Goal: Navigation & Orientation: Find specific page/section

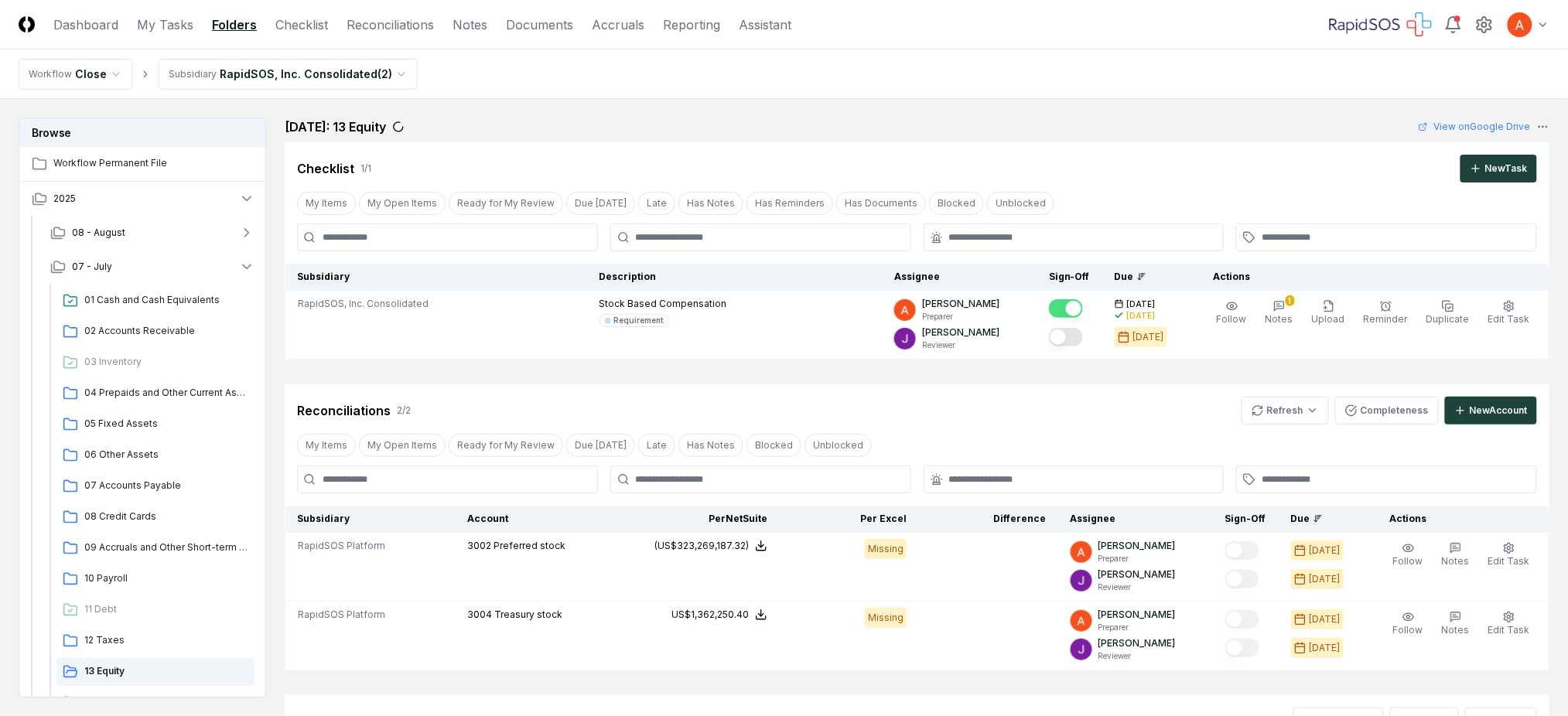
click at [168, 304] on span "01 Cash and Cash Equivalents" at bounding box center [166, 299] width 164 height 14
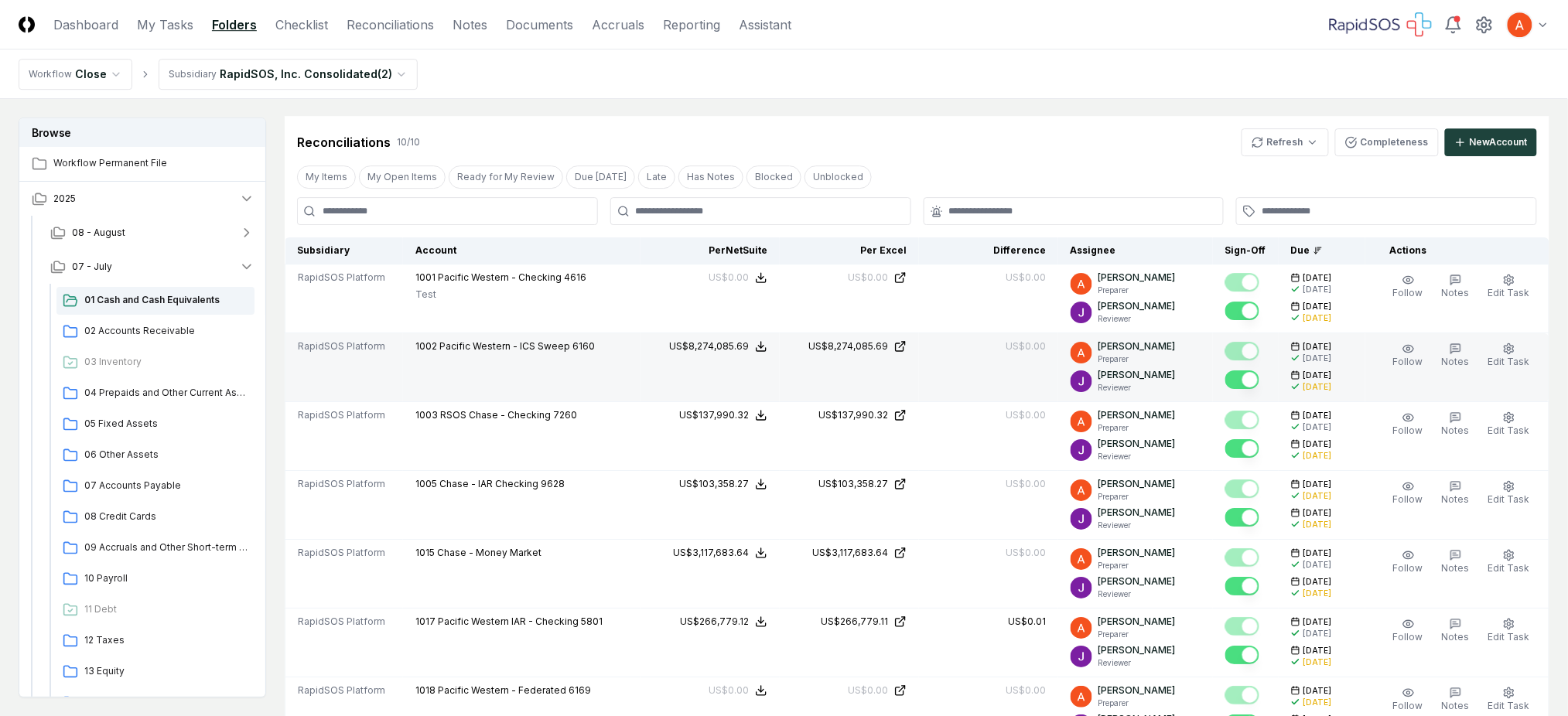
scroll to position [2062, 0]
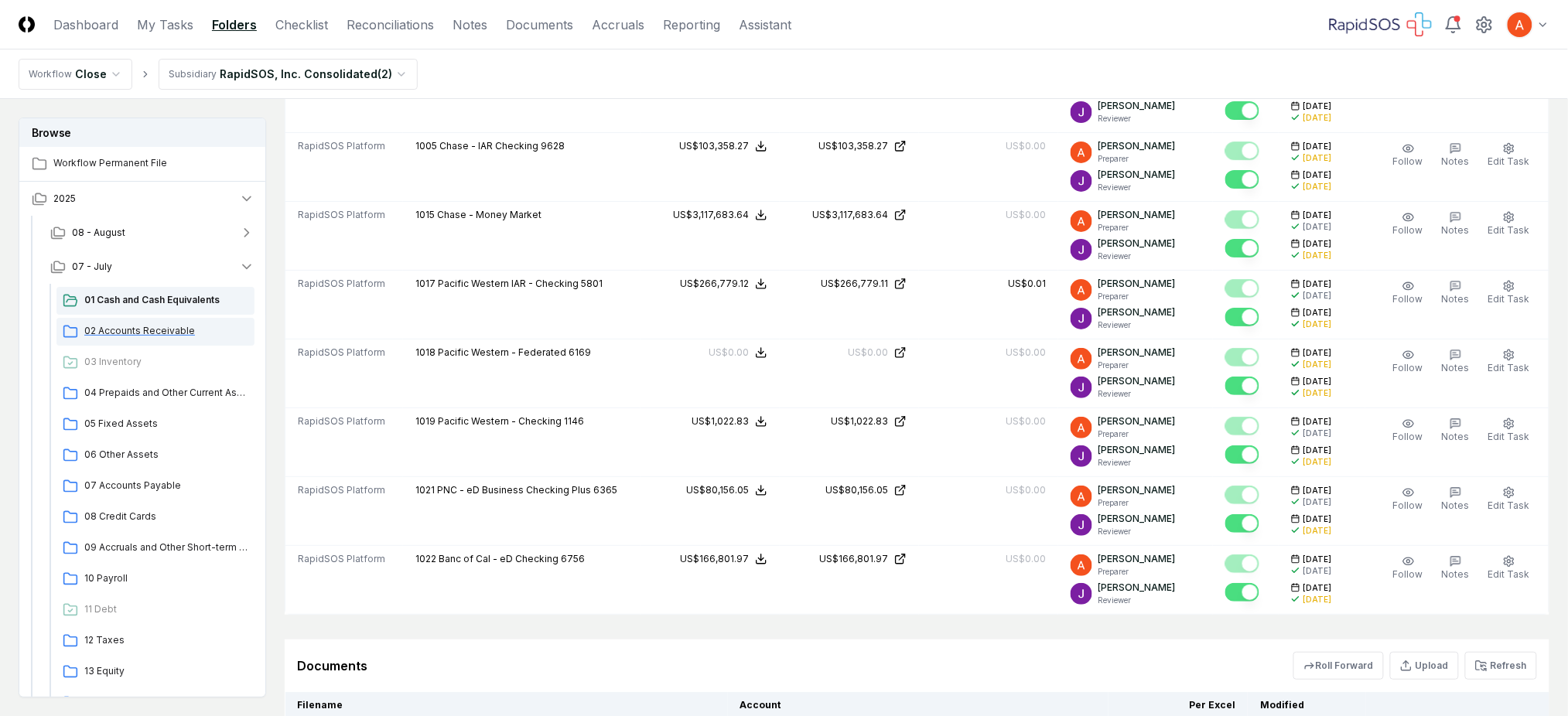
click at [144, 333] on span "02 Accounts Receivable" at bounding box center [166, 331] width 164 height 14
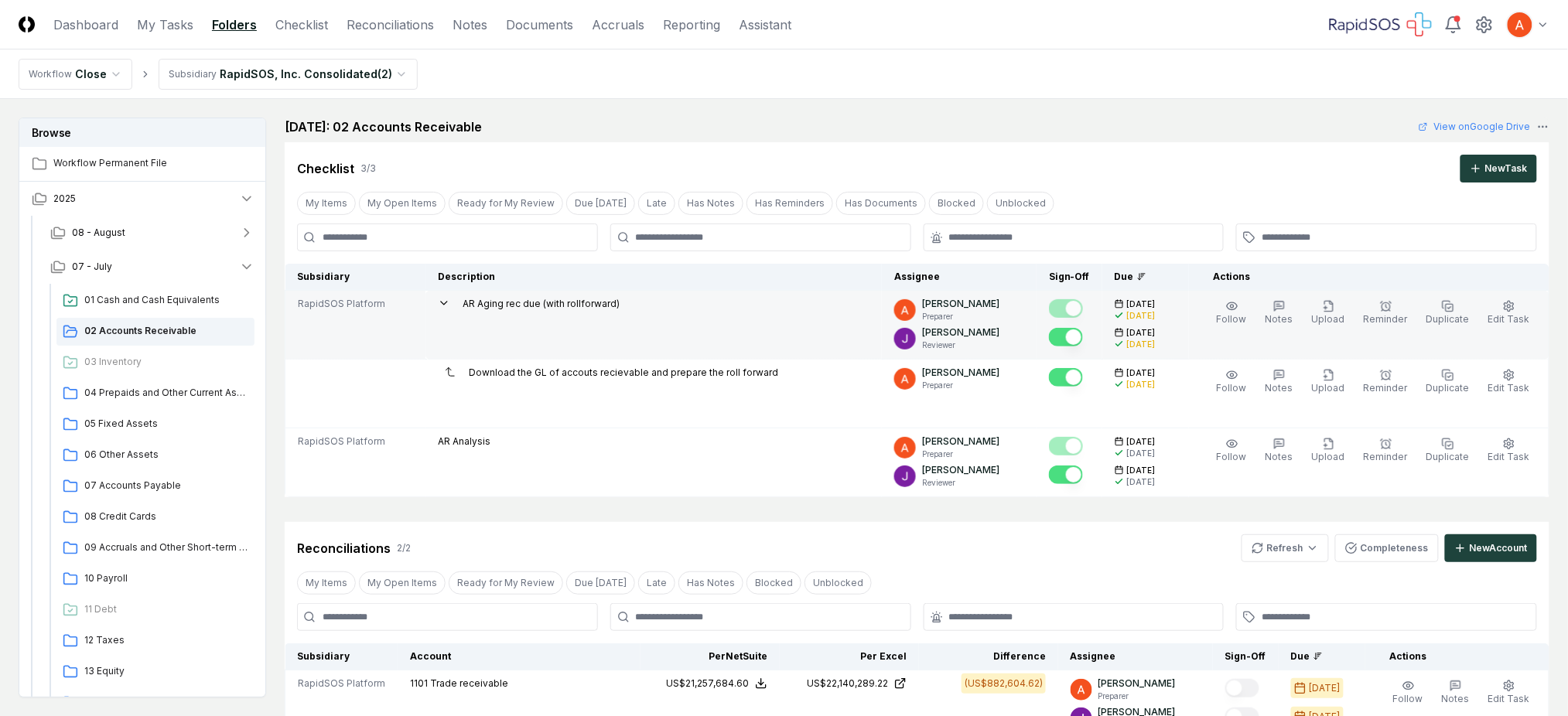
scroll to position [309, 0]
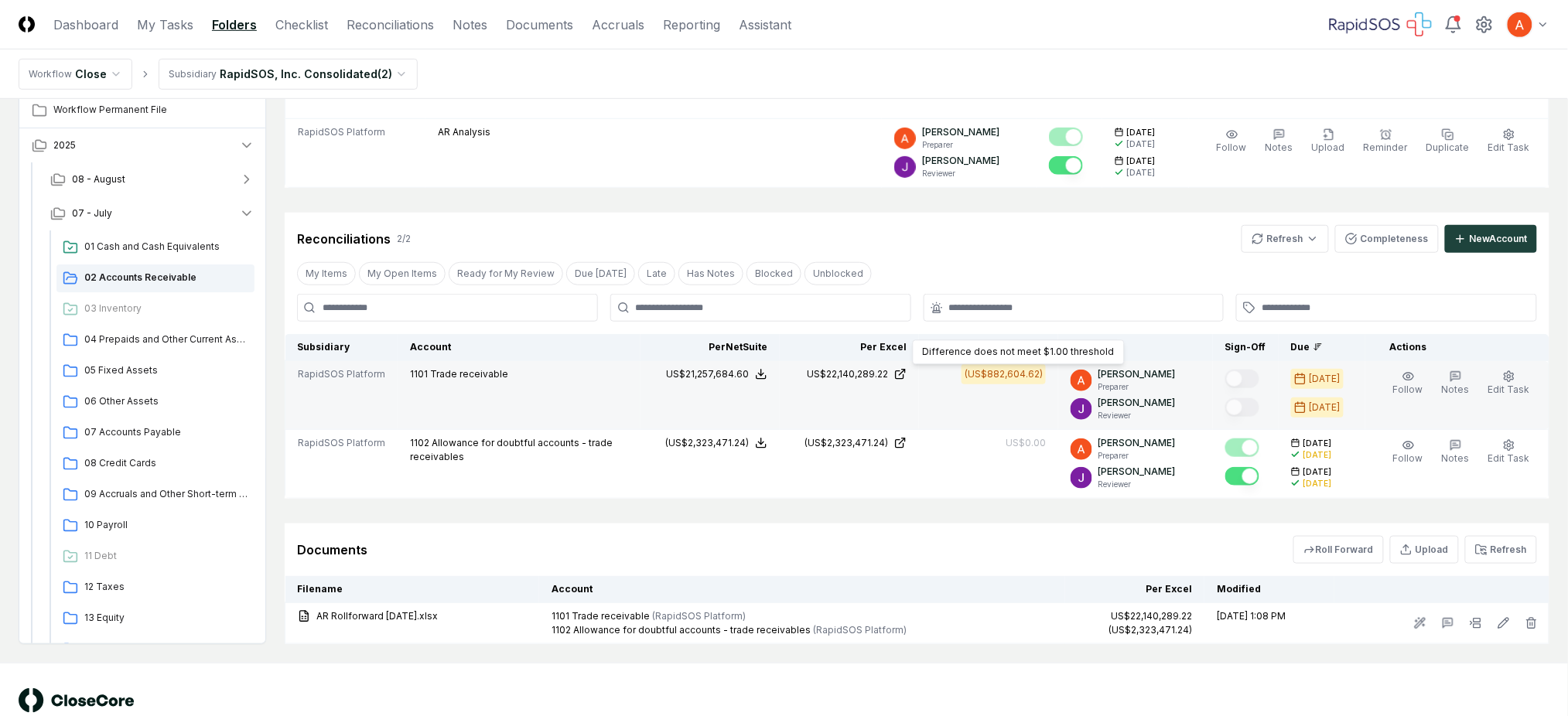
click at [1021, 373] on div "(US$882,604.62)" at bounding box center [1003, 374] width 78 height 14
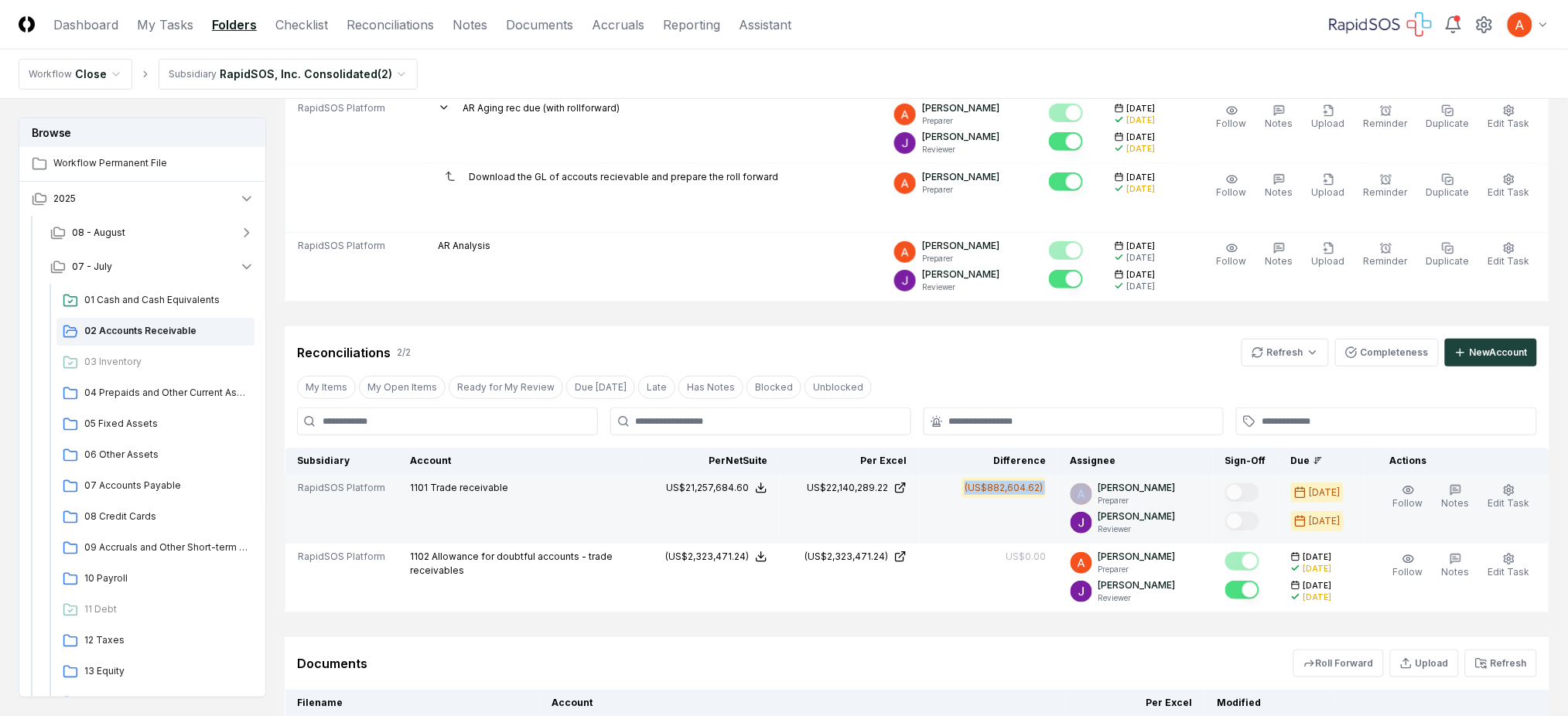
scroll to position [205, 0]
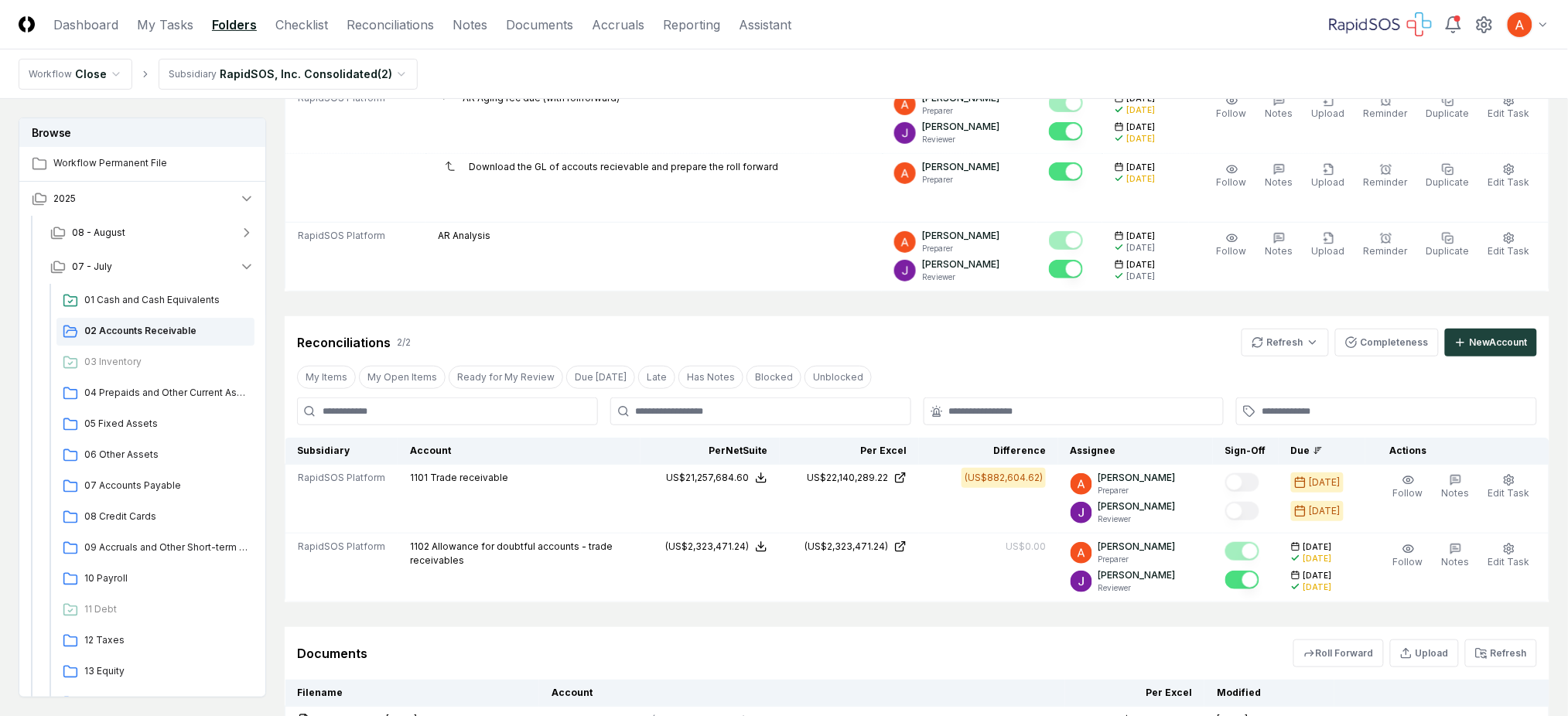
click at [1002, 341] on div "Reconciliations 2 / 2 Refresh Completeness New Account" at bounding box center [916, 343] width 1240 height 28
click at [162, 387] on span "04 Prepaids and Other Current Assets" at bounding box center [166, 393] width 164 height 14
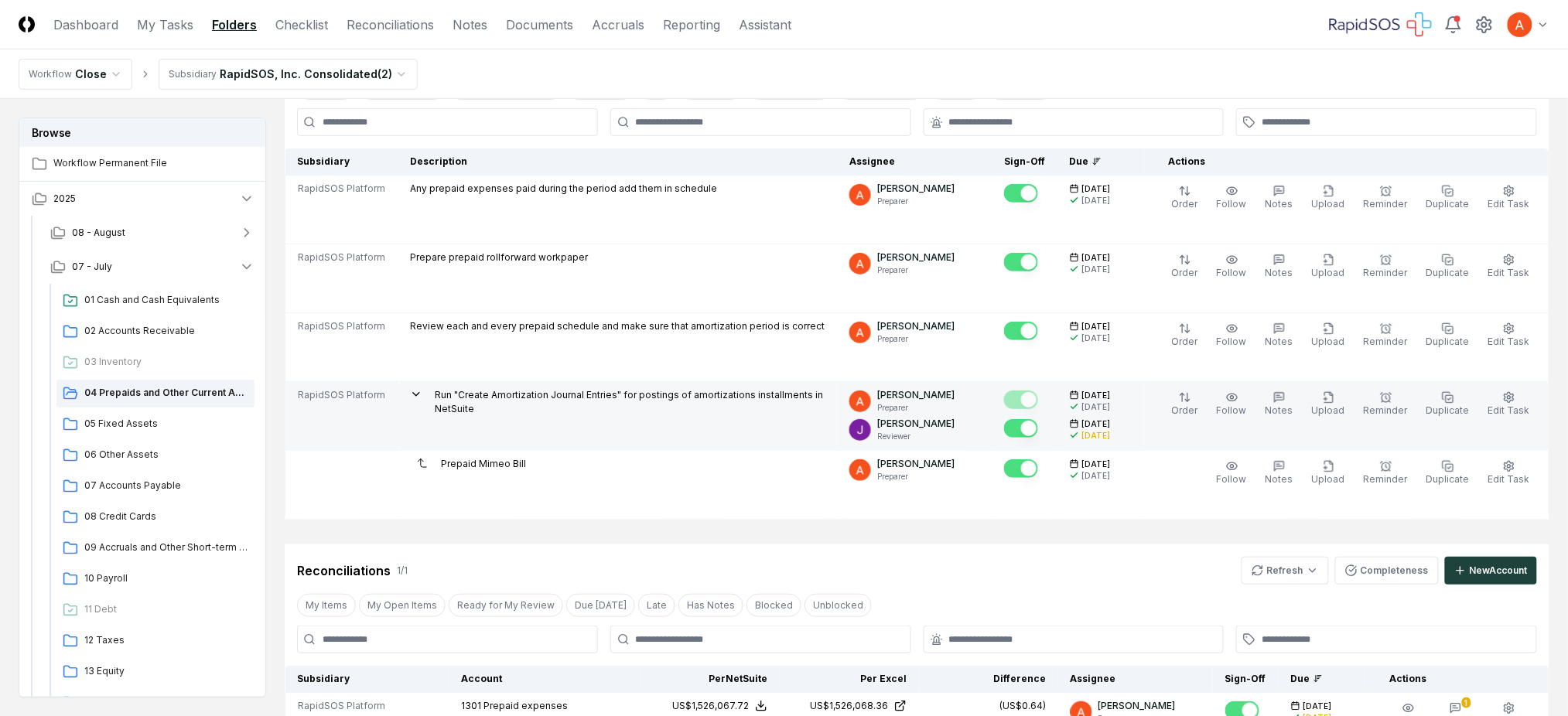
scroll to position [103, 0]
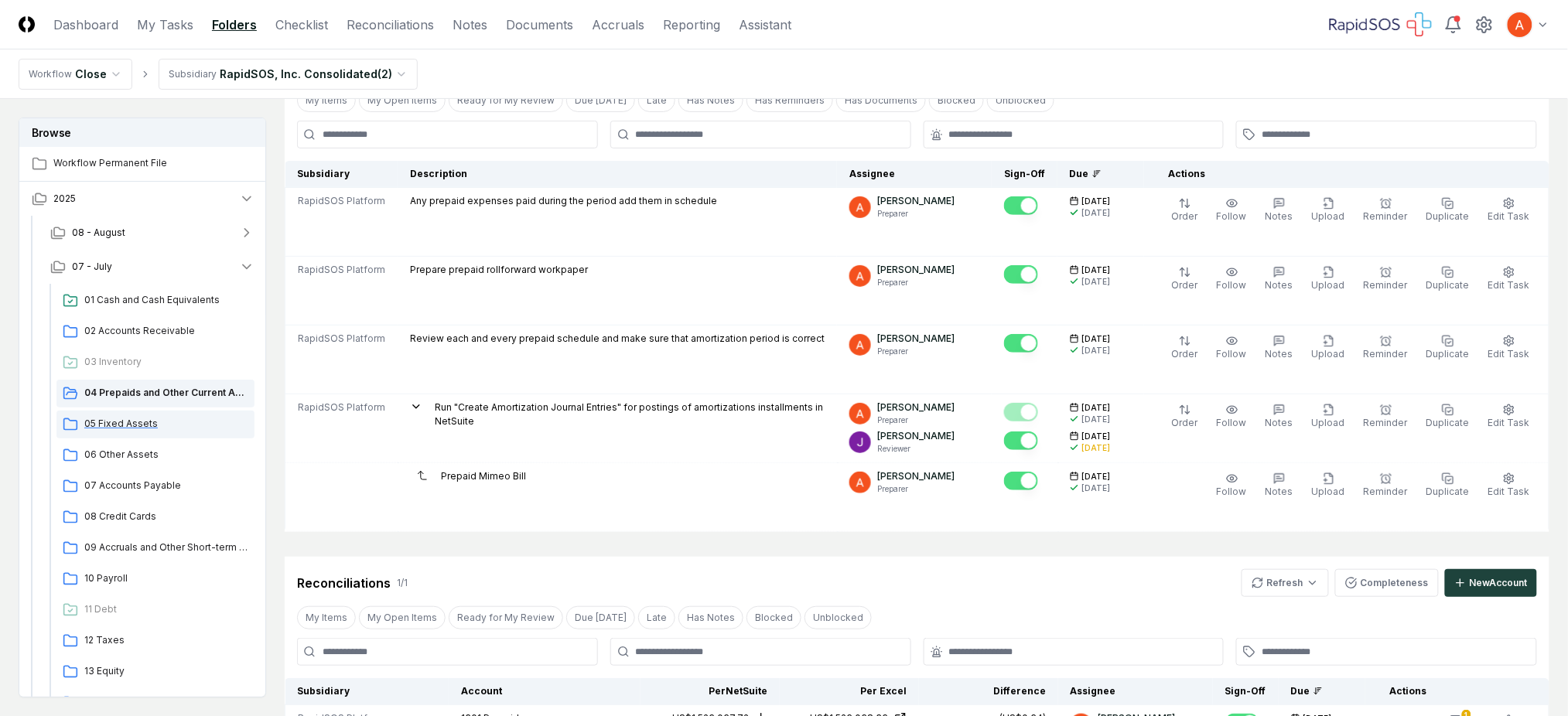
click at [119, 426] on span "05 Fixed Assets" at bounding box center [166, 423] width 164 height 14
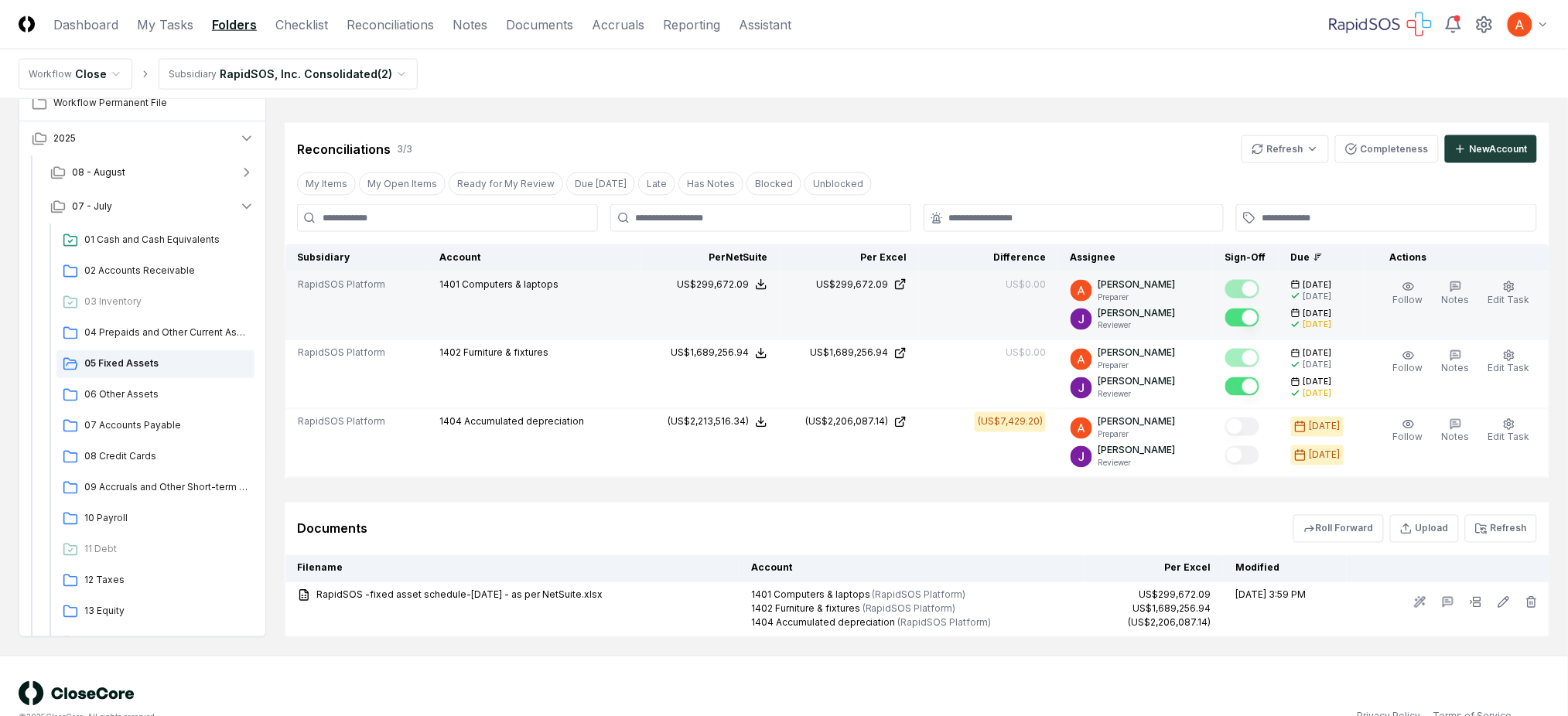
scroll to position [776, 0]
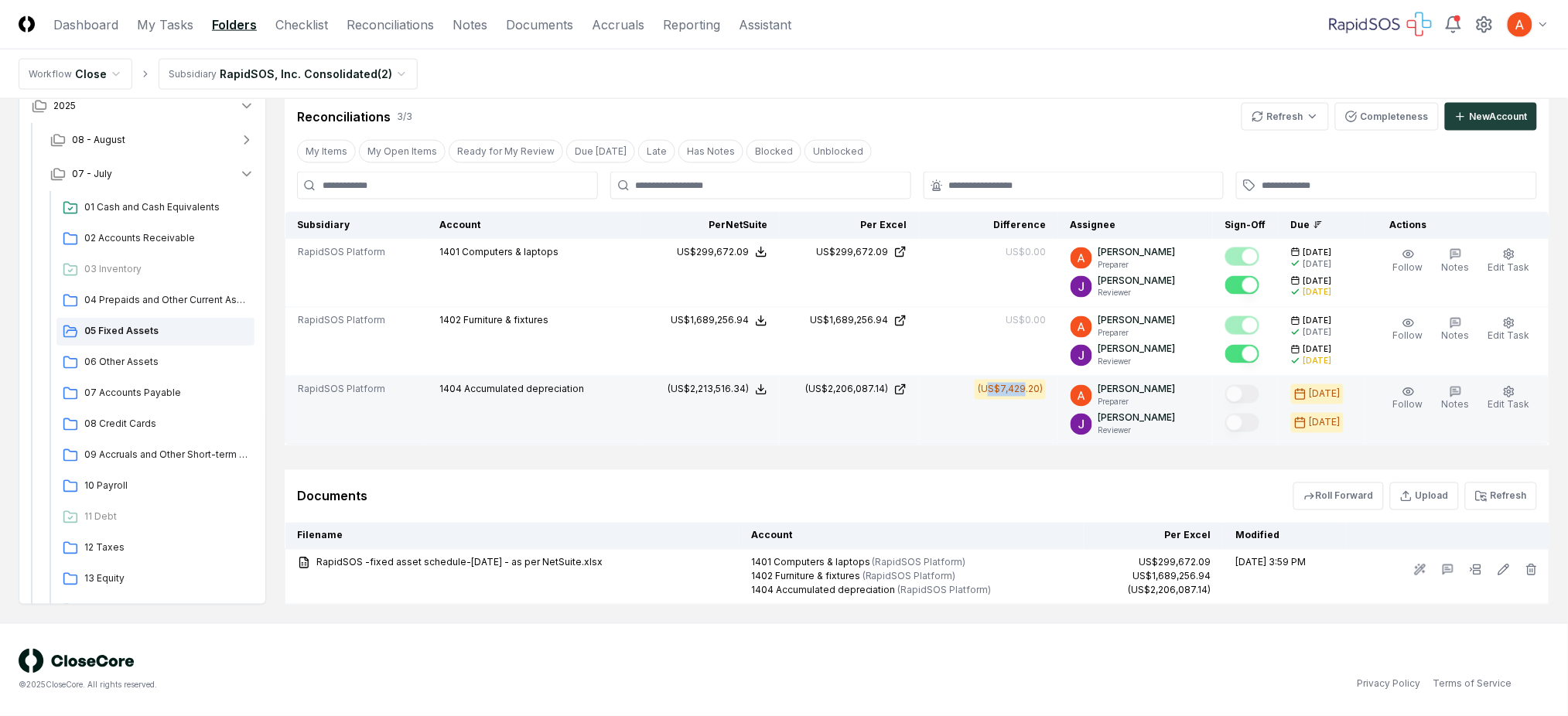
drag, startPoint x: 996, startPoint y: 389, endPoint x: 1034, endPoint y: 393, distance: 38.2
click at [1034, 392] on div "(US$7,429.20)" at bounding box center [1010, 389] width 65 height 14
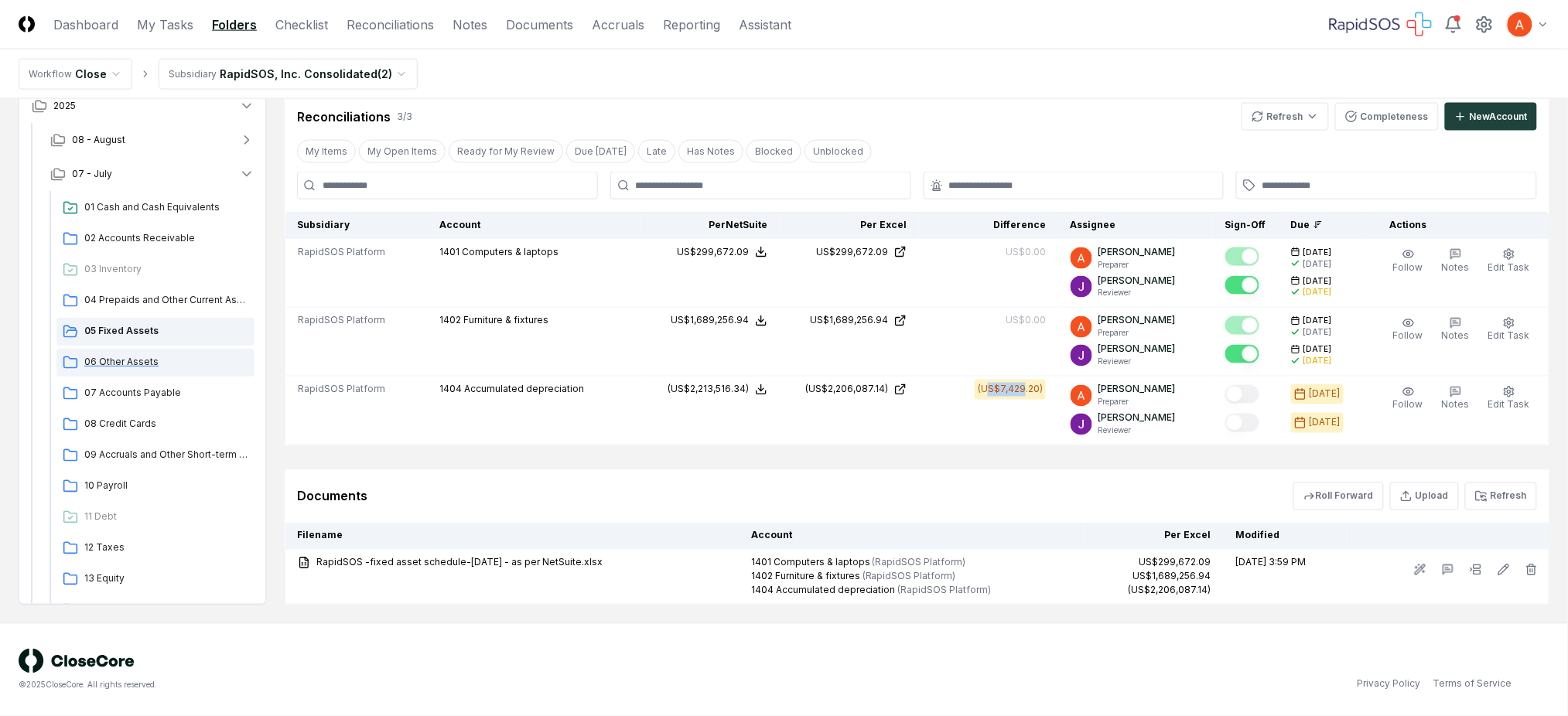
click at [129, 366] on span "06 Other Assets" at bounding box center [166, 361] width 164 height 14
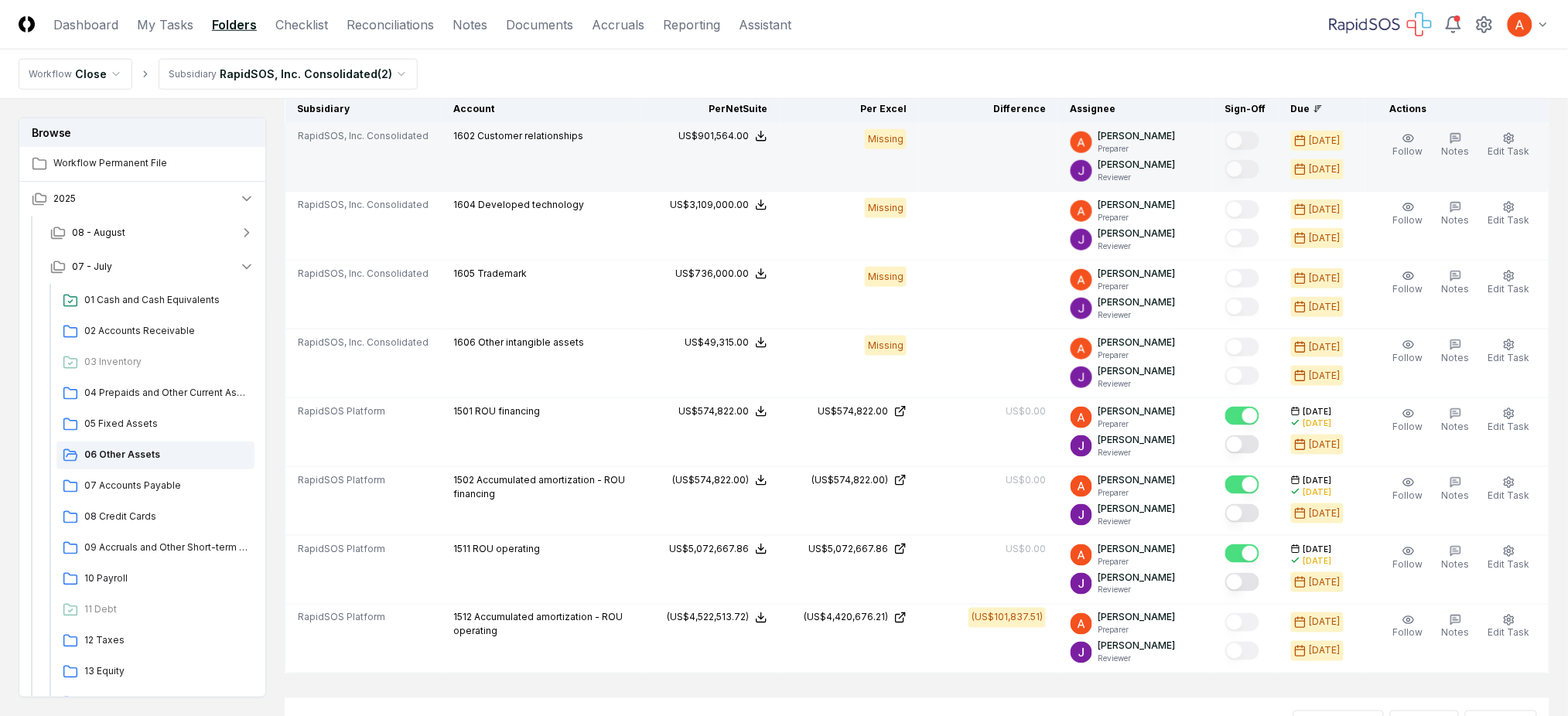
scroll to position [515, 0]
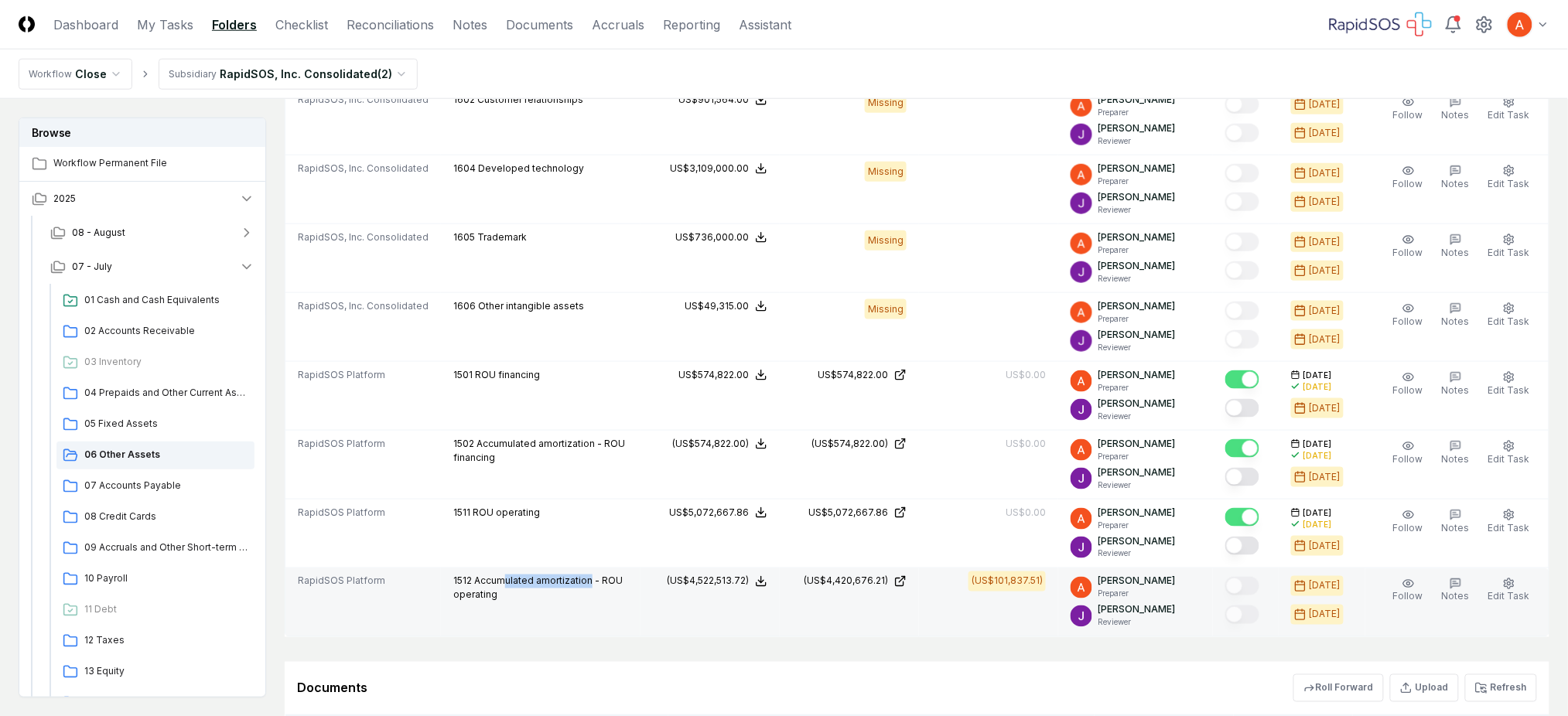
drag, startPoint x: 498, startPoint y: 583, endPoint x: 582, endPoint y: 576, distance: 84.3
click at [582, 576] on span "Accumulated amortization - ROU operating" at bounding box center [537, 588] width 169 height 26
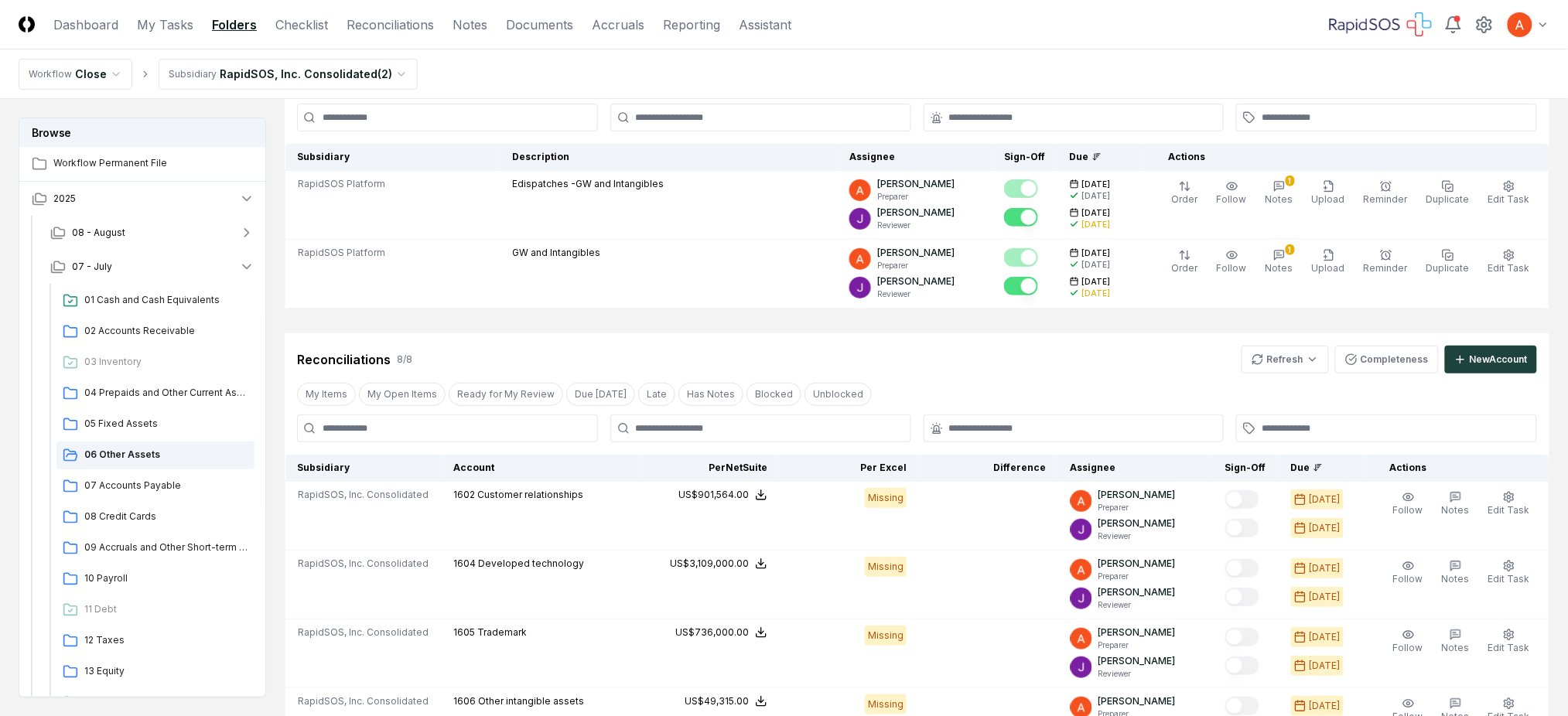
scroll to position [103, 0]
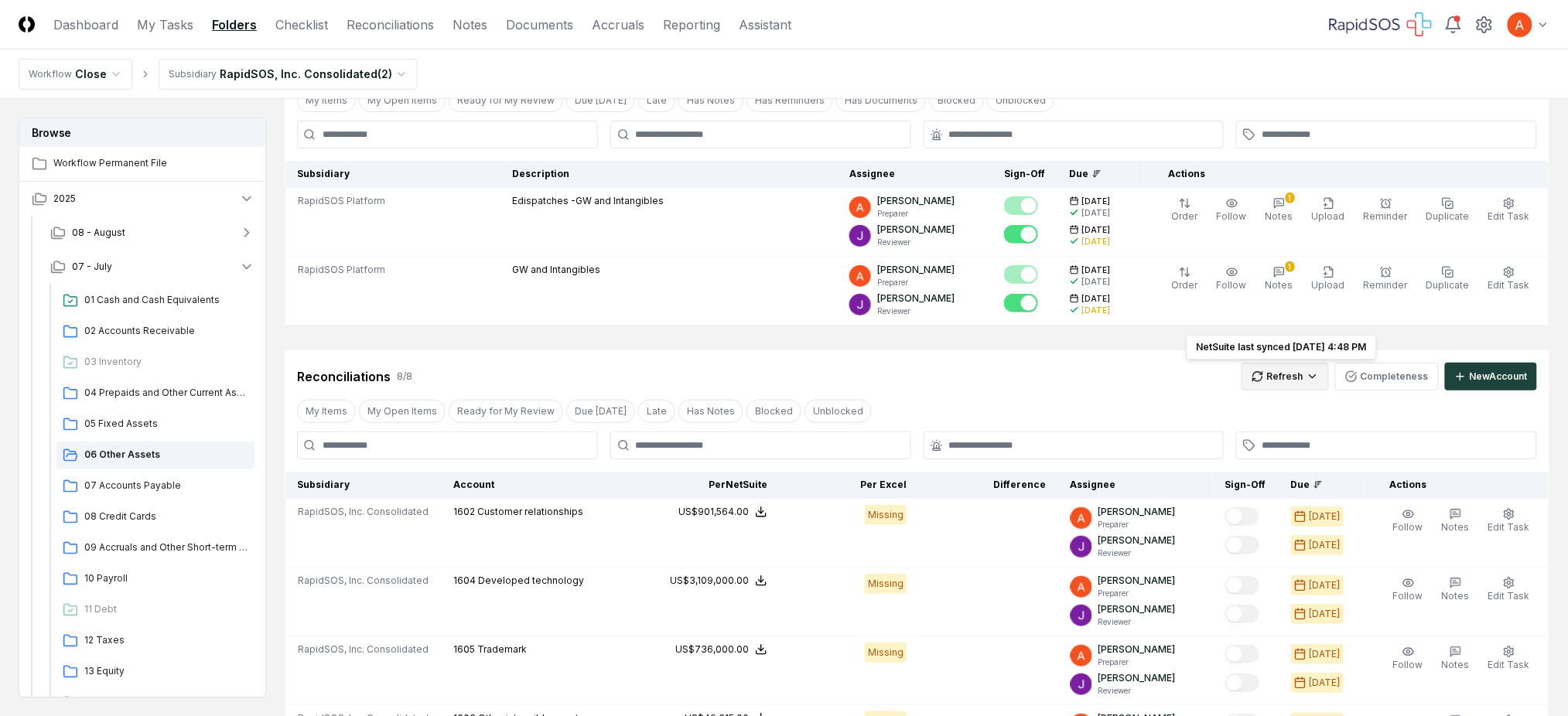
click at [1268, 387] on html "CloseCore Dashboard My Tasks Folders Checklist Reconciliations Notes Documents …" at bounding box center [784, 643] width 1568 height 1491
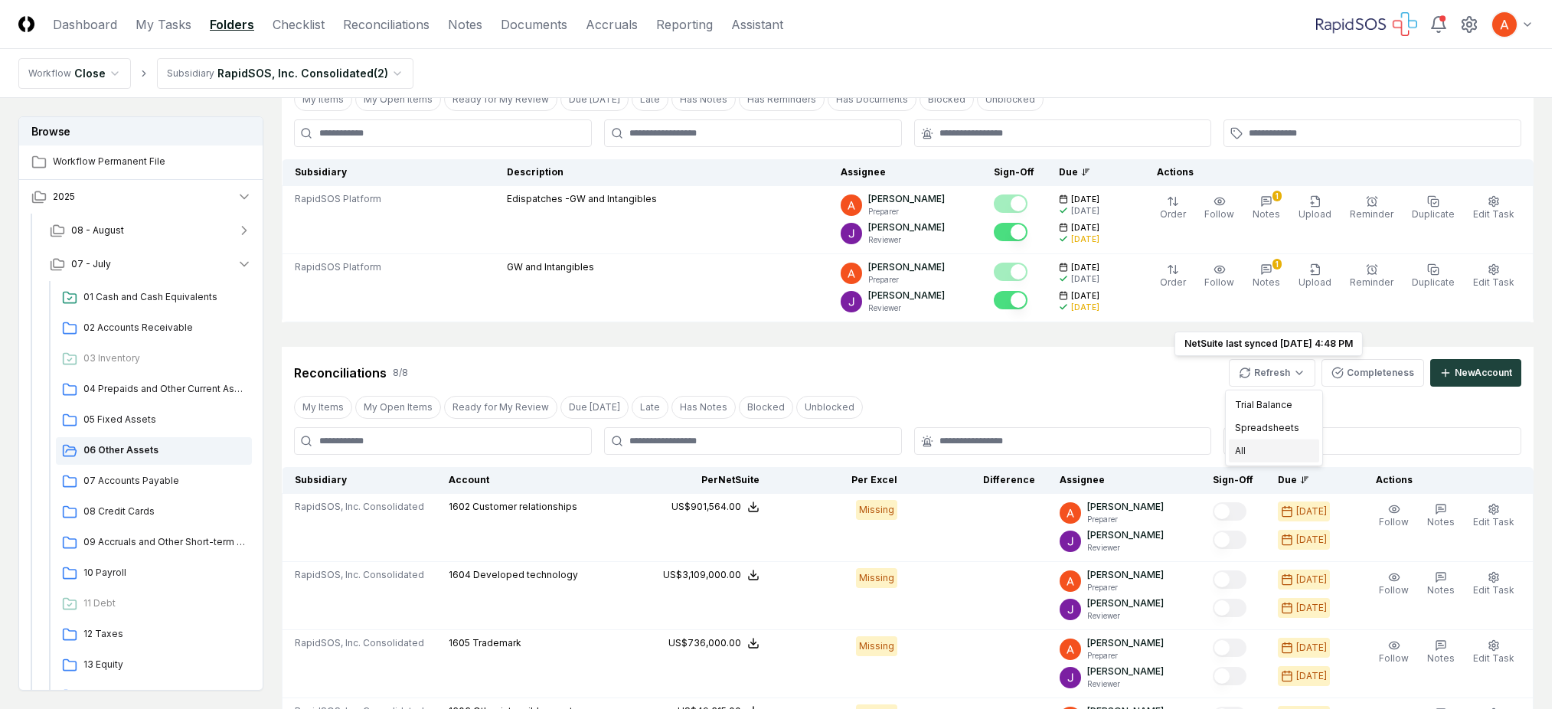
click at [1252, 454] on div "All" at bounding box center [1274, 451] width 91 height 23
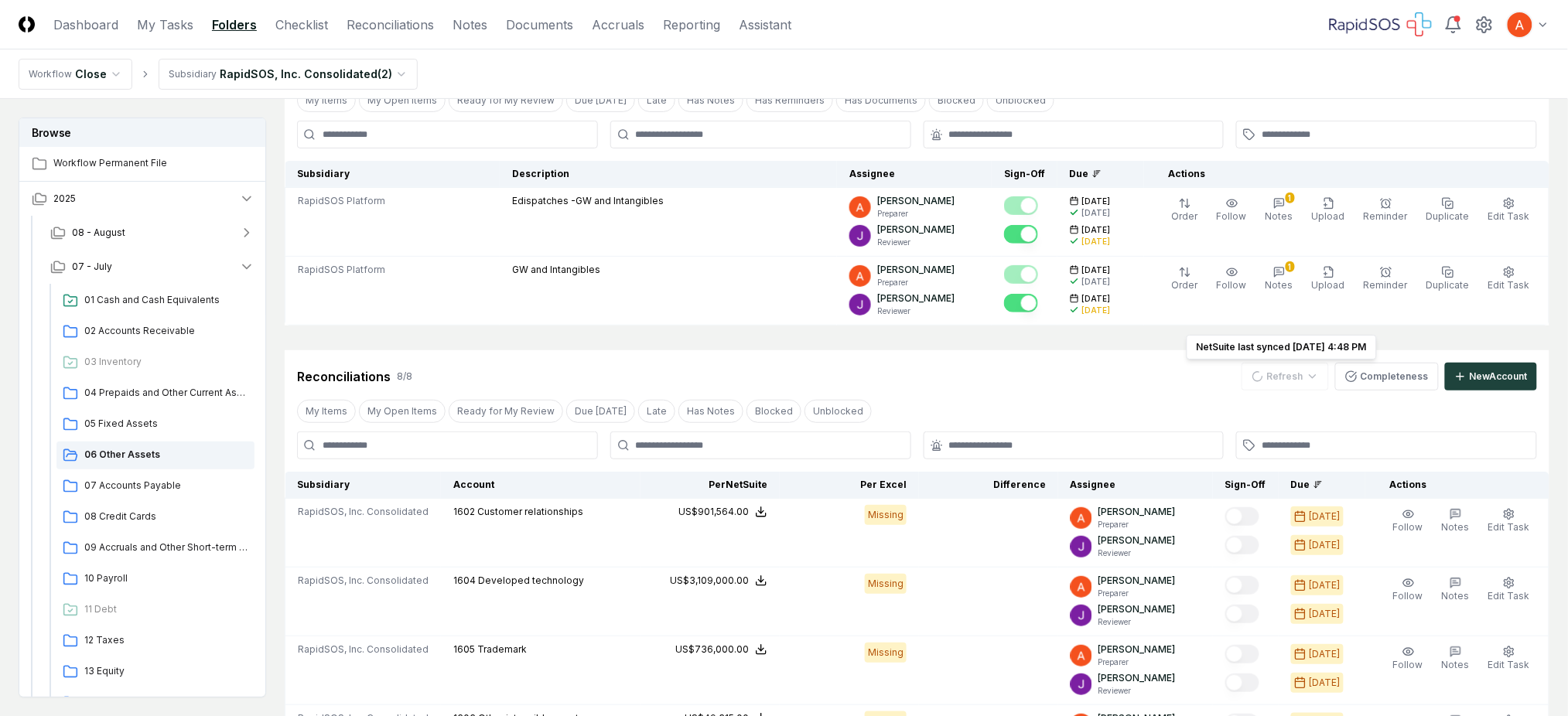
click at [1127, 381] on div "Reconciliations 8 / 8 Refresh NetSuite last synced [DATE] 4:48 PM NetSuite last…" at bounding box center [916, 377] width 1240 height 28
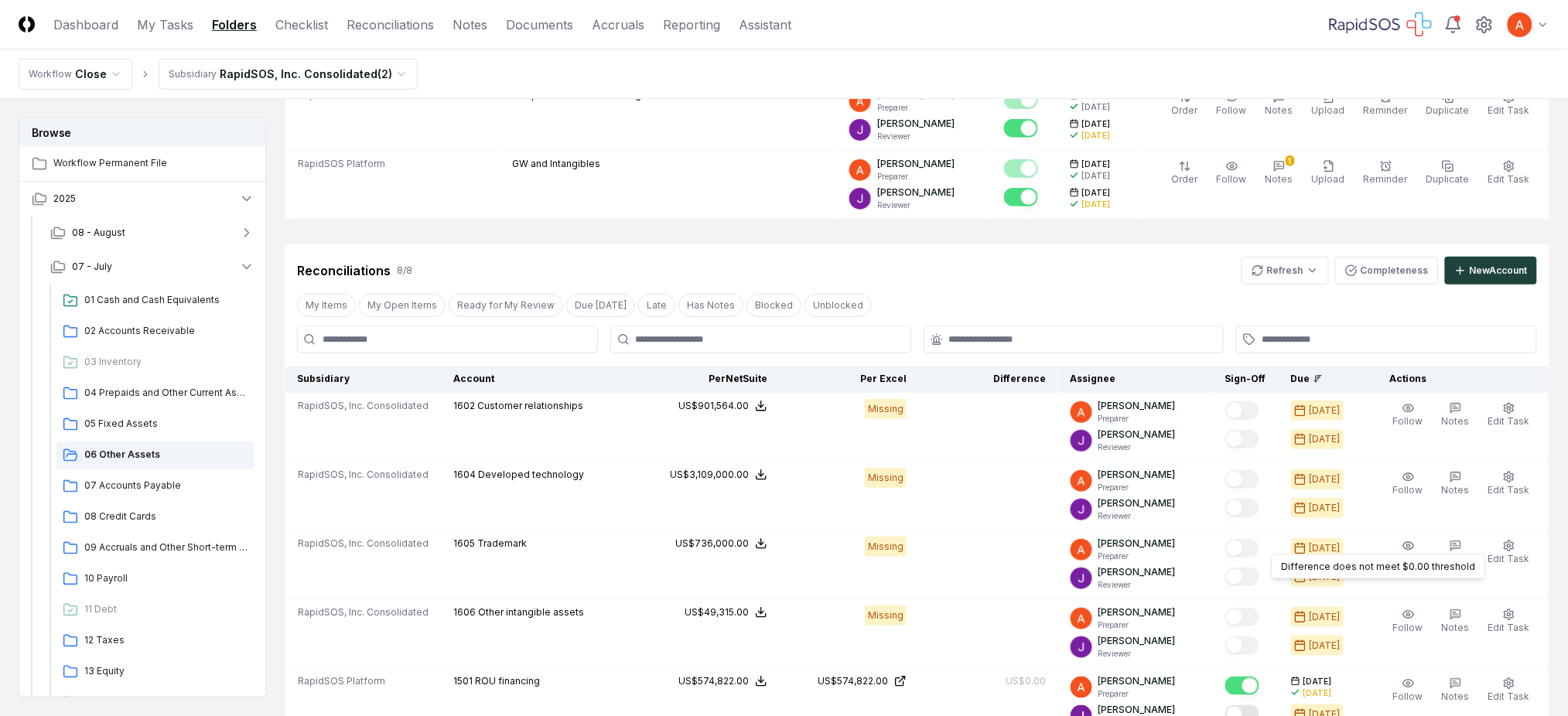
scroll to position [205, 0]
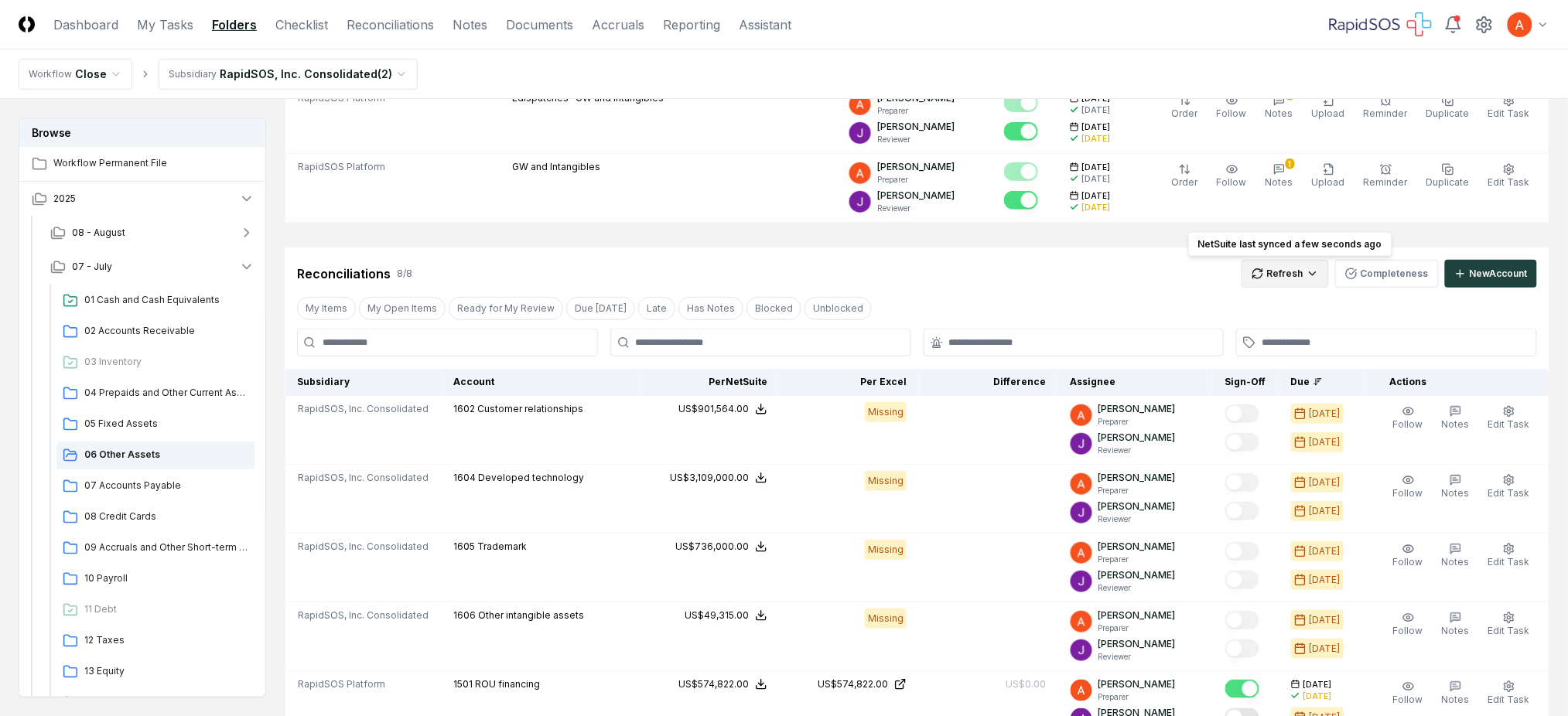
click at [1287, 272] on html "CloseCore Dashboard My Tasks Folders Checklist Reconciliations Notes Documents …" at bounding box center [784, 540] width 1568 height 1491
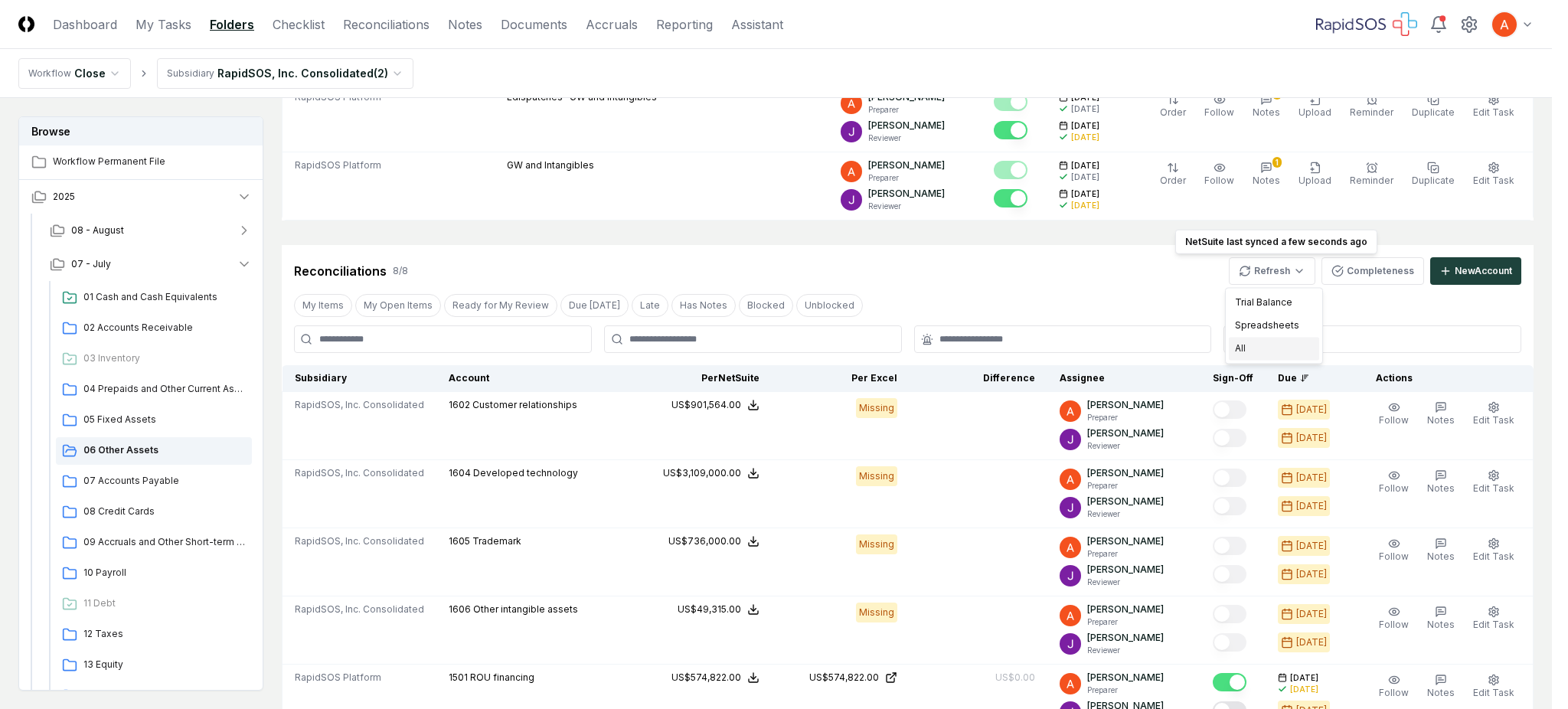
click at [1266, 352] on div "All" at bounding box center [1274, 349] width 91 height 23
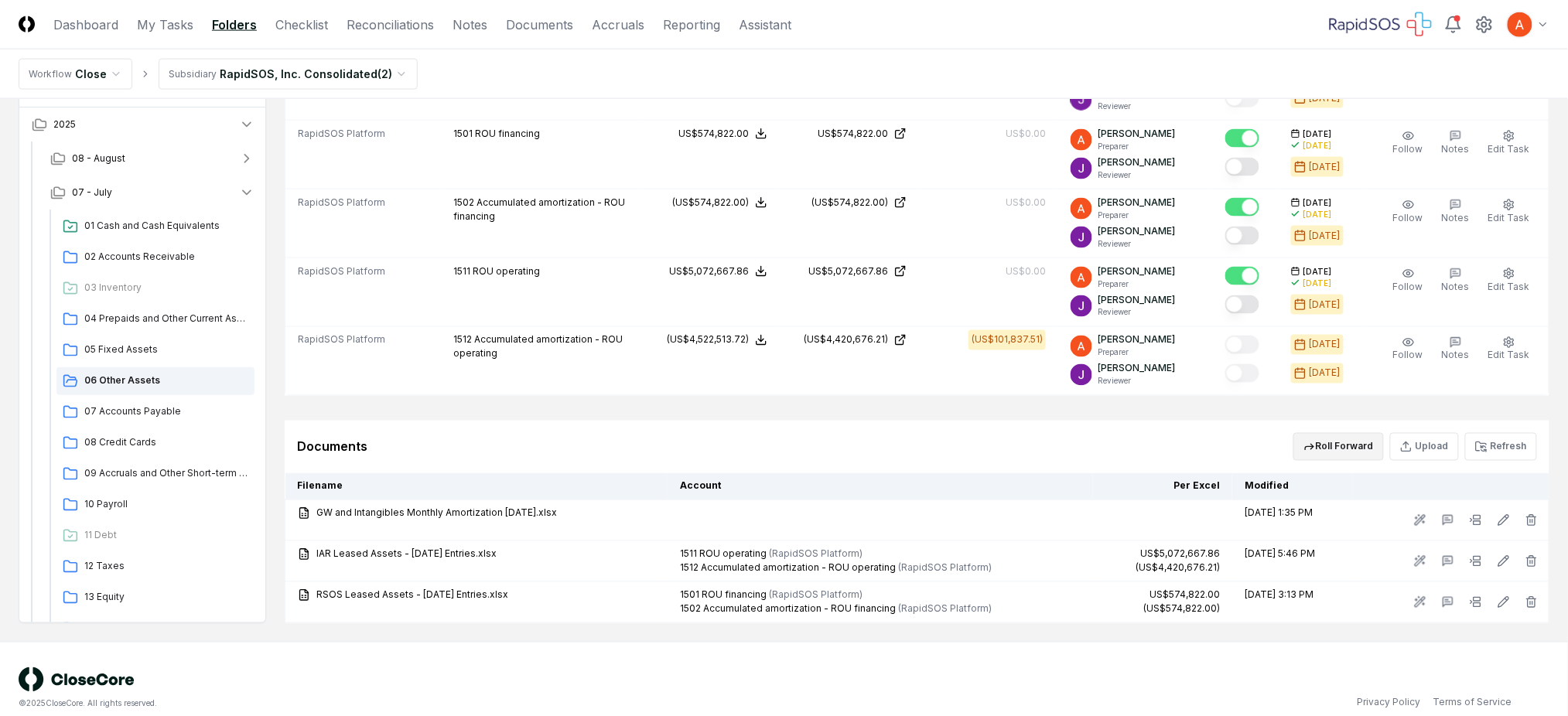
scroll to position [775, 0]
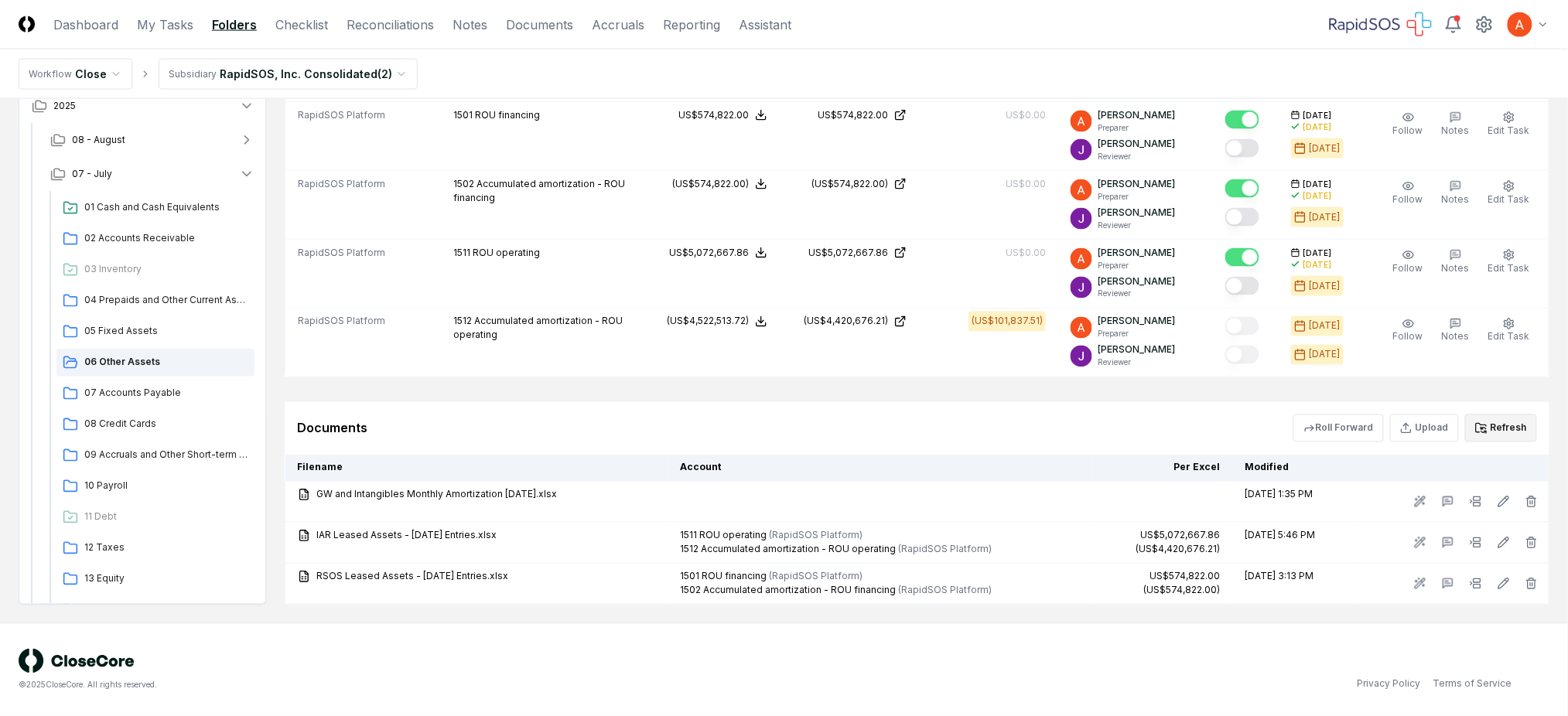
click at [1497, 429] on button "Refresh" at bounding box center [1500, 429] width 72 height 28
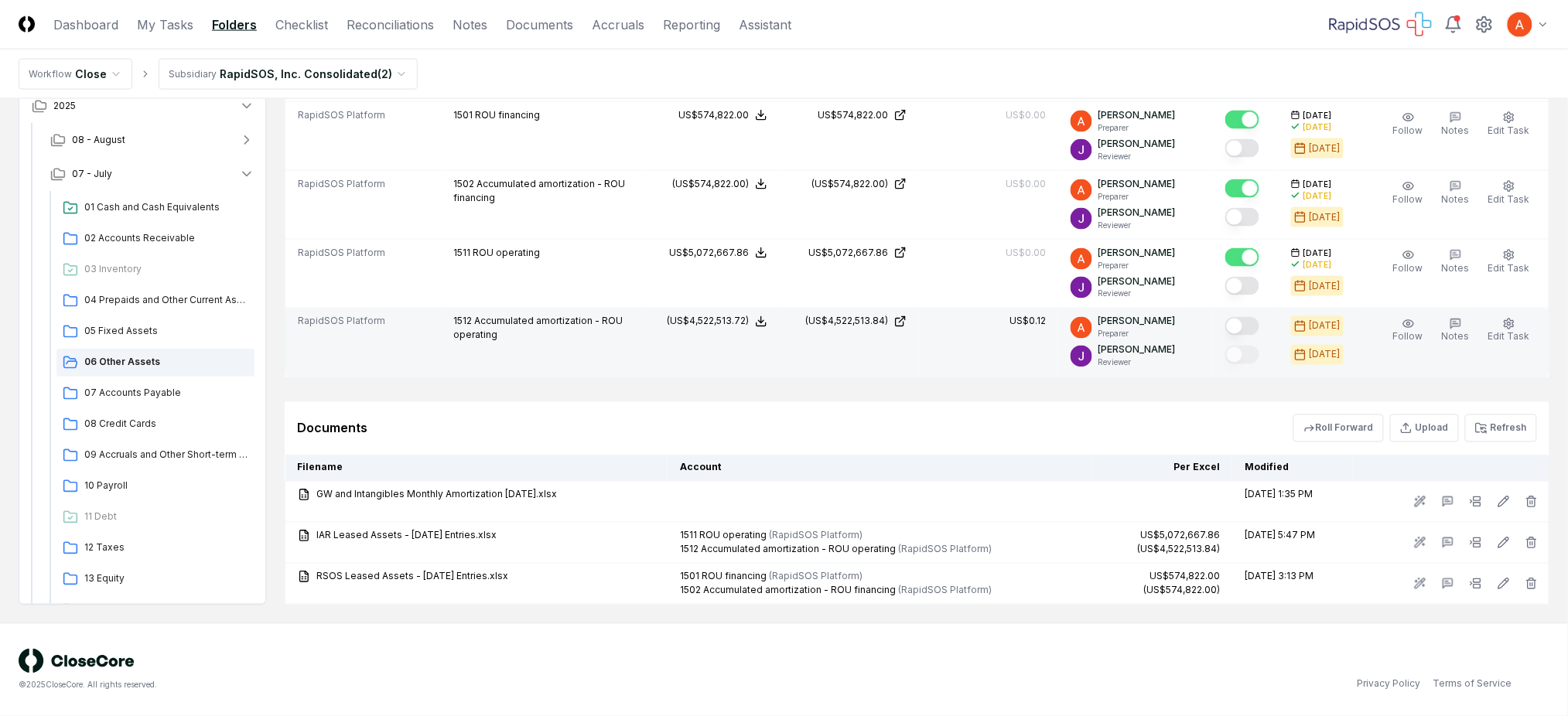
click at [1252, 321] on button "Mark complete" at bounding box center [1241, 326] width 34 height 19
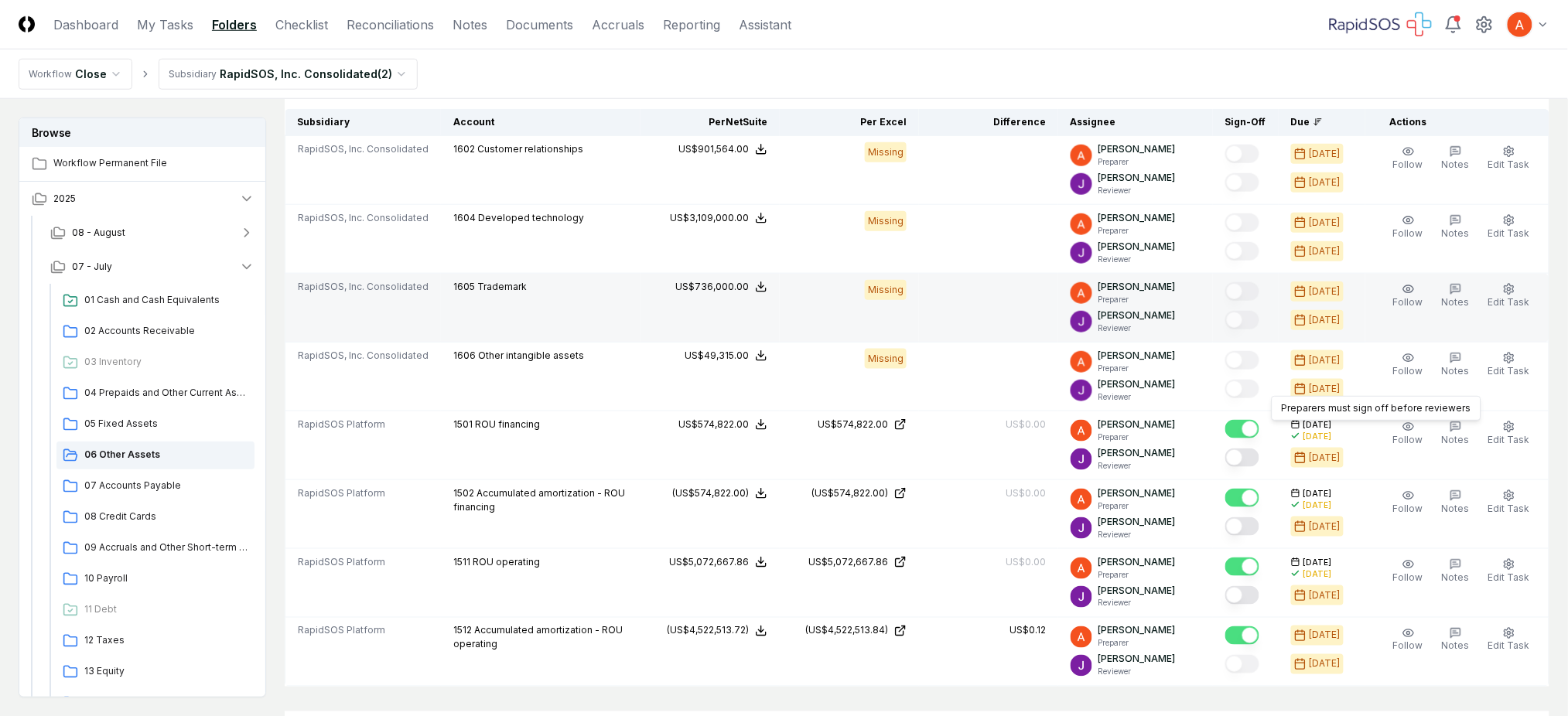
scroll to position [260, 0]
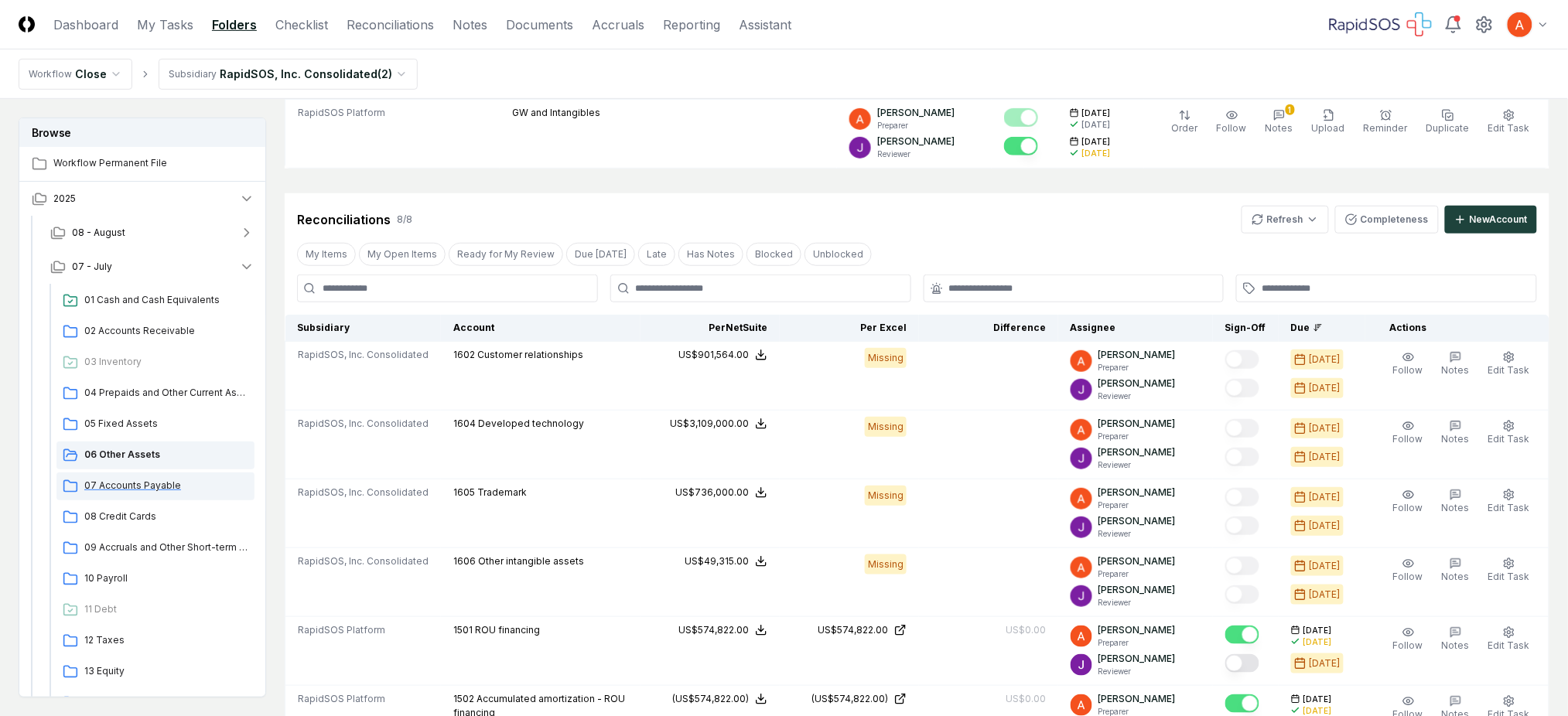
click at [127, 483] on span "07 Accounts Payable" at bounding box center [166, 485] width 164 height 14
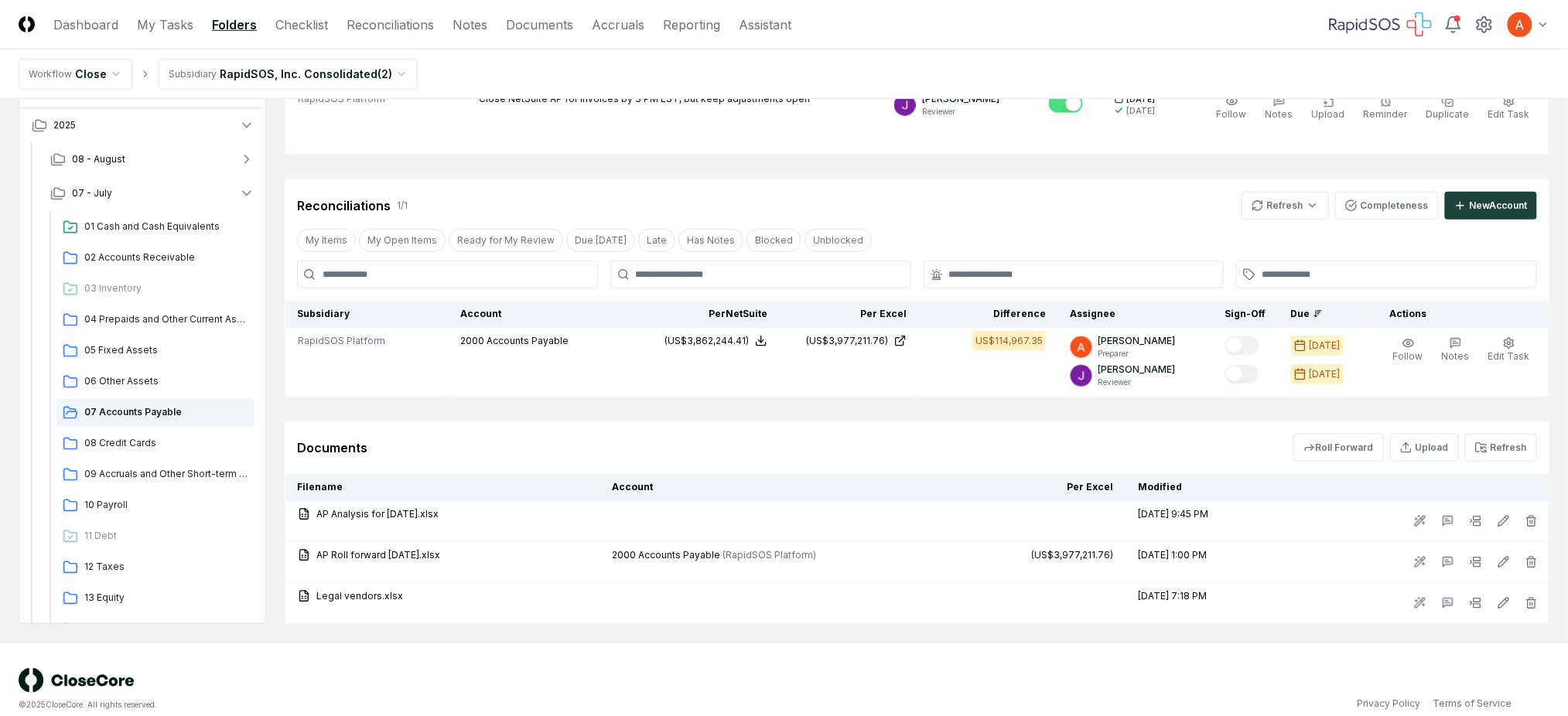
scroll to position [362, 0]
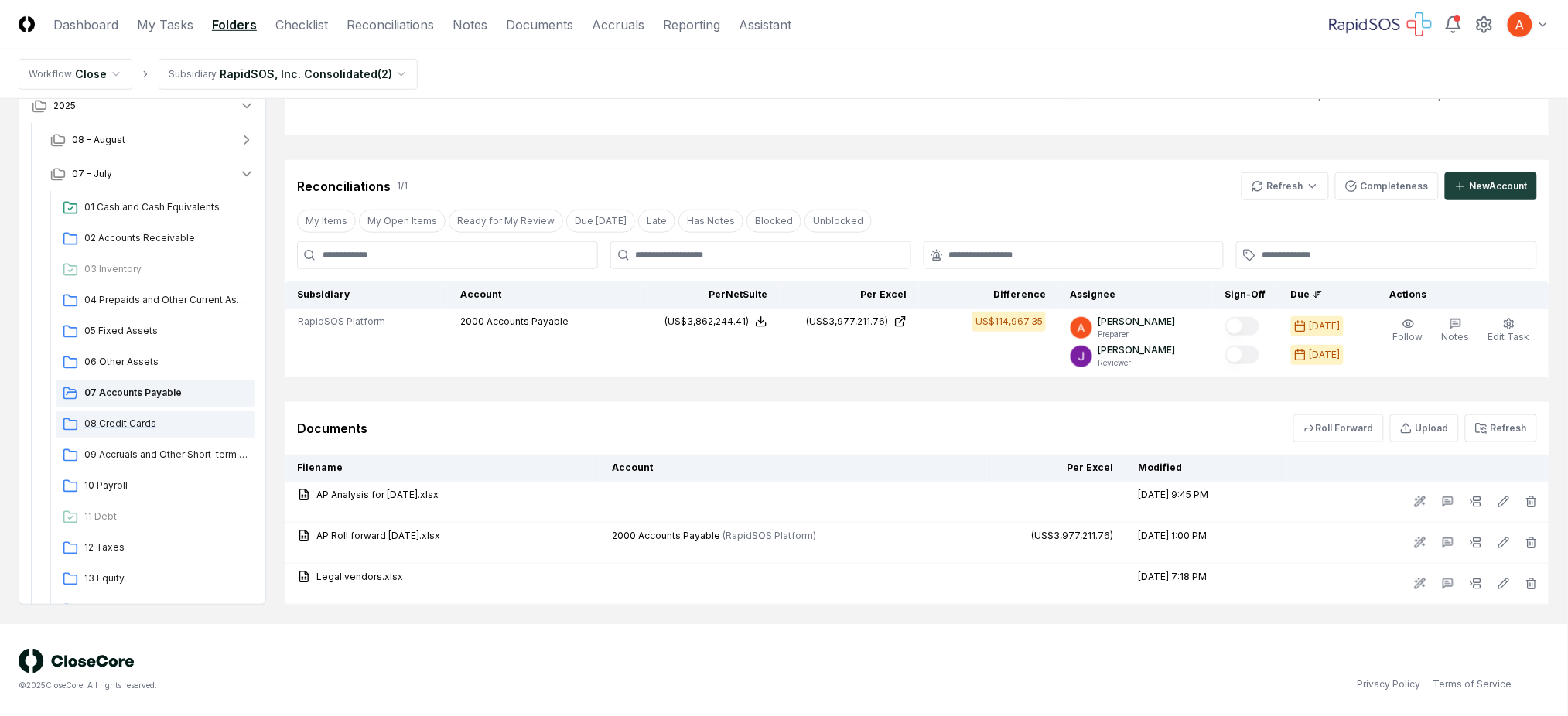
click at [159, 421] on span "08 Credit Cards" at bounding box center [166, 423] width 164 height 14
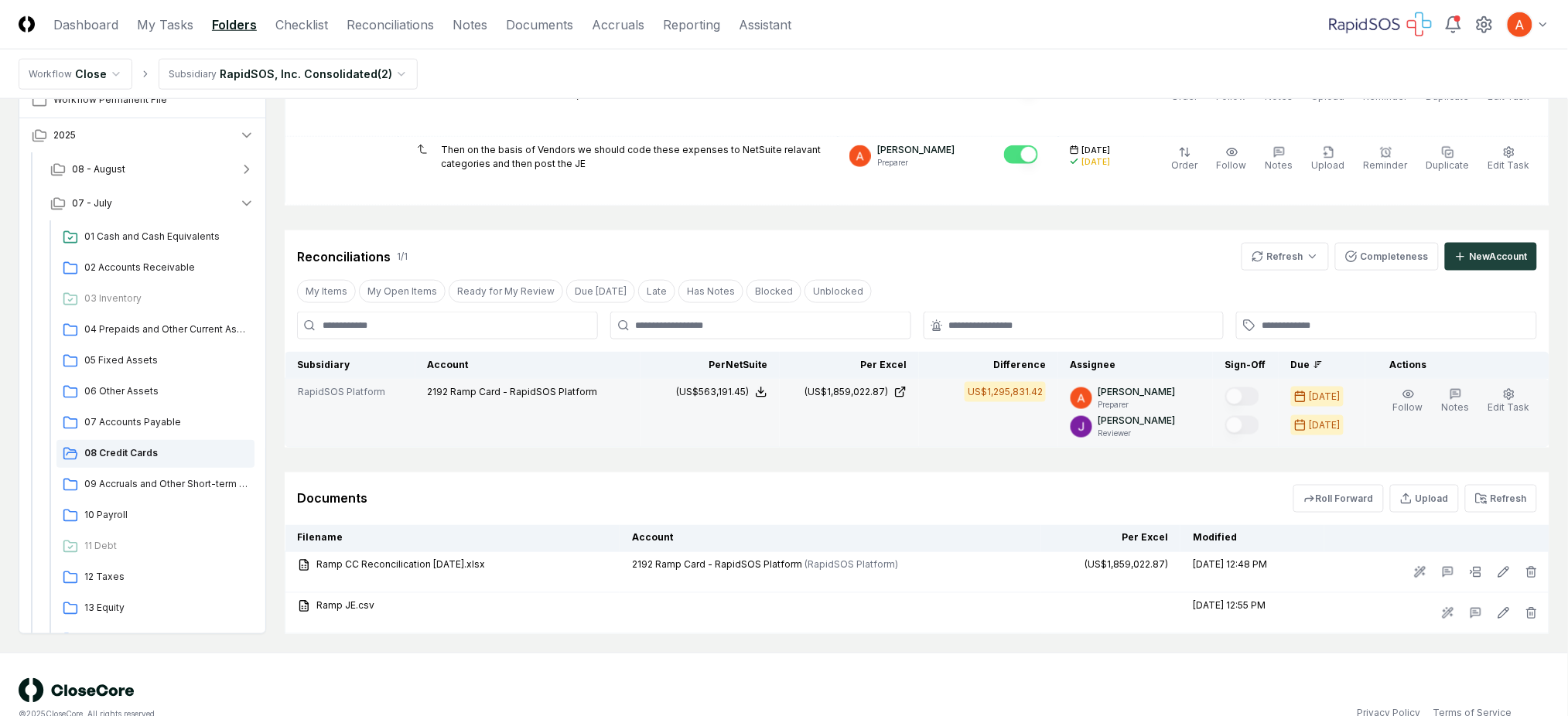
scroll to position [596, 0]
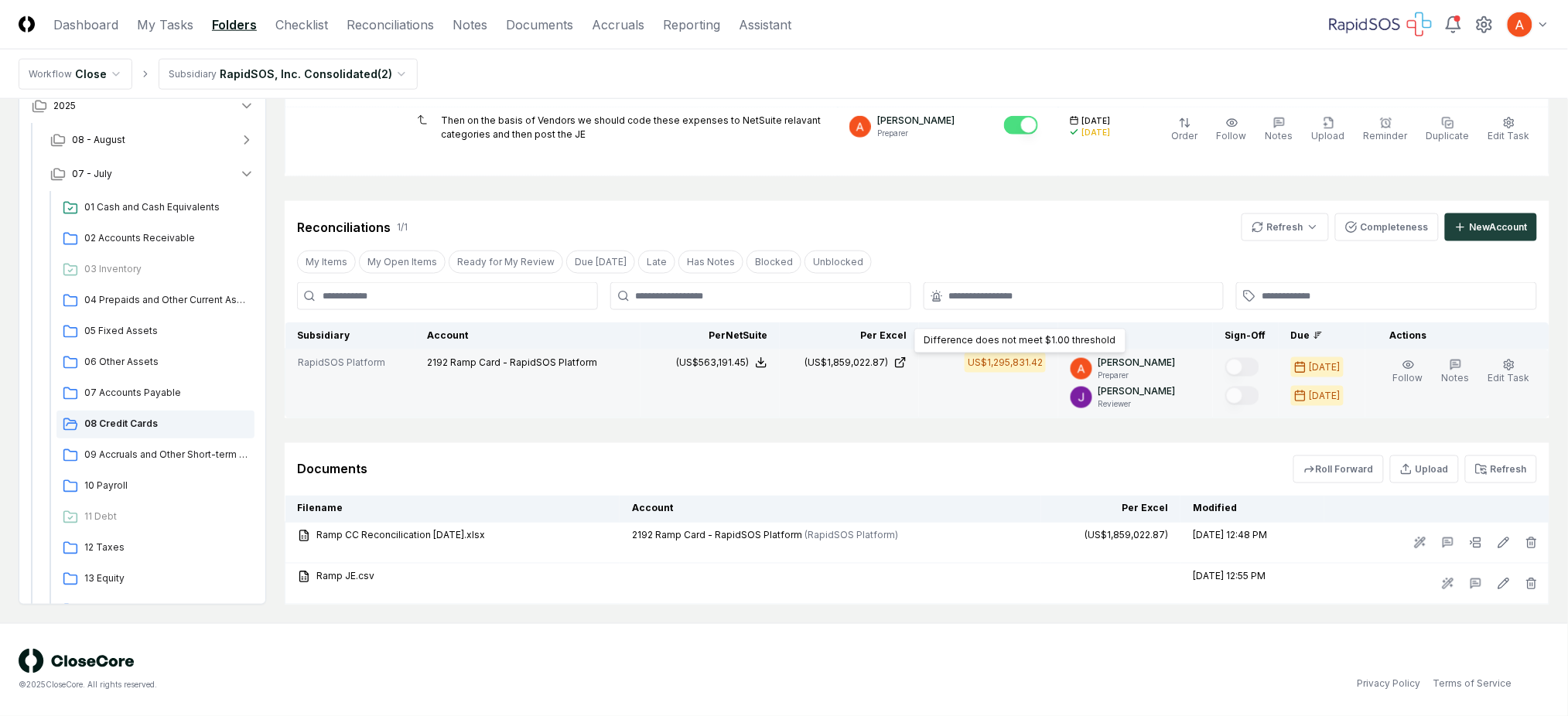
click at [996, 356] on div "US$1,295,831.42" at bounding box center [1005, 362] width 75 height 14
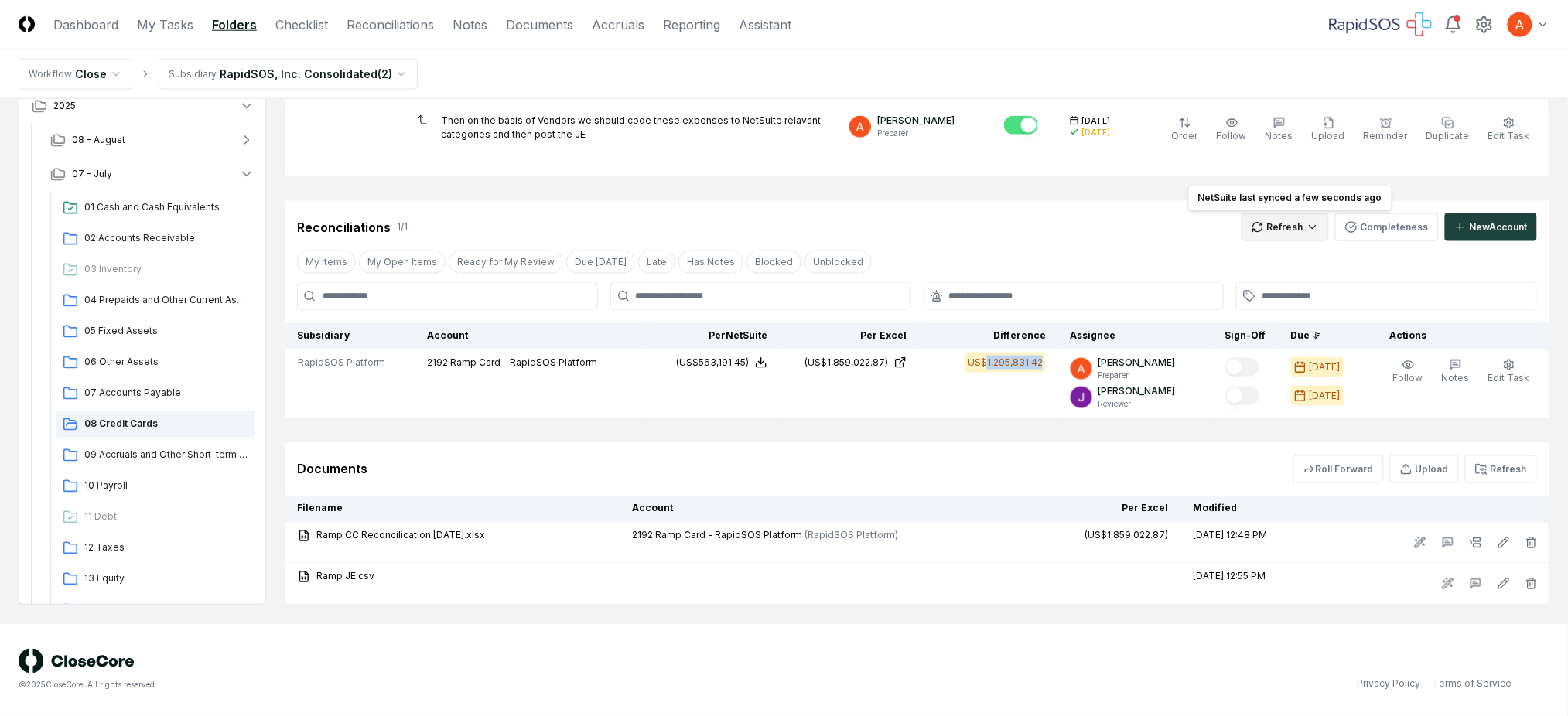
click at [1292, 227] on html "CloseCore Dashboard My Tasks Folders Checklist Reconciliations Notes Documents …" at bounding box center [784, 59] width 1568 height 1312
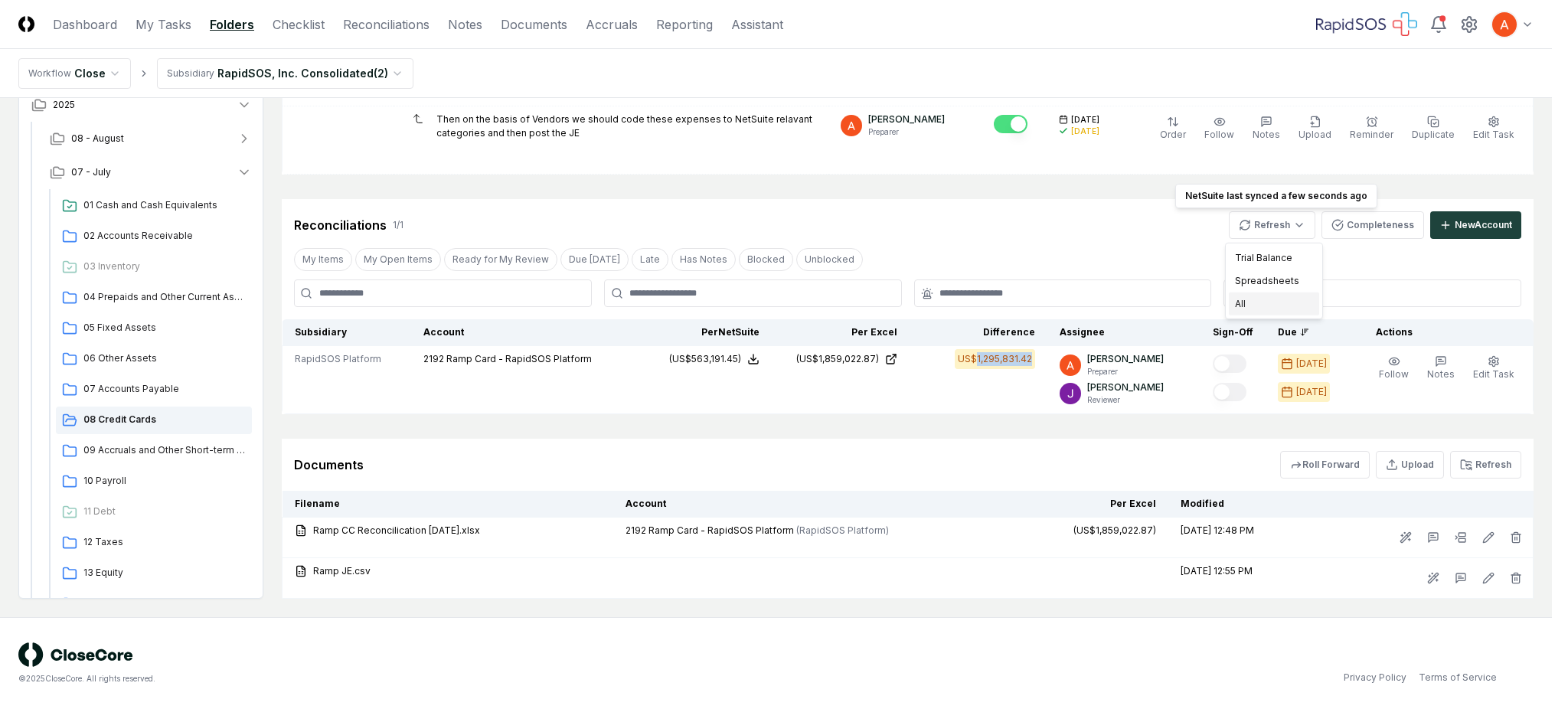
click at [1263, 299] on div "All" at bounding box center [1274, 304] width 91 height 23
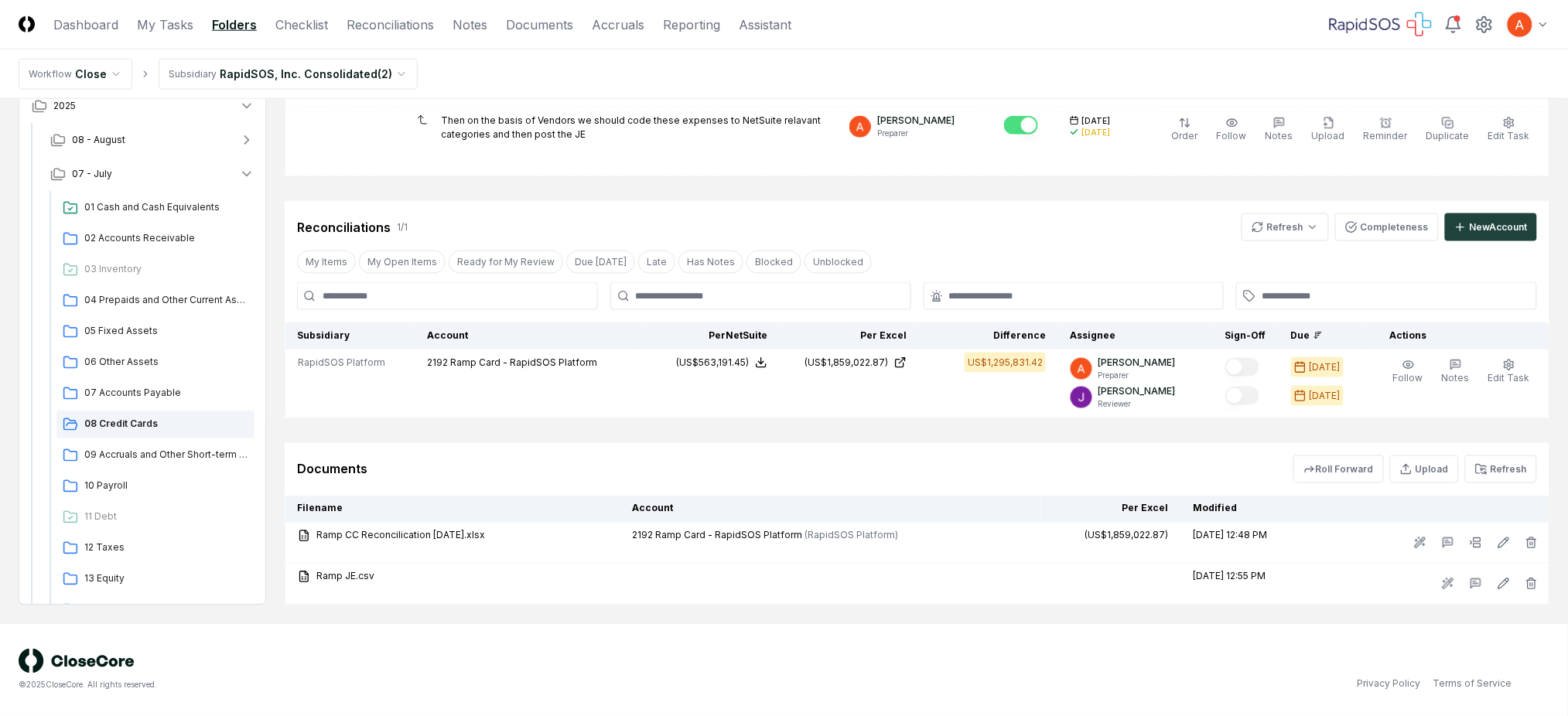
click at [995, 247] on div "My Items My Open Items Ready for My Review Due [DATE] Late Has Notes Blocked Un…" at bounding box center [916, 261] width 1264 height 29
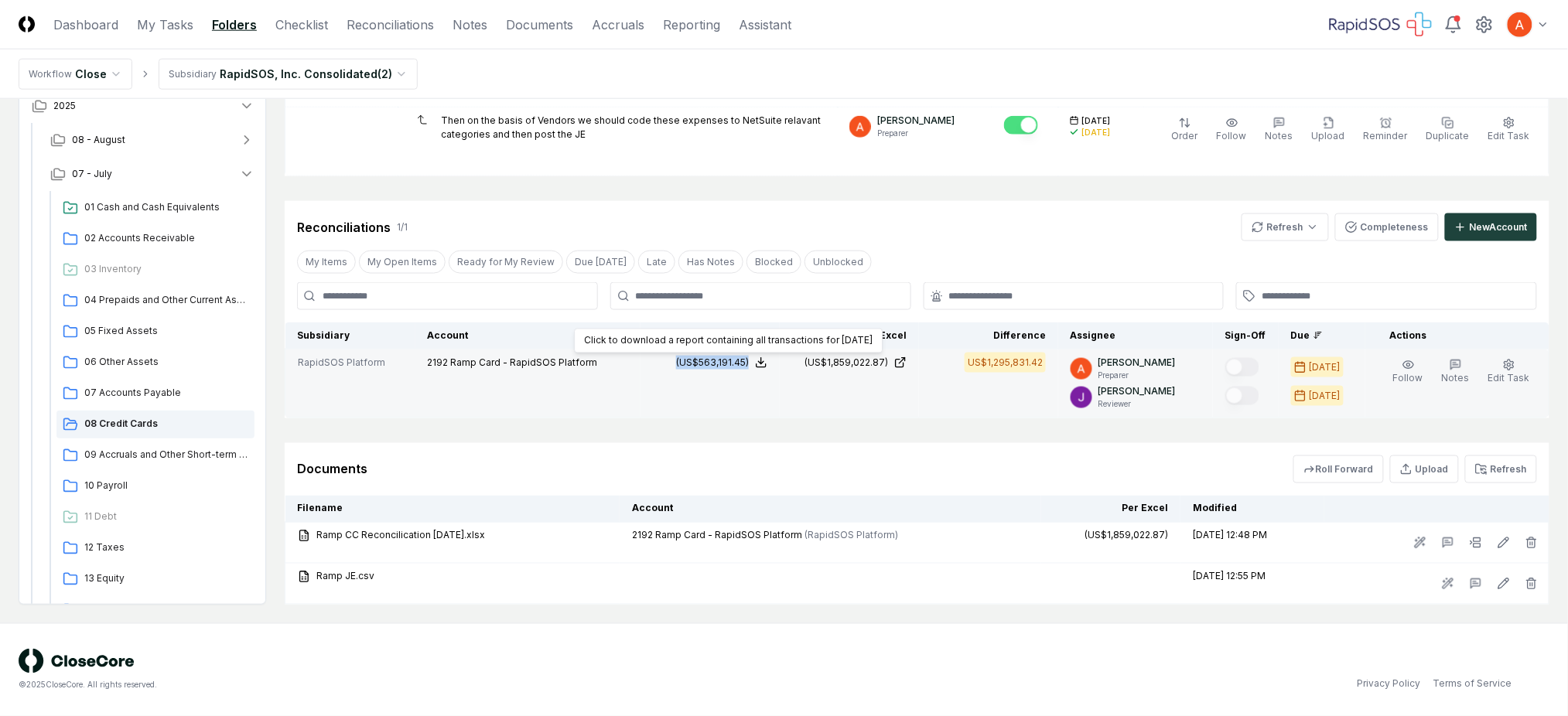
copy div "(US$563,191.45)"
drag, startPoint x: 676, startPoint y: 365, endPoint x: 760, endPoint y: 366, distance: 84.0
click at [760, 366] on div "(US$563,191.45) Click to download a report containing all transactions for [DAT…" at bounding box center [709, 362] width 115 height 14
click at [739, 406] on td "(US$563,191.45) Balance Detail Report Download a report containing all transact…" at bounding box center [709, 384] width 139 height 68
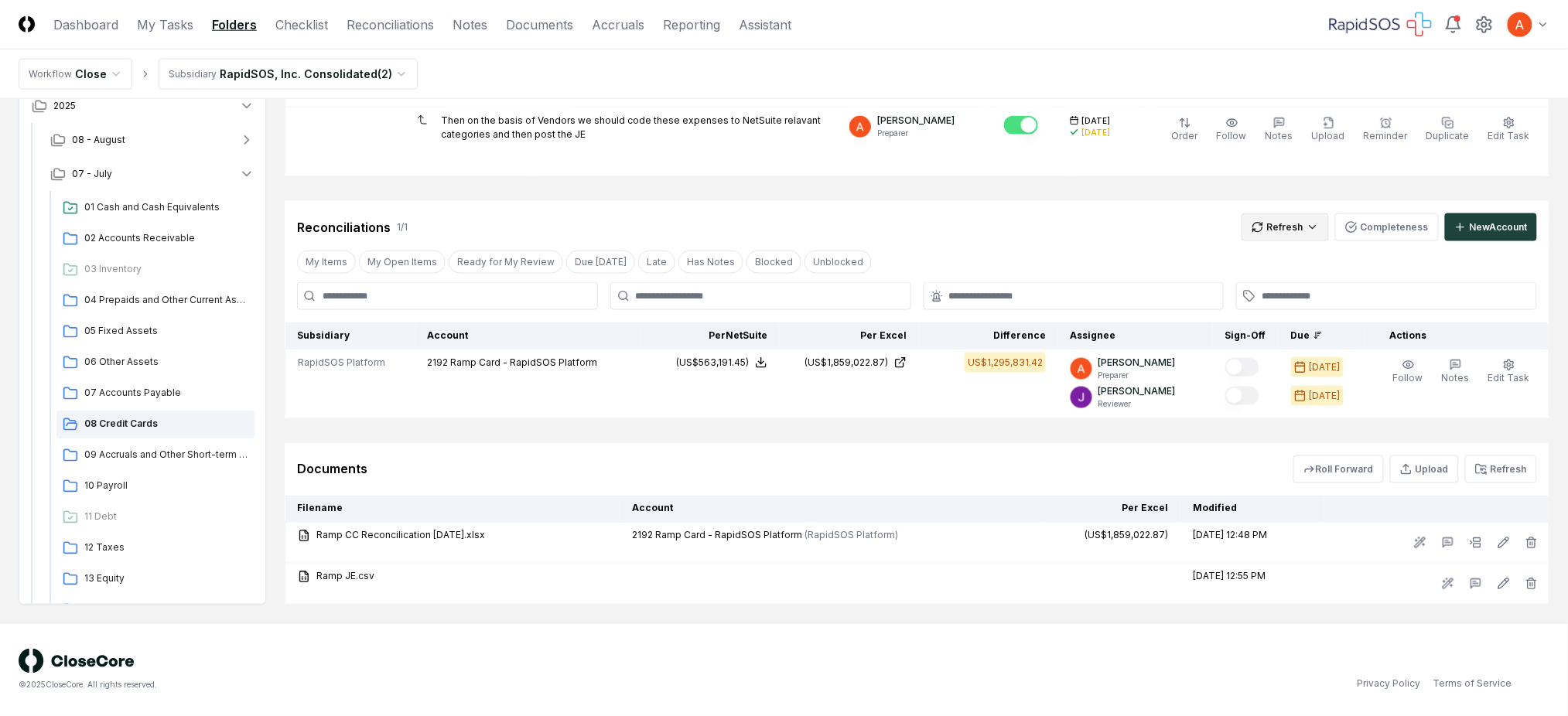
click at [1269, 230] on html "CloseCore Dashboard My Tasks Folders Checklist Reconciliations Notes Documents …" at bounding box center [784, 59] width 1568 height 1312
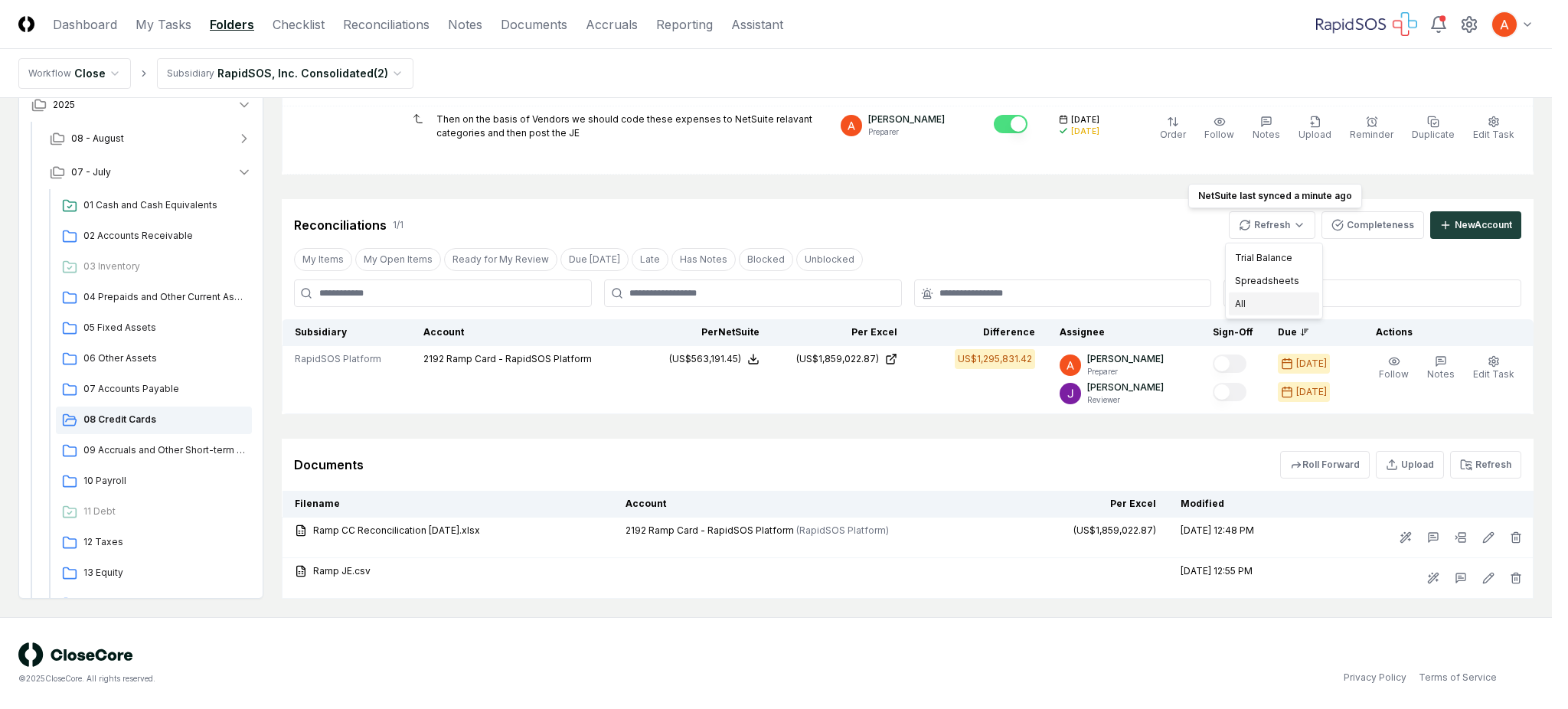
click at [1250, 304] on div "All" at bounding box center [1274, 304] width 91 height 23
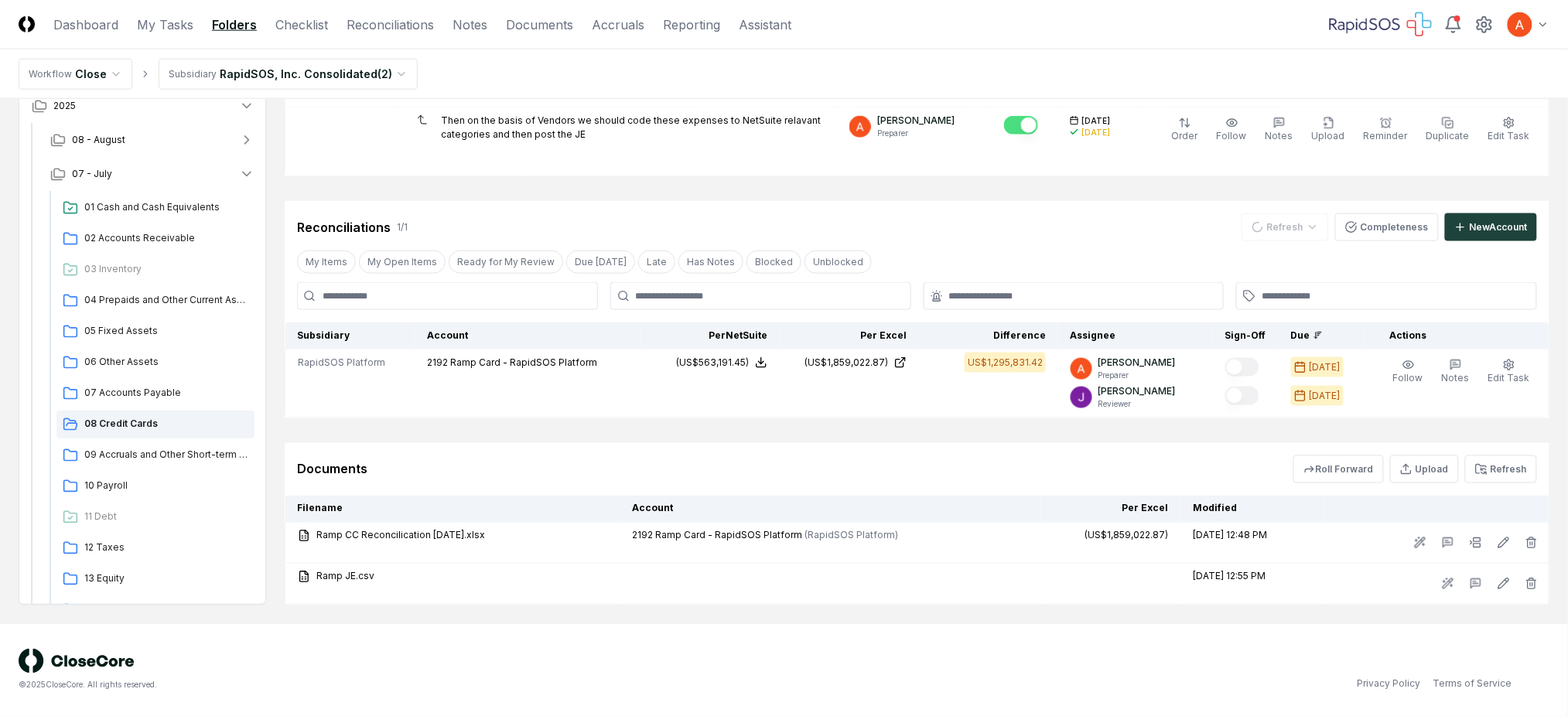
click at [1482, 468] on icon at bounding box center [1481, 469] width 12 height 12
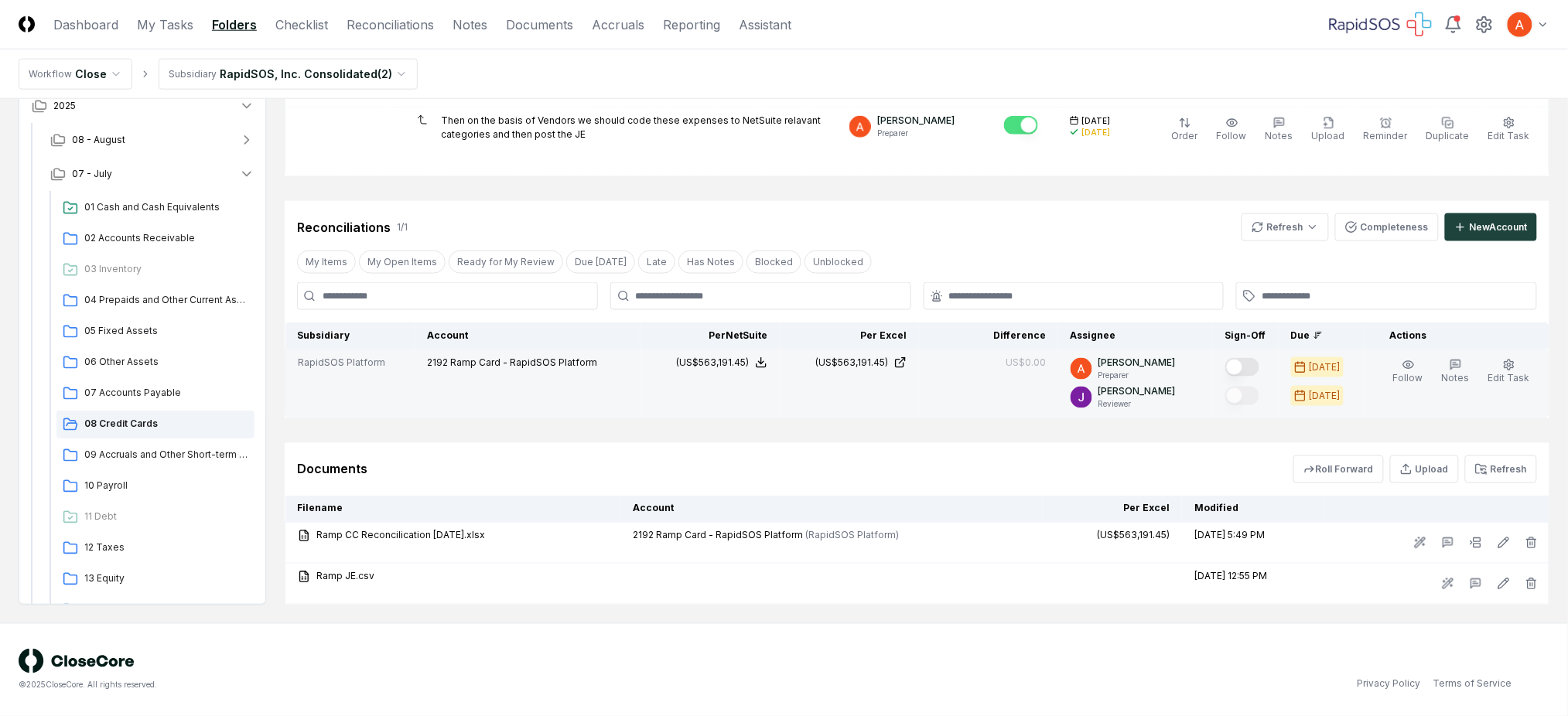
click at [1260, 369] on button "Mark complete" at bounding box center [1241, 367] width 34 height 19
click at [168, 453] on span "09 Accruals and Other Short-term Liabilities" at bounding box center [166, 455] width 164 height 14
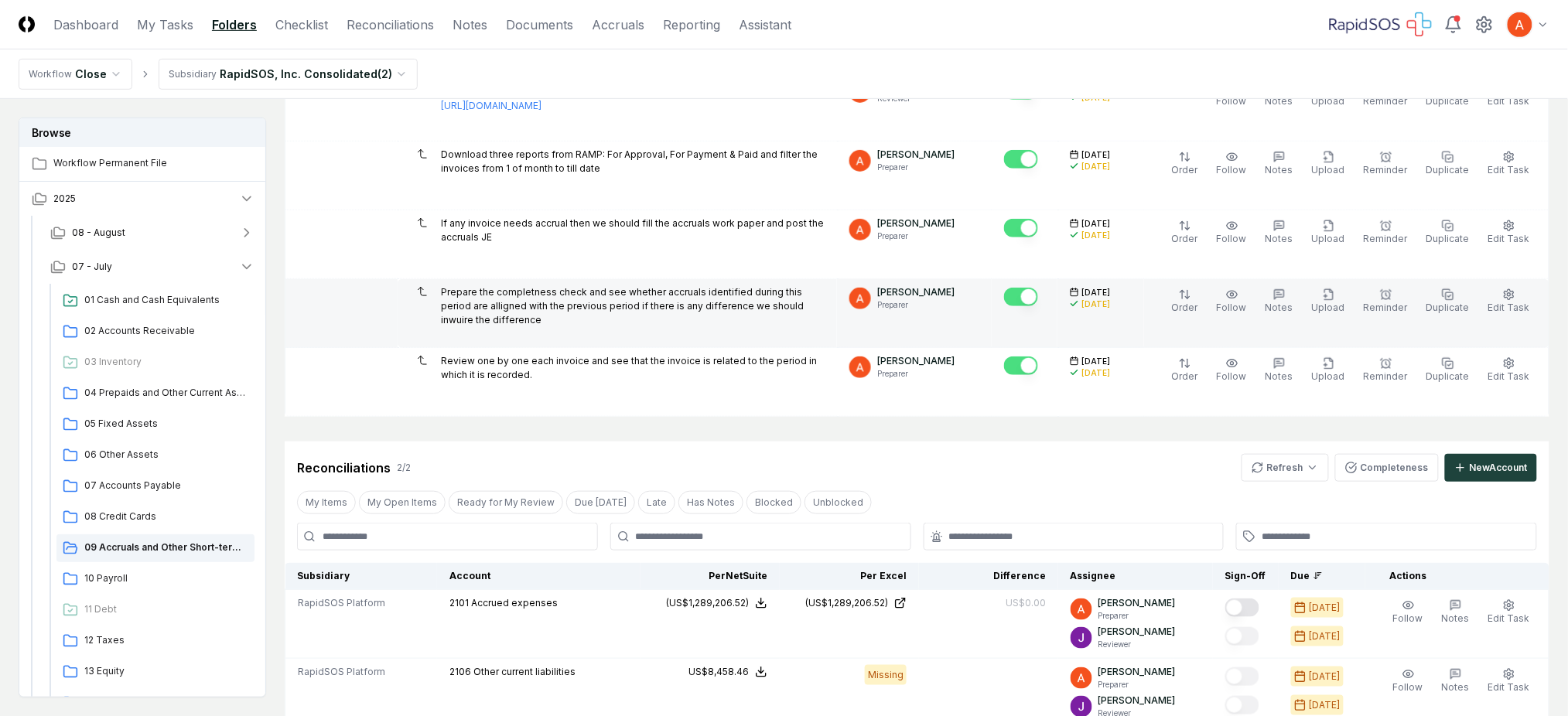
scroll to position [515, 0]
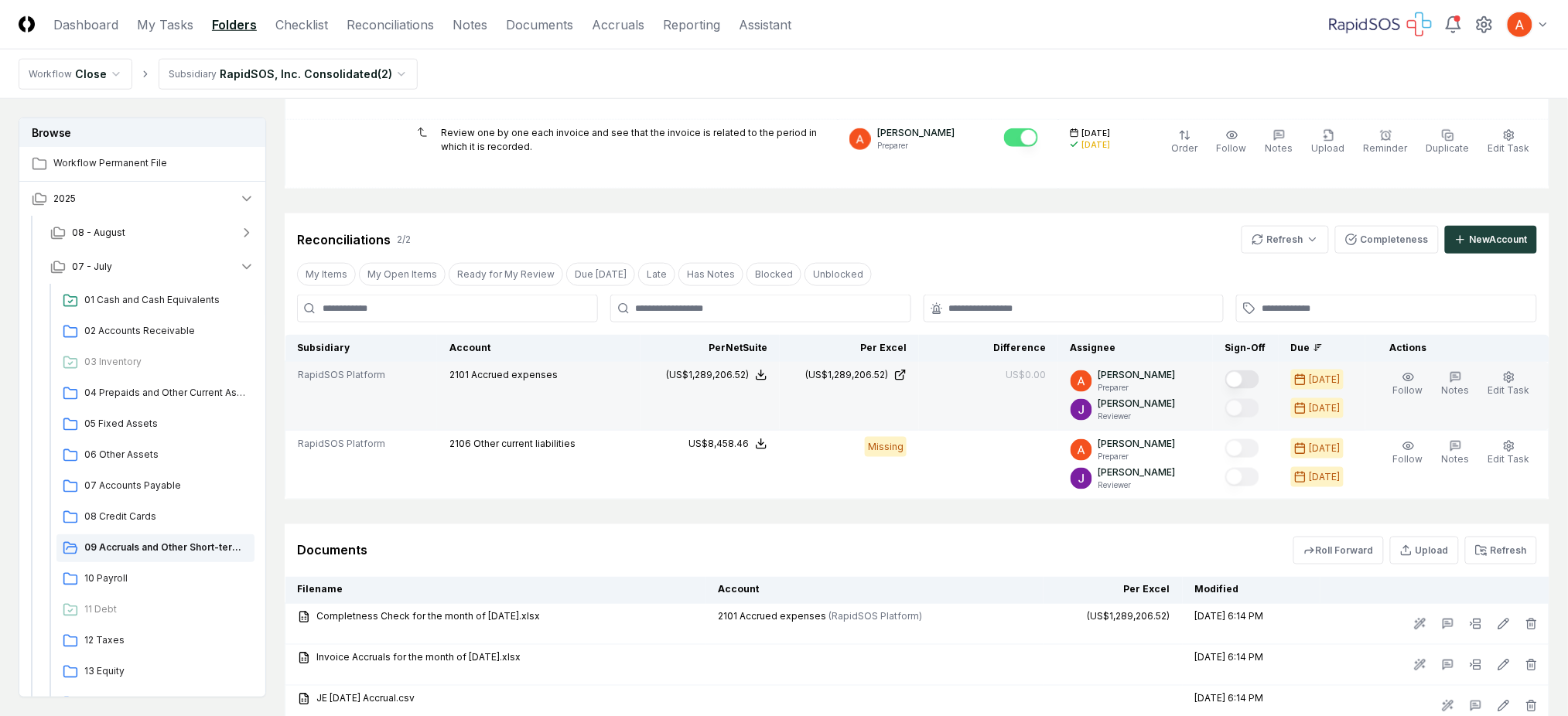
click at [1256, 387] on button "Mark complete" at bounding box center [1241, 379] width 34 height 19
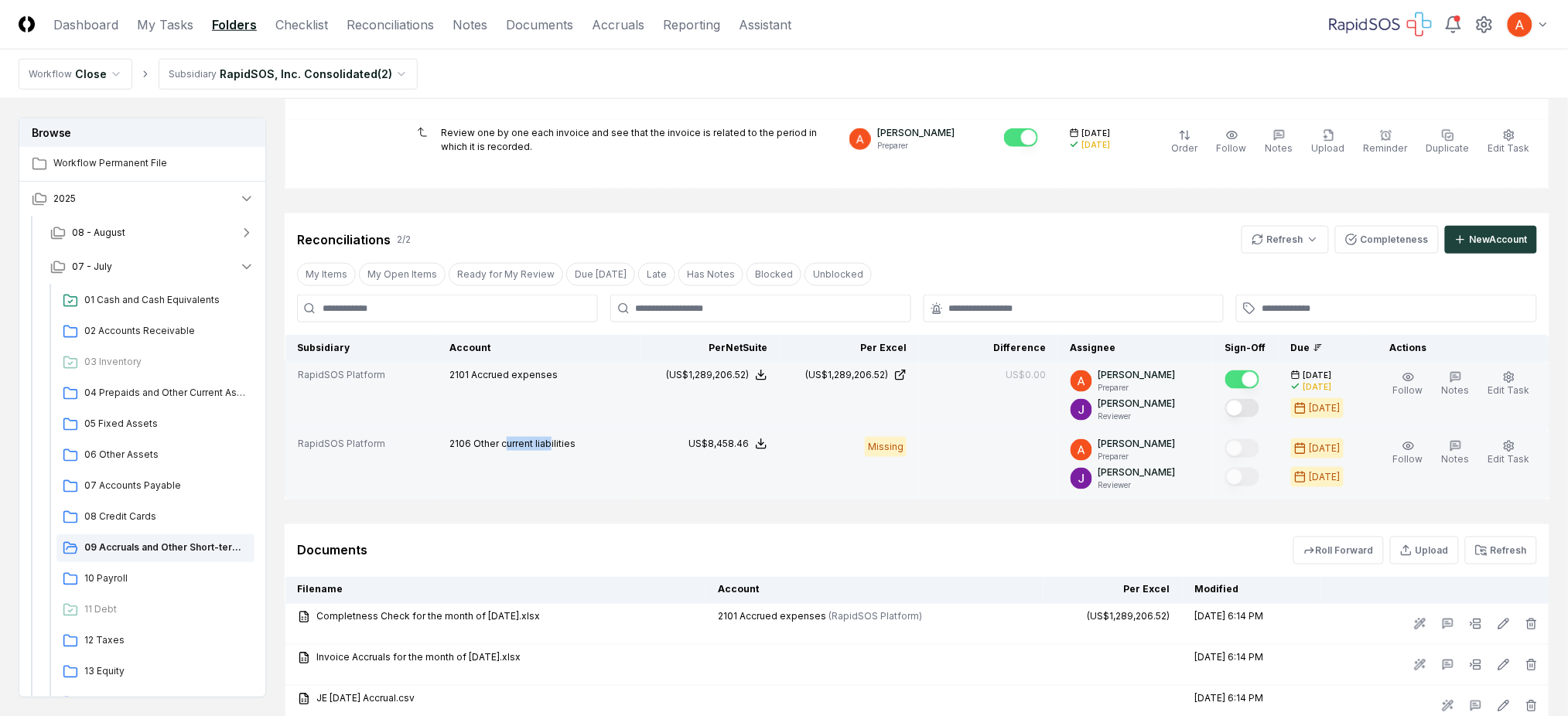
drag, startPoint x: 526, startPoint y: 445, endPoint x: 553, endPoint y: 445, distance: 27.0
click at [553, 445] on span "Other current liabilities" at bounding box center [525, 444] width 102 height 12
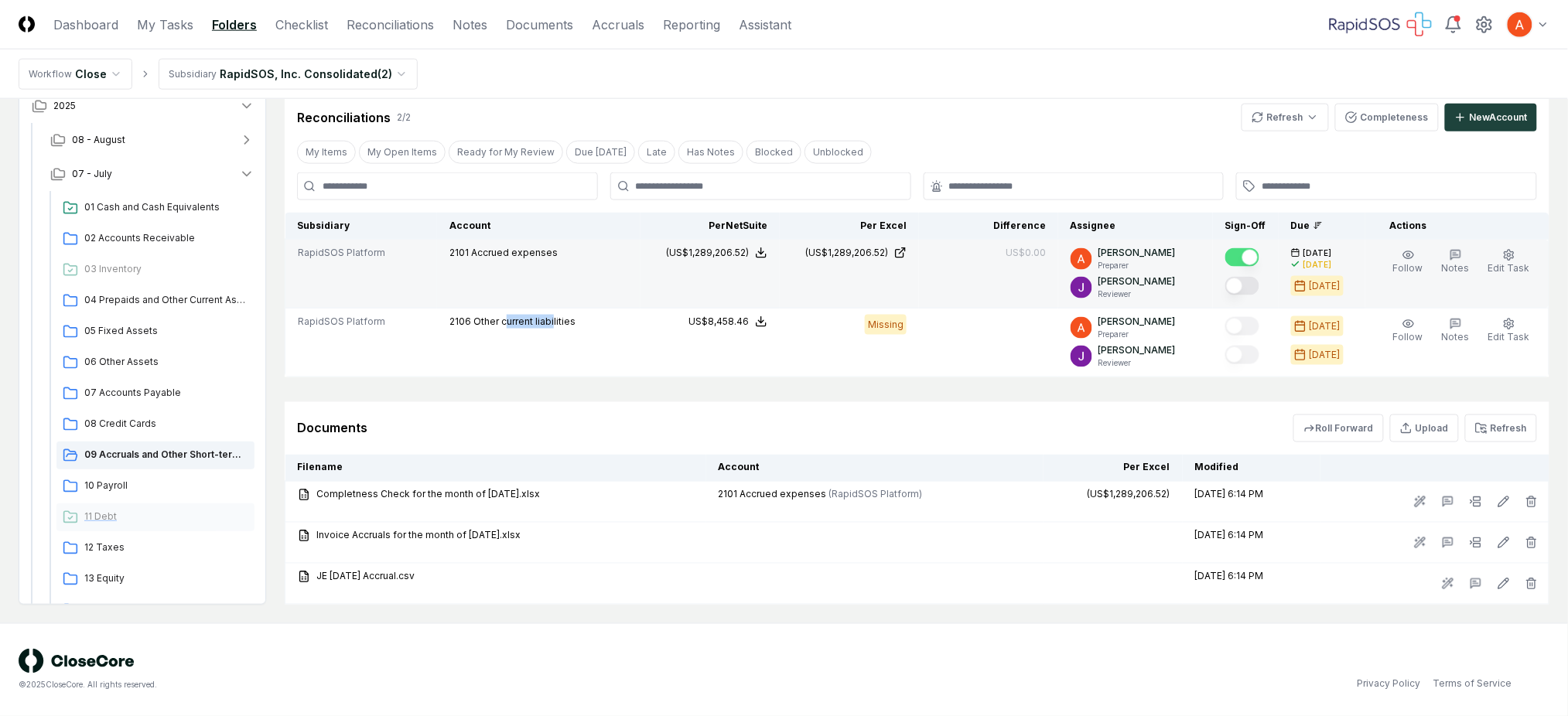
scroll to position [103, 0]
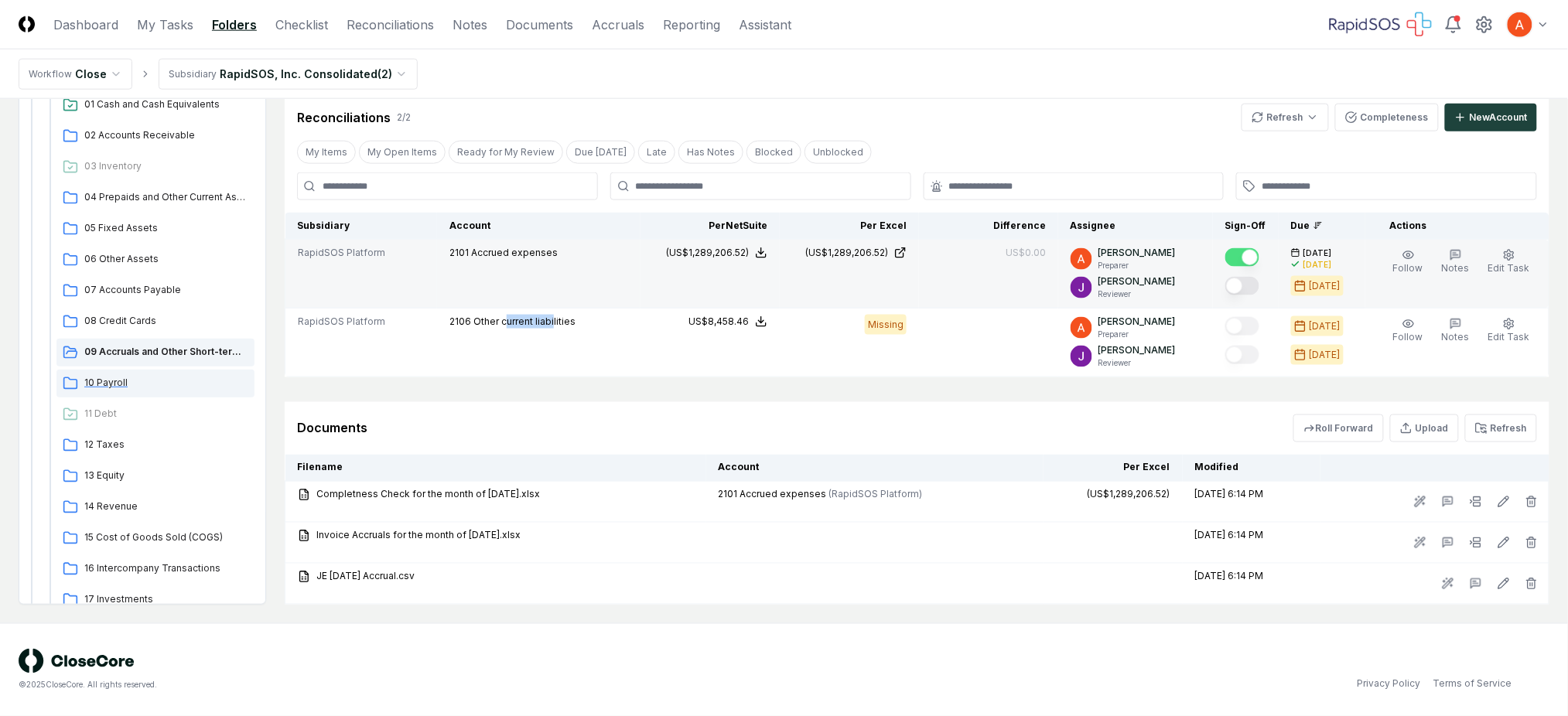
click at [118, 391] on div "10 Payroll" at bounding box center [155, 384] width 198 height 28
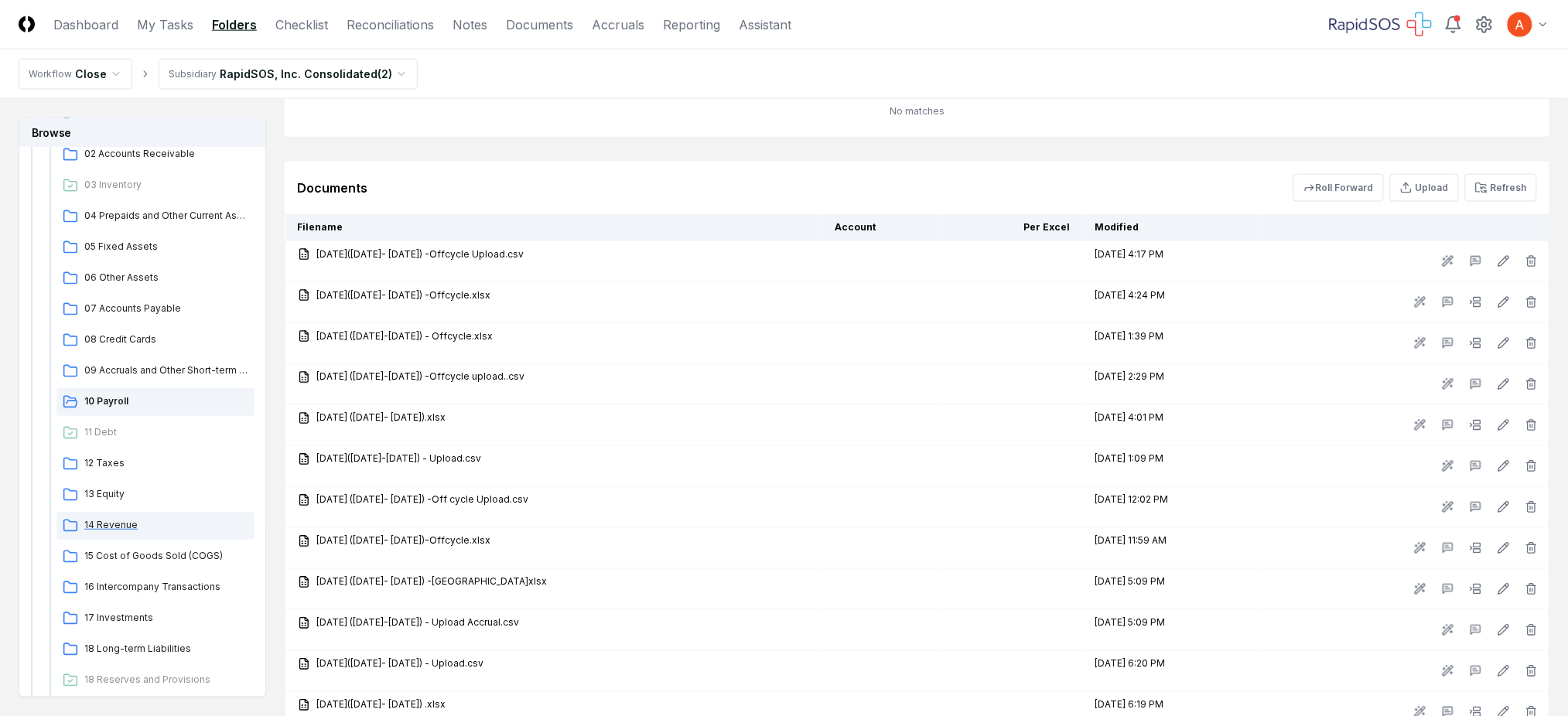
scroll to position [309, 0]
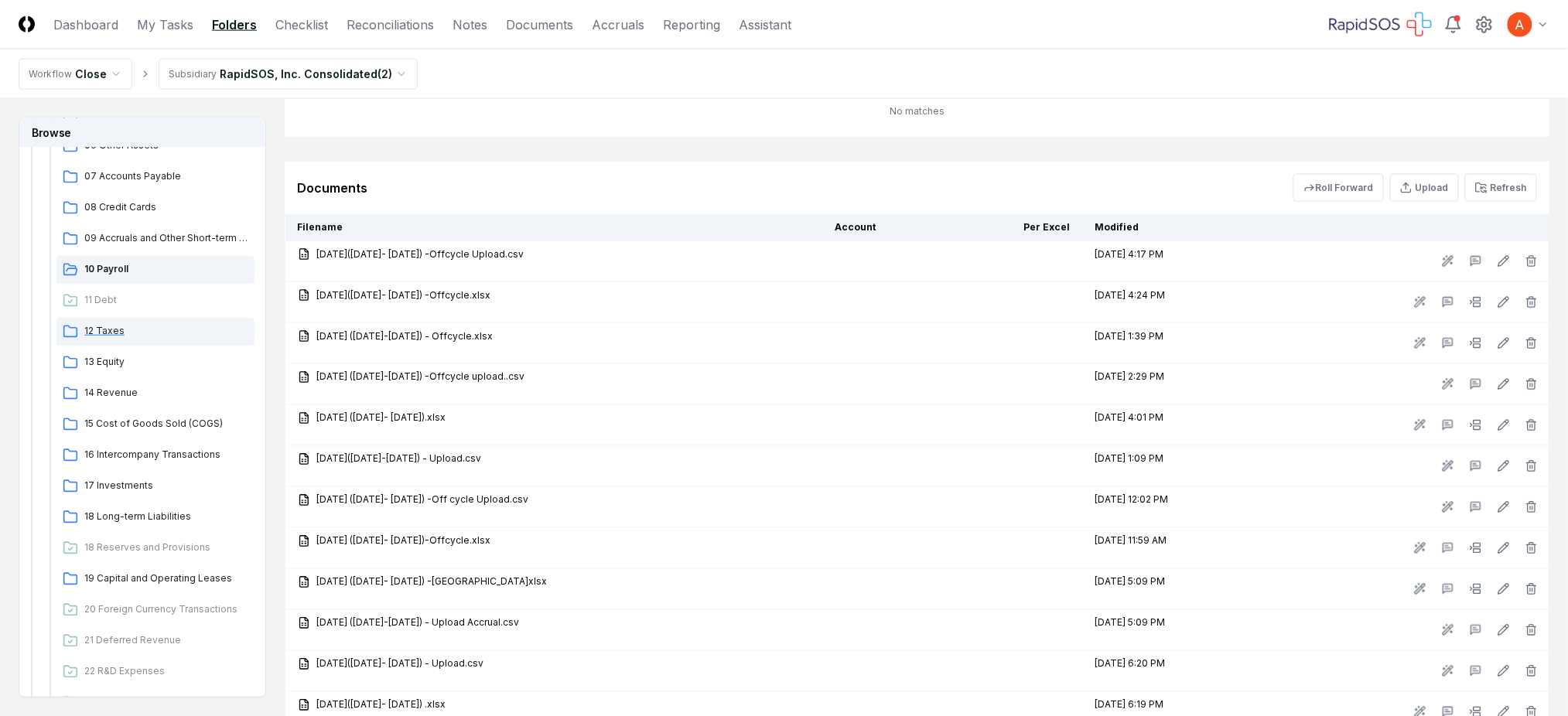
click at [108, 332] on span "12 Taxes" at bounding box center [166, 331] width 164 height 14
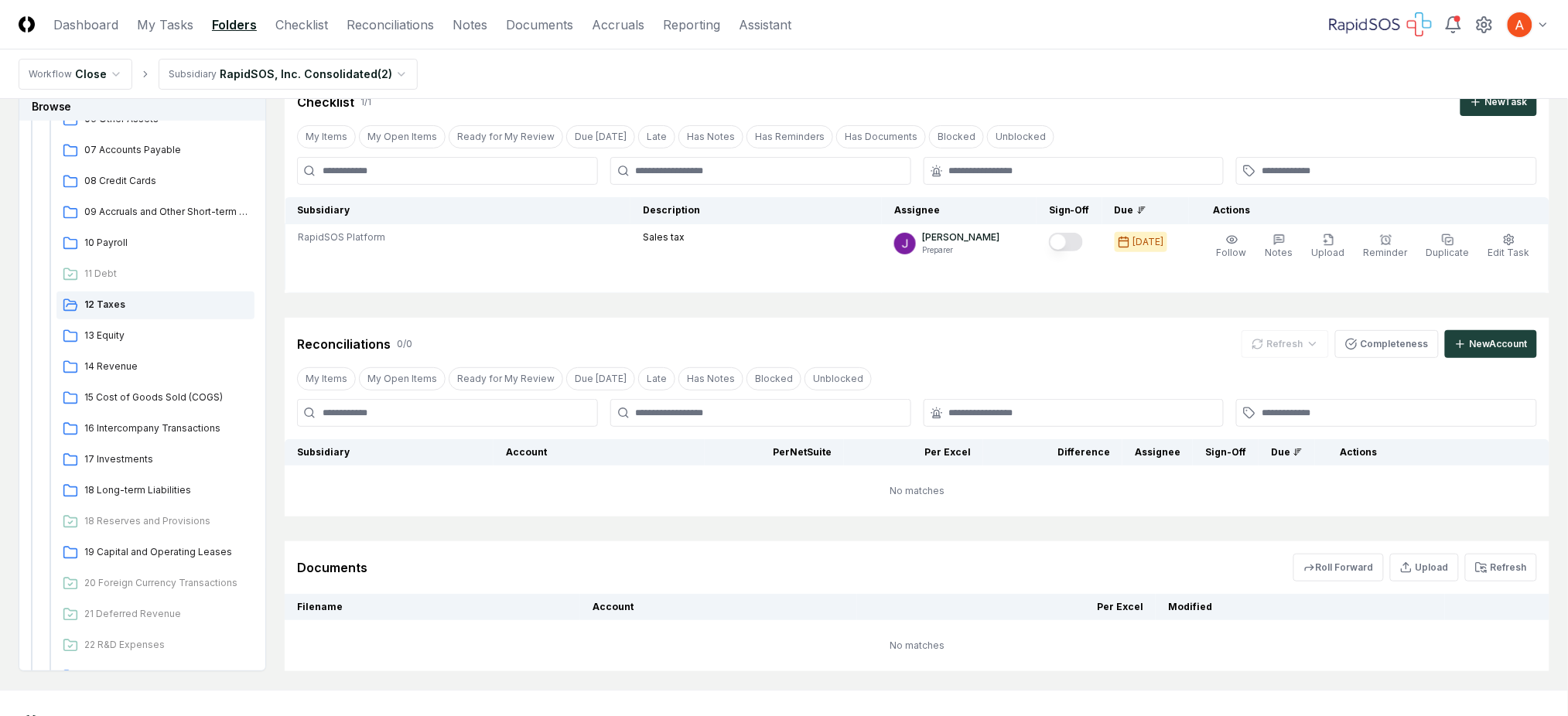
scroll to position [103, 0]
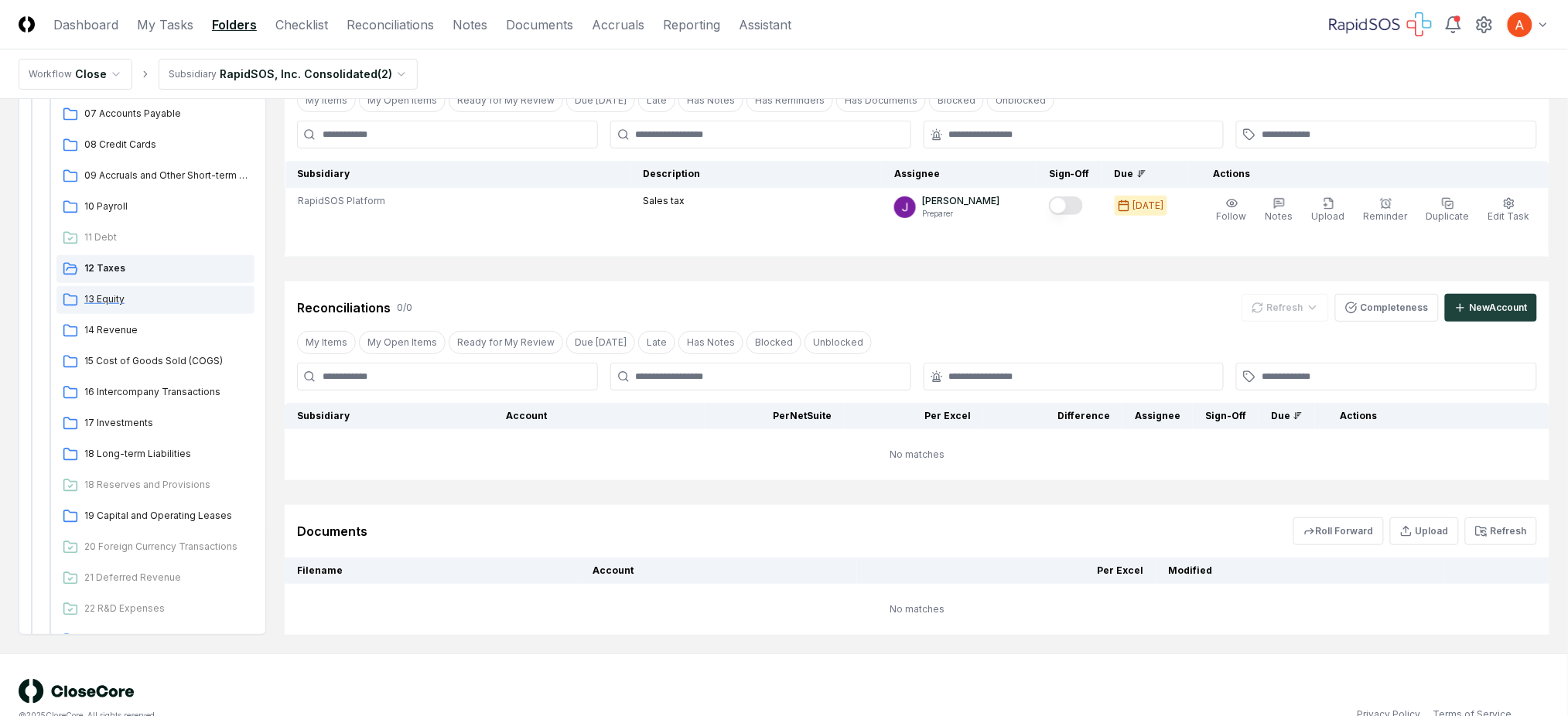
click at [103, 301] on span "13 Equity" at bounding box center [166, 299] width 164 height 14
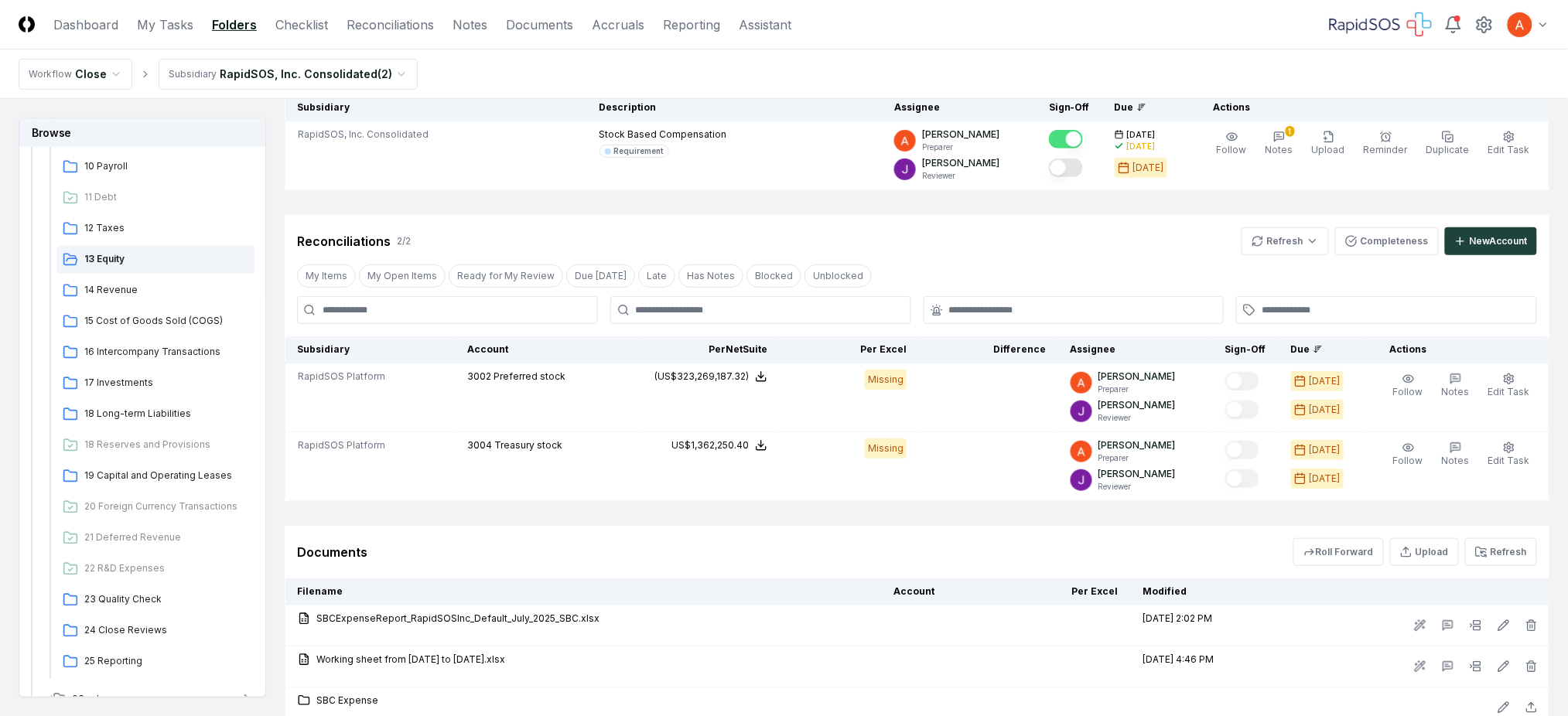
scroll to position [205, 0]
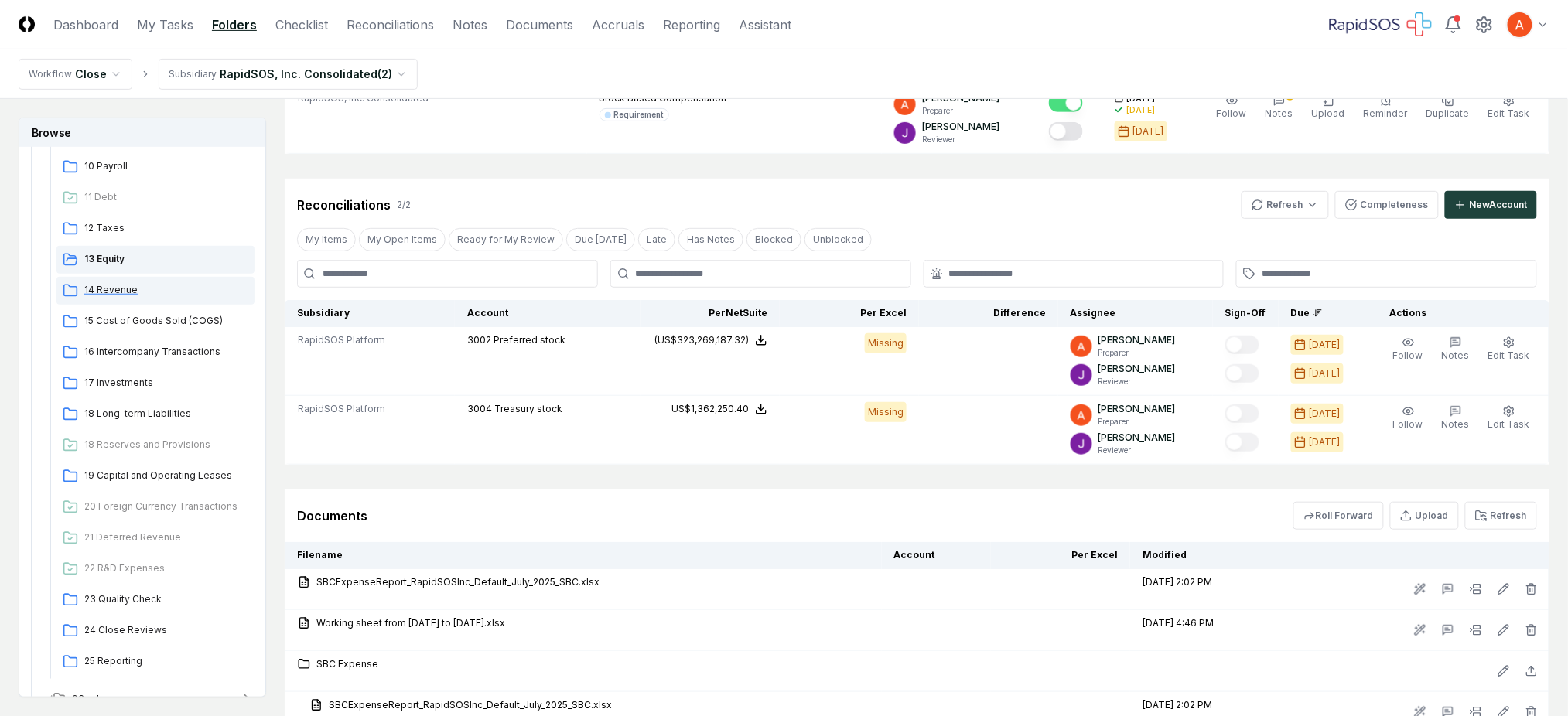
click at [119, 292] on span "14 Revenue" at bounding box center [166, 290] width 164 height 14
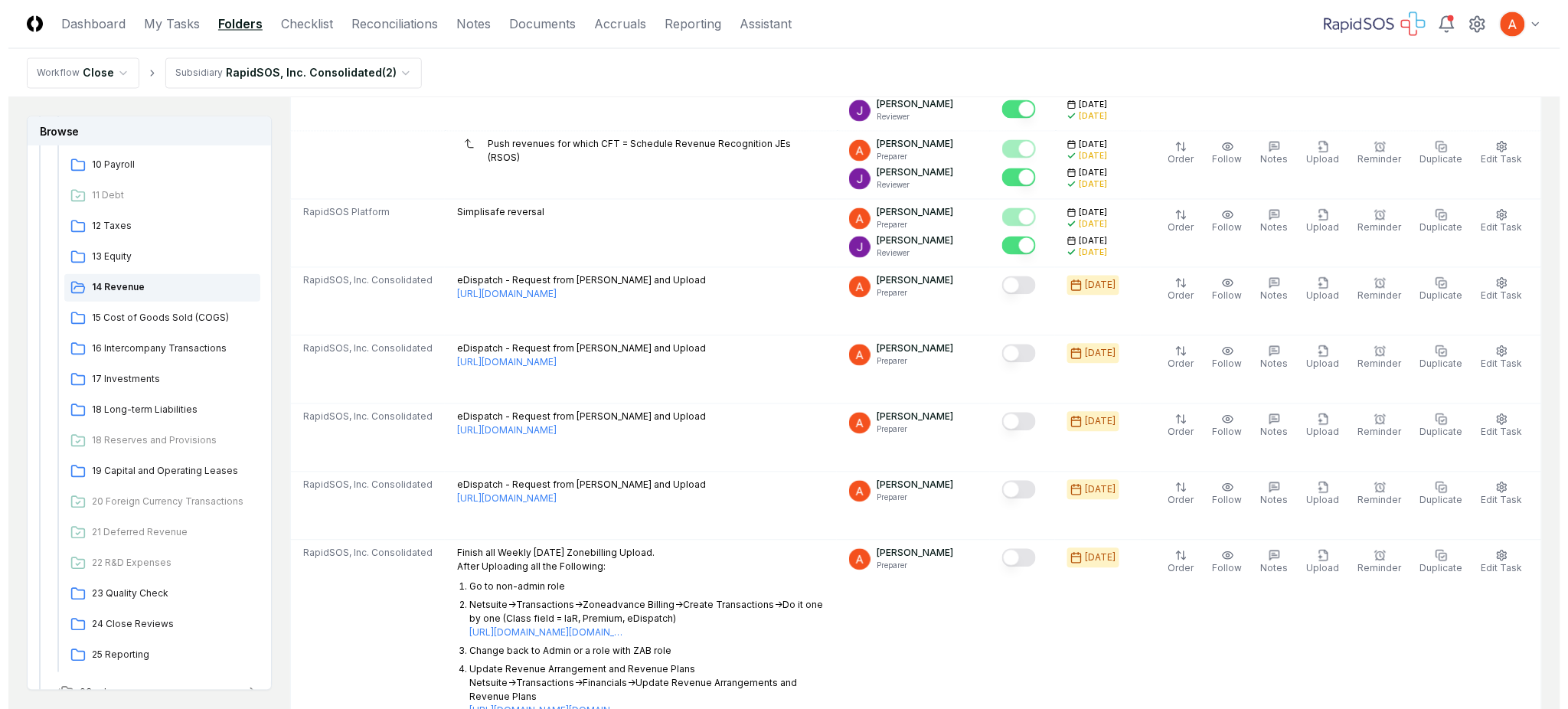
scroll to position [1021, 0]
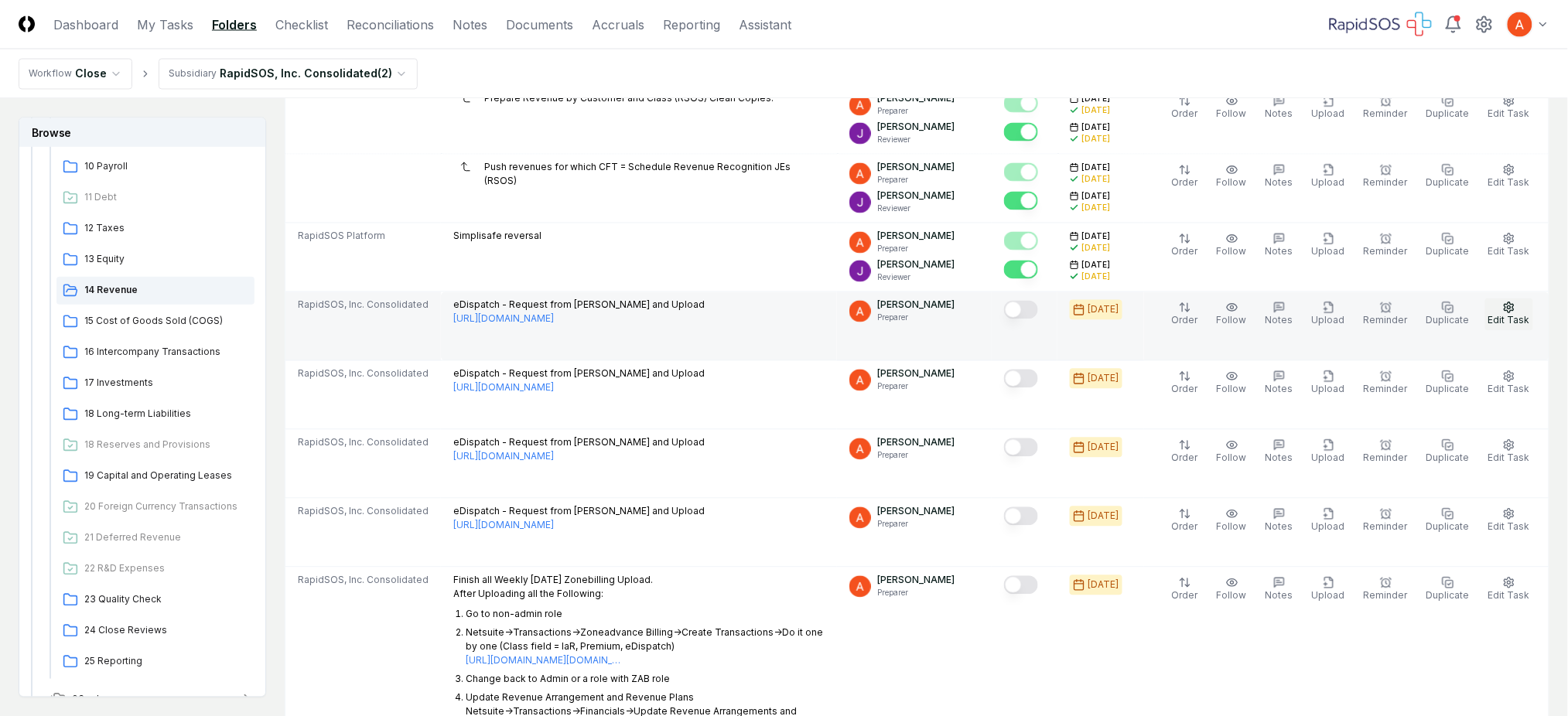
click at [1508, 318] on span "Edit Task" at bounding box center [1509, 321] width 42 height 12
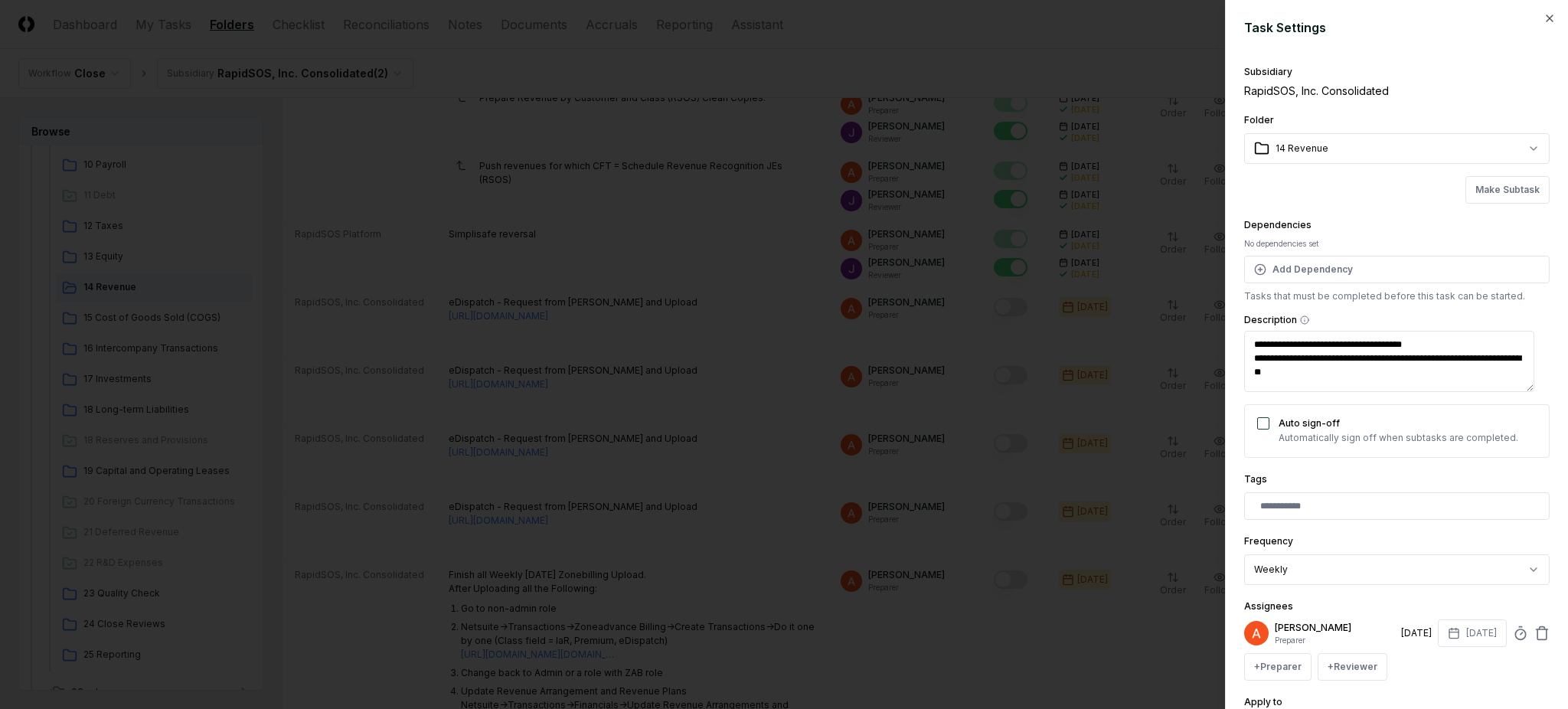
click at [1339, 372] on textarea "**********" at bounding box center [1389, 361] width 290 height 61
click at [1346, 377] on textarea "**********" at bounding box center [1389, 361] width 290 height 61
drag, startPoint x: 1330, startPoint y: 371, endPoint x: 1236, endPoint y: 338, distance: 99.6
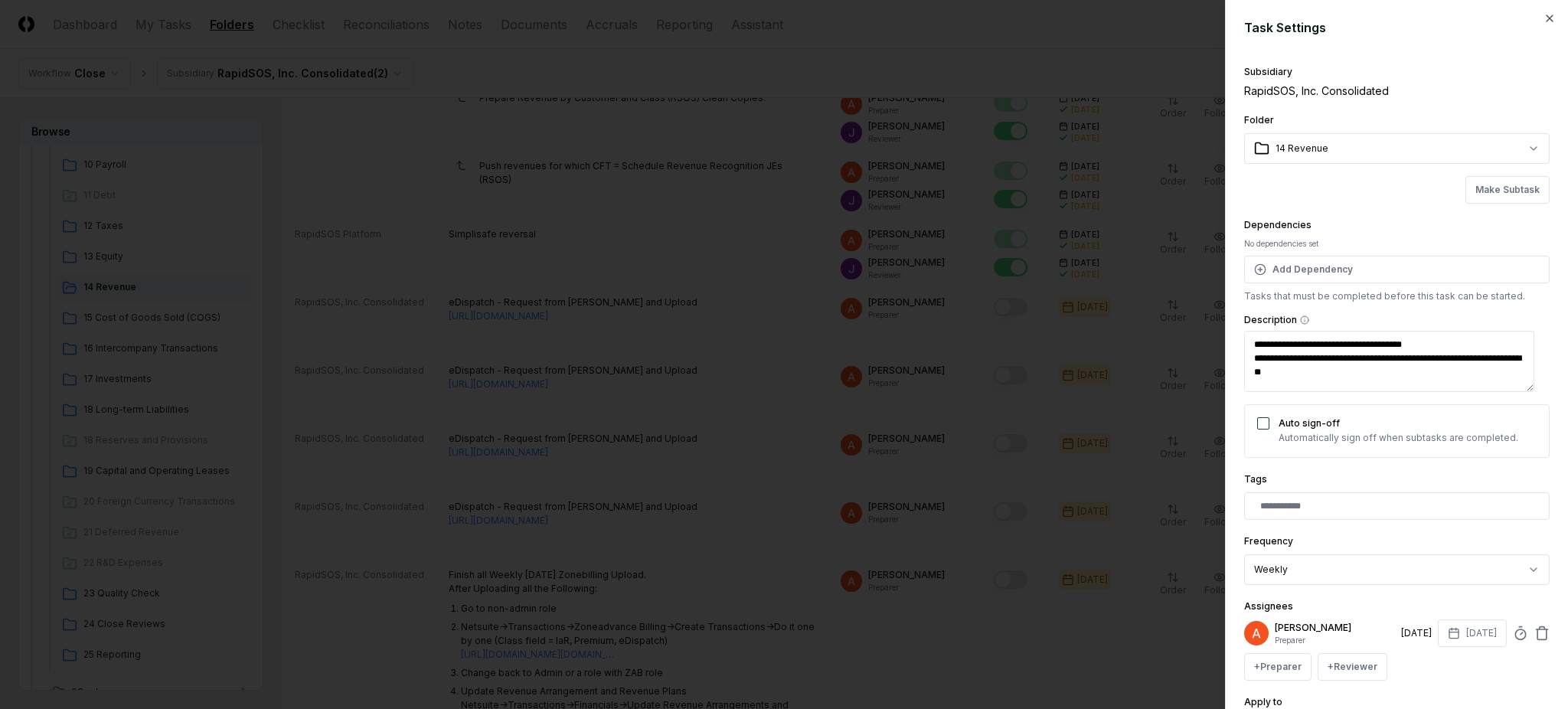
click at [1236, 338] on div "**********" at bounding box center [1396, 354] width 343 height 709
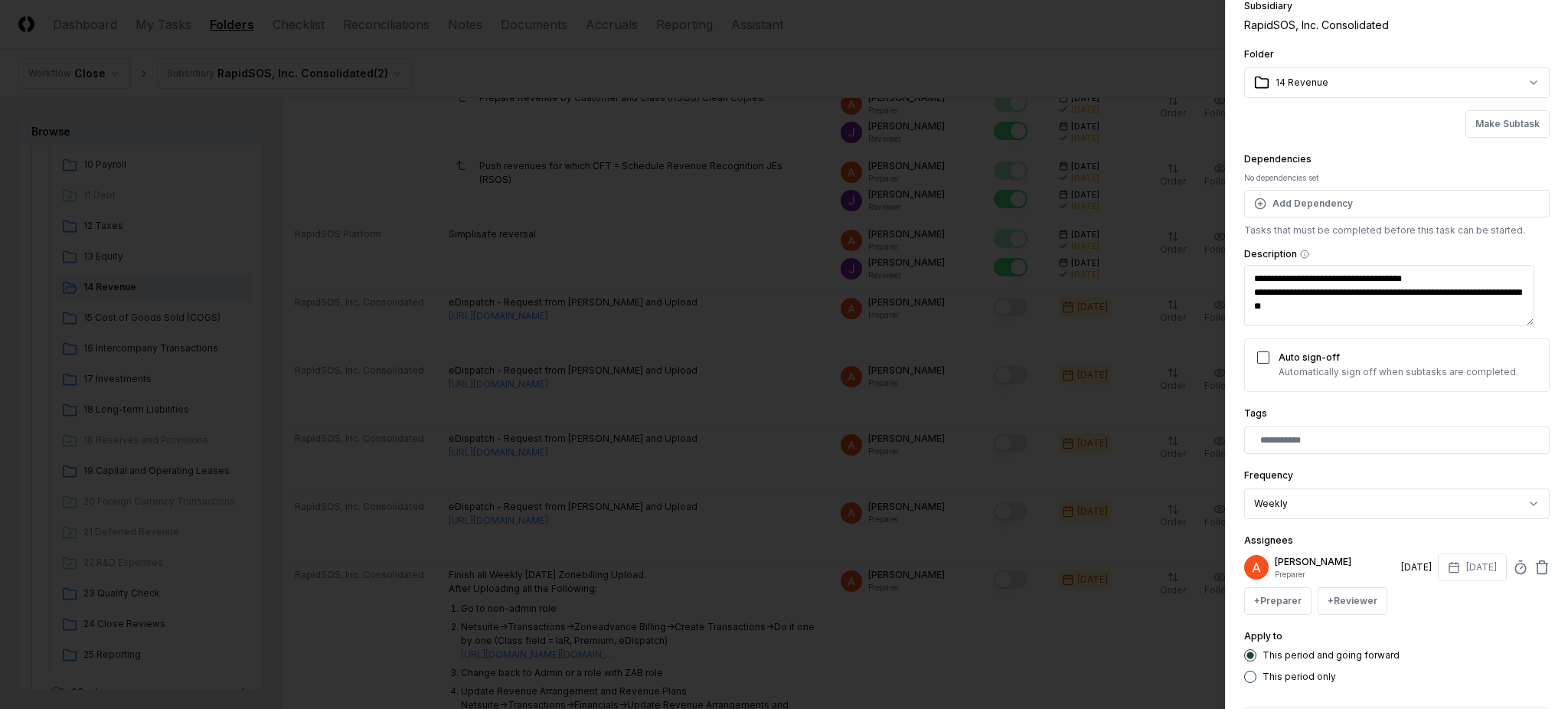
scroll to position [138, 0]
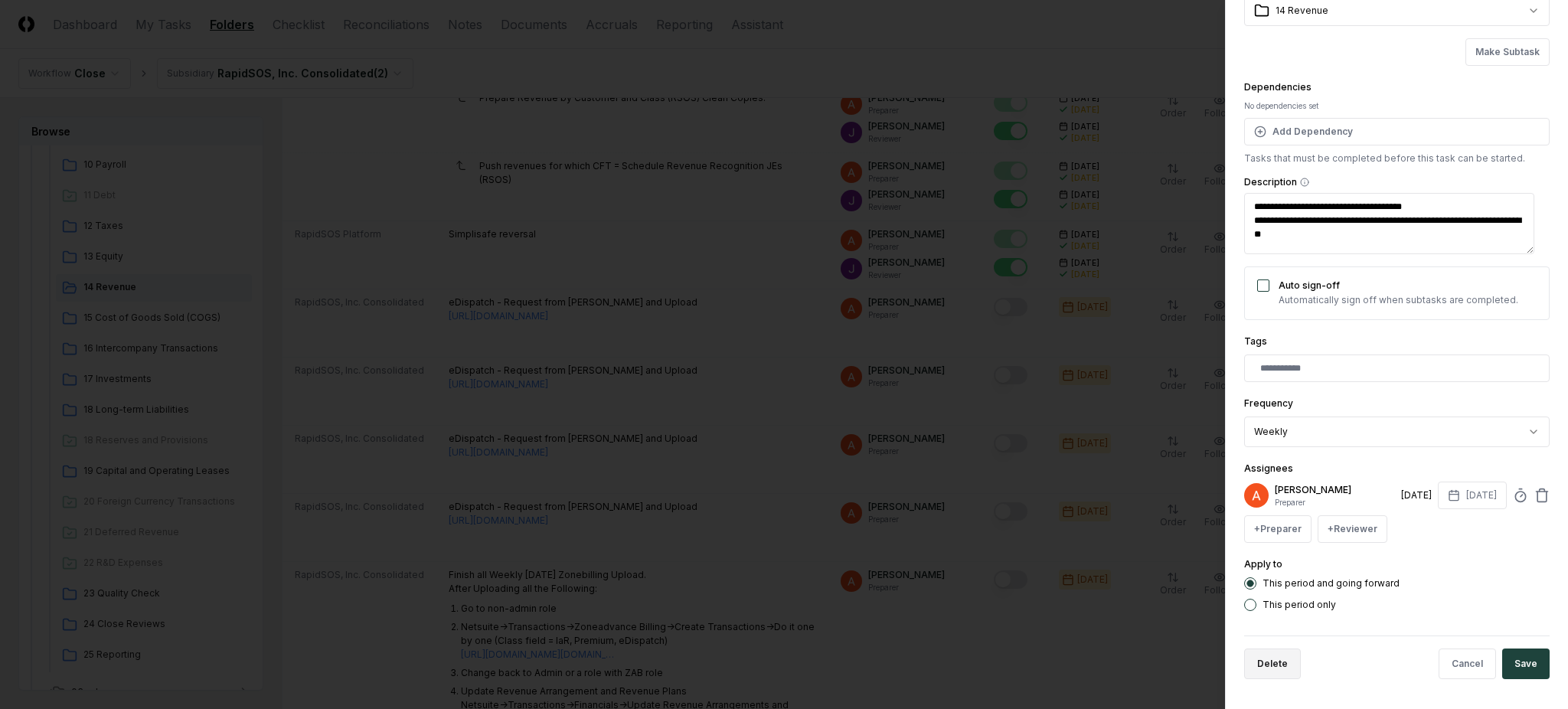
click at [1268, 670] on button "Delete" at bounding box center [1272, 664] width 56 height 31
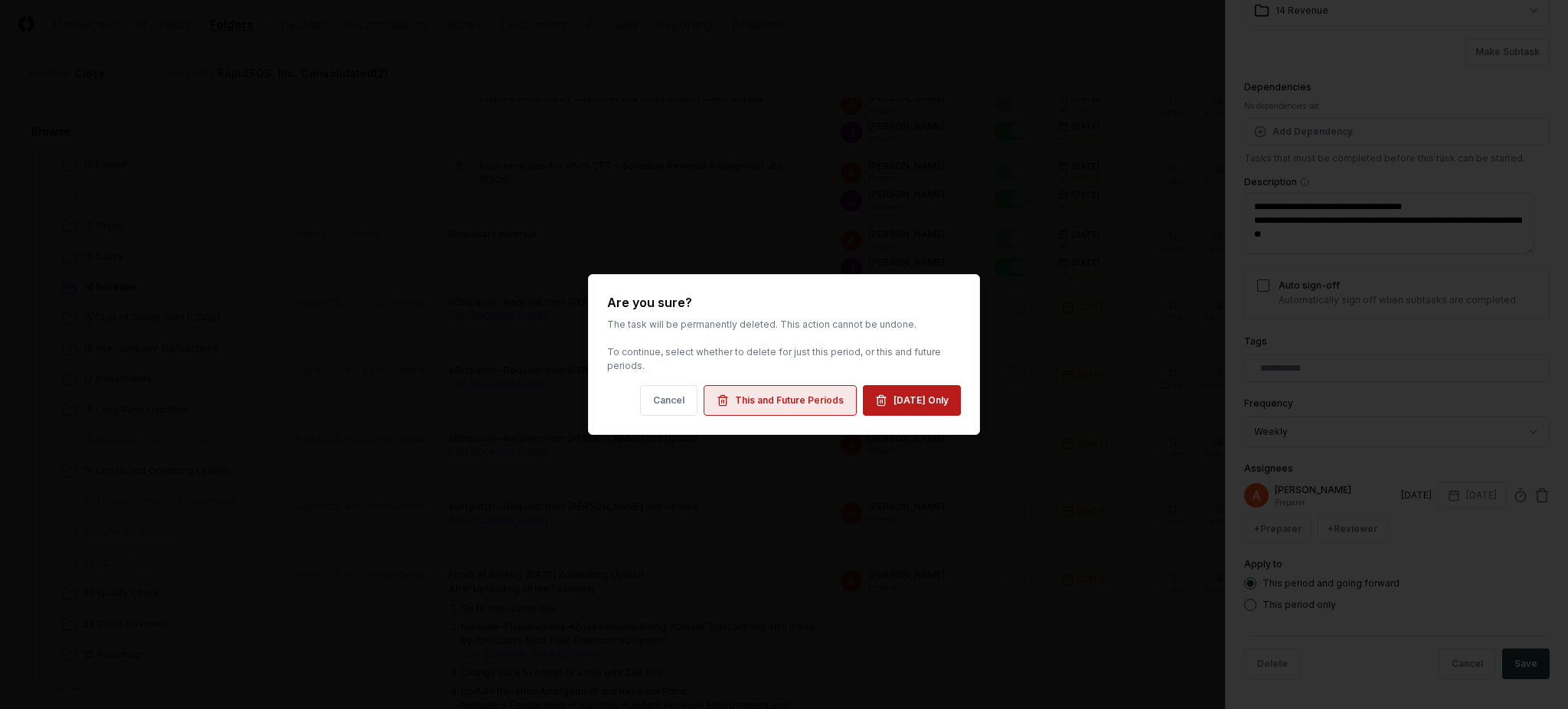
drag, startPoint x: 880, startPoint y: 398, endPoint x: 777, endPoint y: 404, distance: 103.2
click at [777, 404] on div "Cancel This and Future Periods [DATE] Only" at bounding box center [784, 401] width 354 height 31
click at [777, 404] on div "This and Future Periods" at bounding box center [789, 400] width 109 height 14
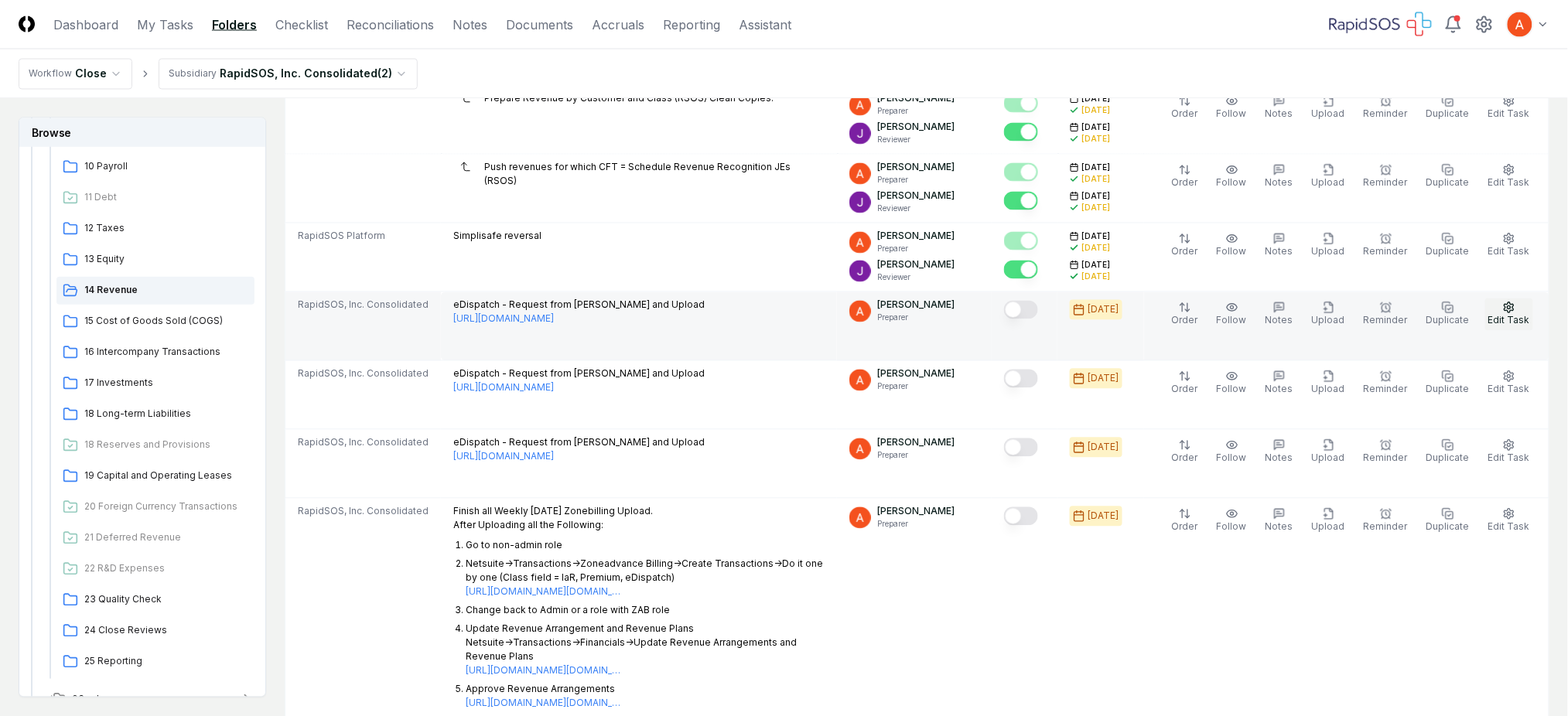
click at [1503, 309] on button "Edit Task" at bounding box center [1509, 314] width 48 height 32
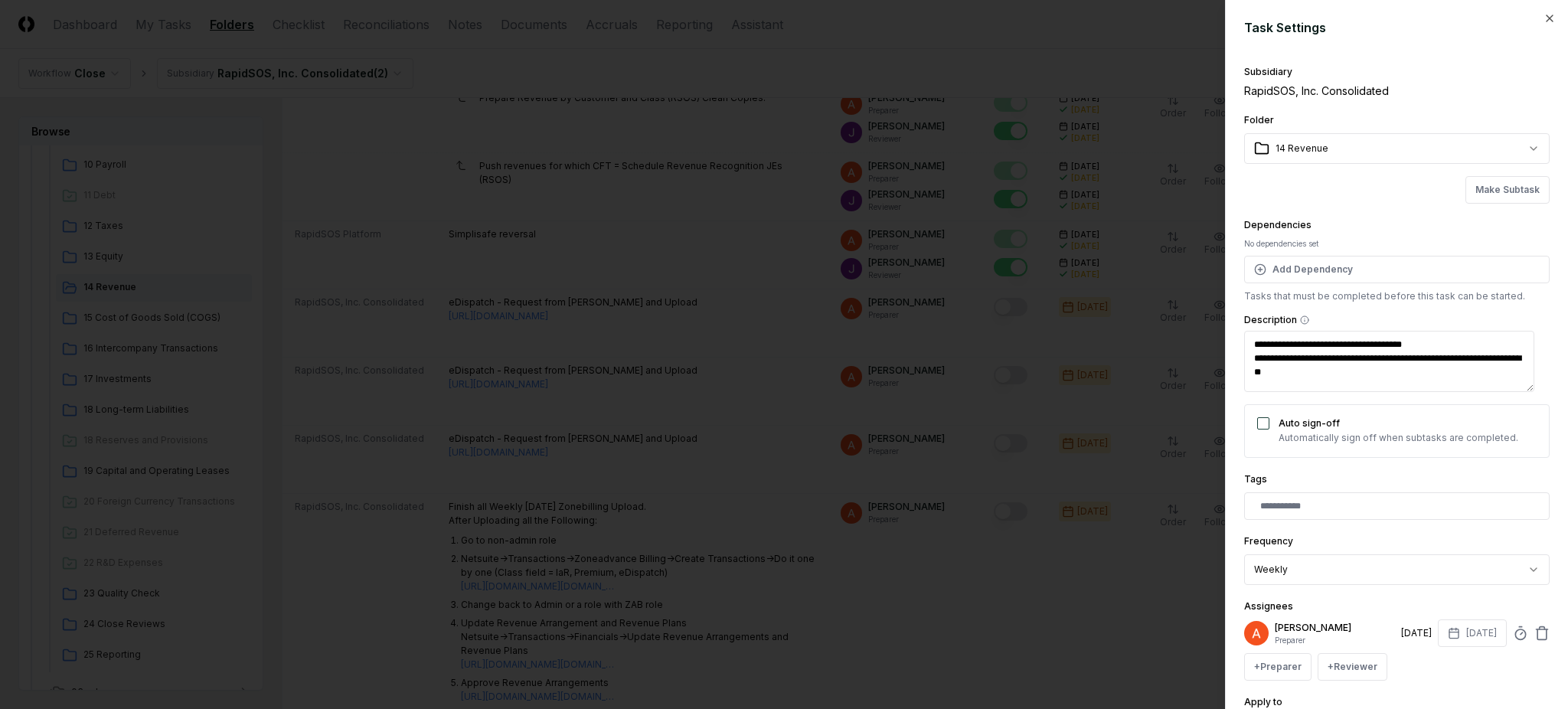
drag, startPoint x: 1349, startPoint y: 372, endPoint x: 1235, endPoint y: 346, distance: 116.9
click at [1235, 346] on div "**********" at bounding box center [1396, 354] width 343 height 709
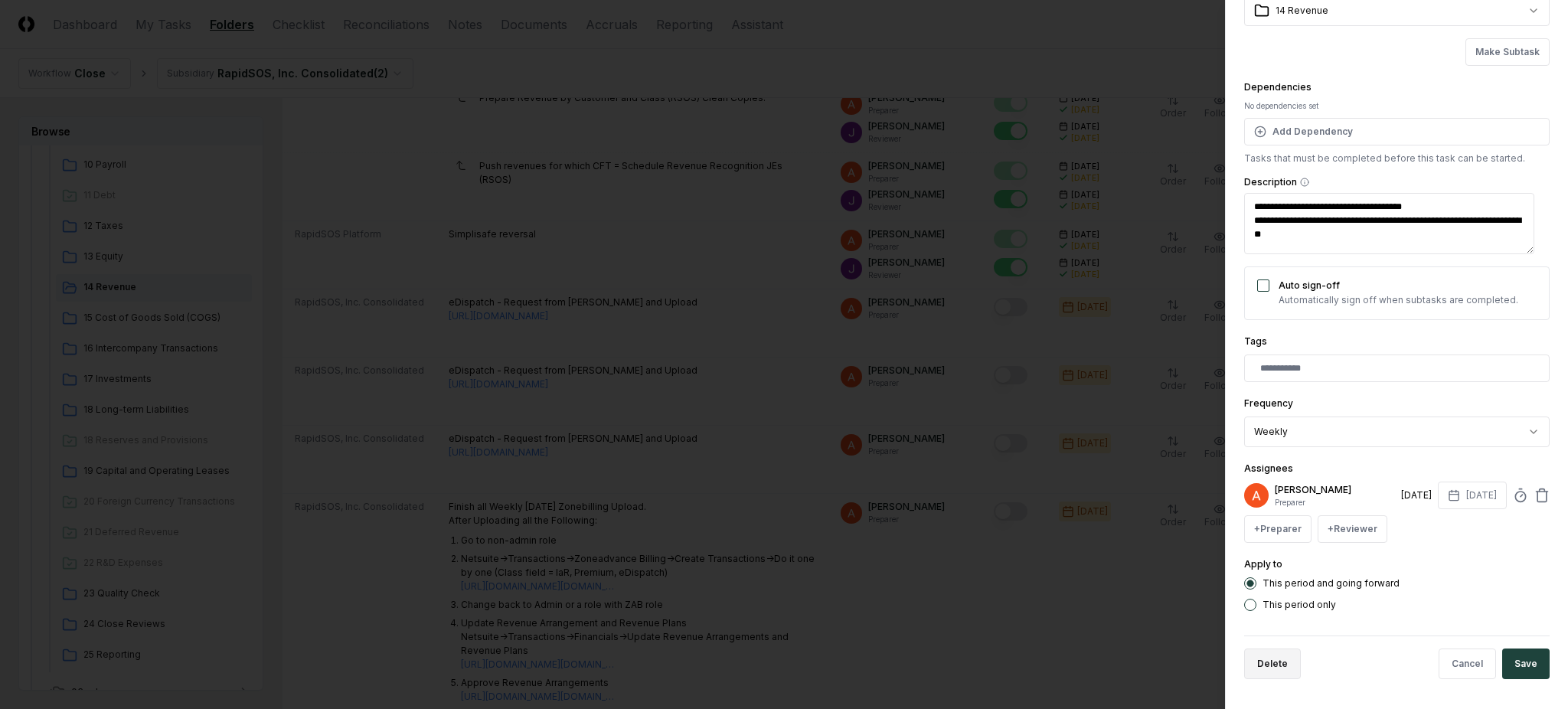
click at [1282, 660] on button "Delete" at bounding box center [1272, 664] width 56 height 31
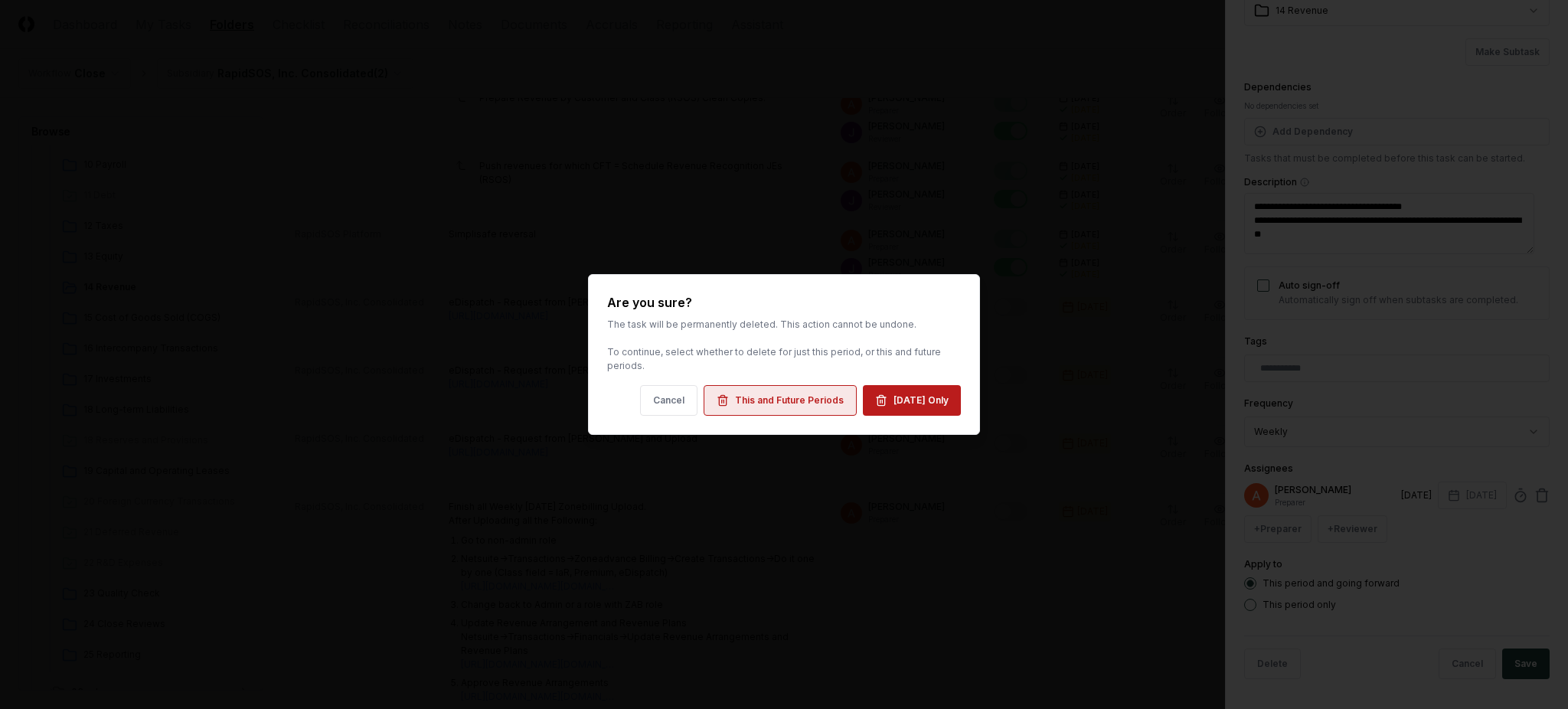
click at [817, 399] on div "This and Future Periods" at bounding box center [789, 400] width 109 height 14
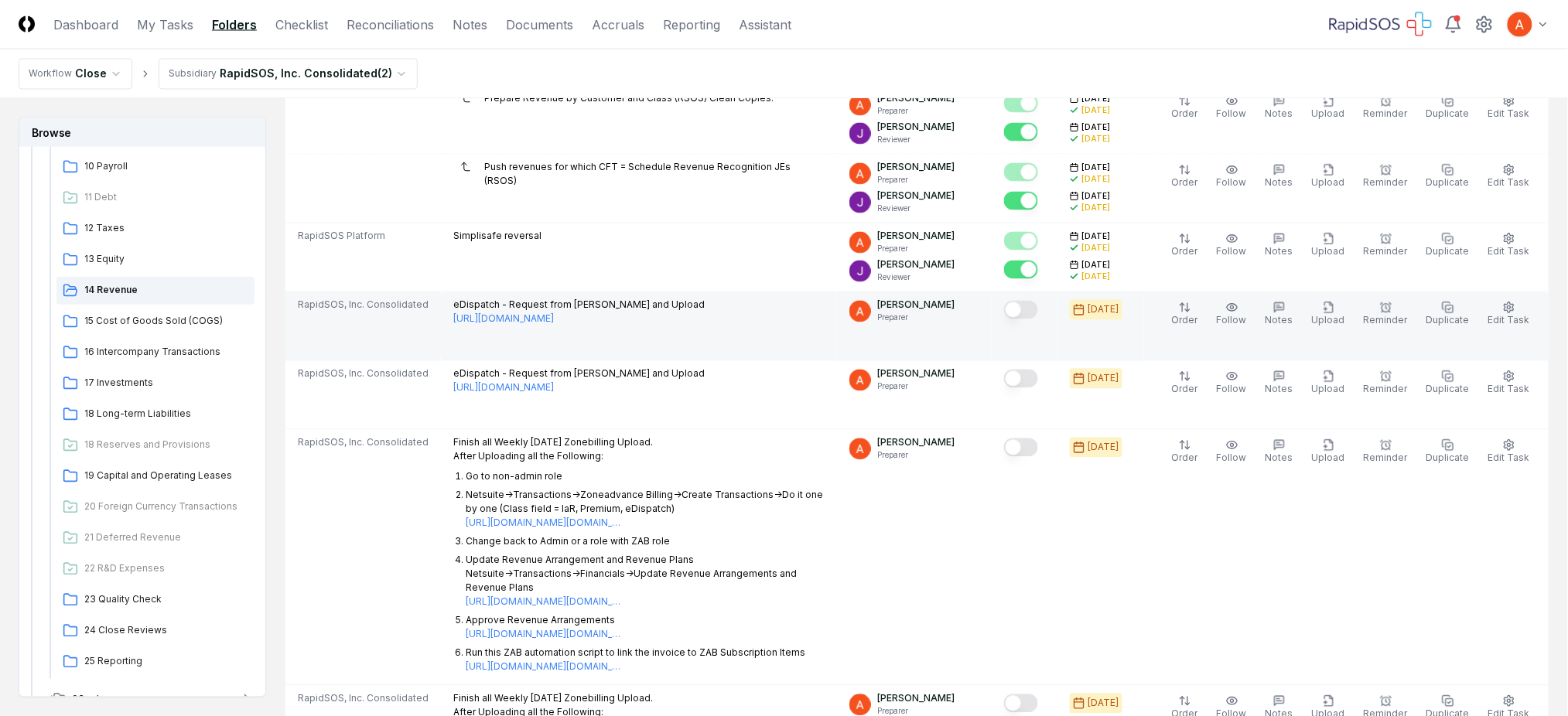
click at [750, 328] on div "eDispatch - Request from [PERSON_NAME] and Upload [URL][DOMAIN_NAME]" at bounding box center [638, 314] width 371 height 31
click at [1504, 317] on span "Edit Task" at bounding box center [1509, 321] width 42 height 12
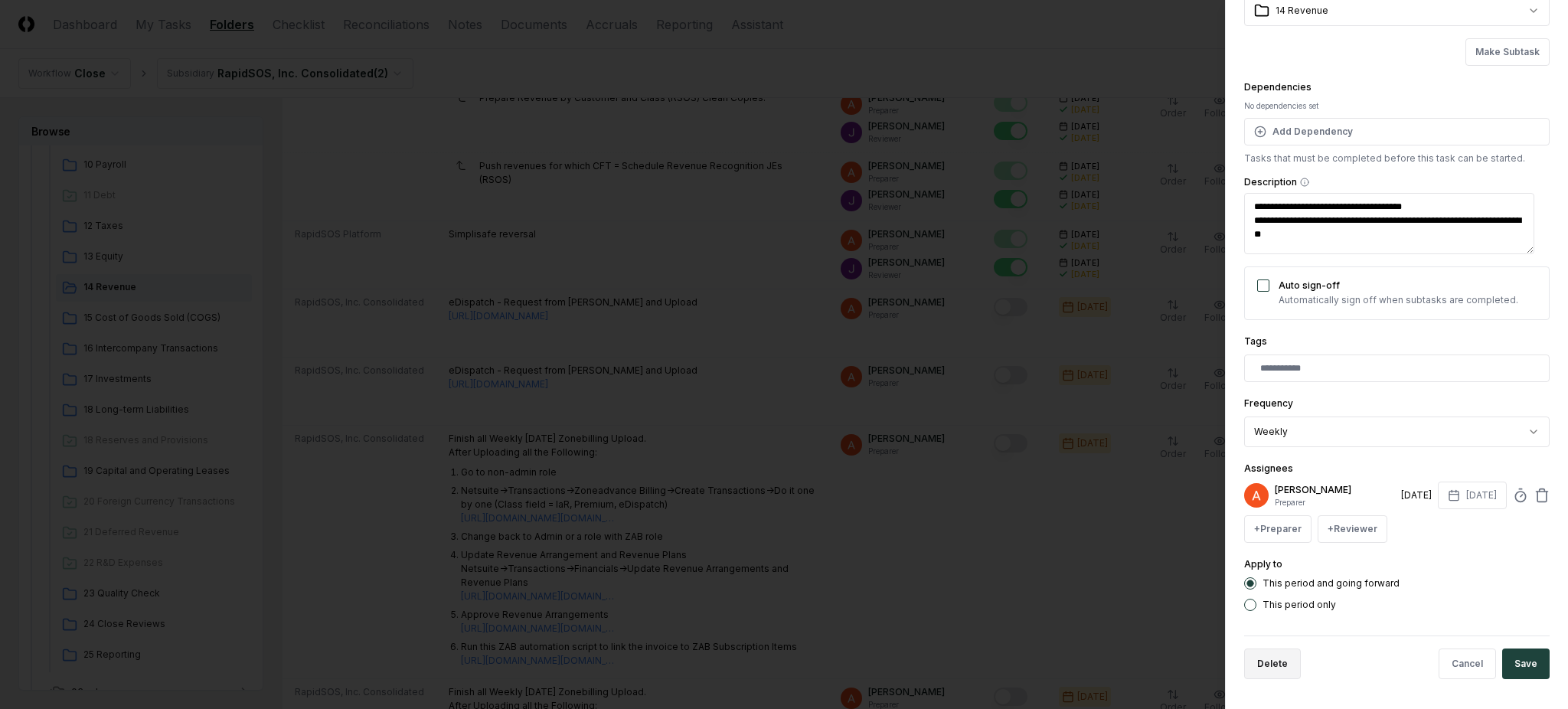
click at [1274, 659] on button "Delete" at bounding box center [1272, 664] width 56 height 31
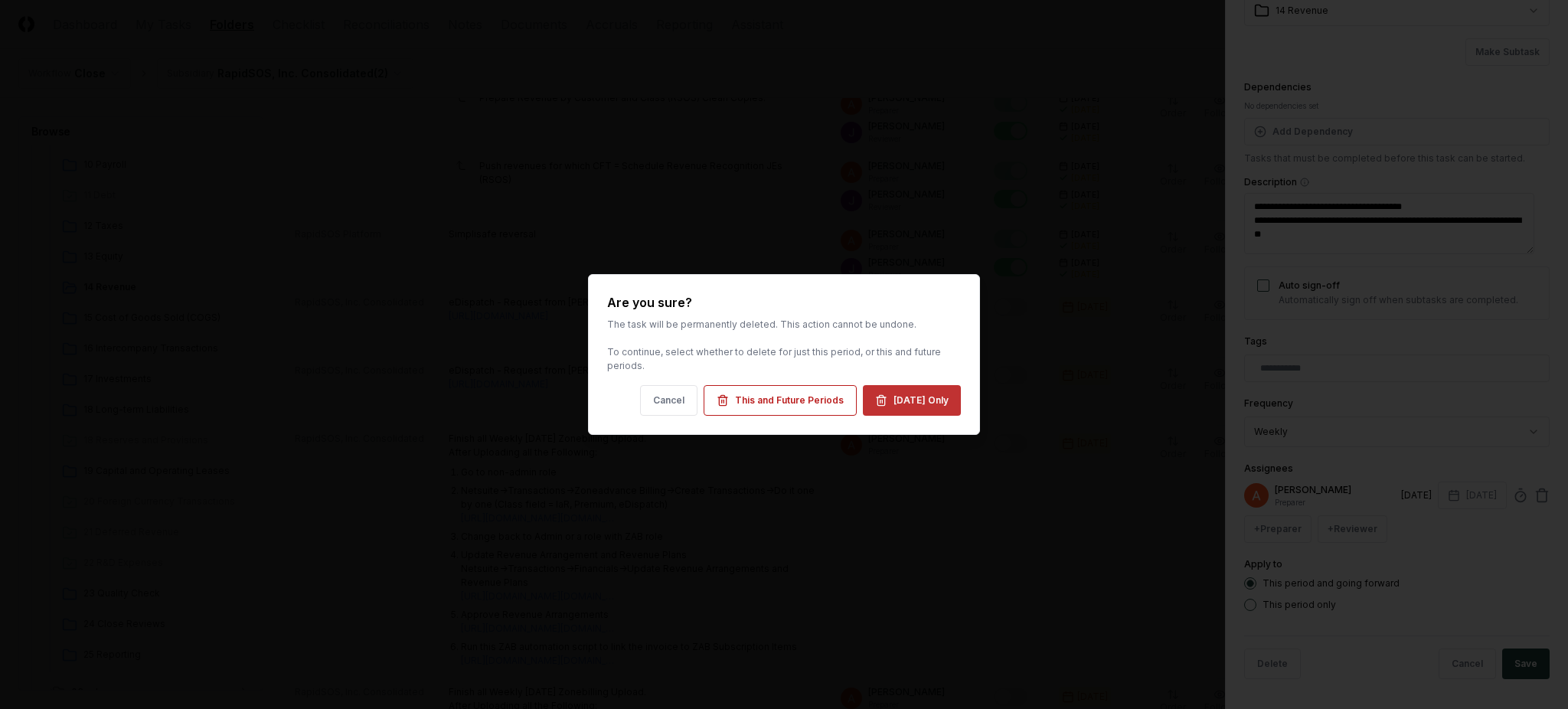
click at [935, 401] on button "[DATE] Only" at bounding box center [912, 401] width 98 height 31
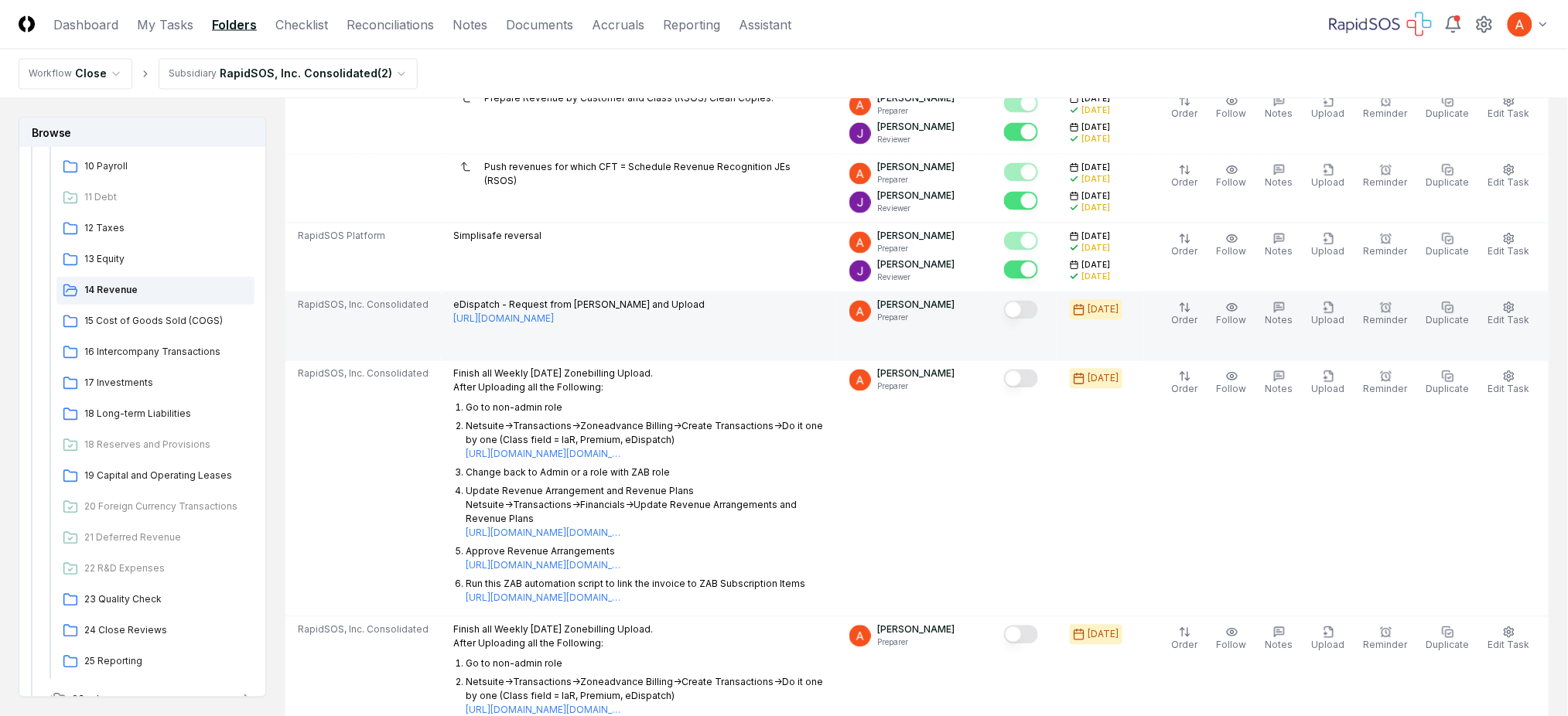
click at [745, 317] on div "eDispatch - Request from [PERSON_NAME] and Upload [URL][DOMAIN_NAME]" at bounding box center [638, 314] width 371 height 31
click at [1506, 318] on span "Edit Task" at bounding box center [1509, 321] width 42 height 12
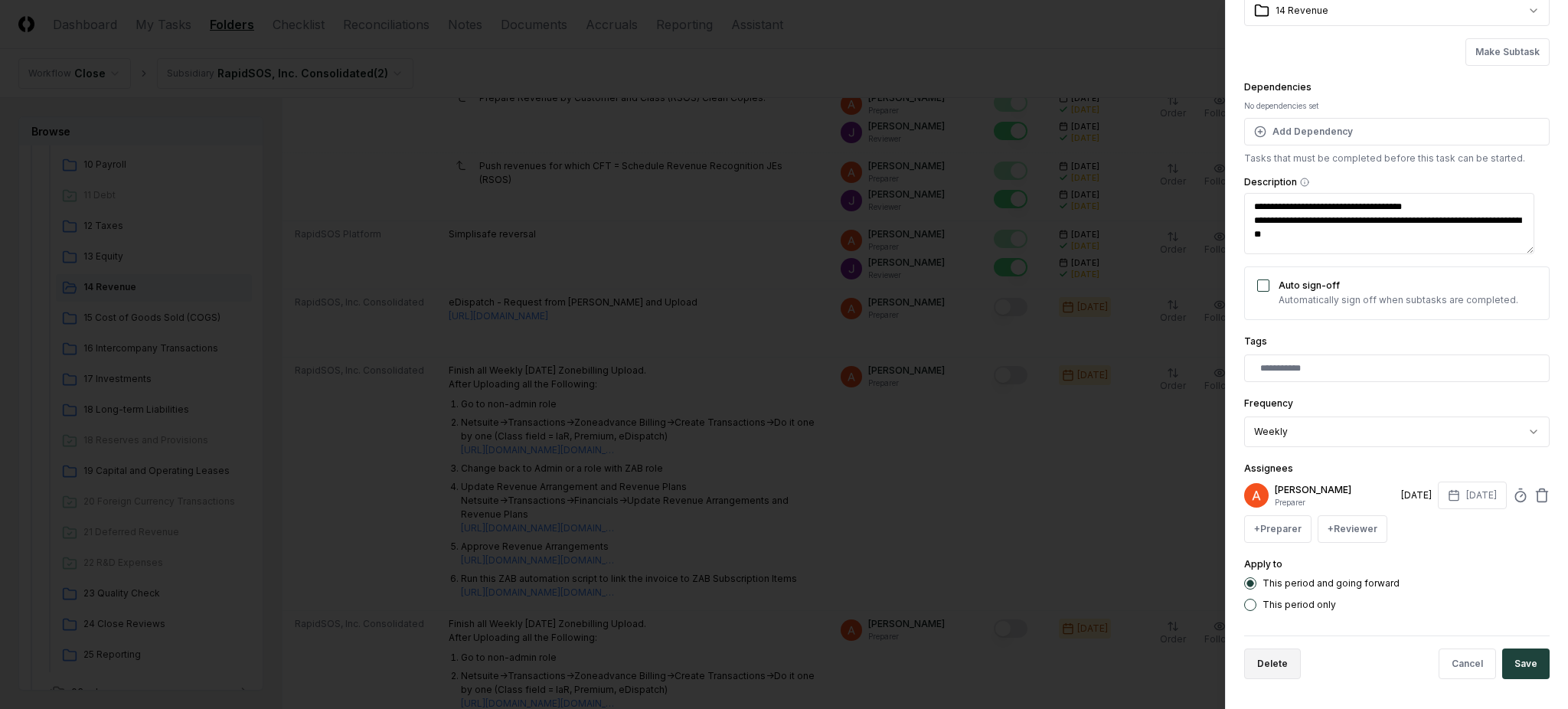
click at [1276, 658] on button "Delete" at bounding box center [1272, 664] width 56 height 31
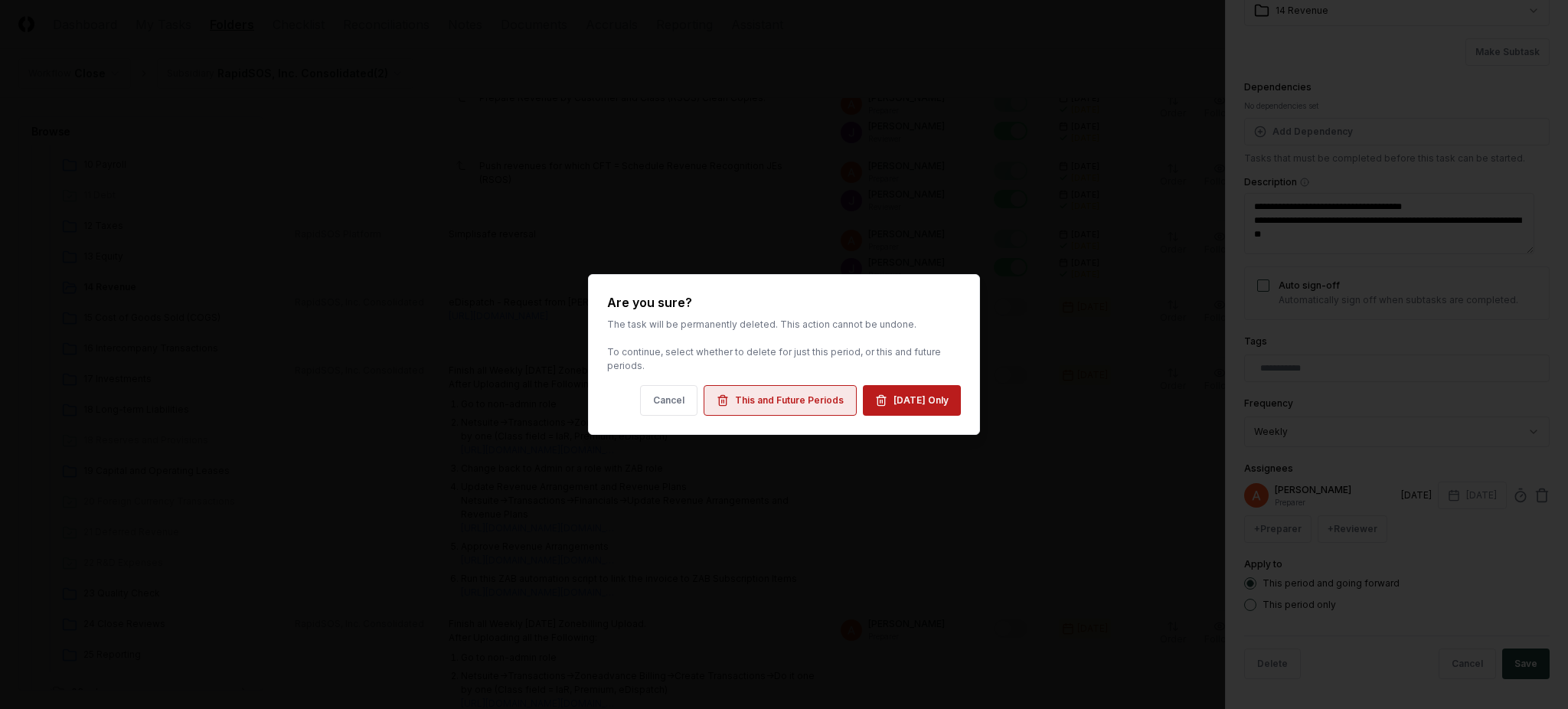
click at [817, 398] on div "This and Future Periods" at bounding box center [789, 400] width 109 height 14
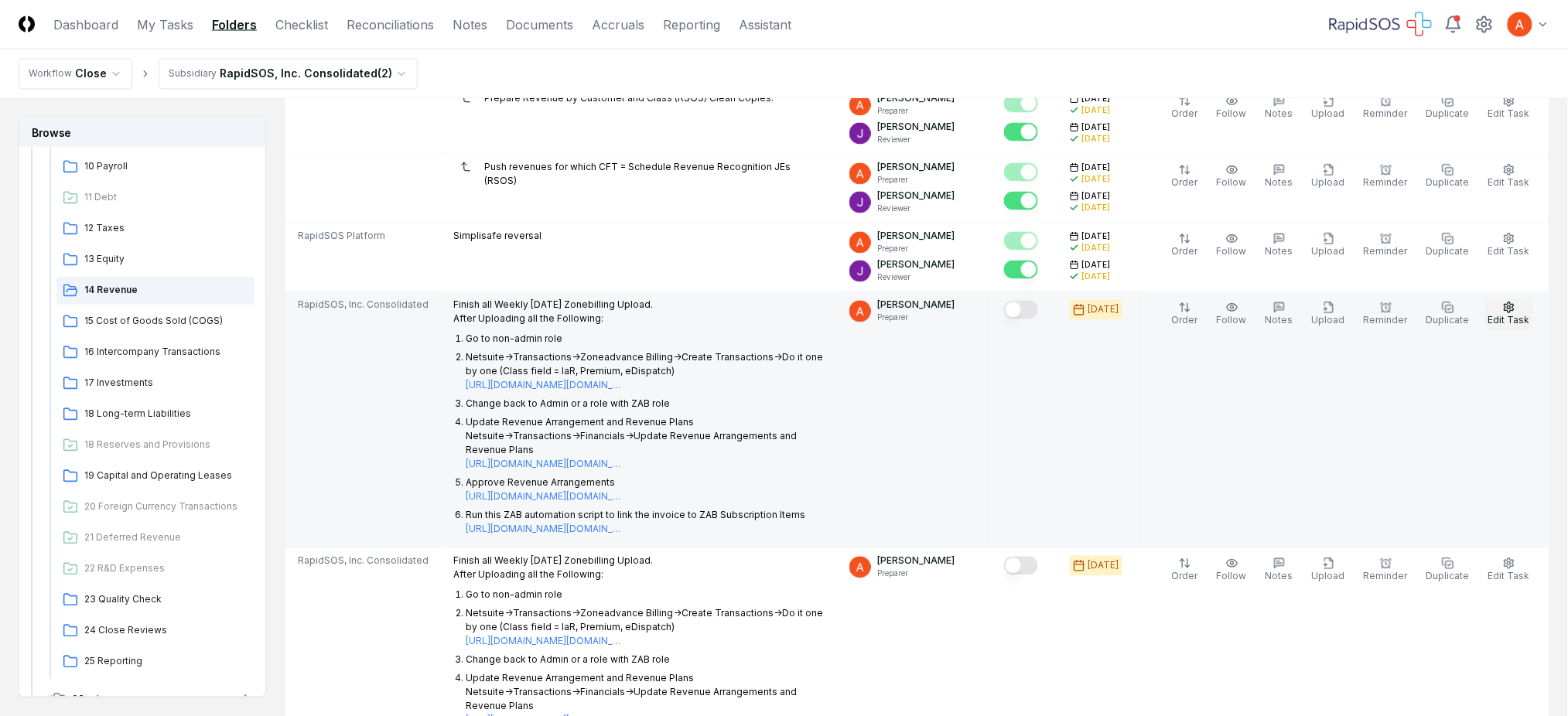
click at [1513, 320] on span "Edit Task" at bounding box center [1509, 321] width 42 height 12
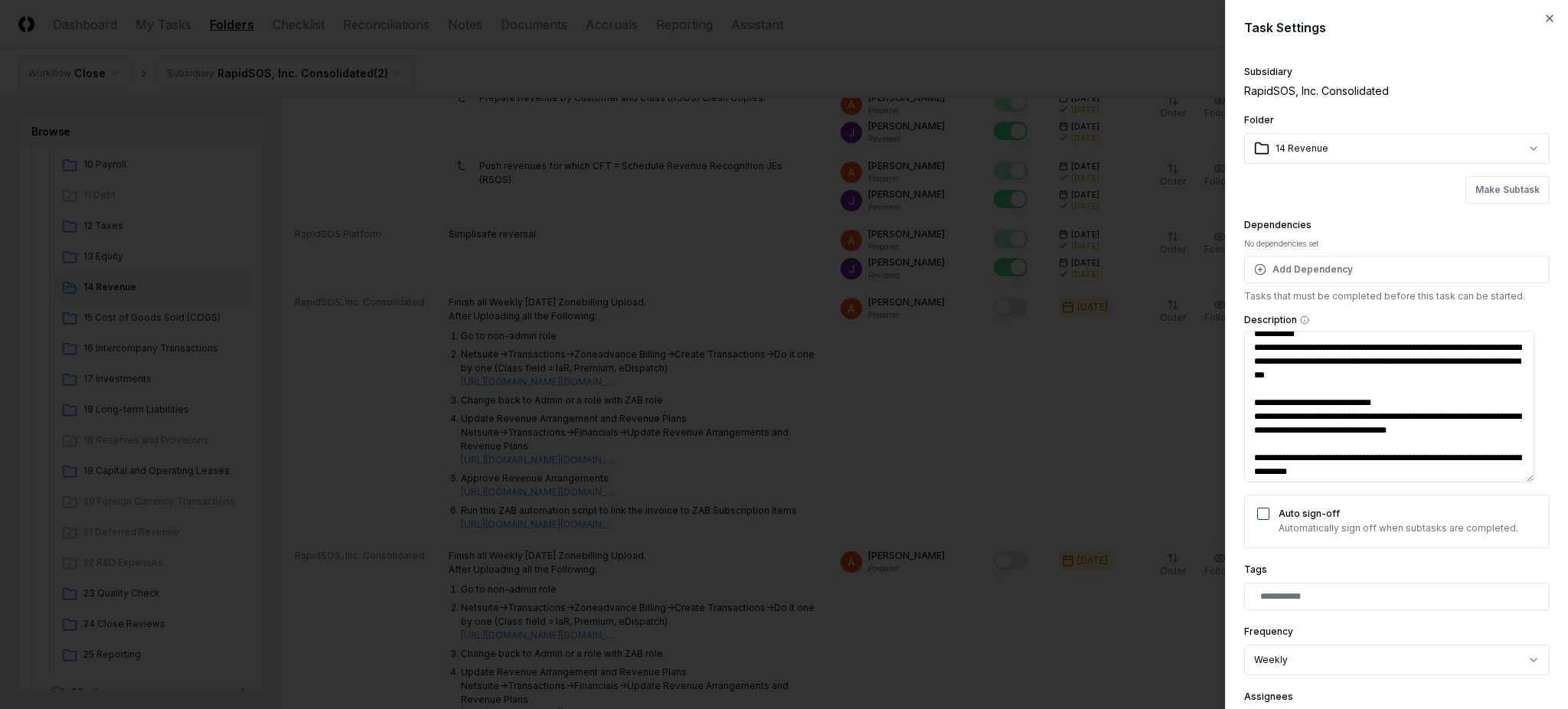
scroll to position [248, 0]
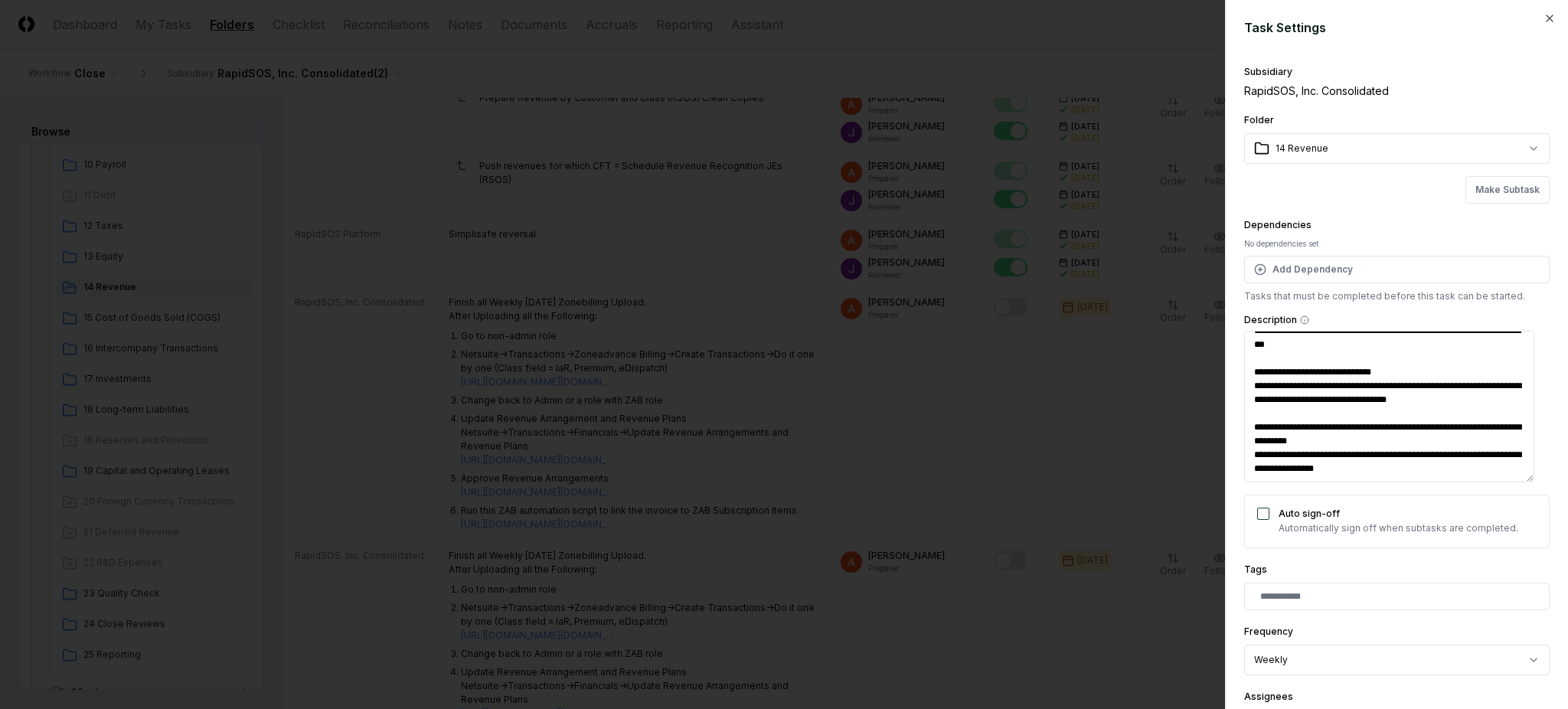
click at [1320, 453] on textarea "**********" at bounding box center [1389, 407] width 290 height 152
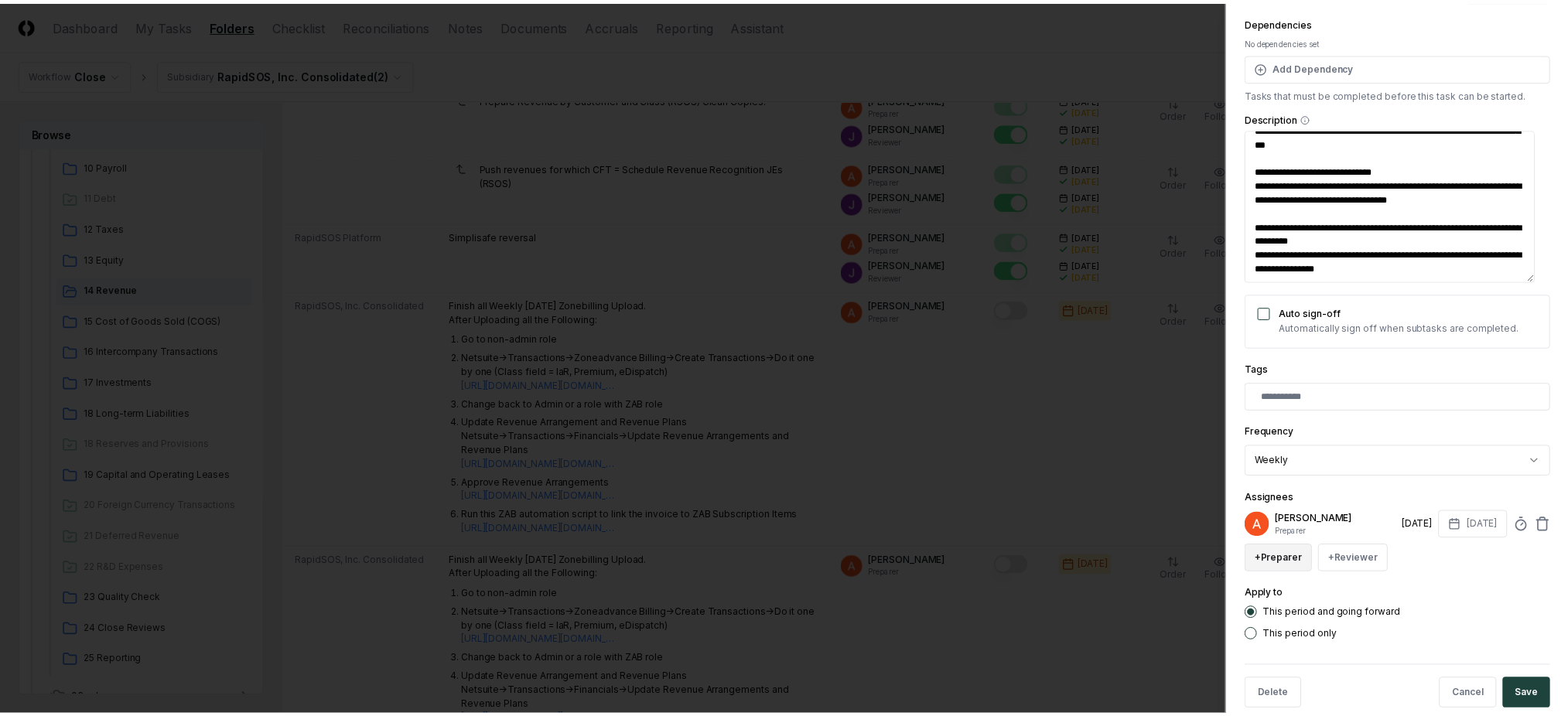
scroll to position [230, 0]
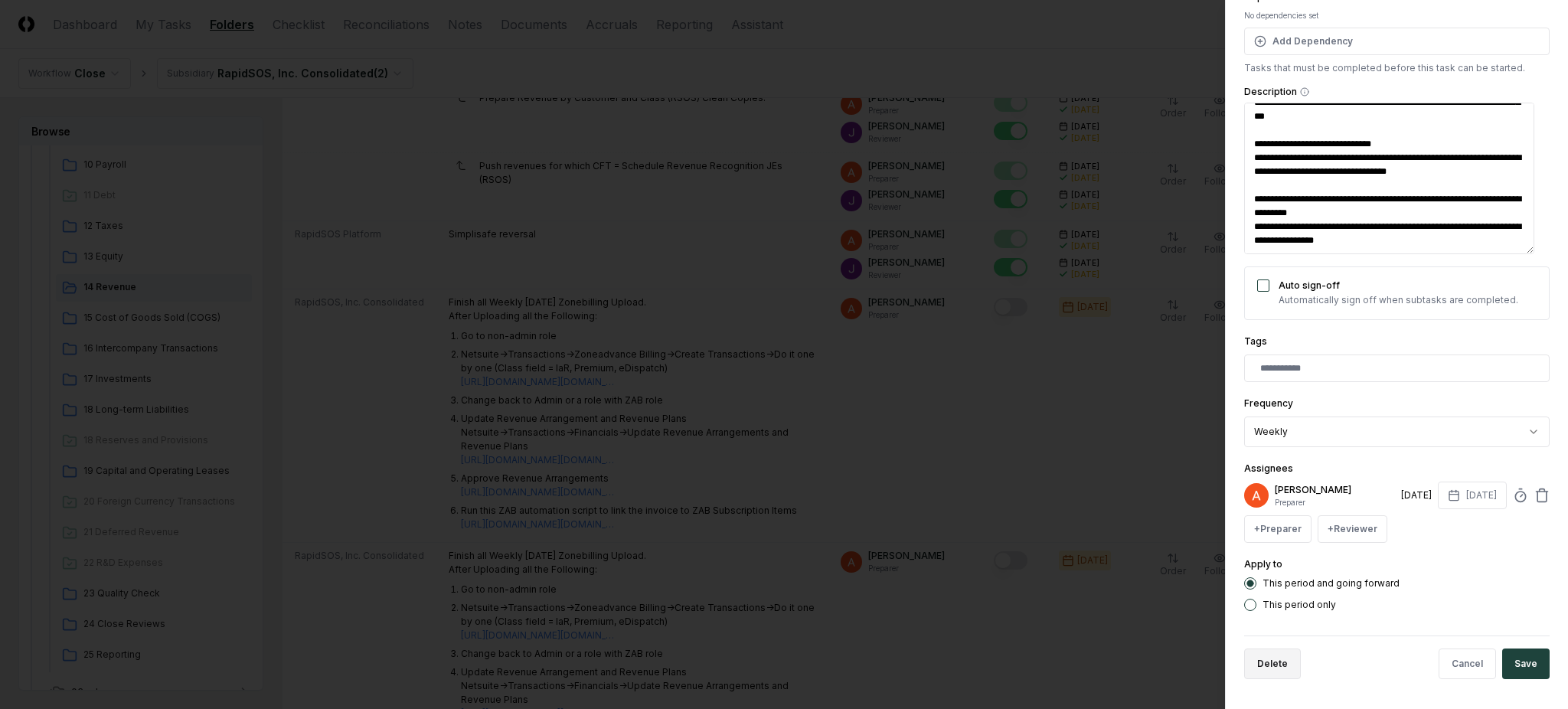
click at [1272, 666] on button "Delete" at bounding box center [1272, 664] width 56 height 31
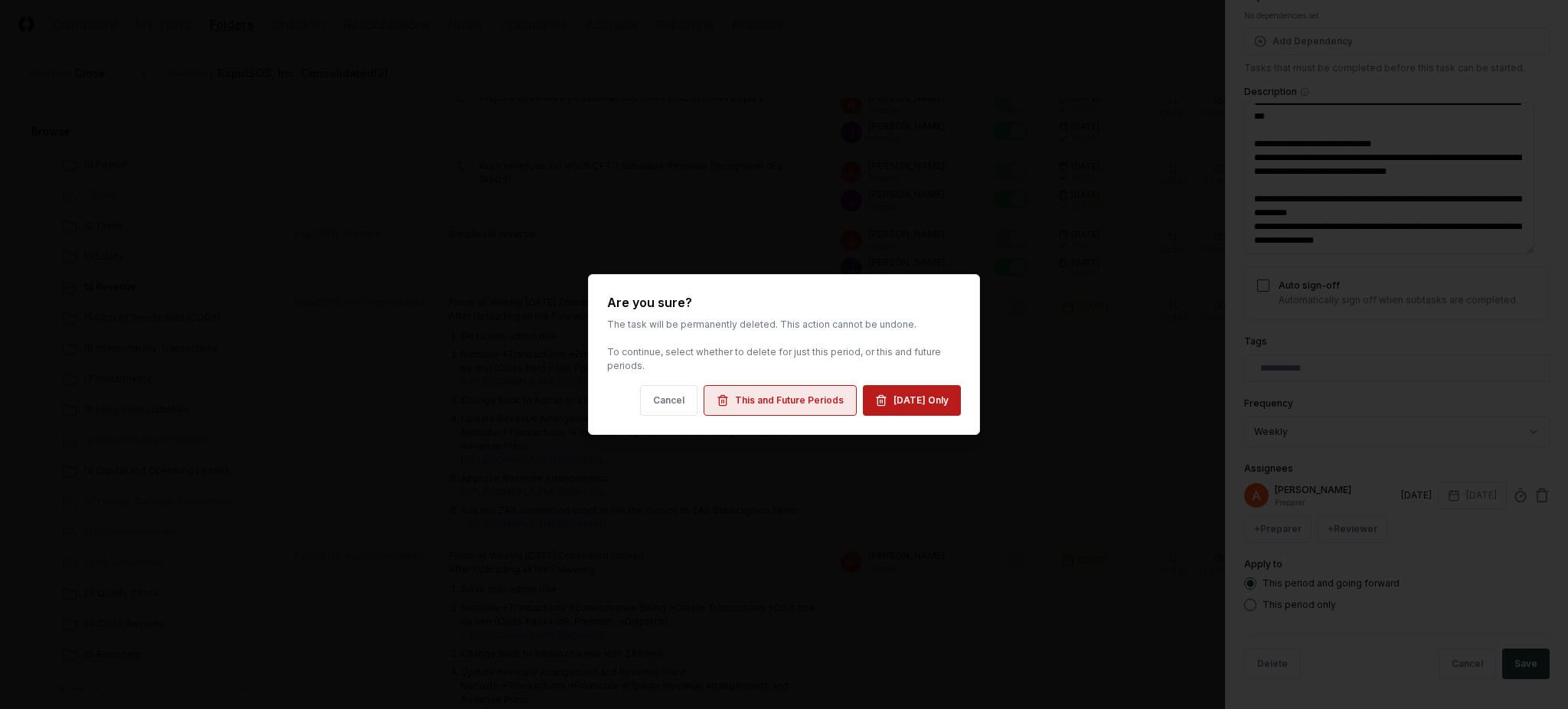
click at [803, 399] on div "This and Future Periods" at bounding box center [789, 400] width 109 height 14
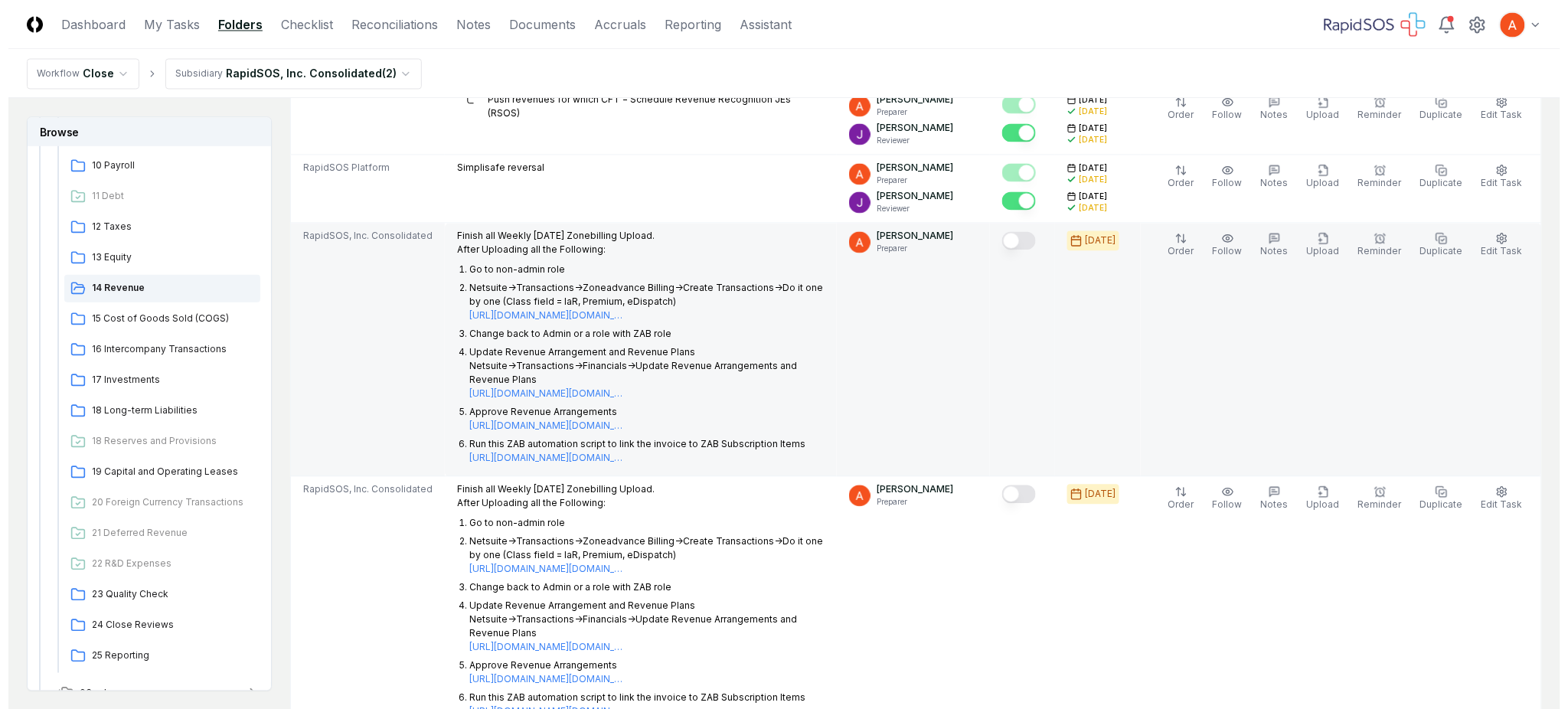
scroll to position [1123, 0]
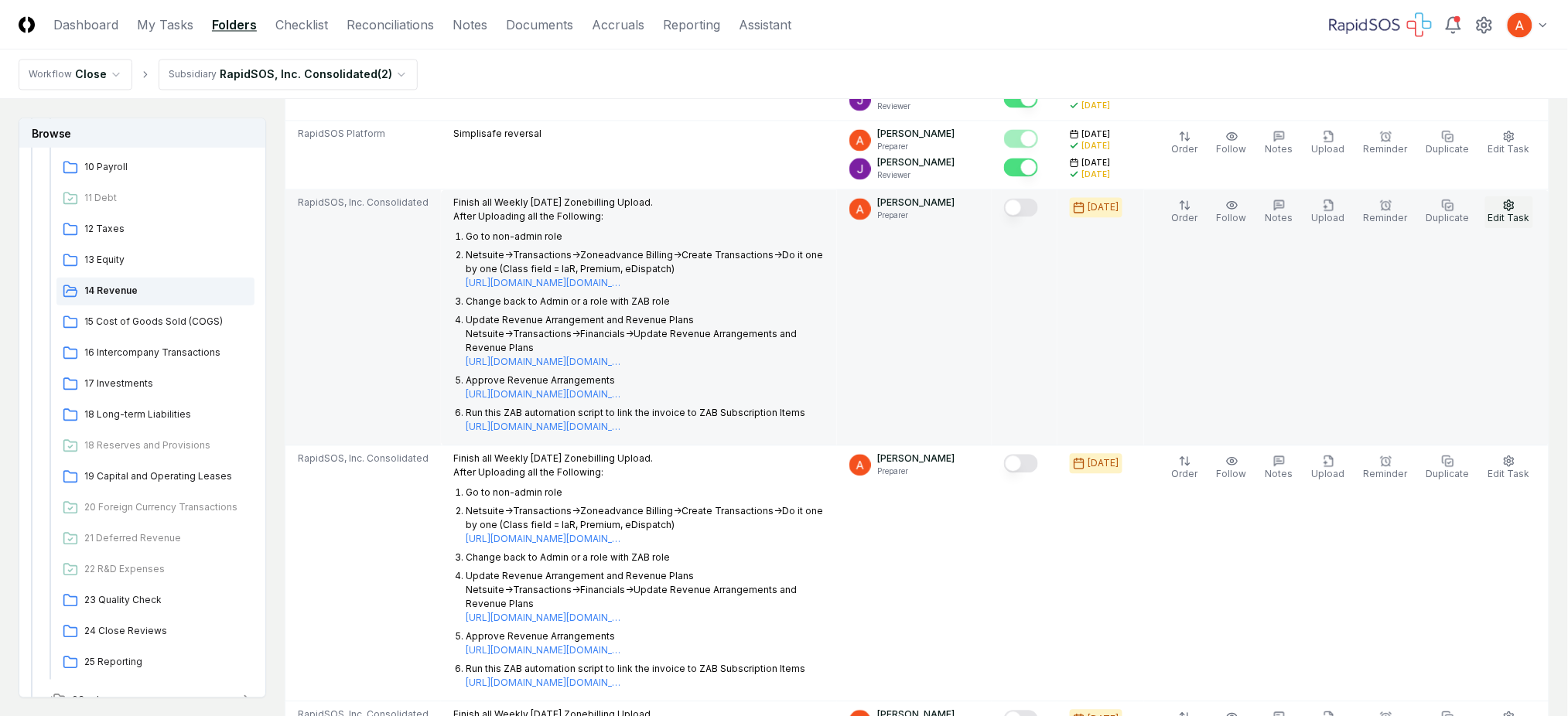
click at [1515, 216] on span "Edit Task" at bounding box center [1509, 218] width 42 height 12
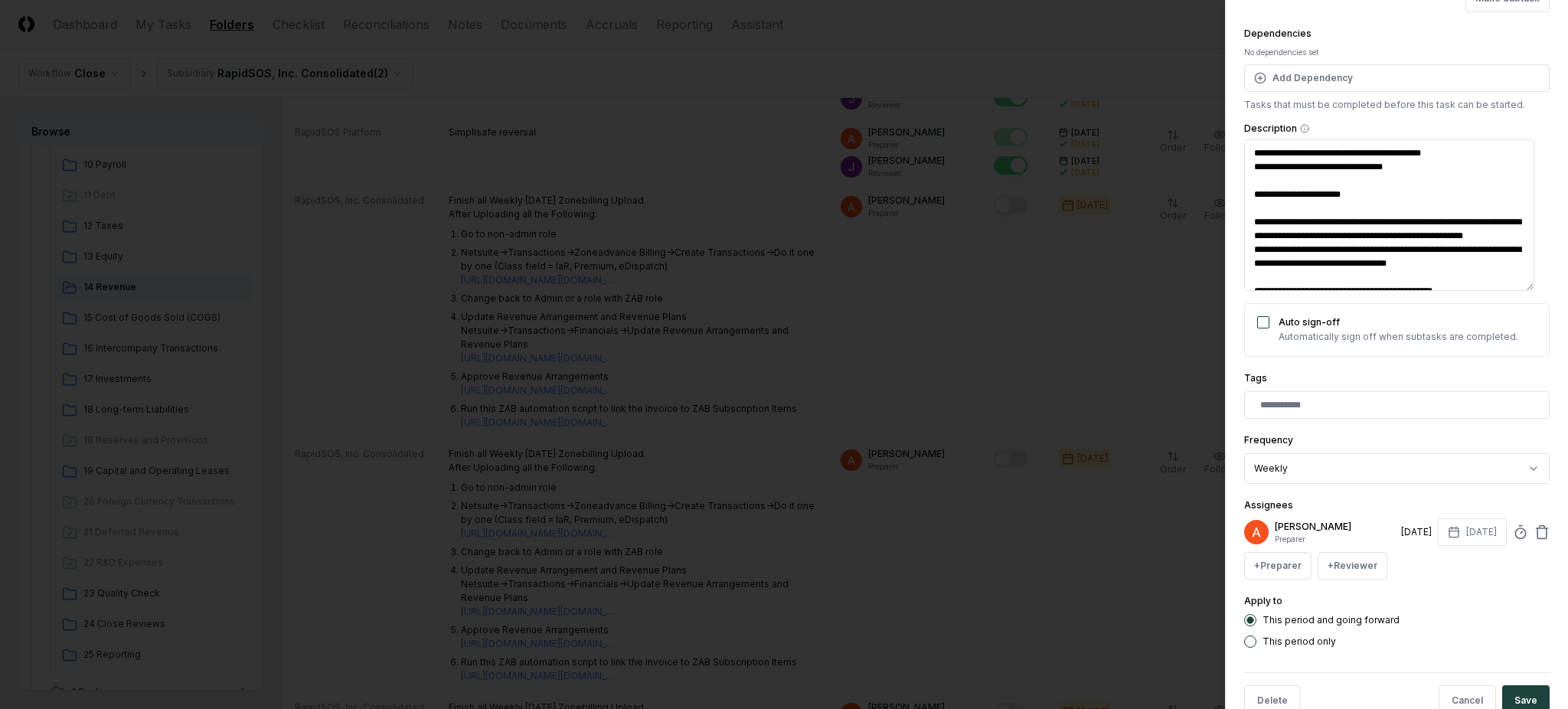
scroll to position [228, 0]
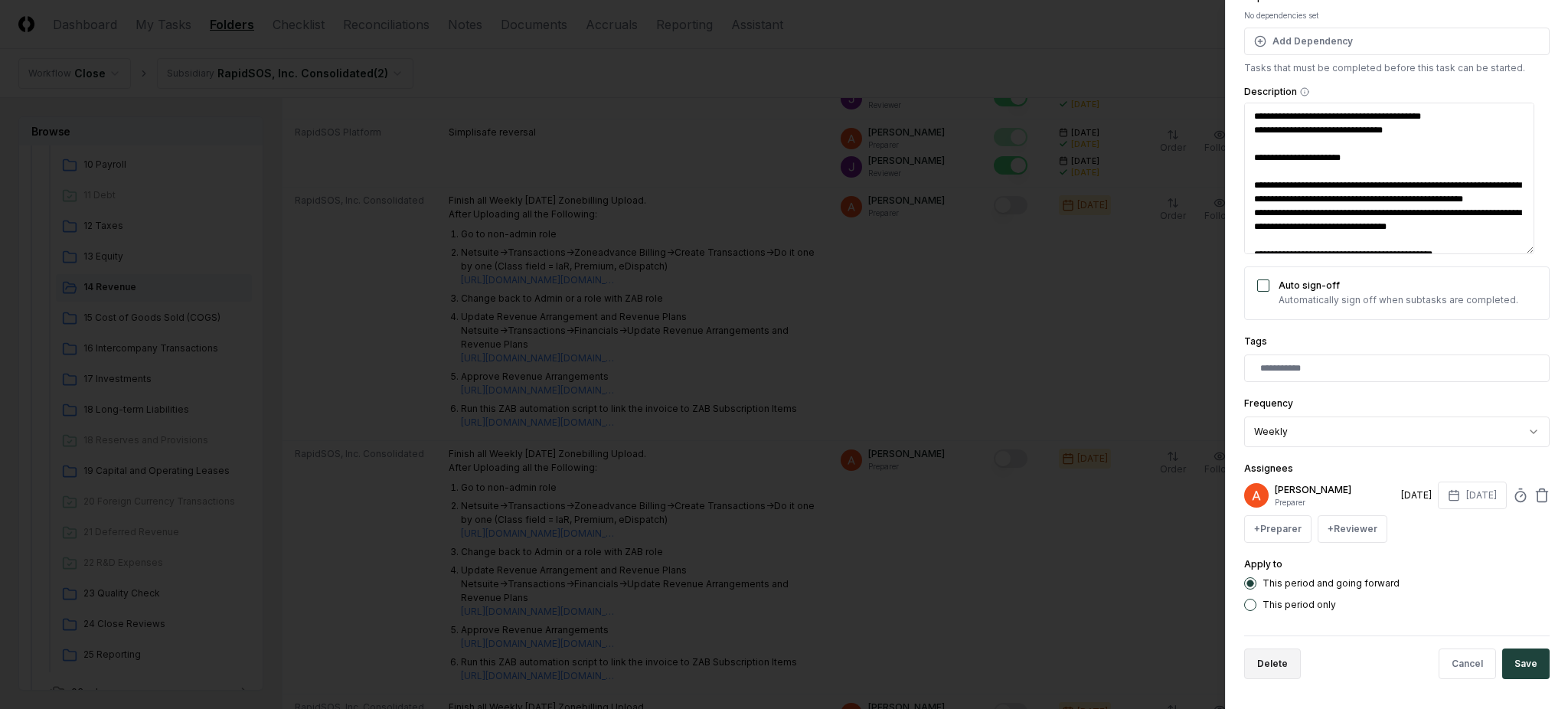
click at [1277, 663] on button "Delete" at bounding box center [1272, 664] width 56 height 31
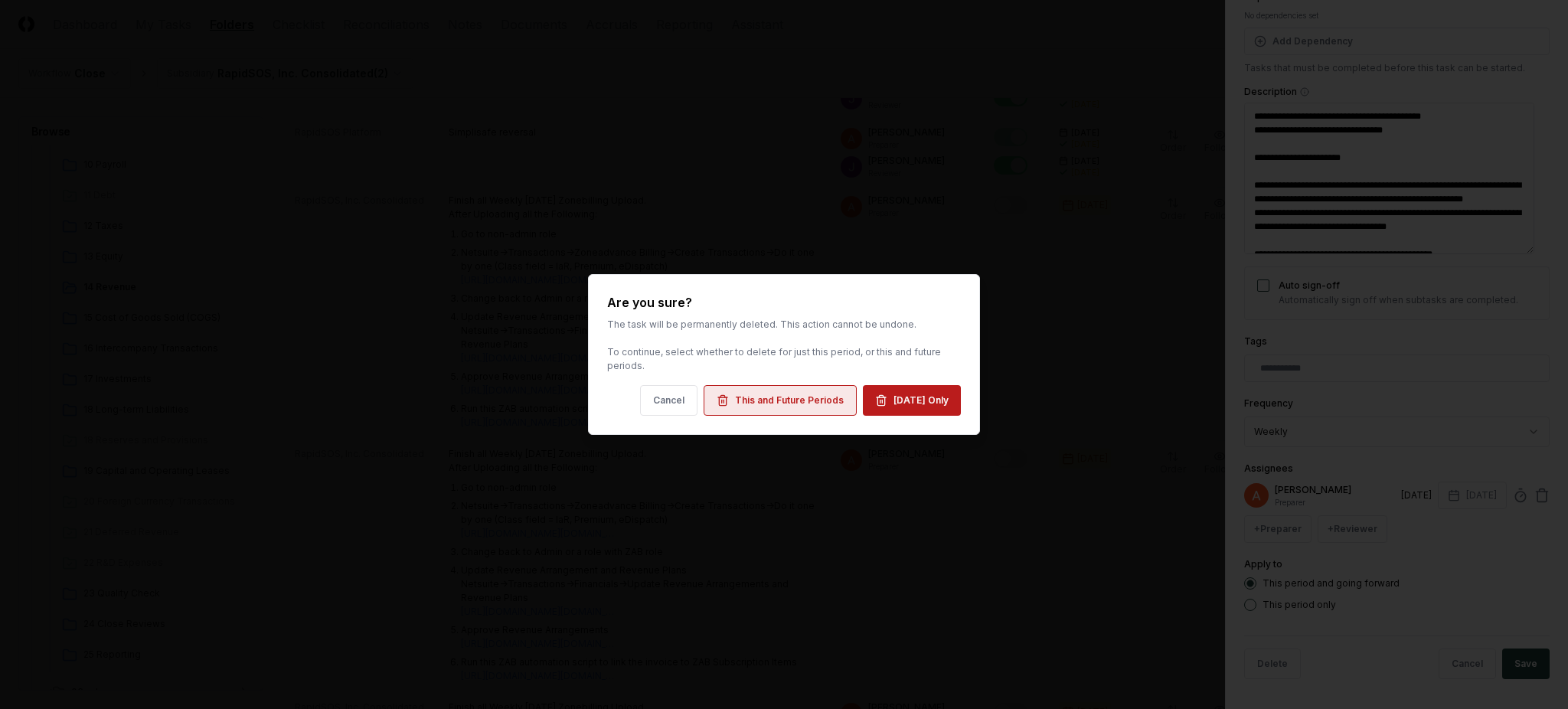
click at [799, 399] on div "This and Future Periods" at bounding box center [789, 400] width 109 height 14
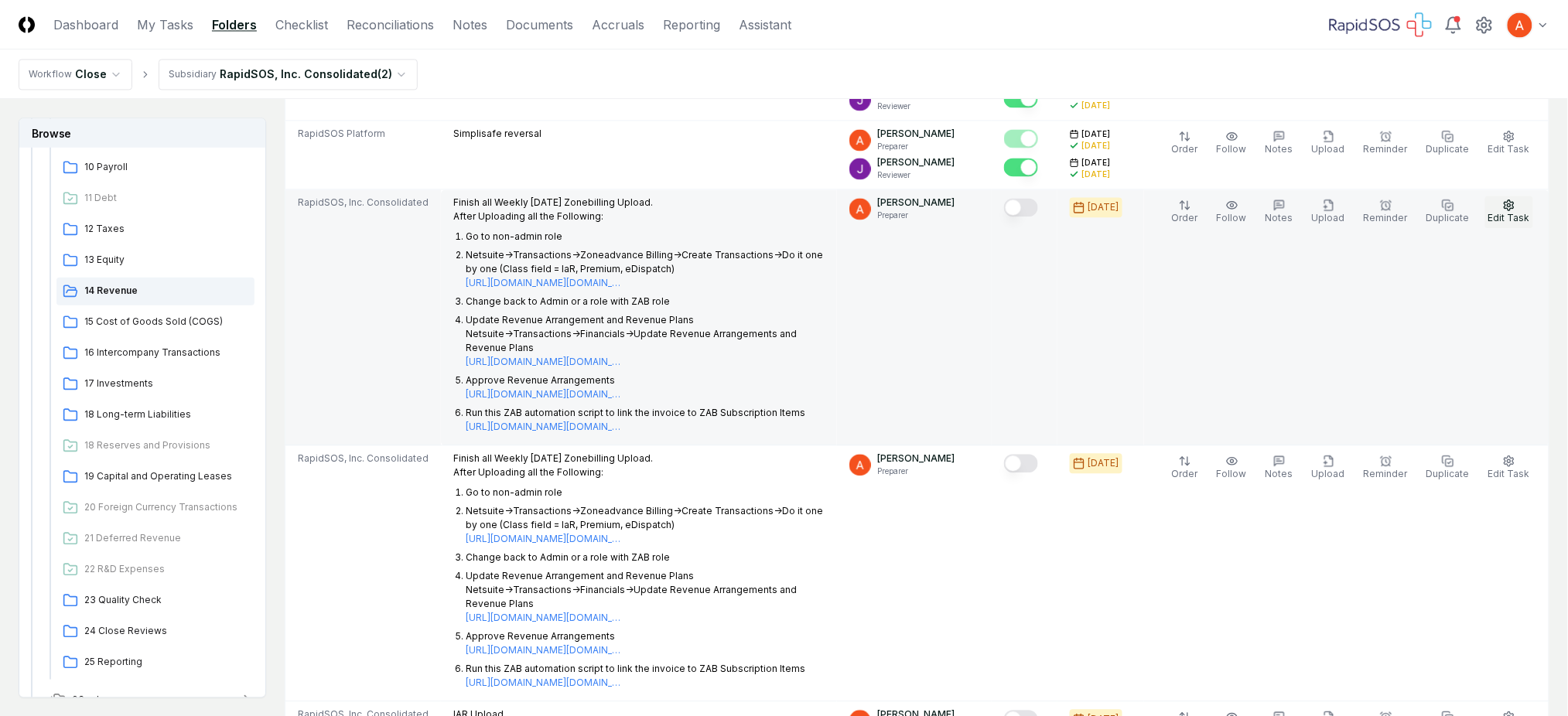
click at [1514, 206] on icon "button" at bounding box center [1509, 205] width 9 height 10
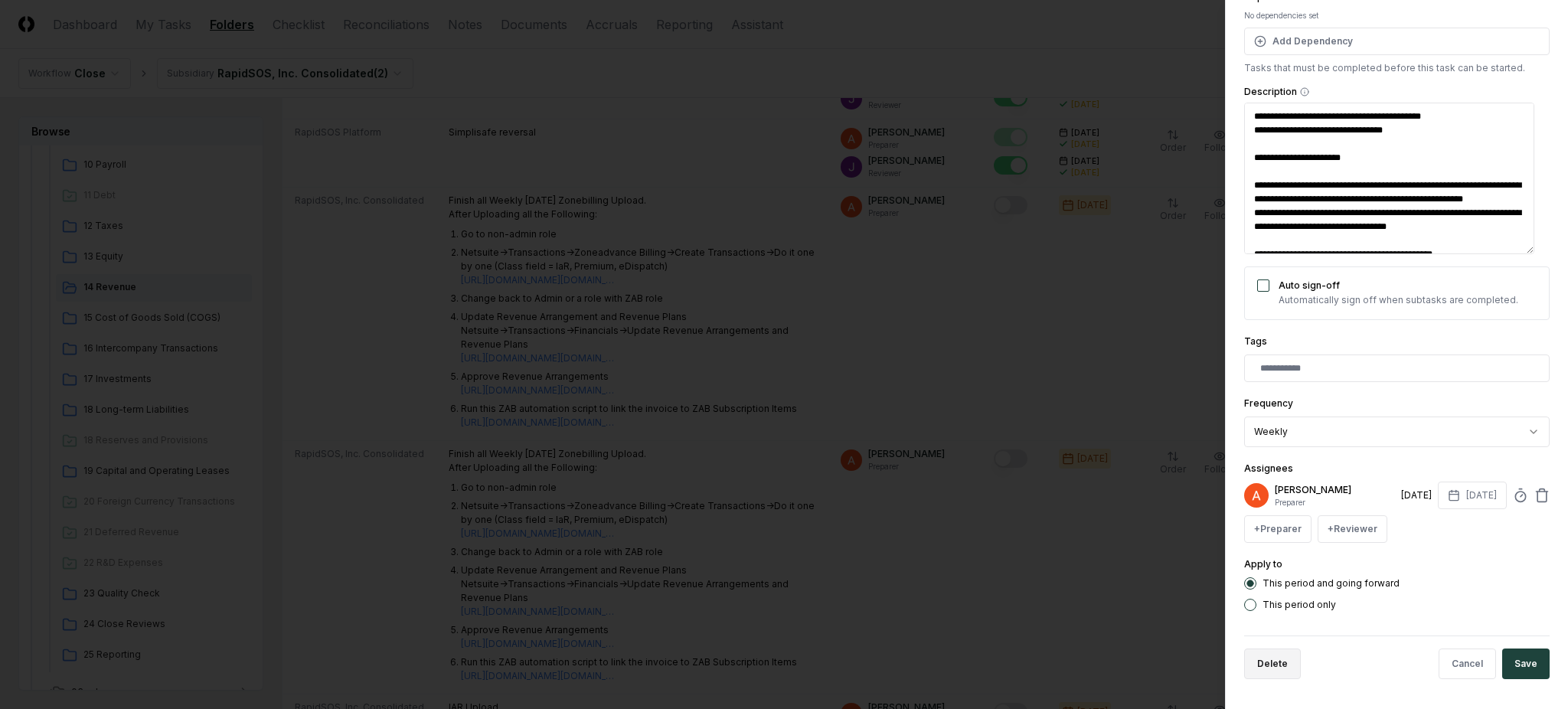
click at [1268, 670] on button "Delete" at bounding box center [1272, 664] width 56 height 31
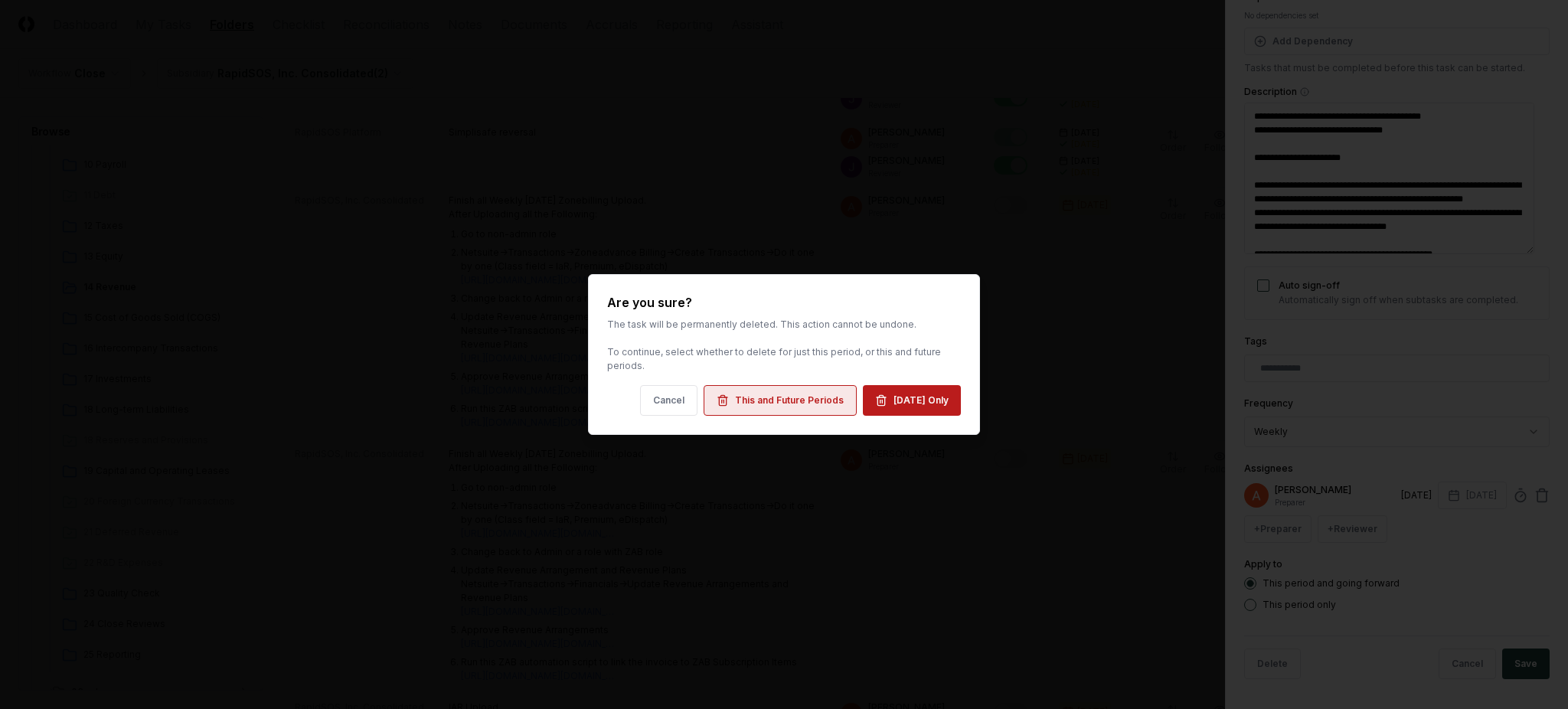
click at [795, 399] on div "This and Future Periods" at bounding box center [789, 400] width 109 height 14
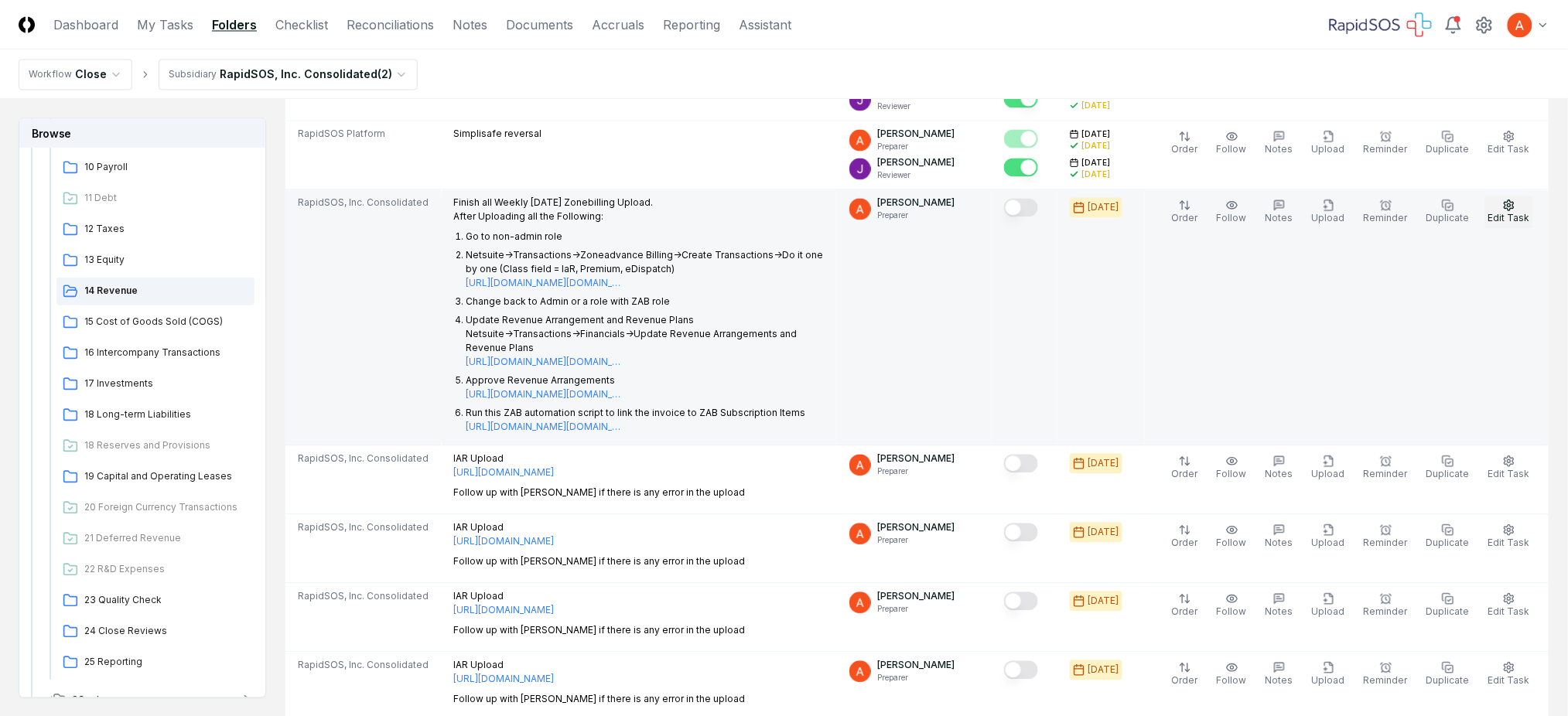
click at [1492, 217] on span "Edit Task" at bounding box center [1509, 218] width 42 height 12
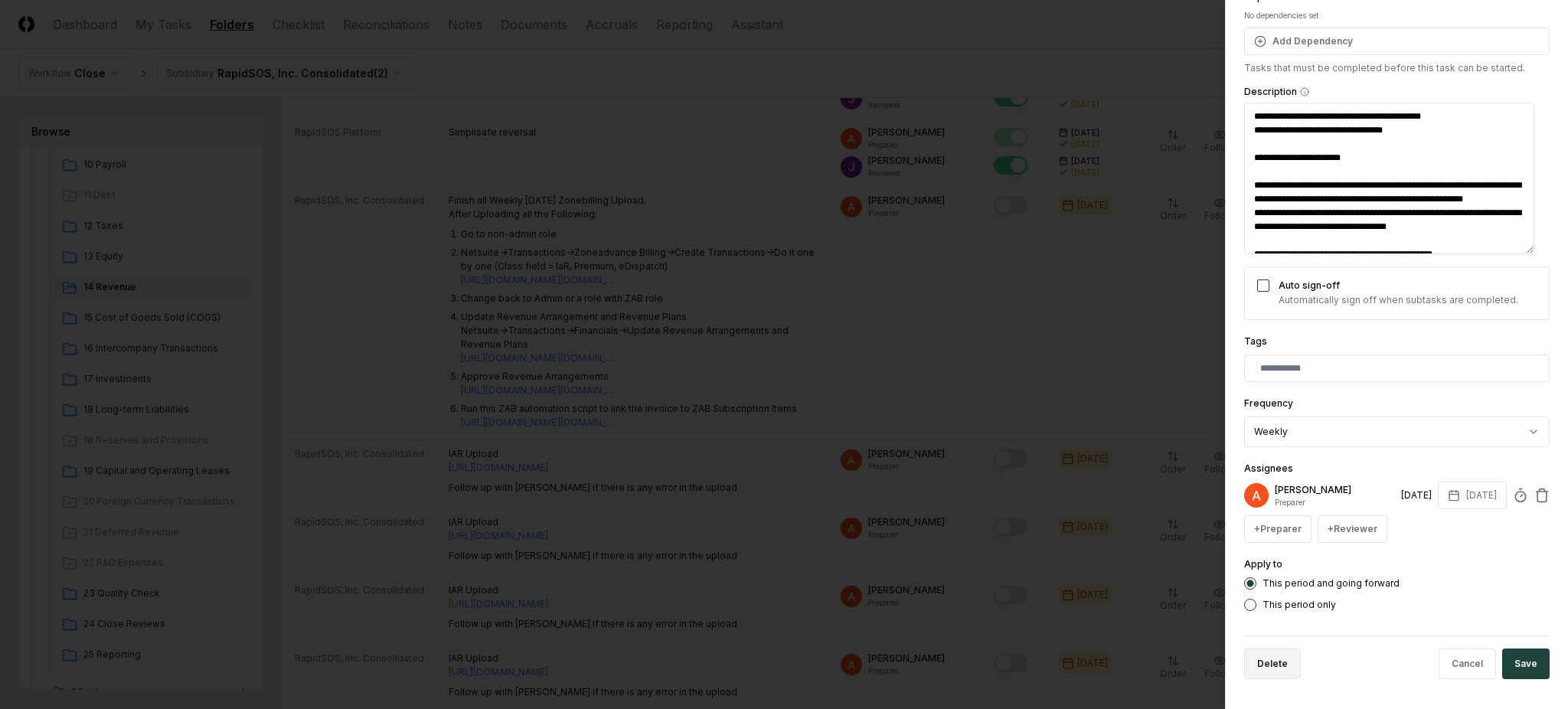
click at [1271, 665] on button "Delete" at bounding box center [1272, 664] width 56 height 31
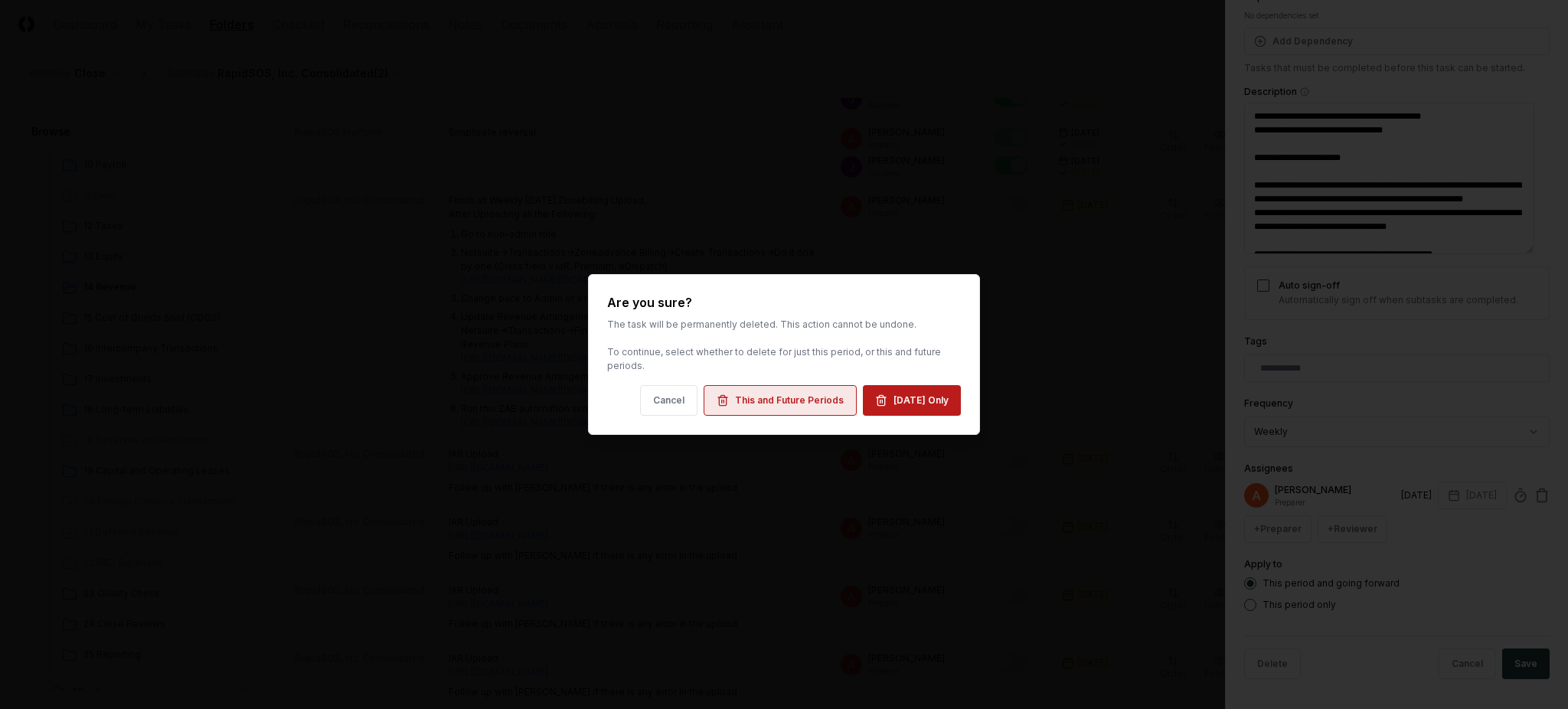
click at [816, 399] on div "This and Future Periods" at bounding box center [789, 400] width 109 height 14
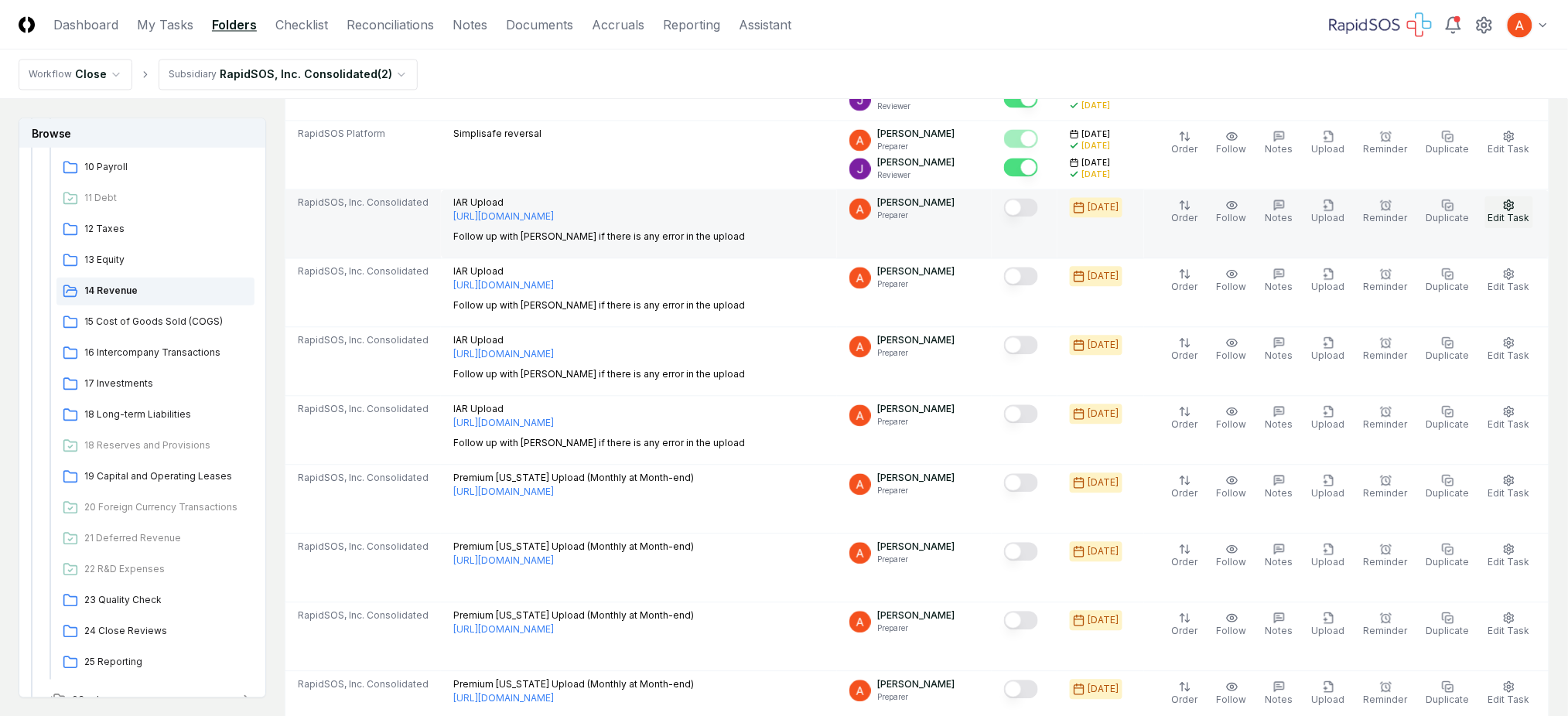
click at [1506, 210] on icon "button" at bounding box center [1509, 205] width 12 height 12
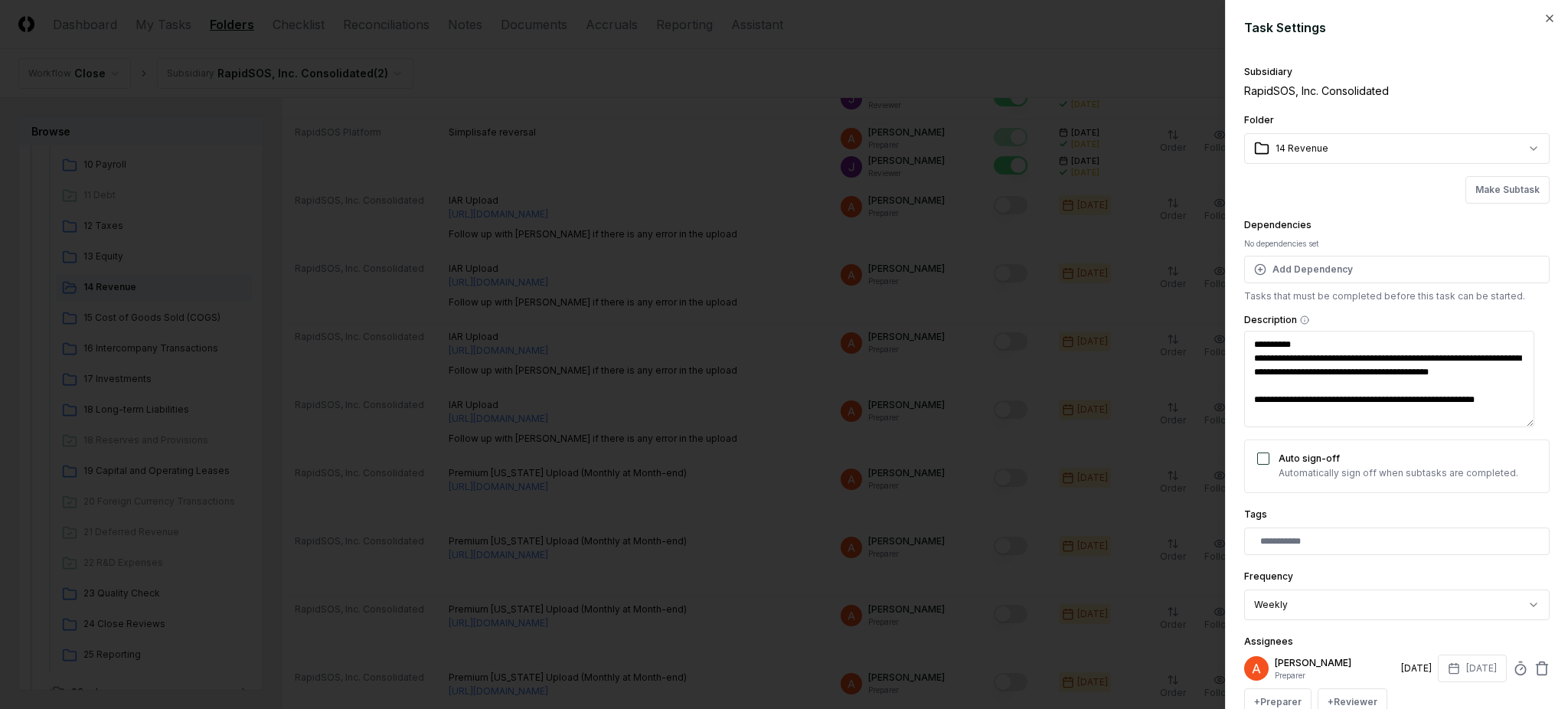
click at [1468, 405] on textarea "**********" at bounding box center [1389, 379] width 290 height 96
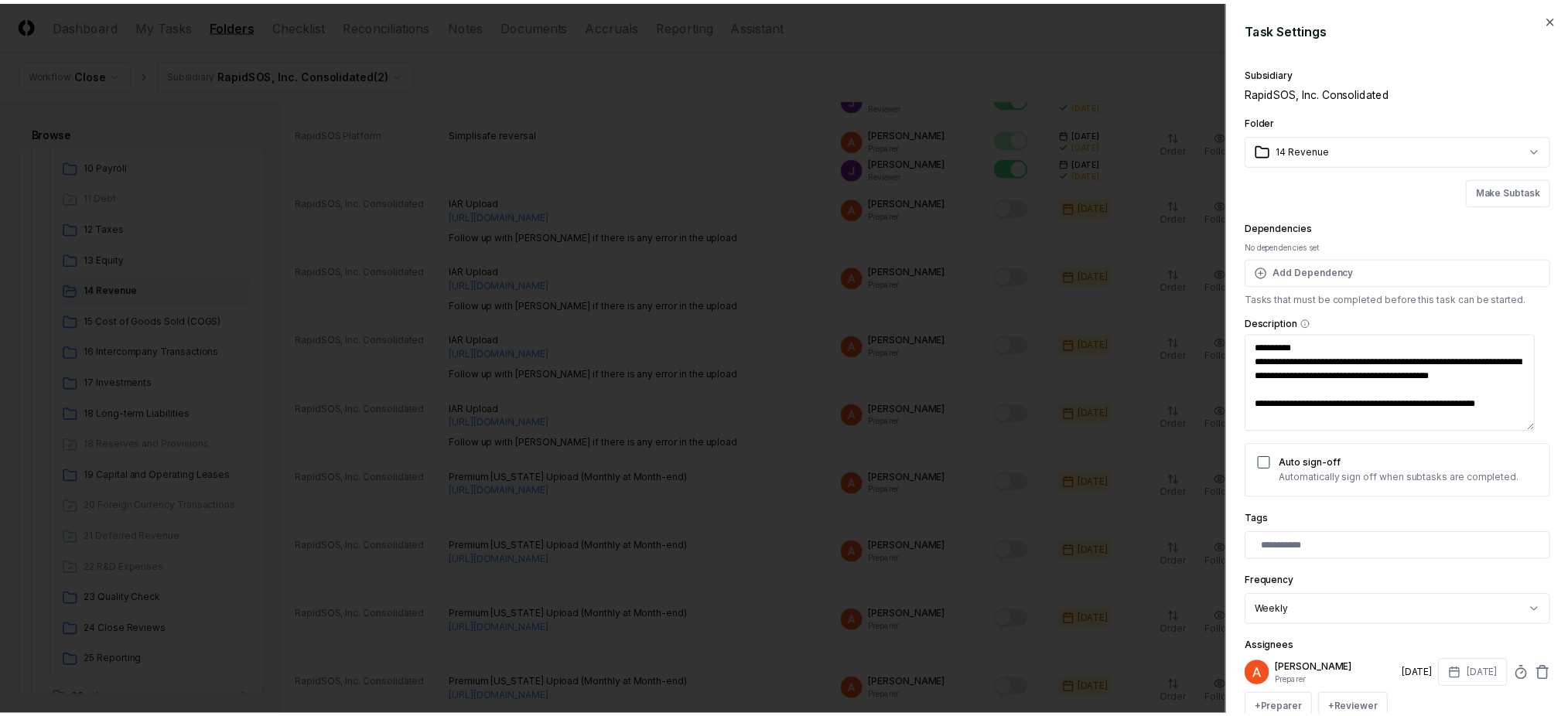
scroll to position [176, 0]
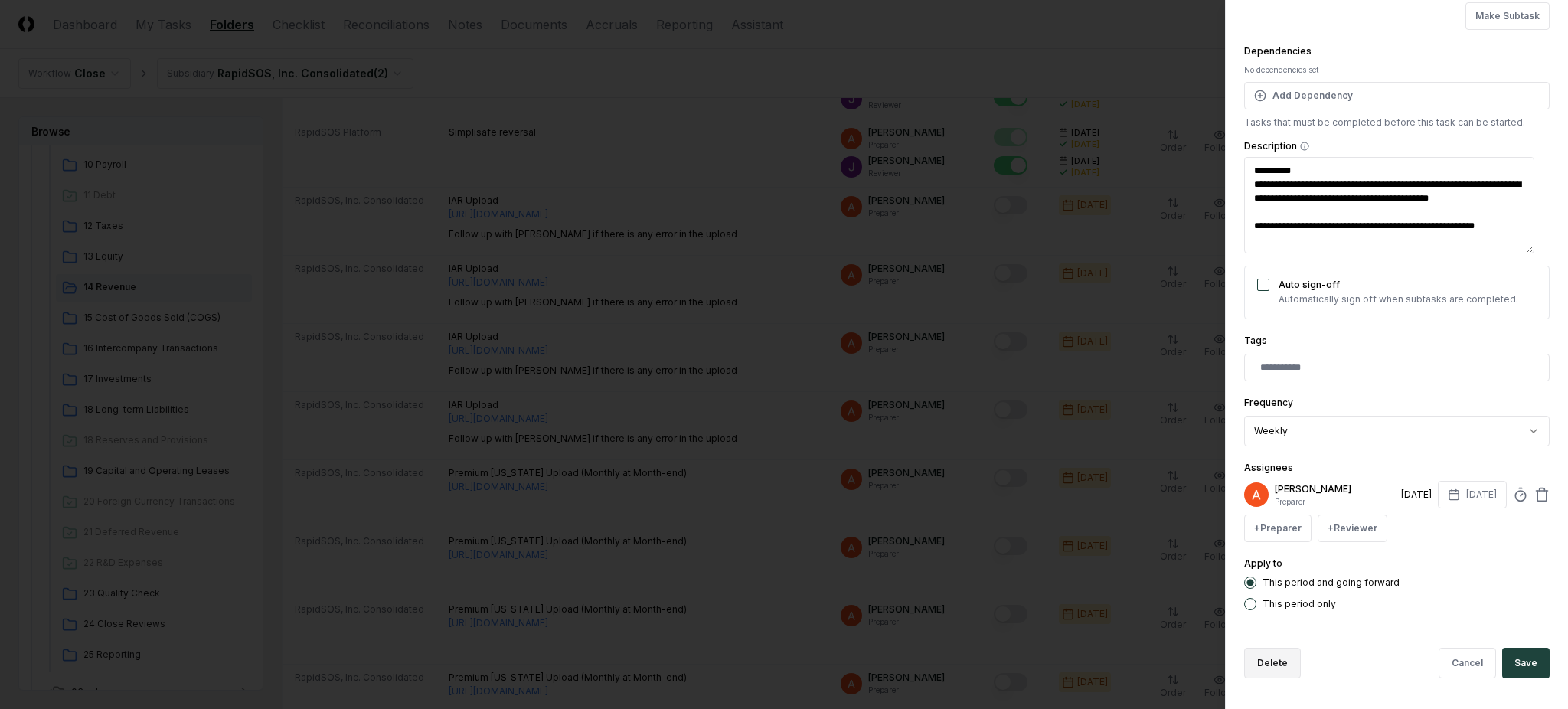
click at [1257, 662] on button "Delete" at bounding box center [1272, 663] width 56 height 31
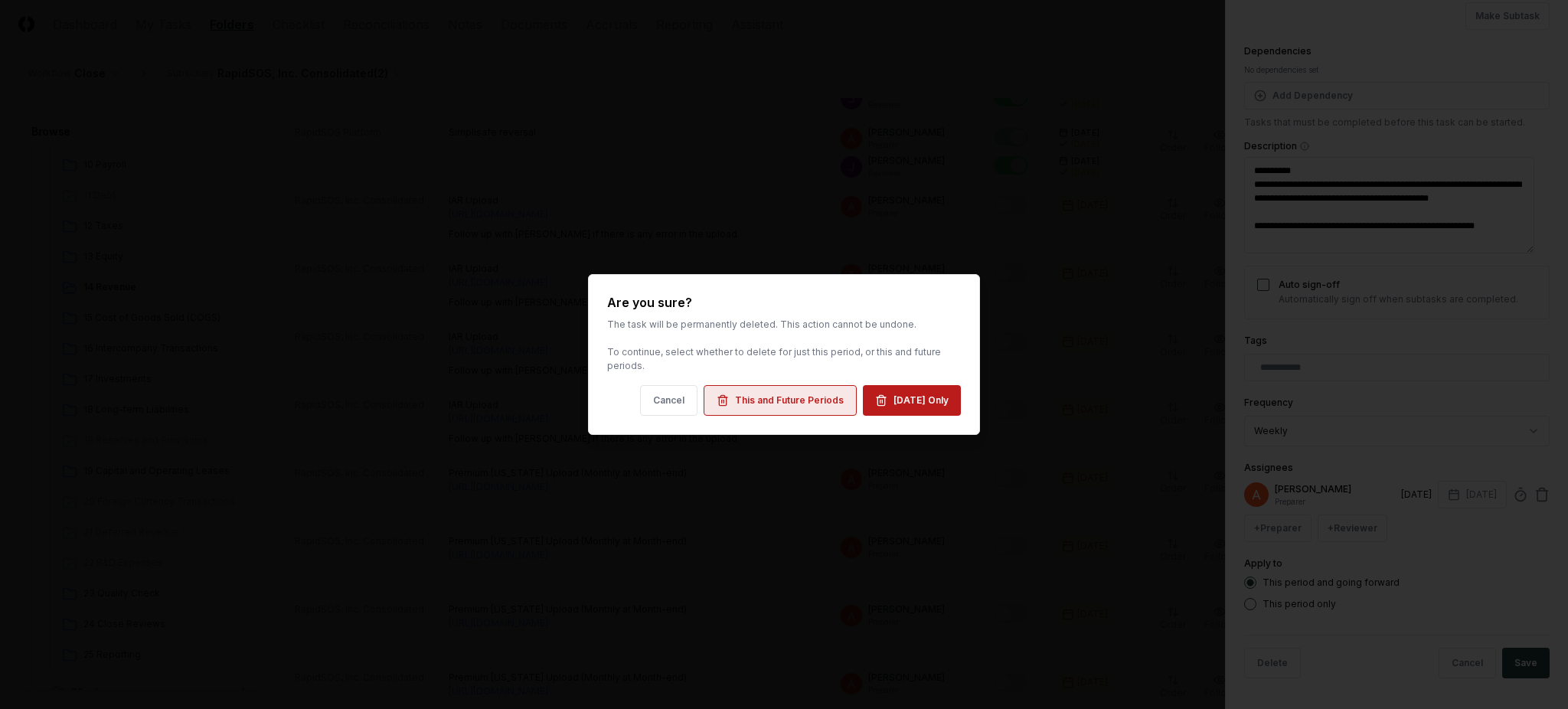
click at [768, 396] on div "This and Future Periods" at bounding box center [789, 400] width 109 height 14
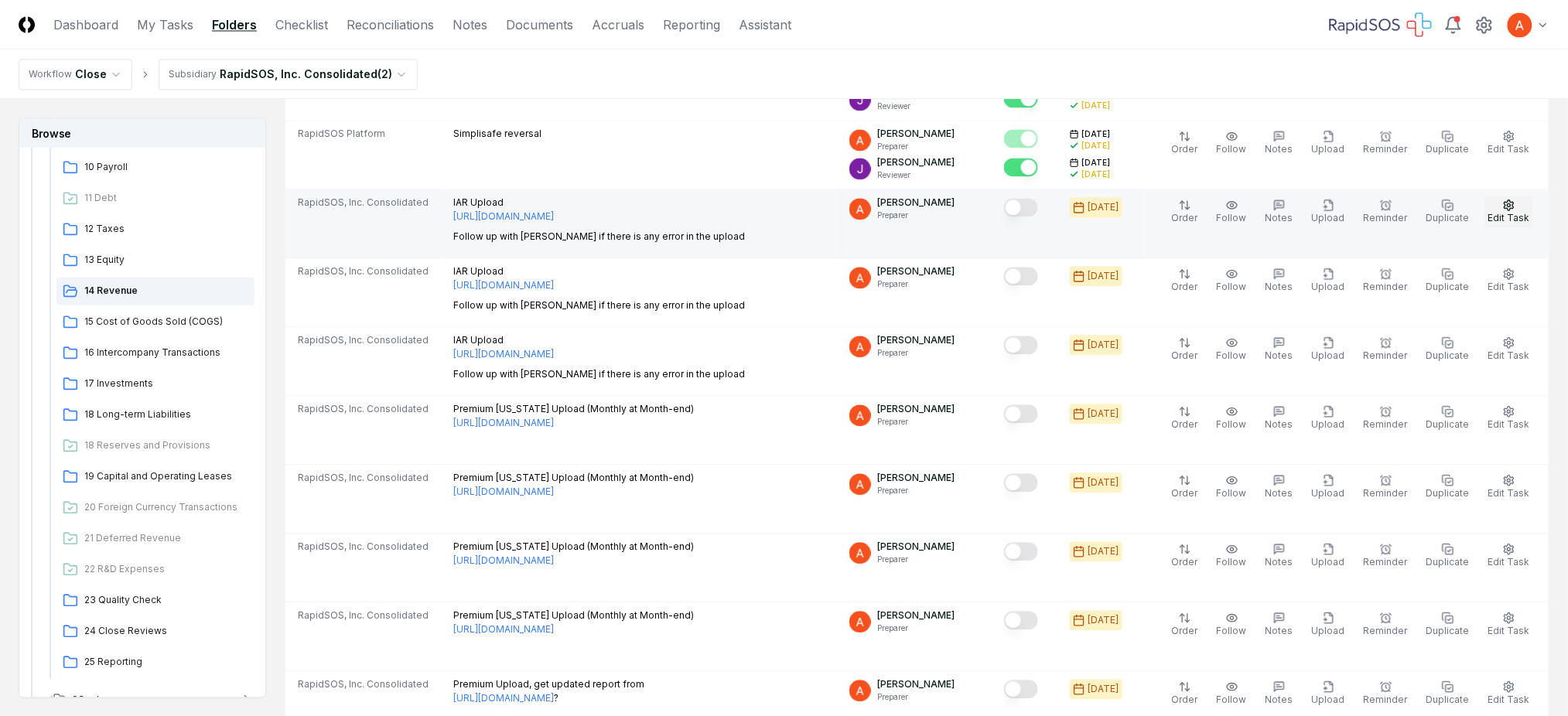
click at [1501, 206] on button "Edit Task" at bounding box center [1509, 211] width 48 height 32
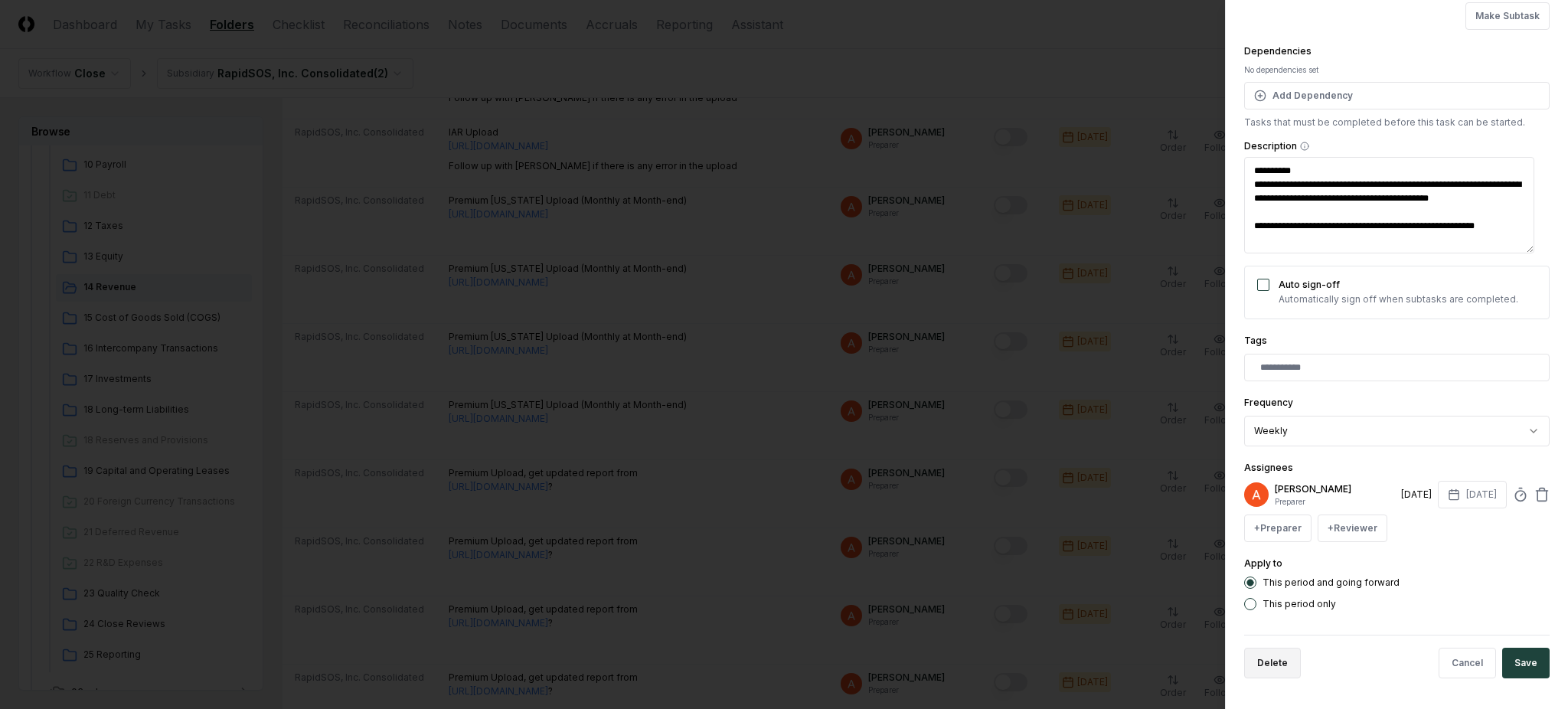
click at [1271, 668] on button "Delete" at bounding box center [1272, 663] width 56 height 31
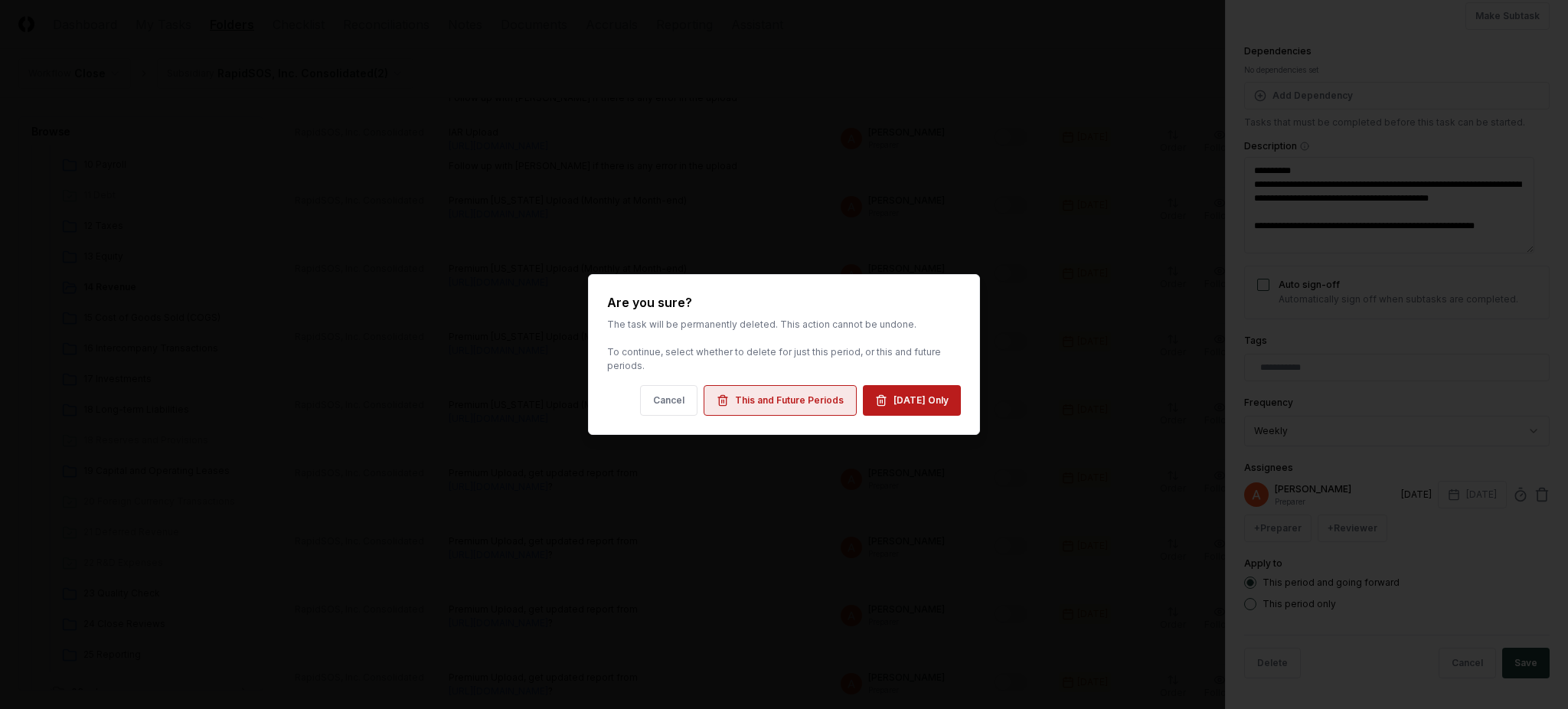
click at [806, 403] on div "This and Future Periods" at bounding box center [789, 400] width 109 height 14
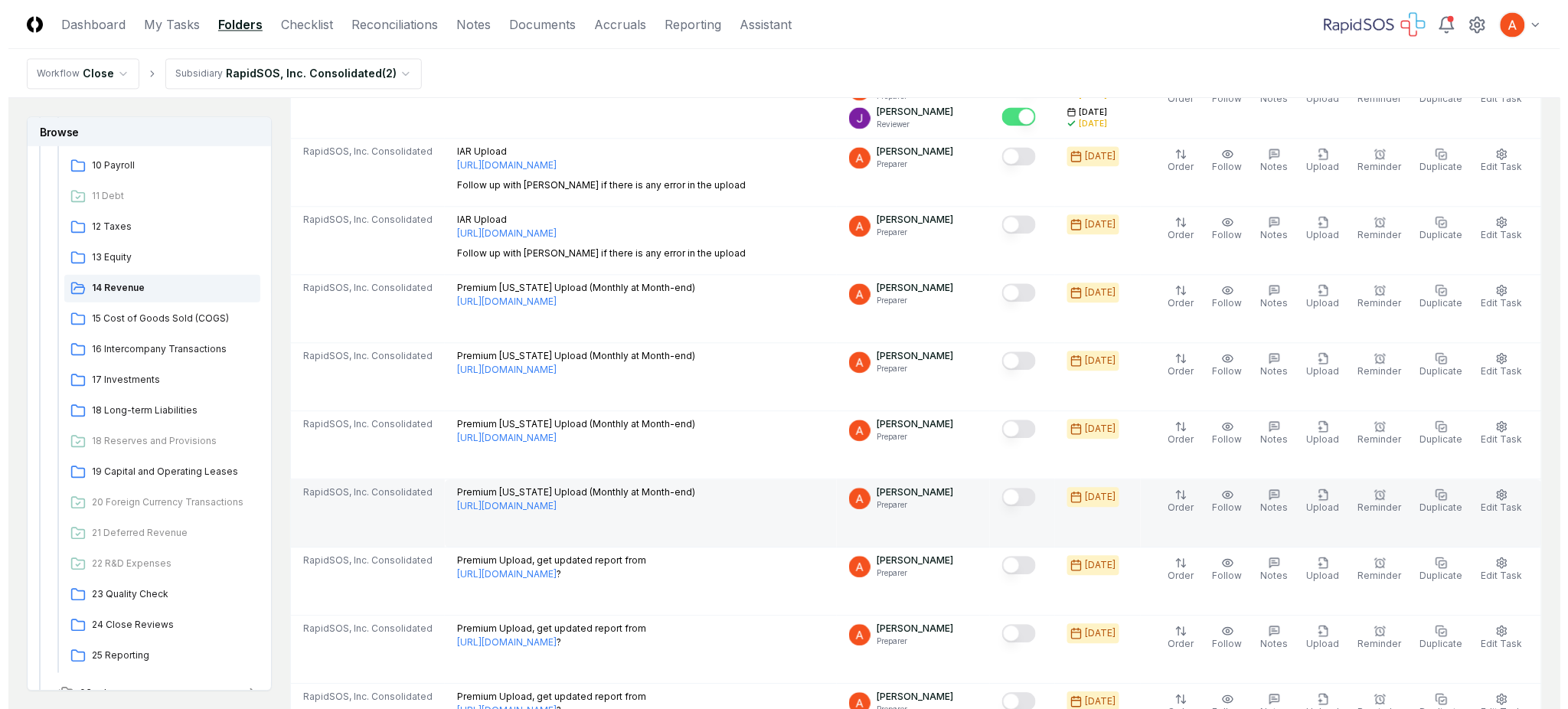
scroll to position [1021, 0]
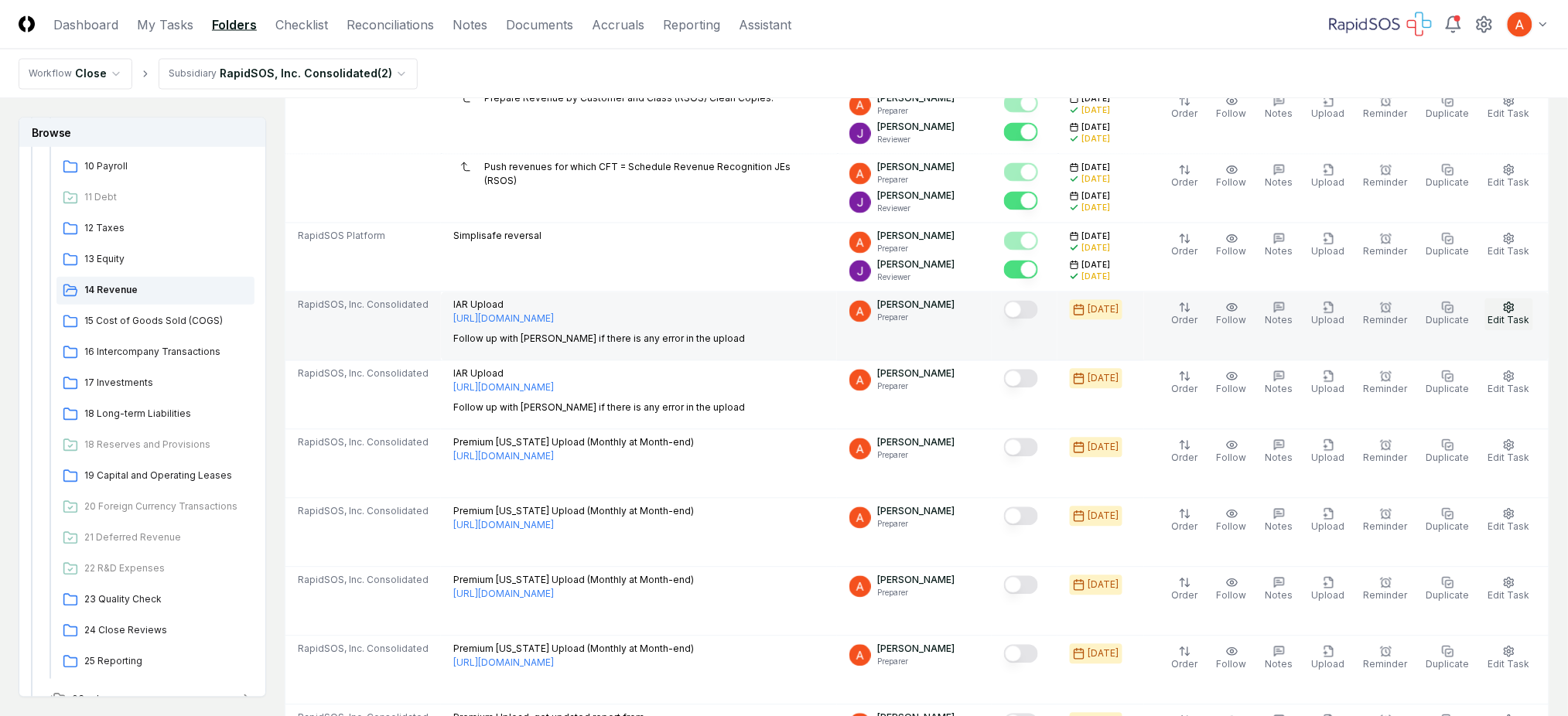
click at [1510, 325] on span "Edit Task" at bounding box center [1509, 321] width 42 height 12
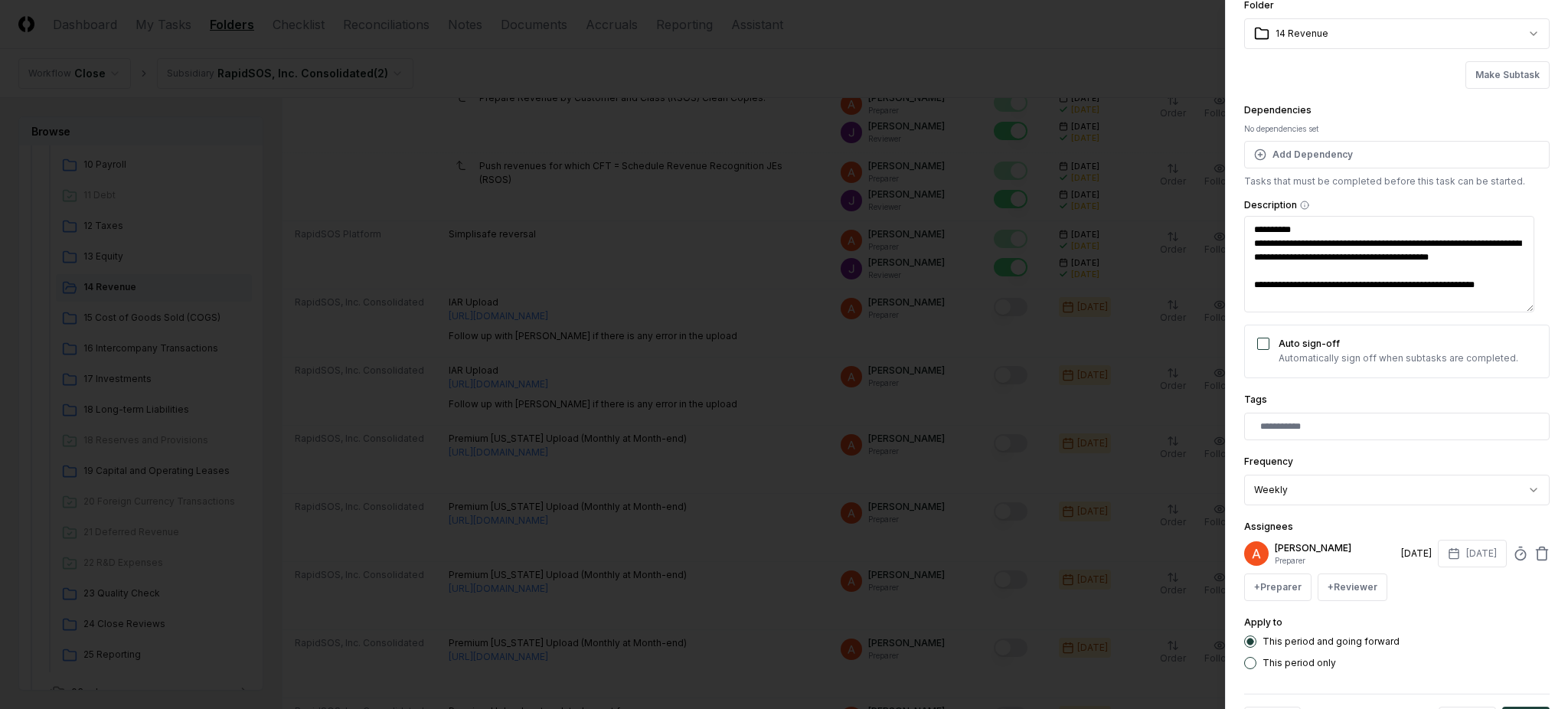
scroll to position [174, 0]
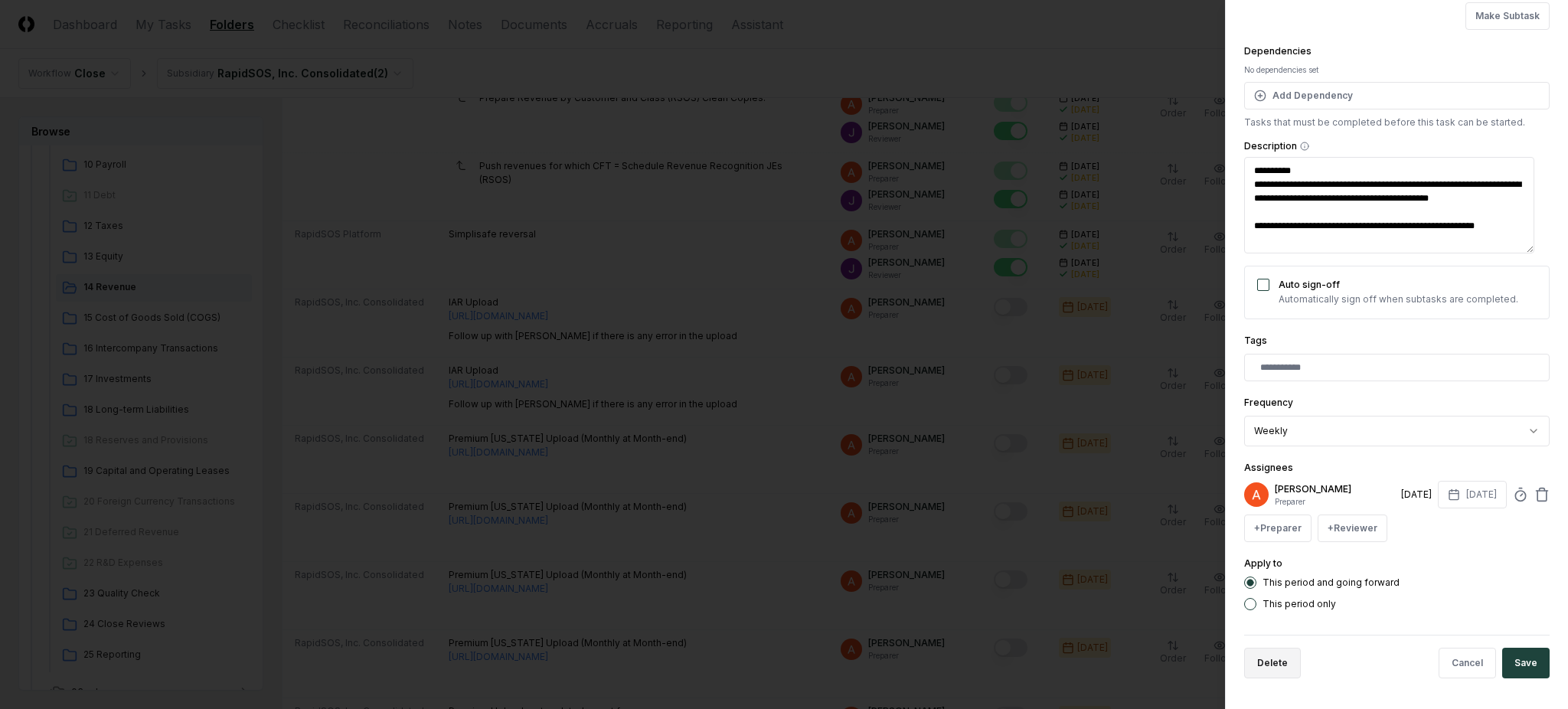
click at [1284, 658] on button "Delete" at bounding box center [1272, 663] width 56 height 31
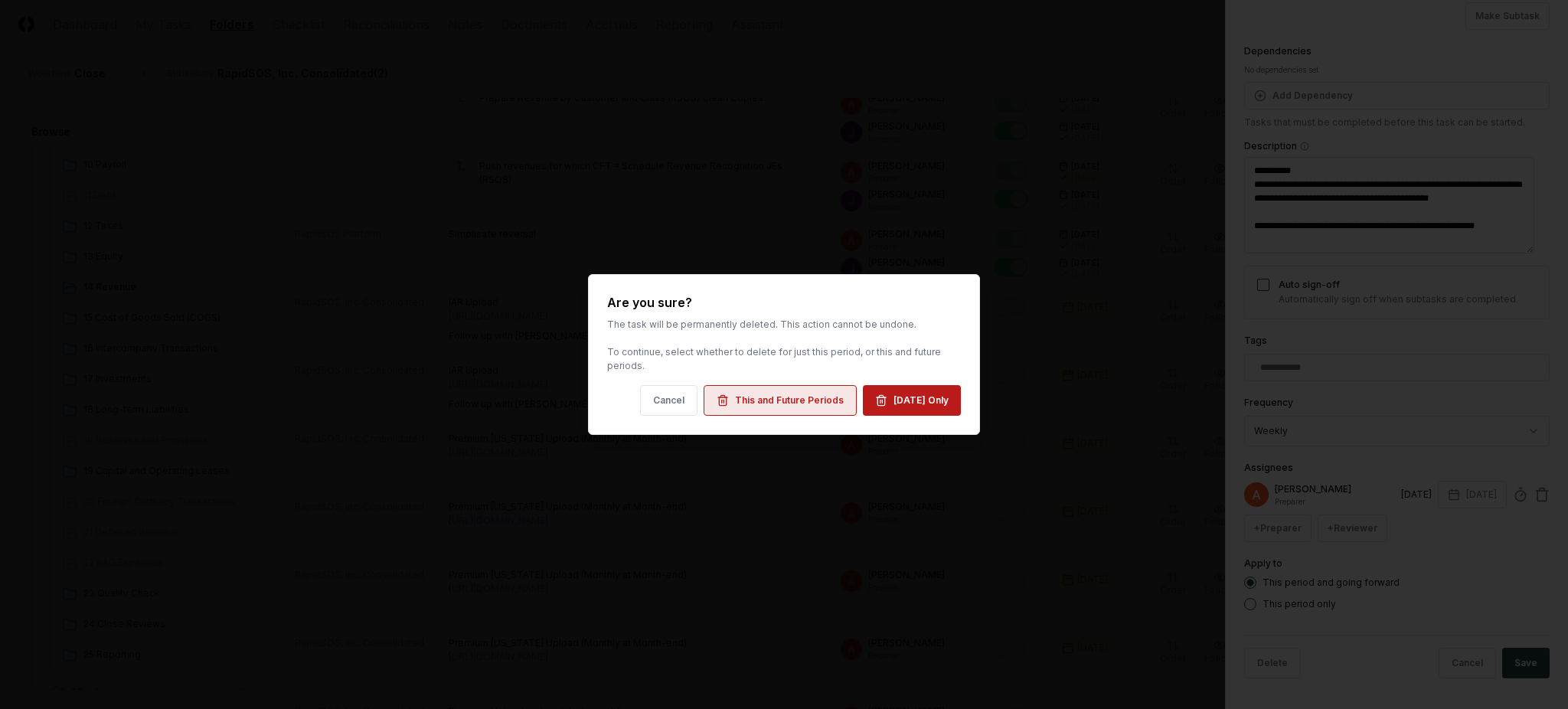
click at [817, 404] on div "This and Future Periods" at bounding box center [789, 400] width 109 height 14
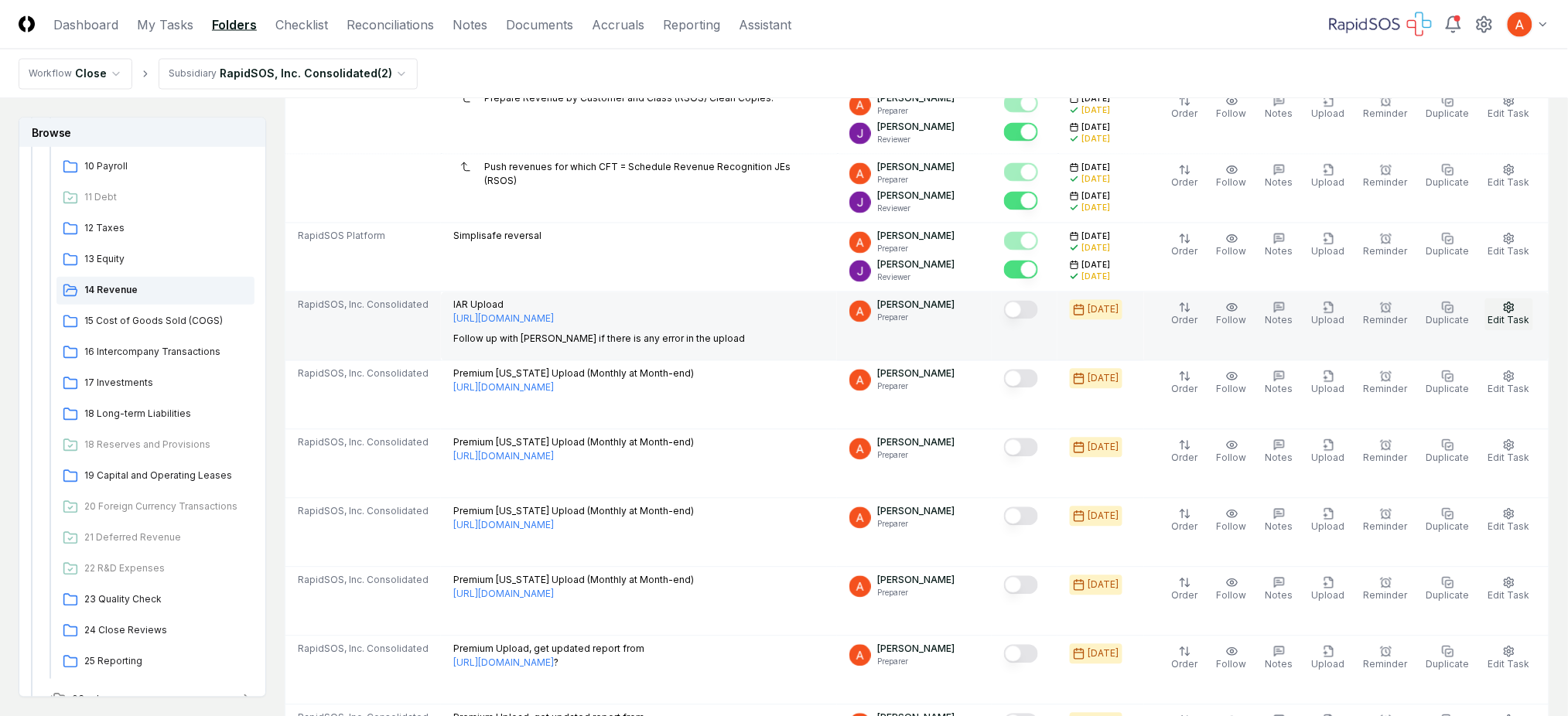
click at [1510, 309] on circle "button" at bounding box center [1509, 308] width 3 height 3
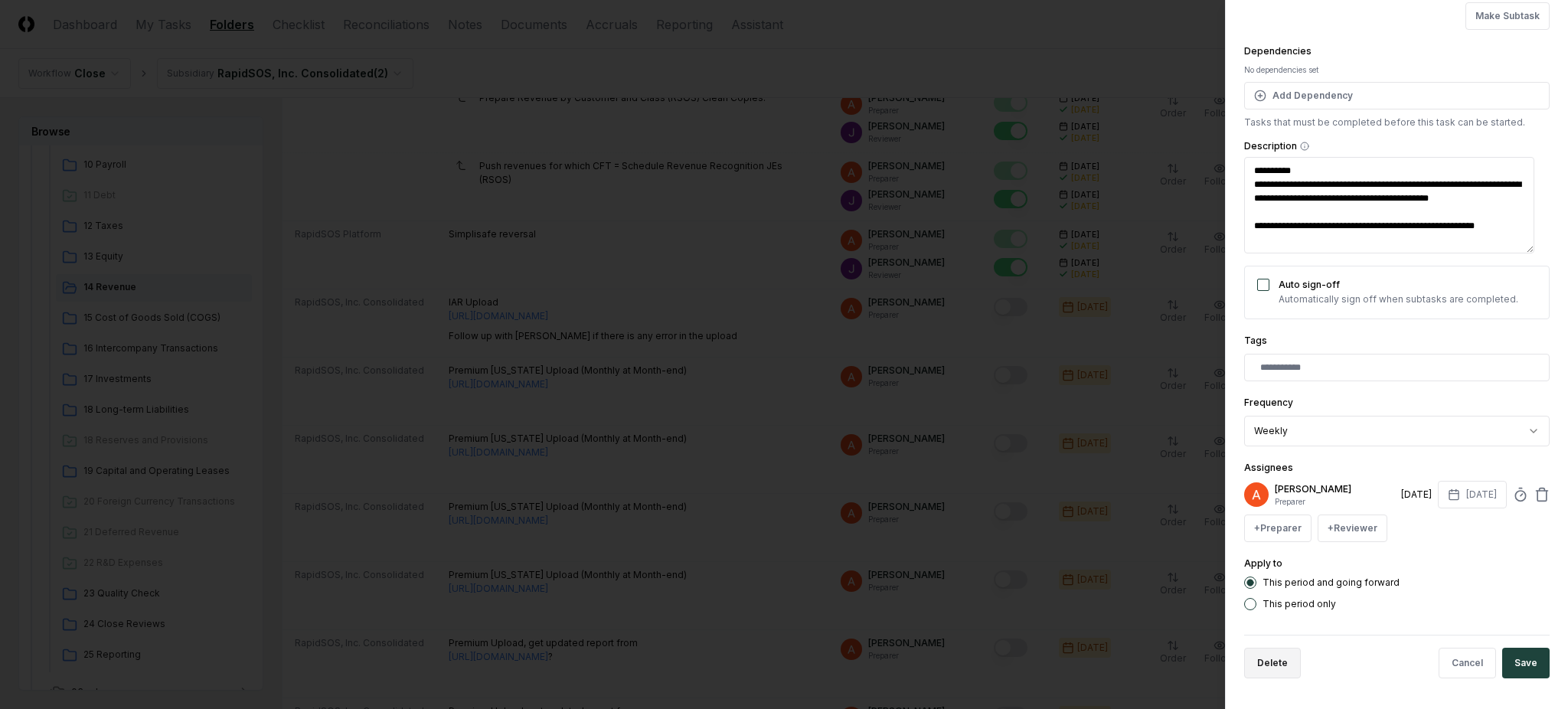
click at [1272, 655] on button "Delete" at bounding box center [1272, 663] width 56 height 31
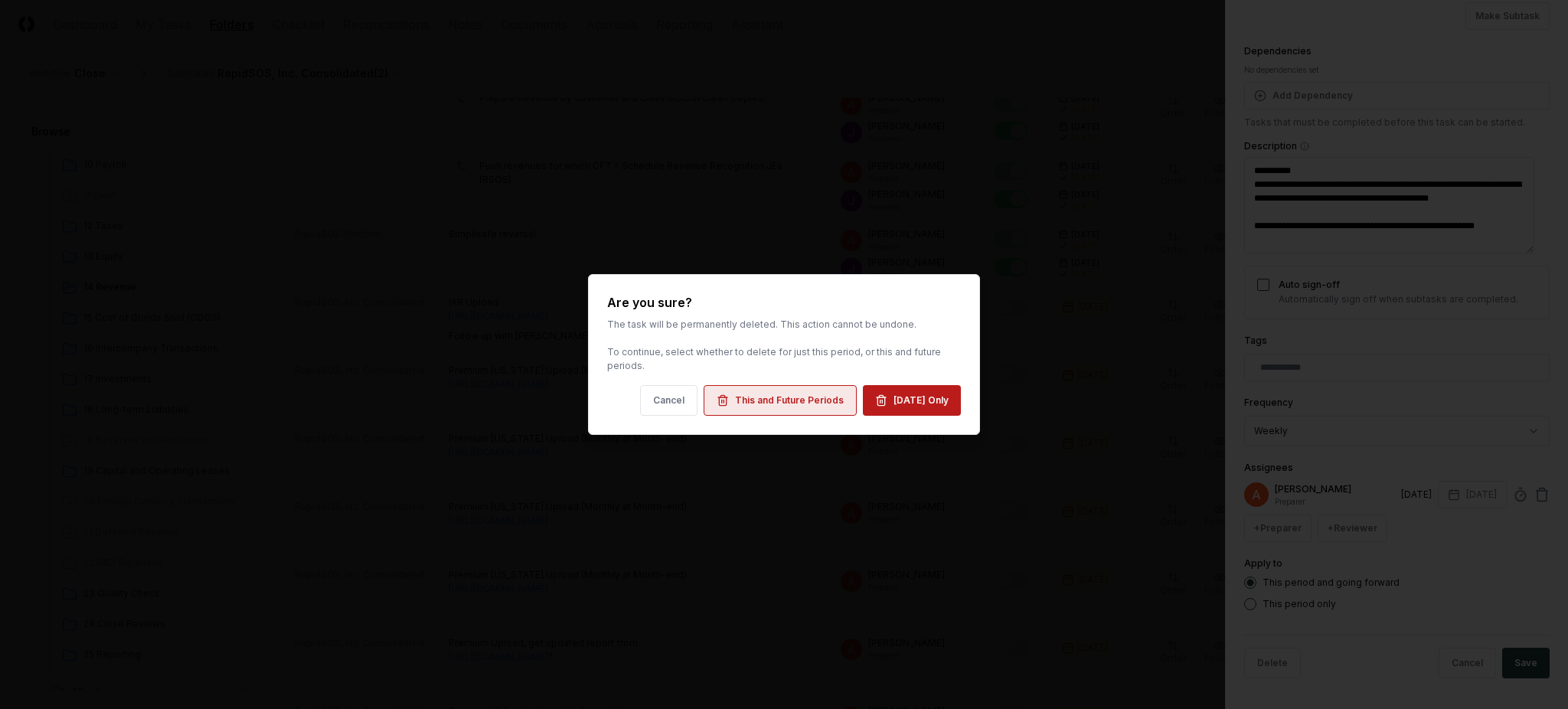
click at [787, 400] on div "This and Future Periods" at bounding box center [789, 400] width 109 height 14
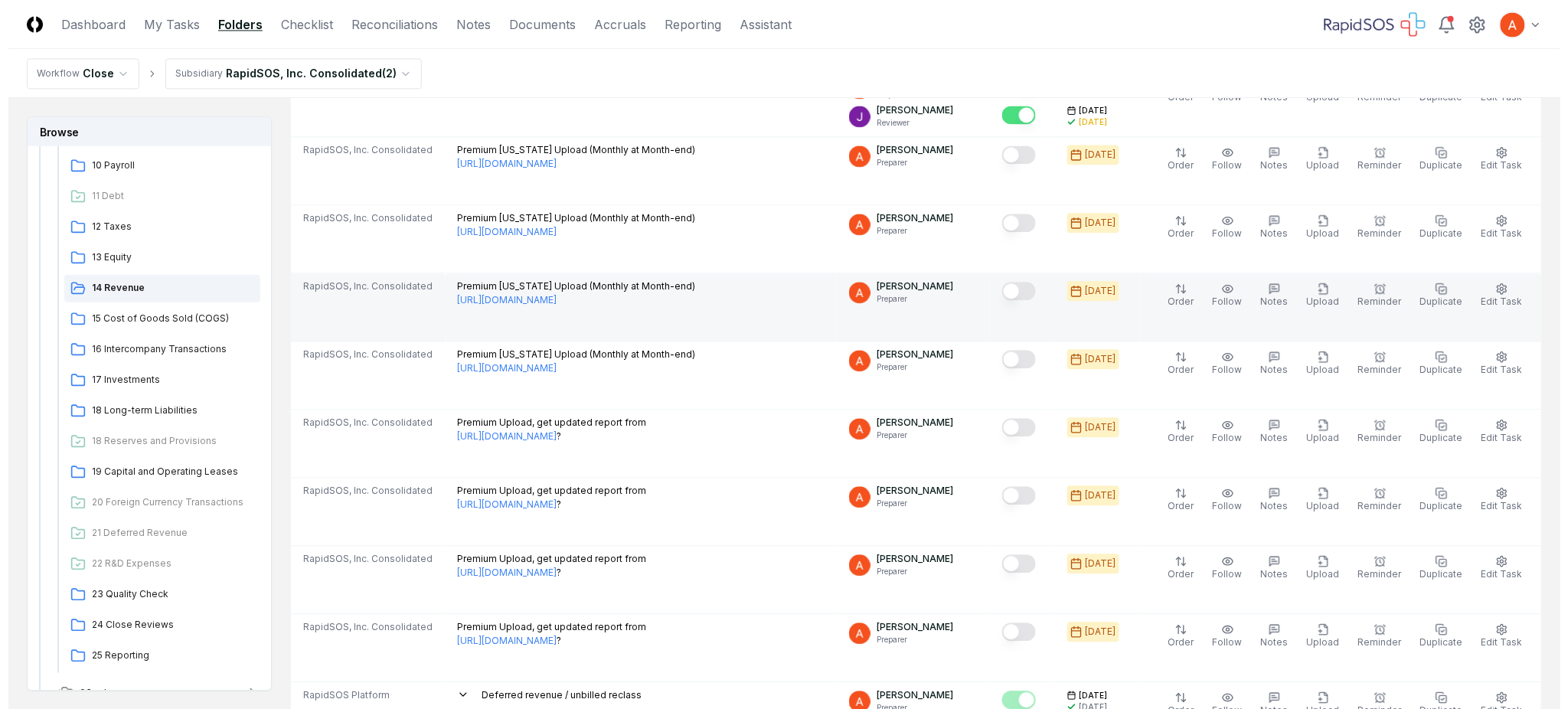
scroll to position [1123, 0]
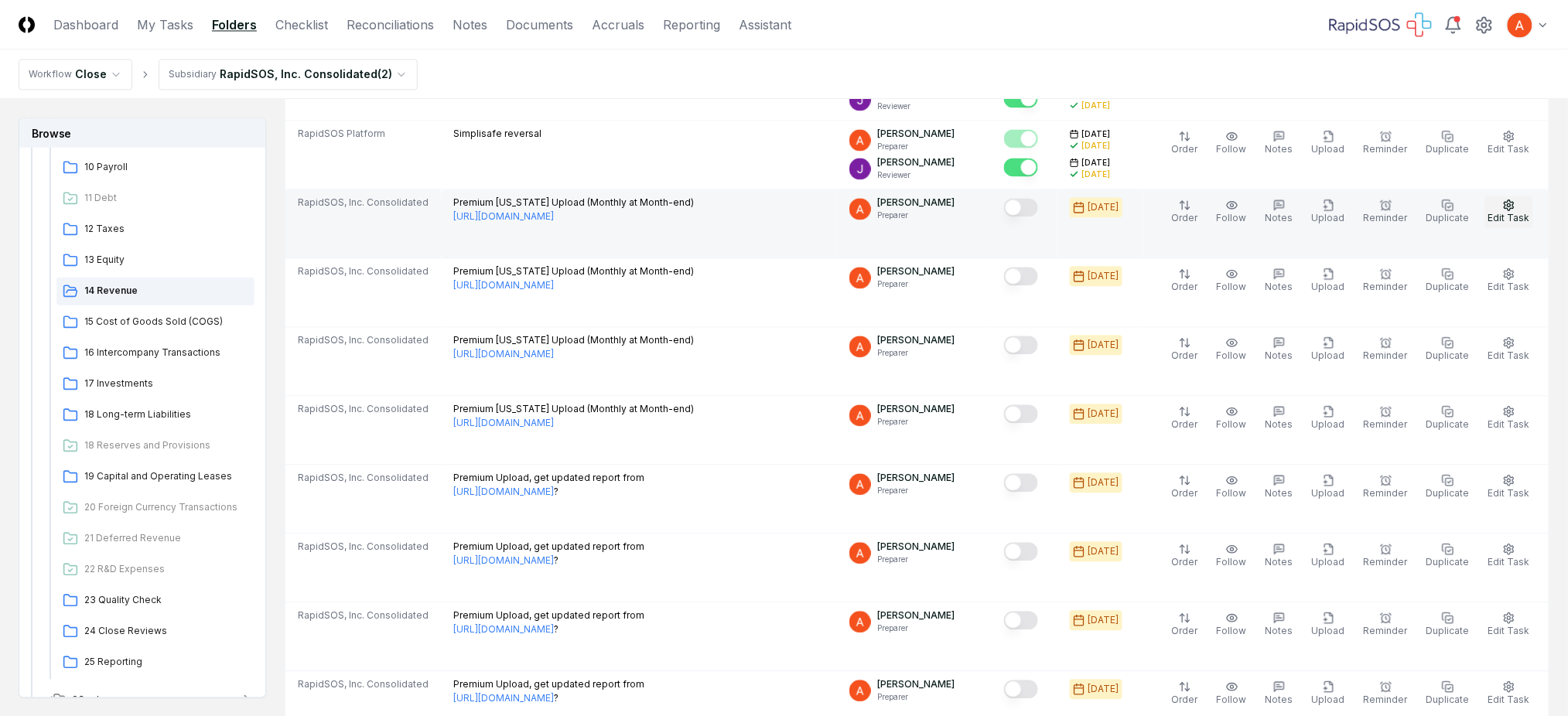
click at [1531, 206] on button "Edit Task" at bounding box center [1509, 211] width 48 height 32
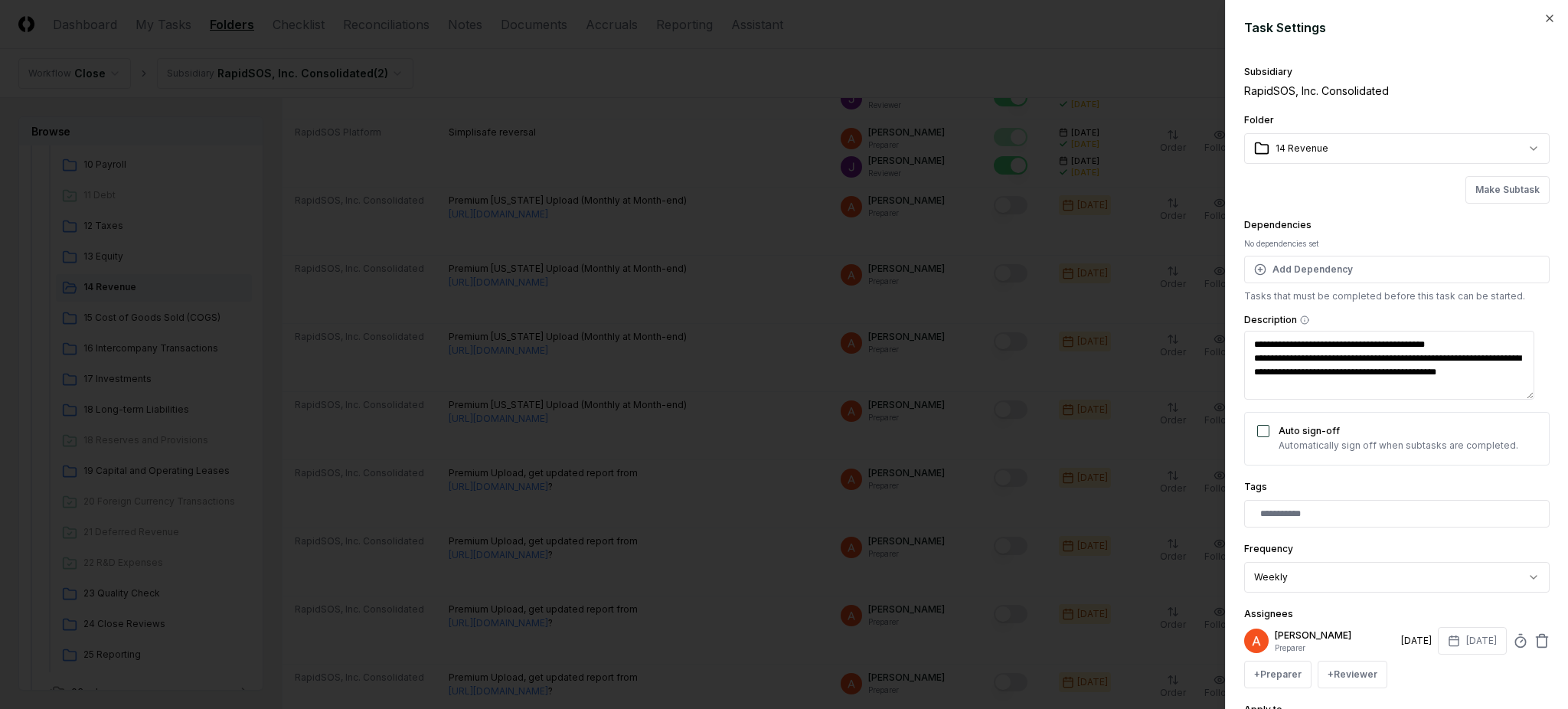
drag, startPoint x: 1421, startPoint y: 387, endPoint x: 1196, endPoint y: 325, distance: 233.4
click at [1196, 325] on body "CloseCore Dashboard My Tasks Folders Checklist Reconciliations Notes Documents …" at bounding box center [776, 656] width 1552 height 3558
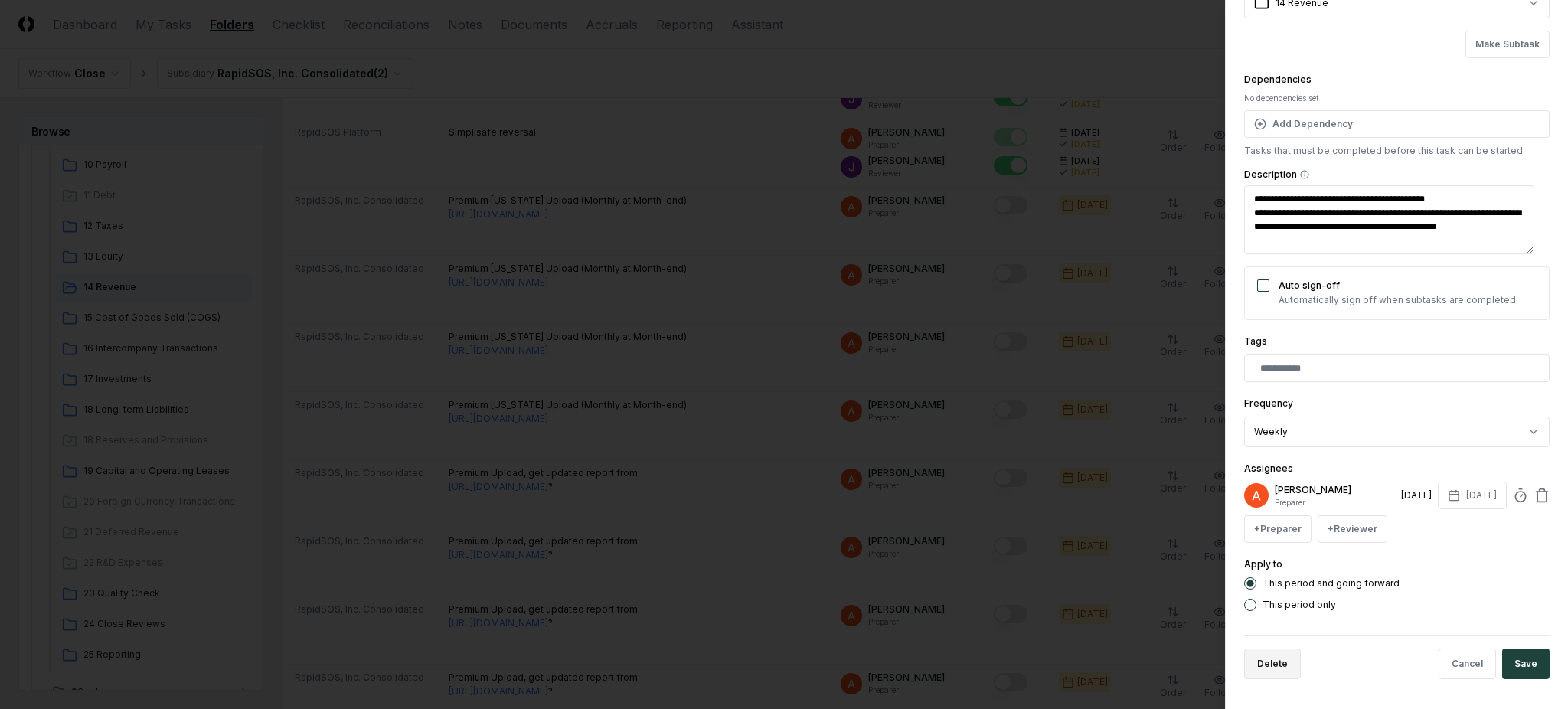
click at [1283, 663] on button "Delete" at bounding box center [1272, 664] width 56 height 31
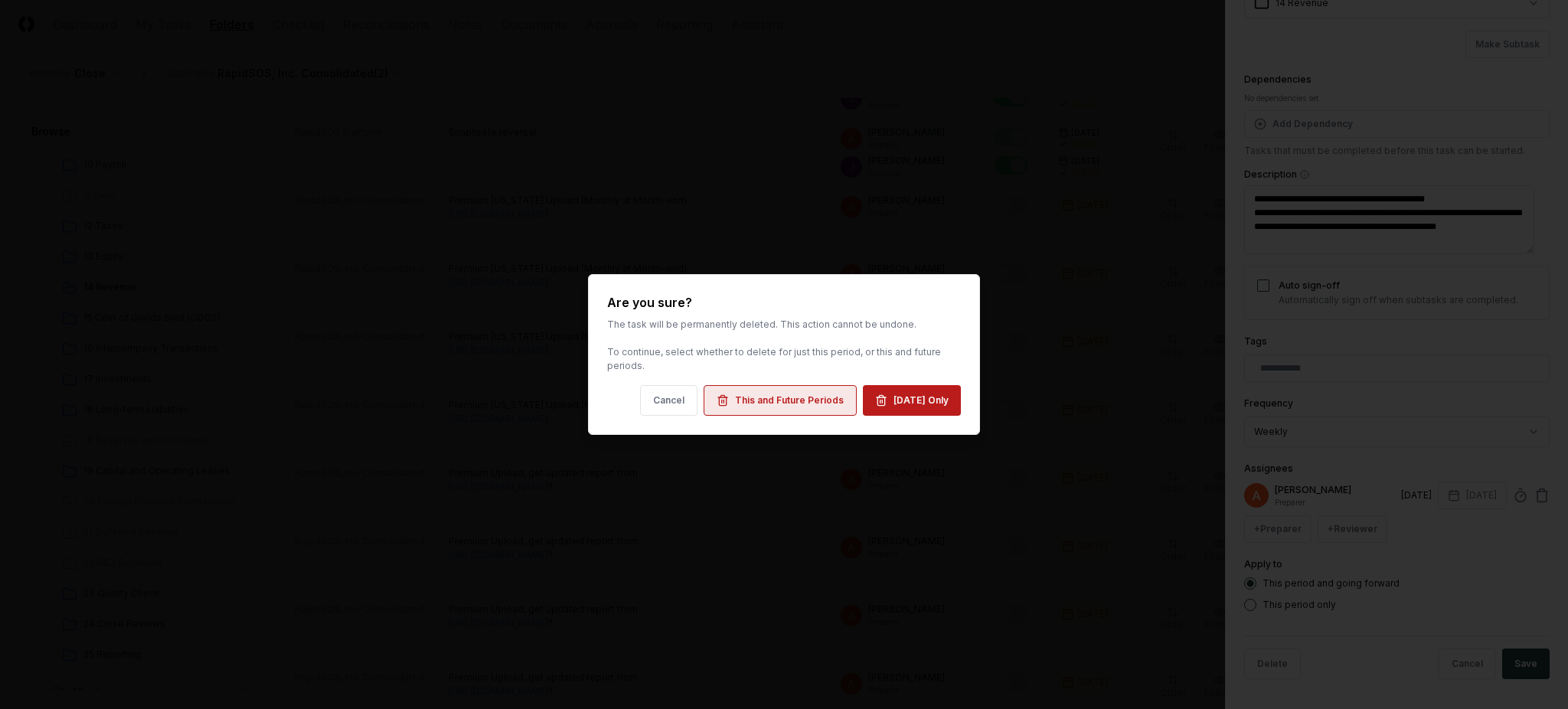
click at [799, 395] on div "This and Future Periods" at bounding box center [789, 400] width 109 height 14
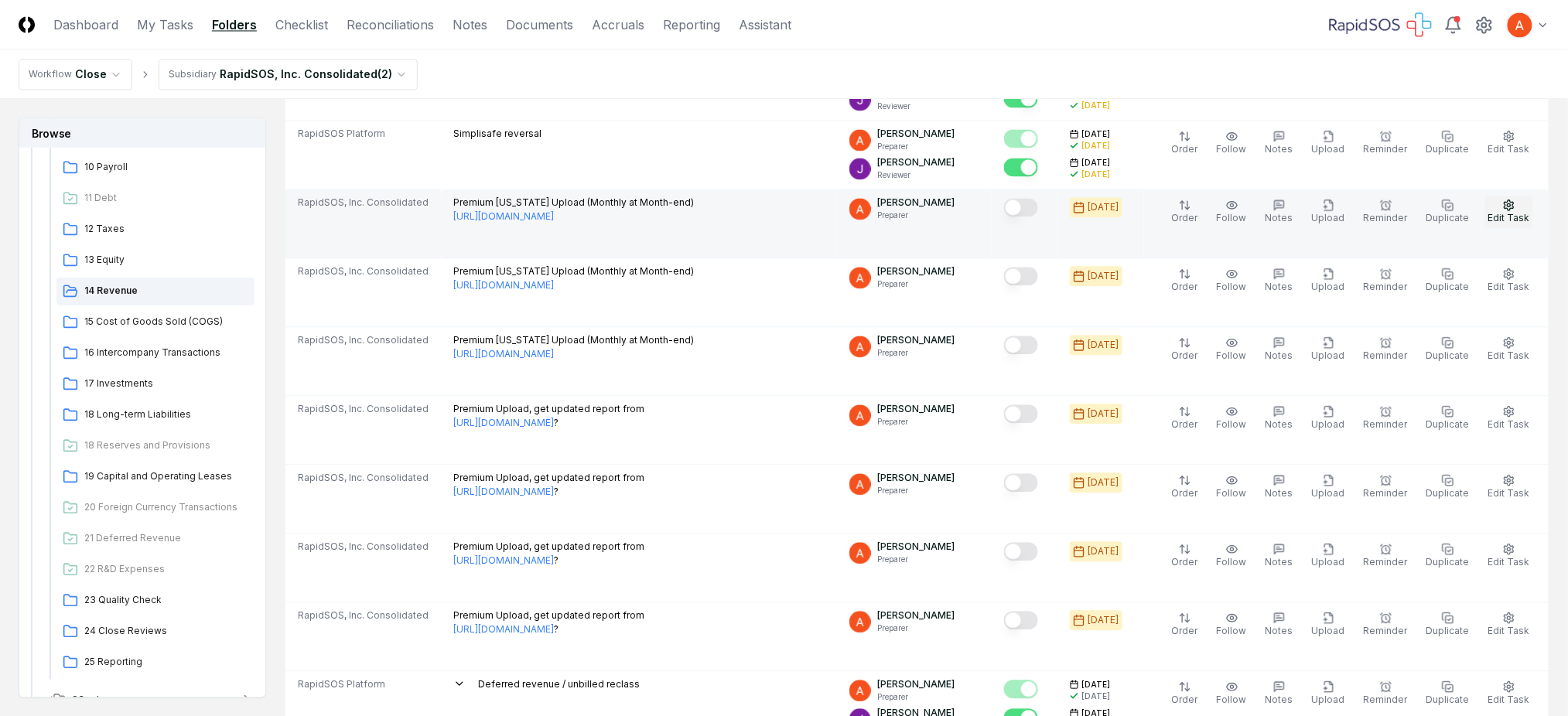
click at [1501, 200] on button "Edit Task" at bounding box center [1509, 211] width 48 height 32
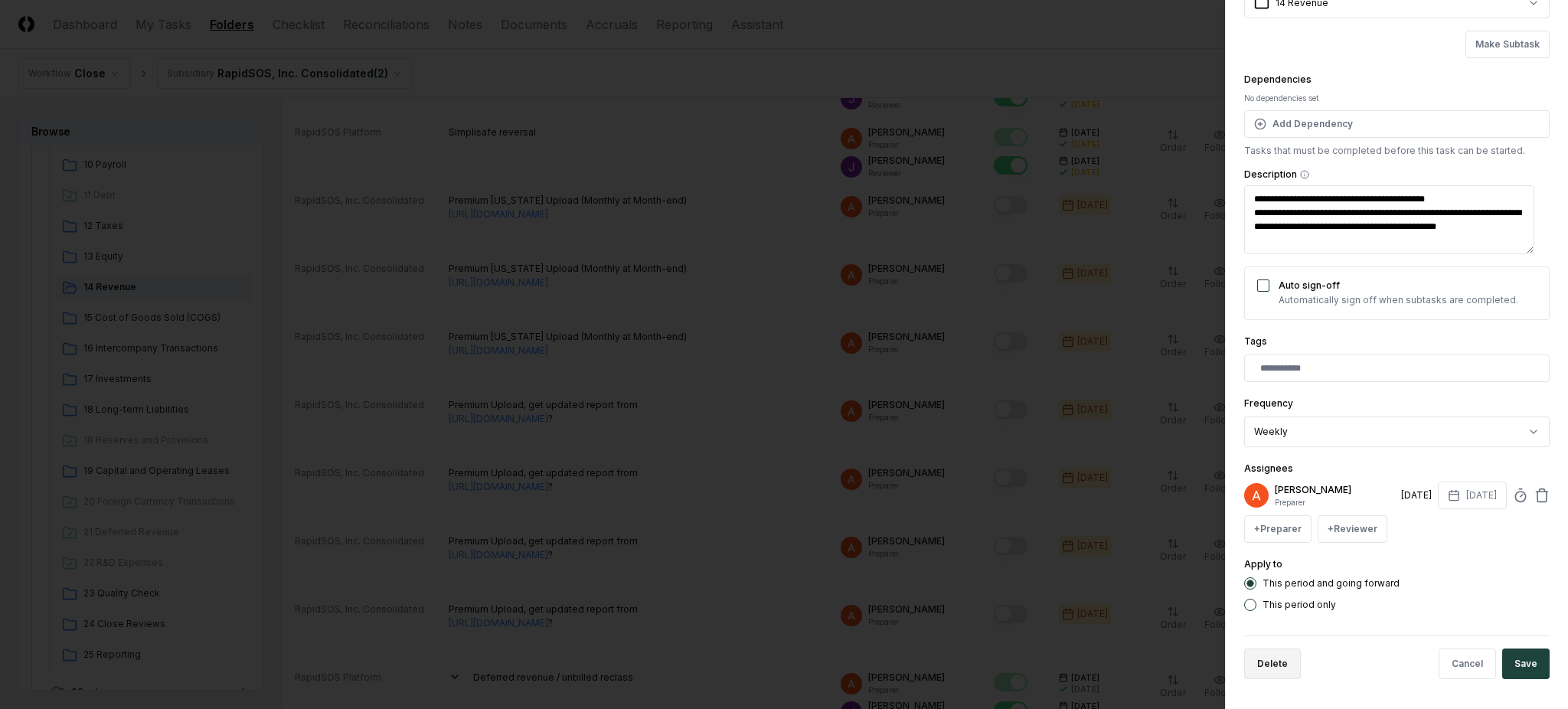
click at [1280, 657] on button "Delete" at bounding box center [1272, 664] width 56 height 31
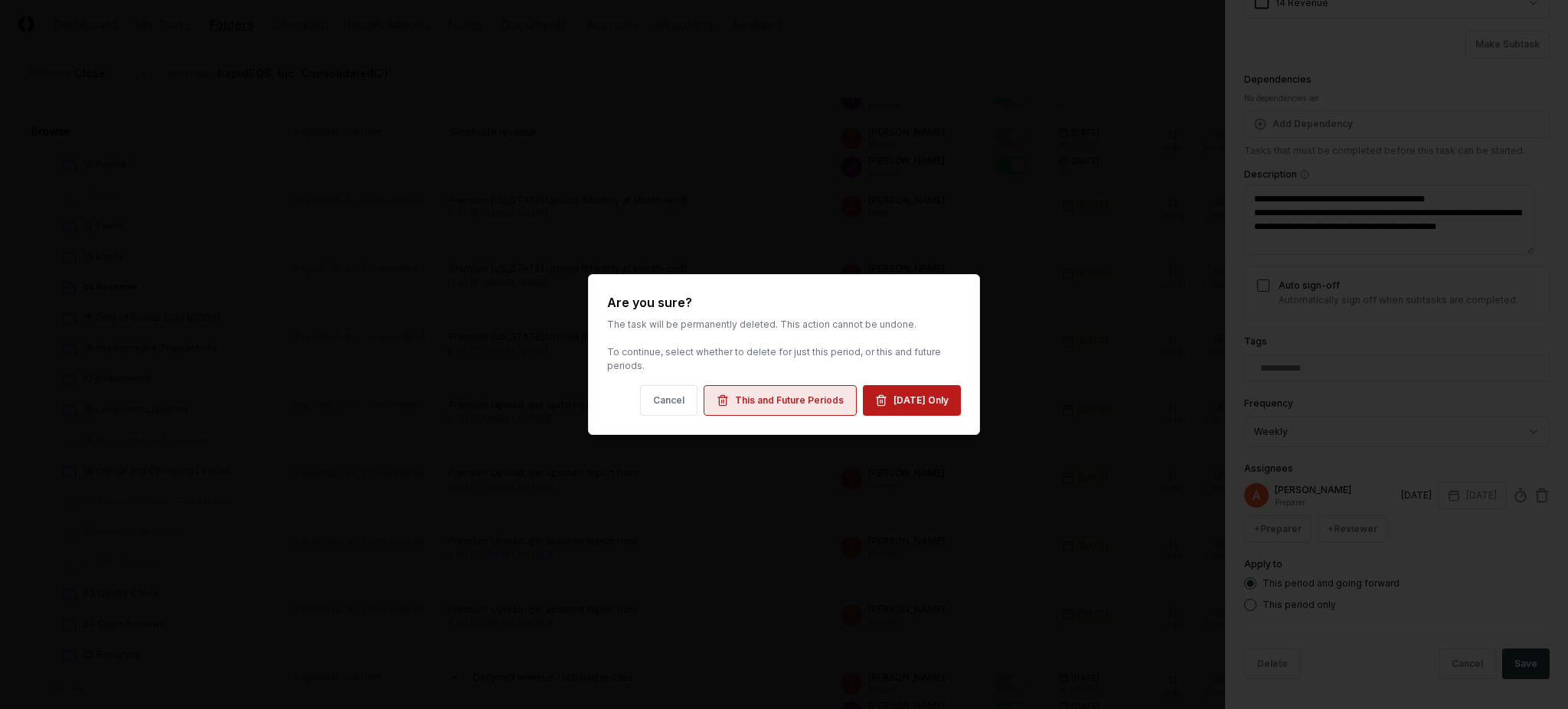
click at [747, 404] on div "This and Future Periods" at bounding box center [789, 400] width 109 height 14
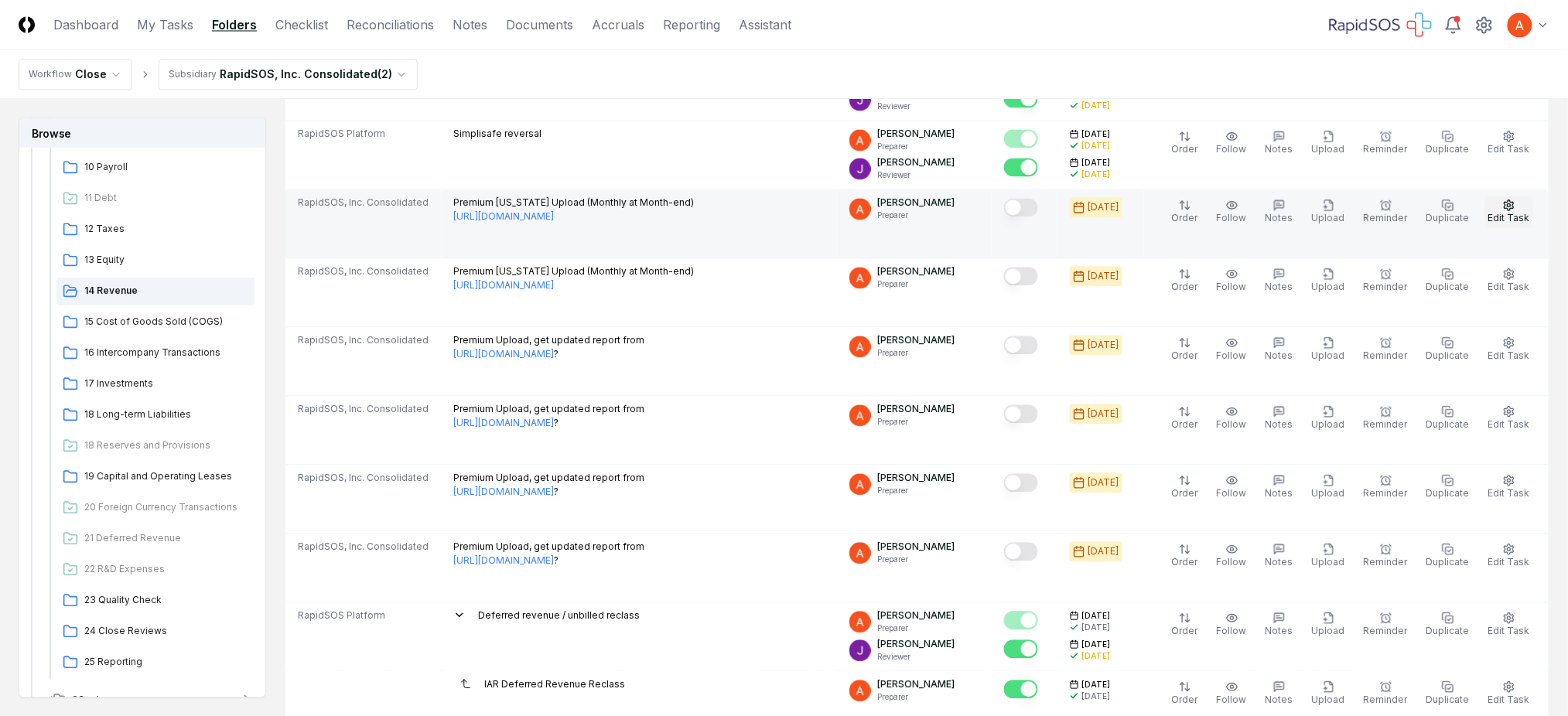
click at [1504, 207] on icon "button" at bounding box center [1509, 205] width 12 height 12
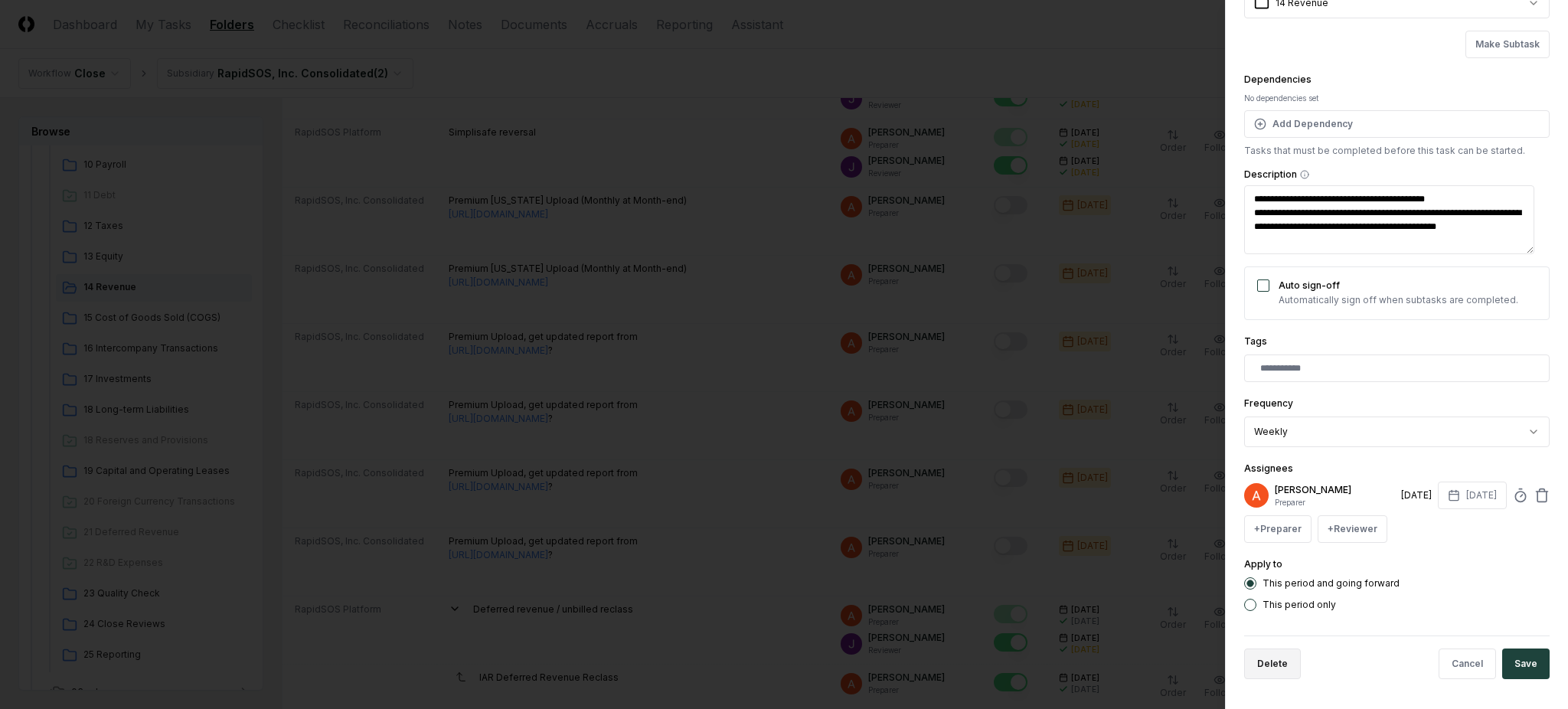
click at [1266, 659] on button "Delete" at bounding box center [1272, 664] width 56 height 31
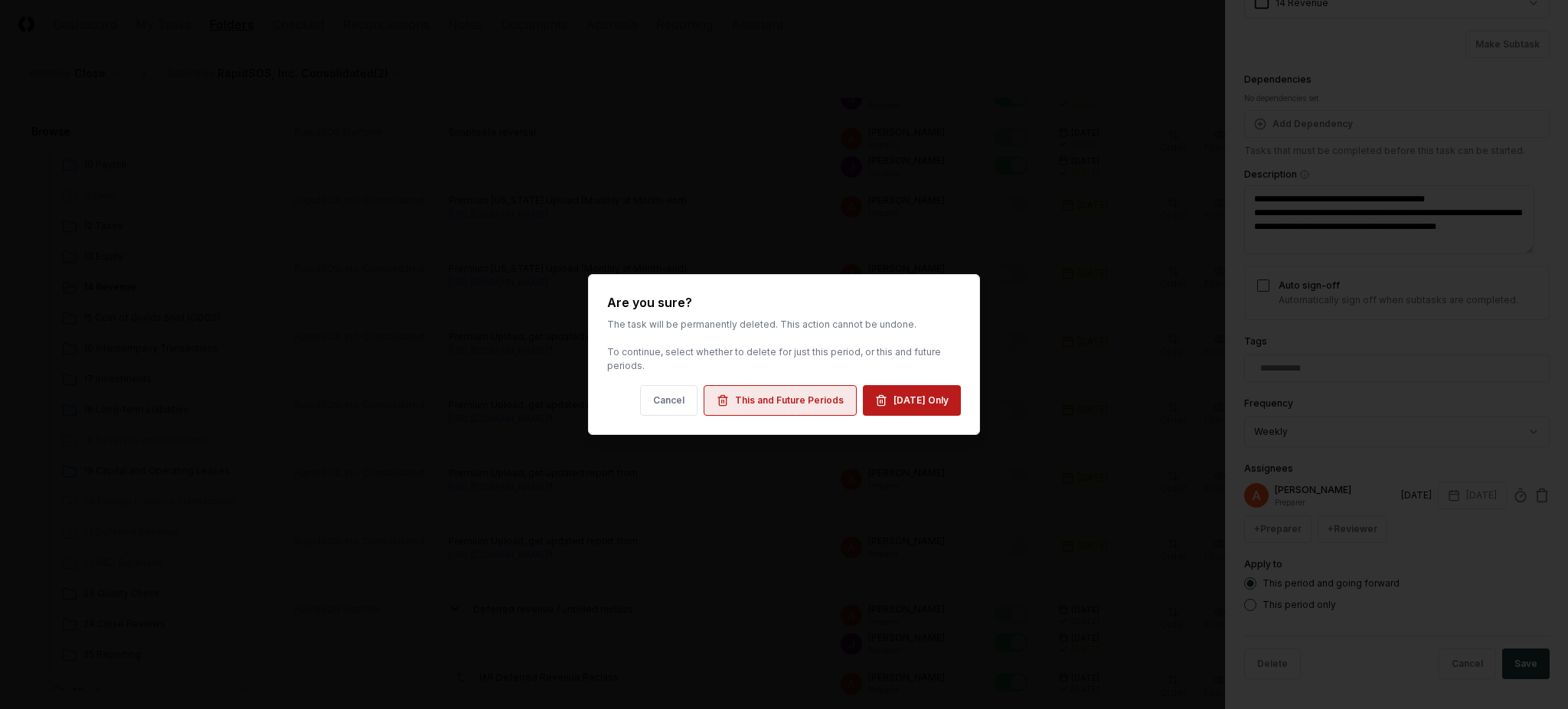
click at [781, 394] on div "This and Future Periods" at bounding box center [789, 400] width 109 height 14
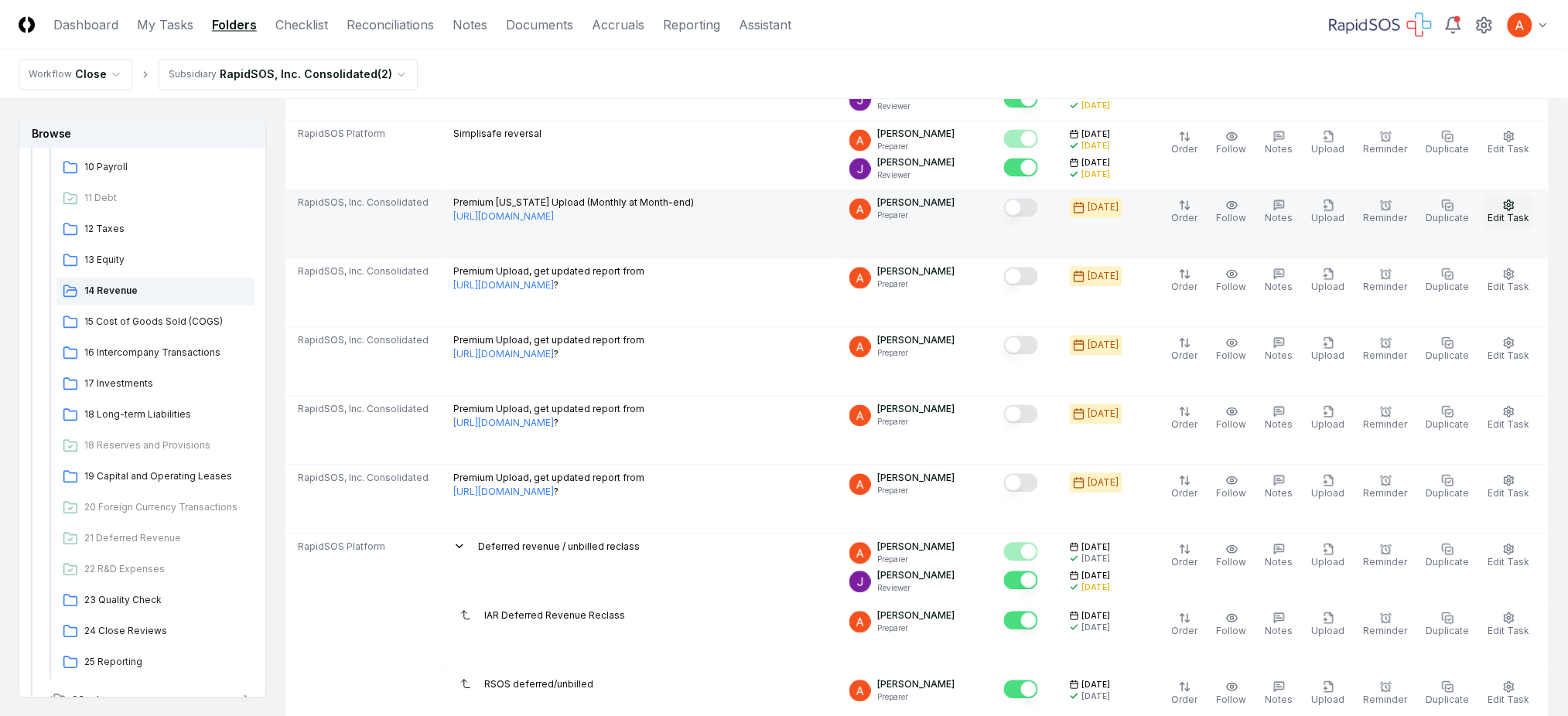
click at [1506, 215] on span "Edit Task" at bounding box center [1509, 218] width 42 height 12
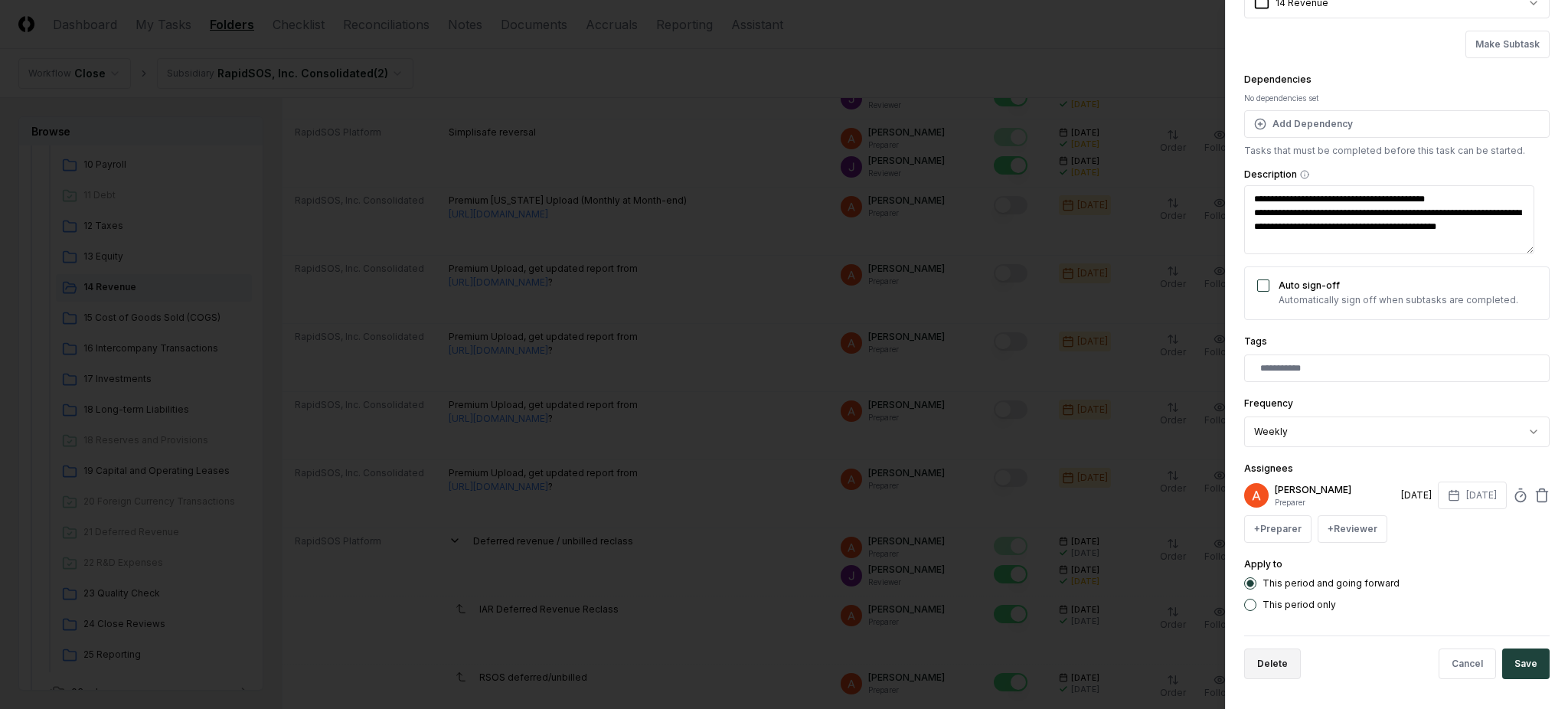
click at [1282, 658] on button "Delete" at bounding box center [1272, 664] width 56 height 31
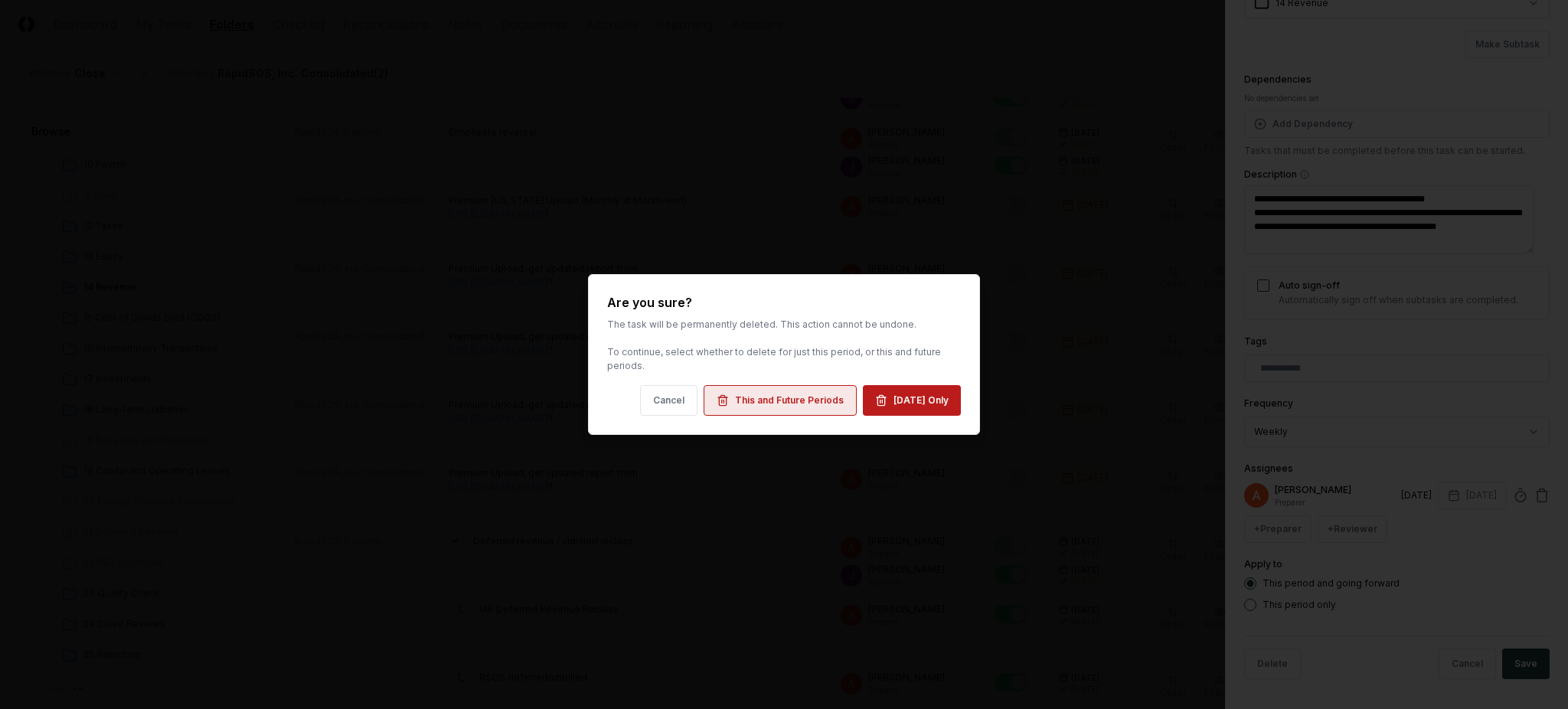
click at [774, 405] on div "This and Future Periods" at bounding box center [789, 400] width 109 height 14
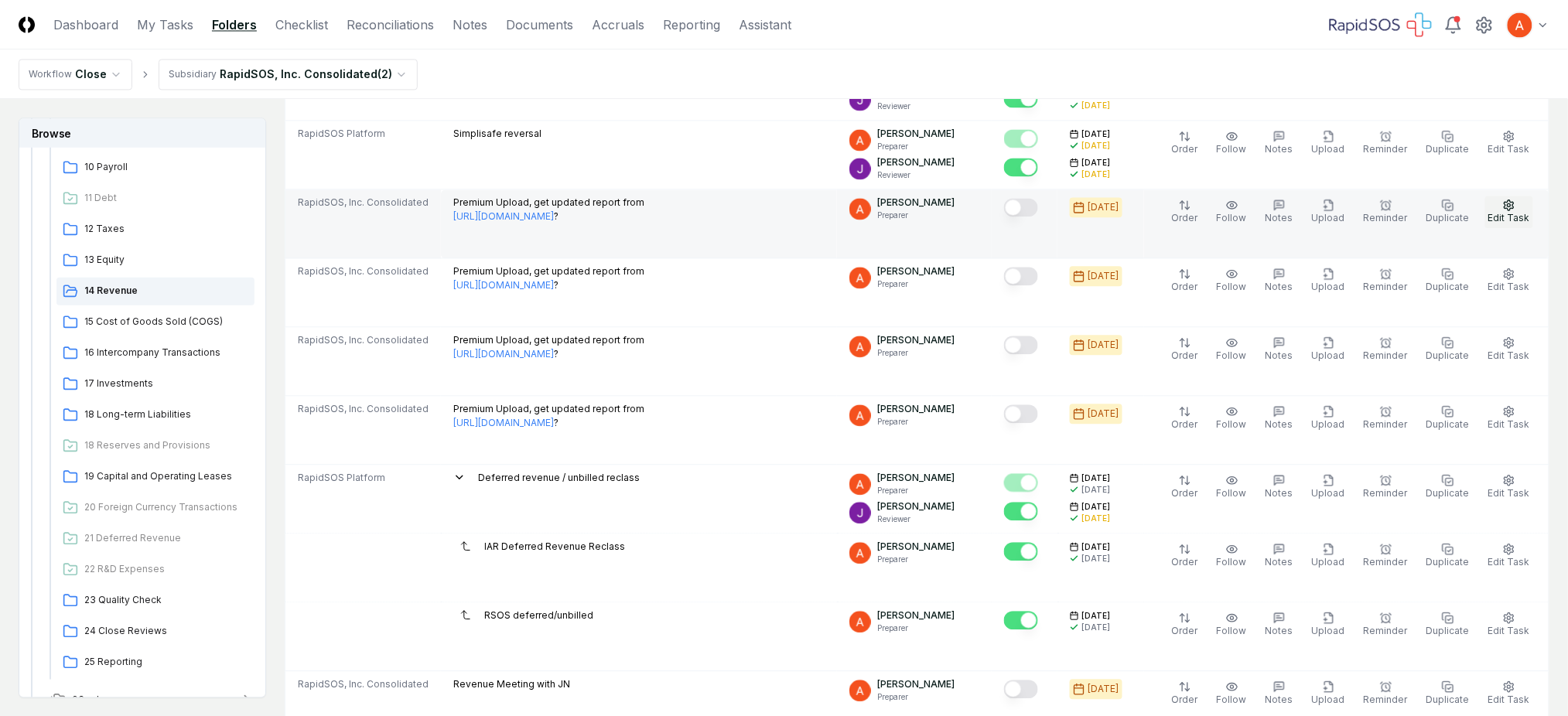
click at [1507, 214] on span "Edit Task" at bounding box center [1509, 218] width 42 height 12
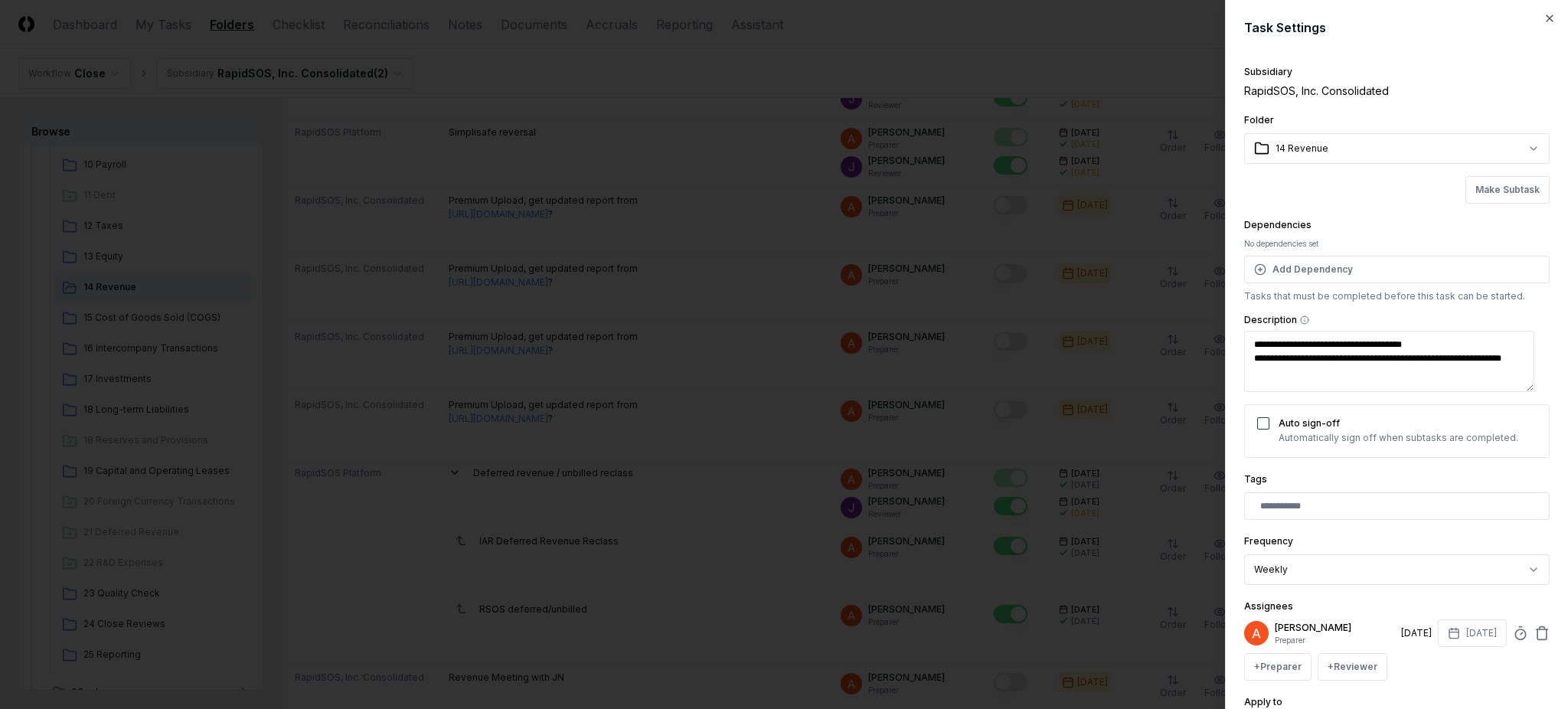
drag, startPoint x: 1426, startPoint y: 377, endPoint x: 1240, endPoint y: 343, distance: 189.1
click at [1240, 343] on div "**********" at bounding box center [1396, 354] width 343 height 709
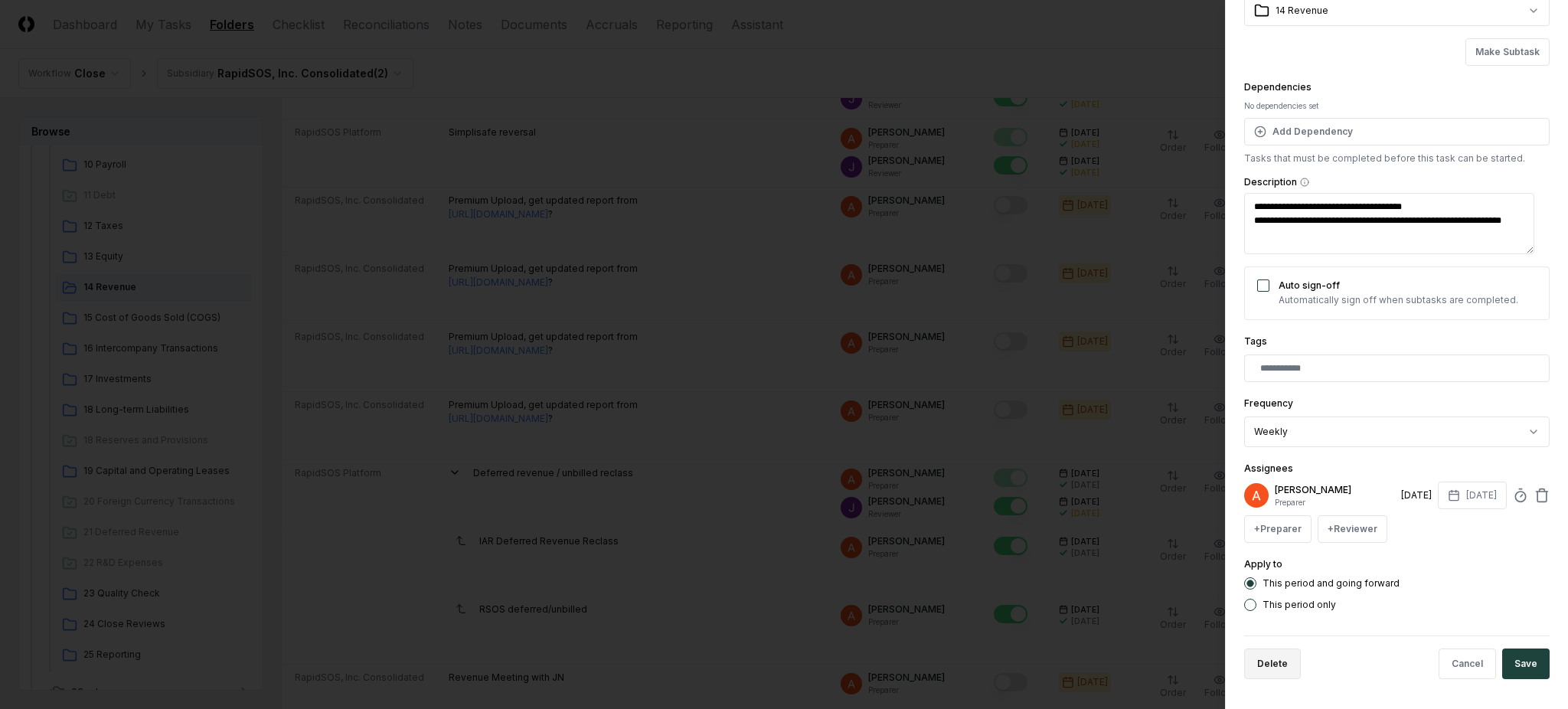
click at [1257, 667] on button "Delete" at bounding box center [1272, 664] width 56 height 31
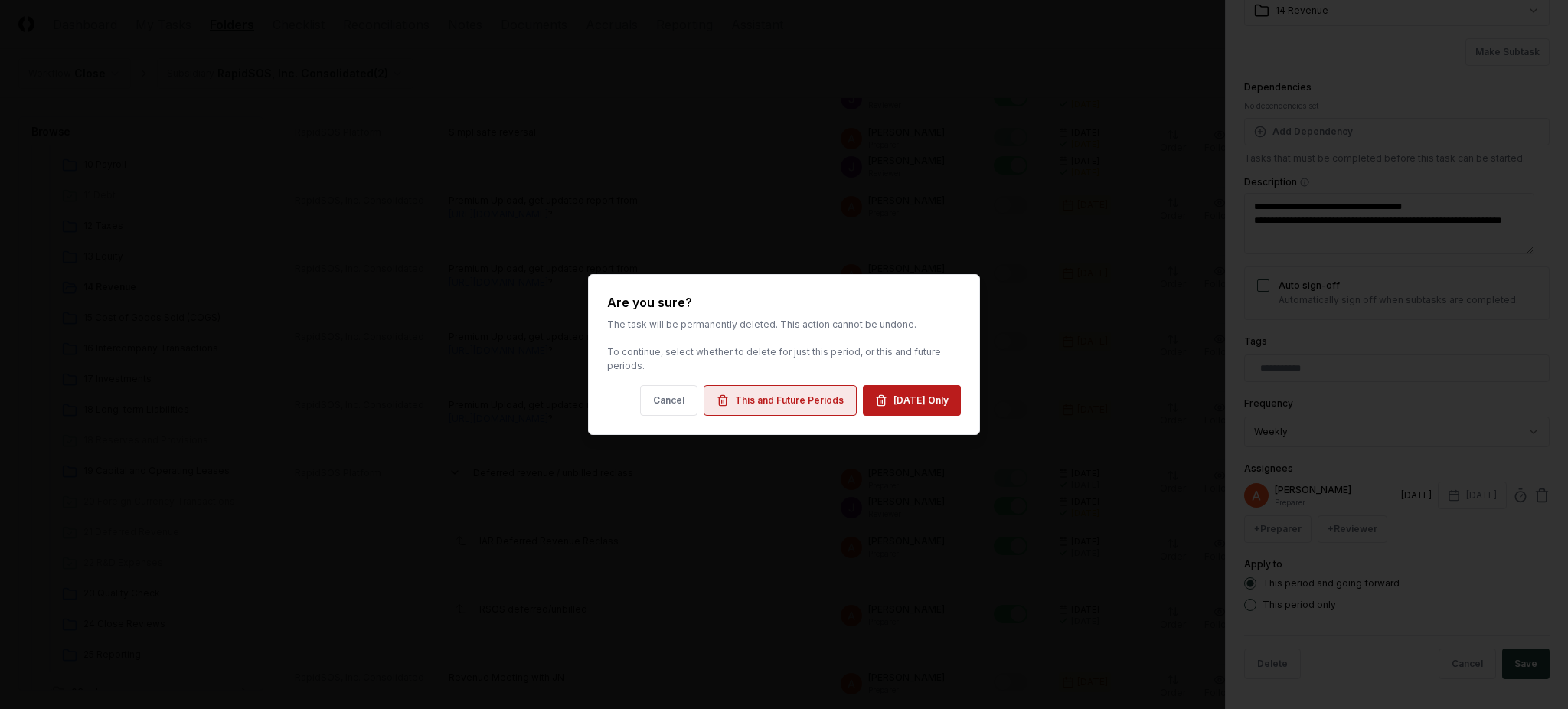
click at [813, 393] on button "This and Future Periods" at bounding box center [781, 401] width 154 height 31
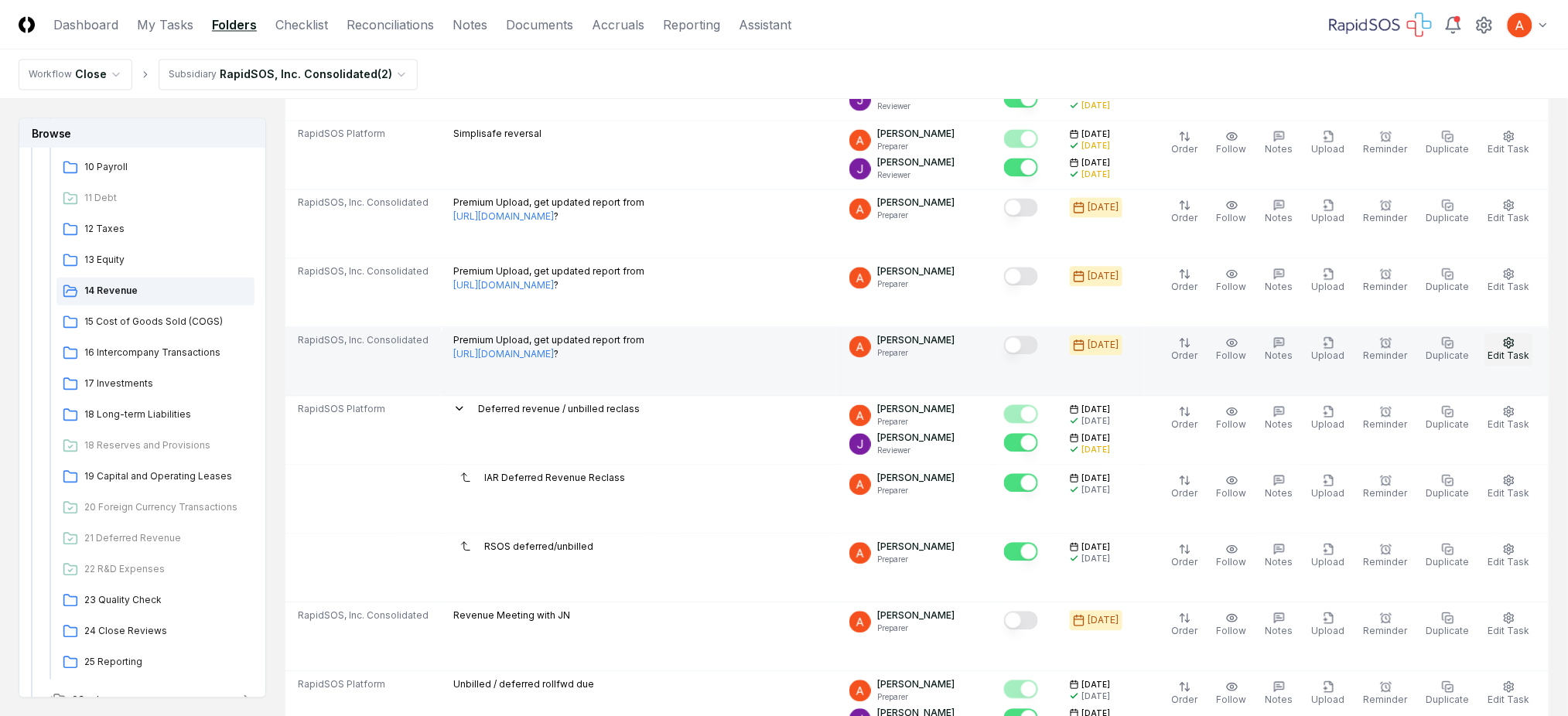
click at [1515, 354] on span "Edit Task" at bounding box center [1509, 356] width 42 height 12
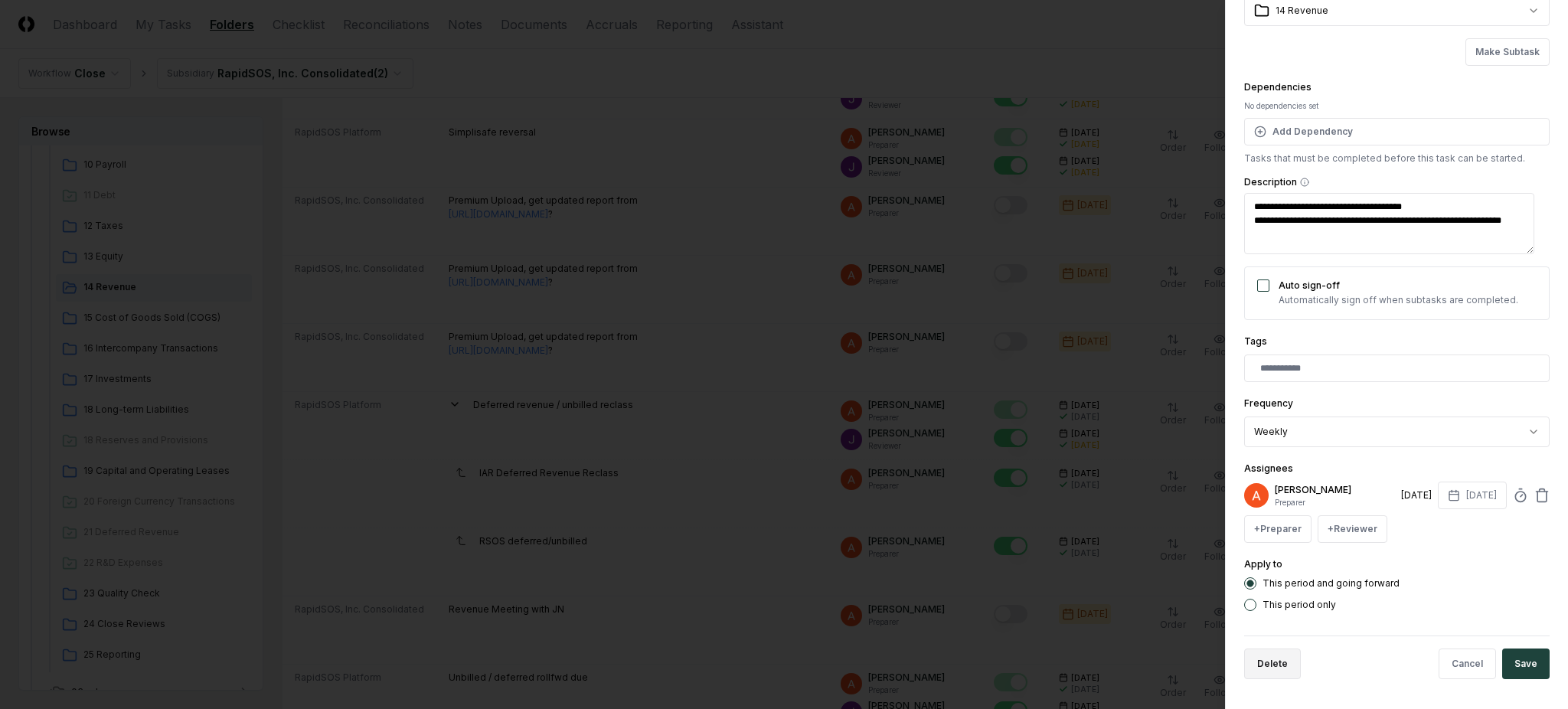
click at [1272, 660] on button "Delete" at bounding box center [1272, 664] width 56 height 31
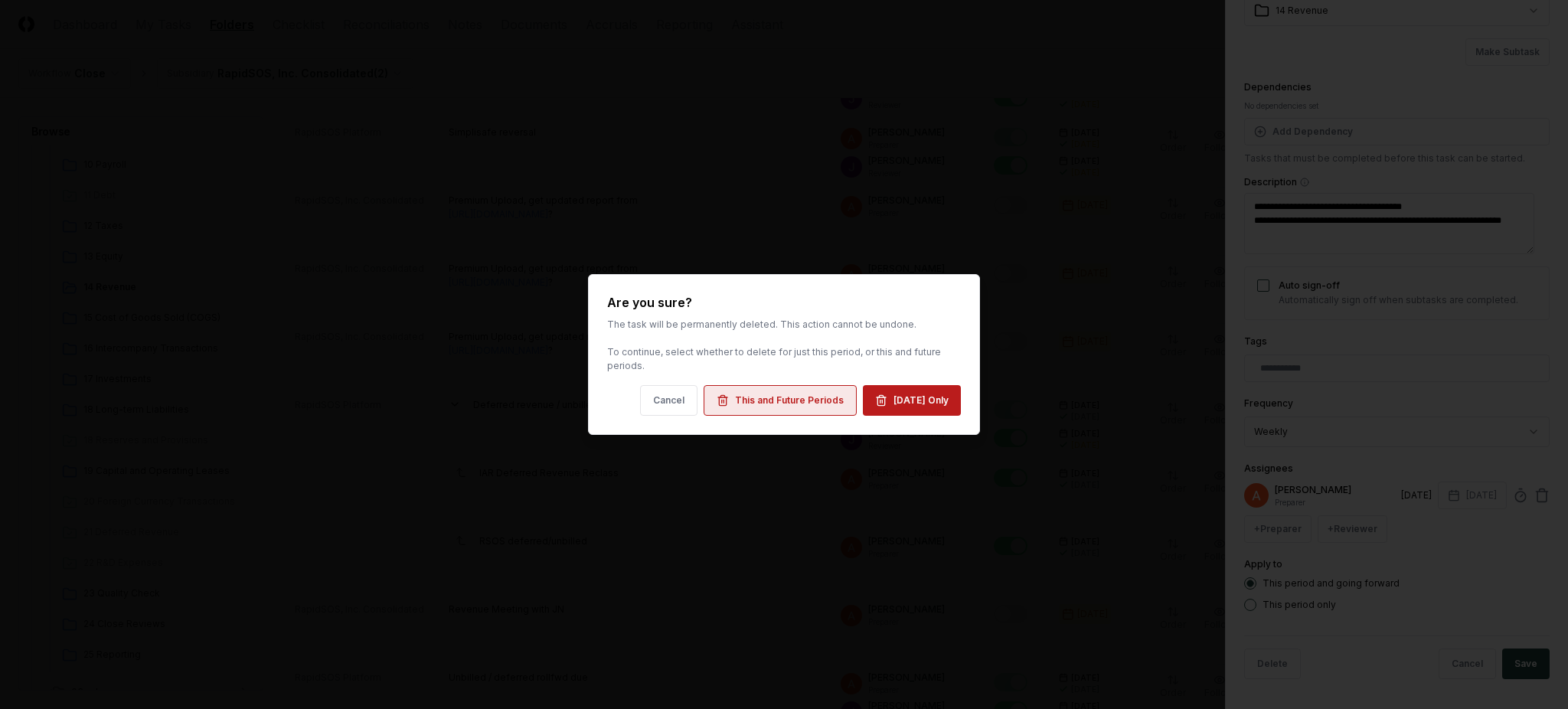
click at [822, 413] on button "This and Future Periods" at bounding box center [781, 401] width 154 height 31
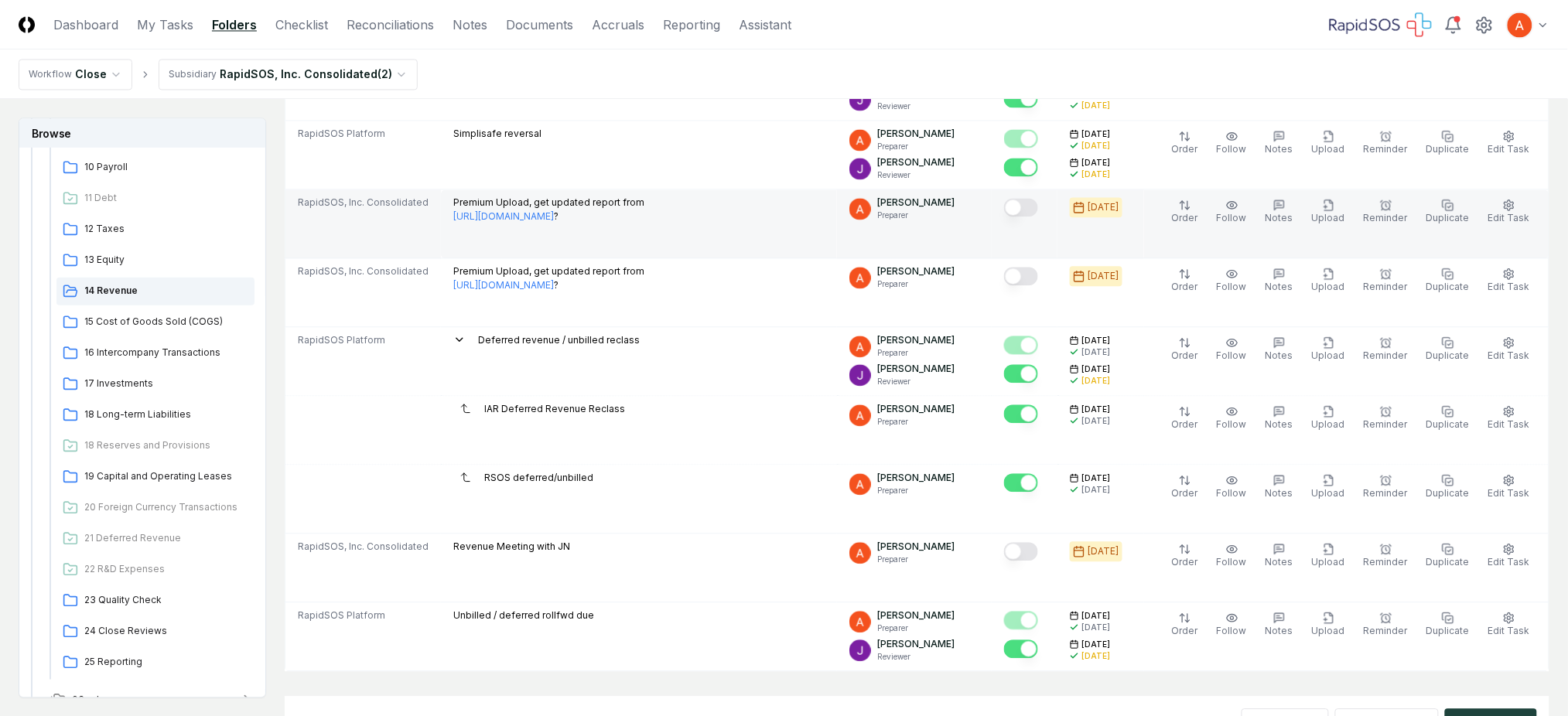
click at [719, 210] on div "Premium Upload, get updated report from [URL][DOMAIN_NAME] ?" at bounding box center [638, 211] width 371 height 31
click at [1504, 205] on icon "button" at bounding box center [1509, 205] width 12 height 12
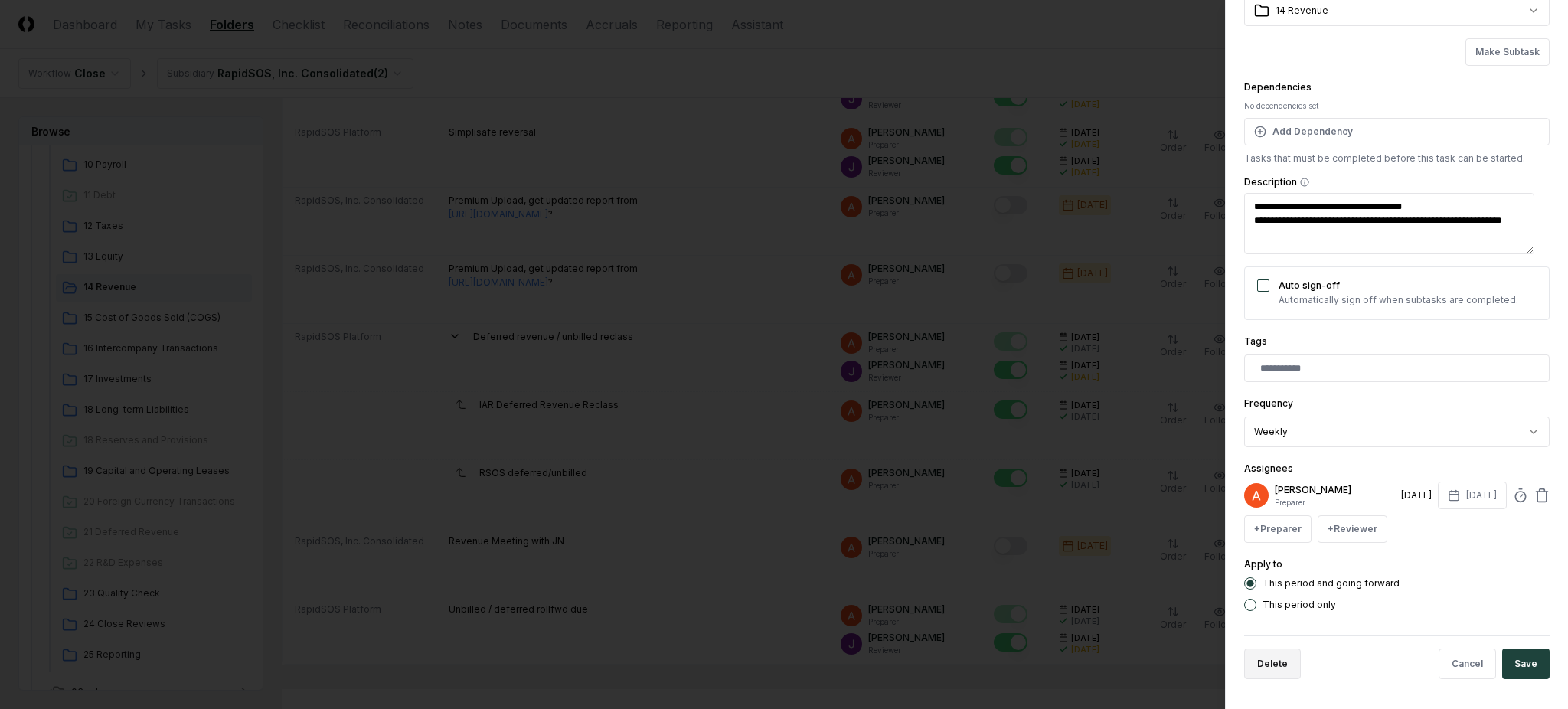
click at [1258, 662] on button "Delete" at bounding box center [1272, 664] width 56 height 31
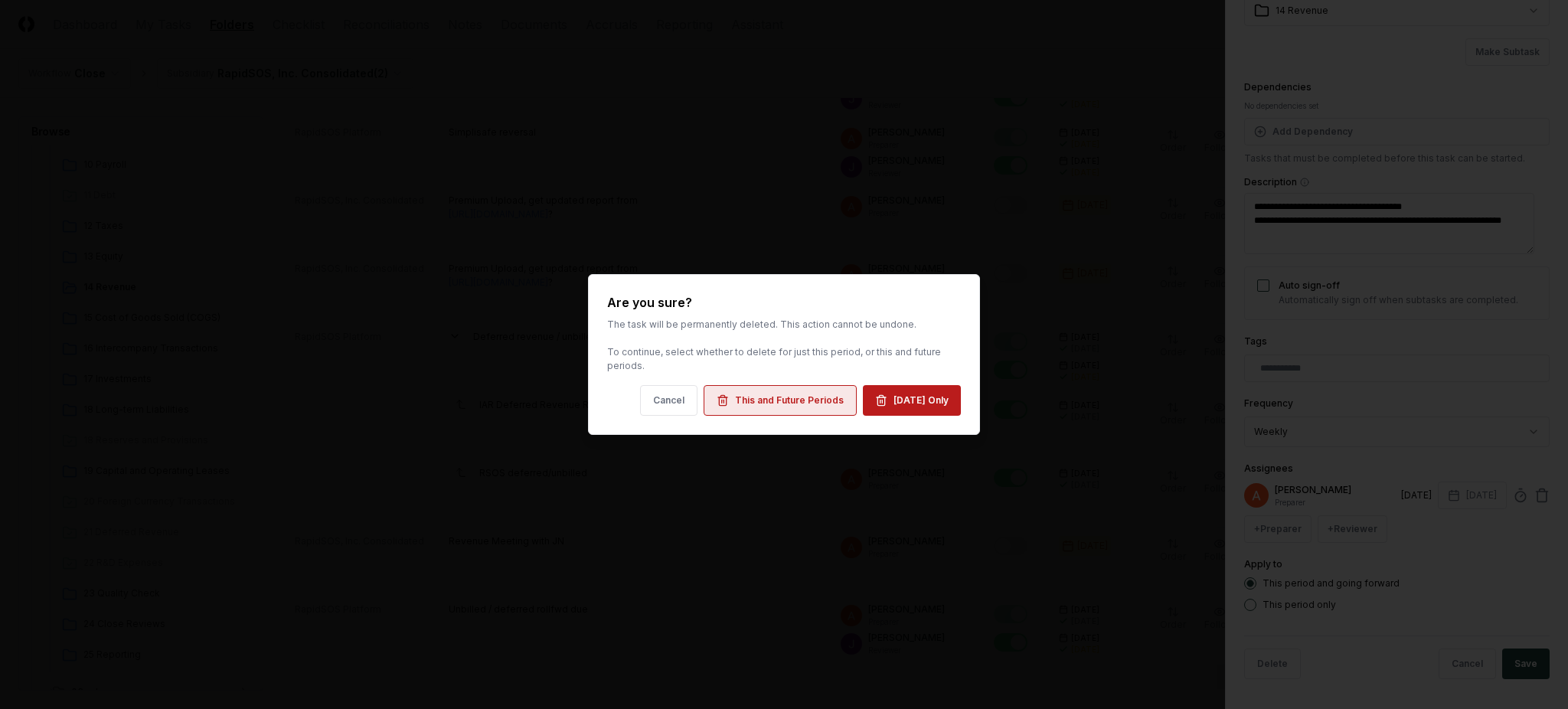
click at [801, 394] on div "This and Future Periods" at bounding box center [789, 400] width 109 height 14
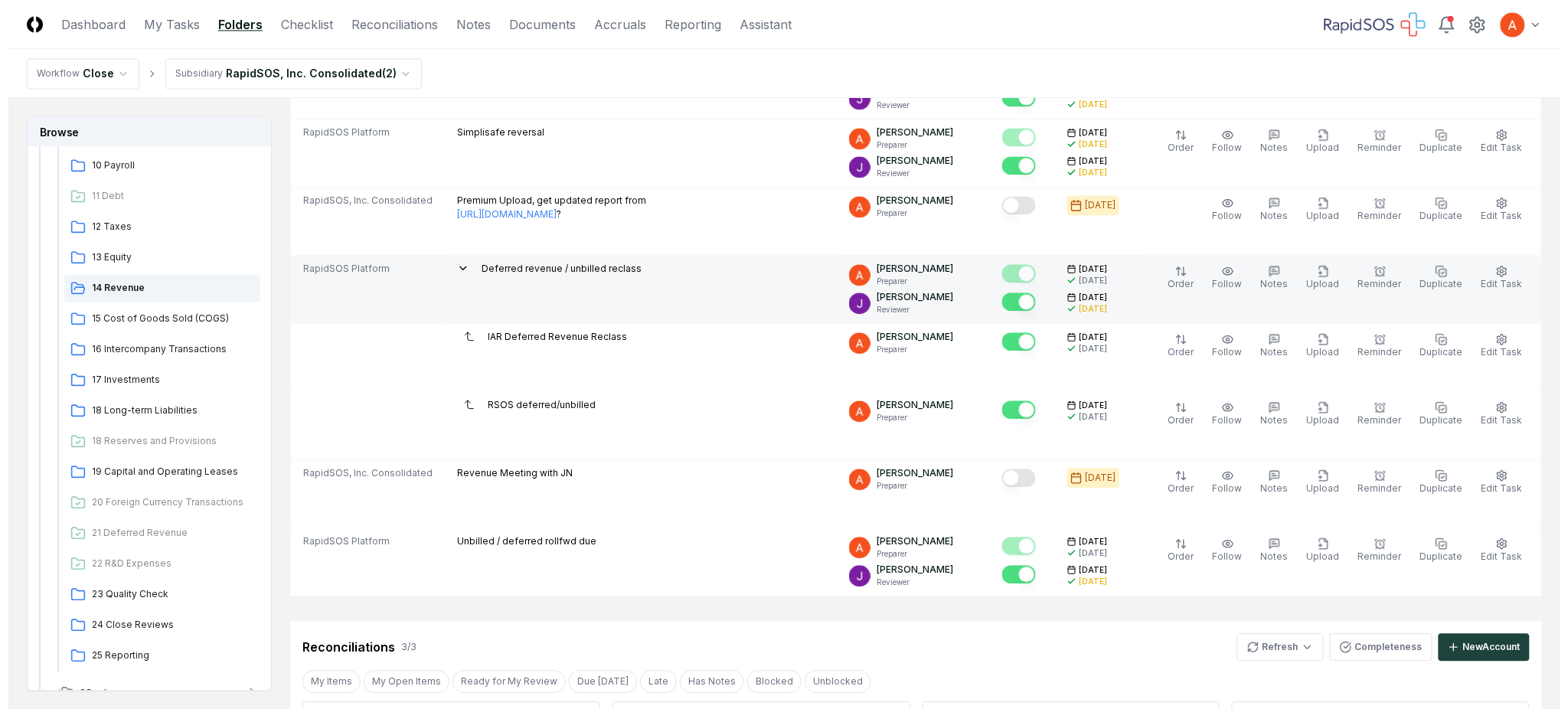
scroll to position [919, 0]
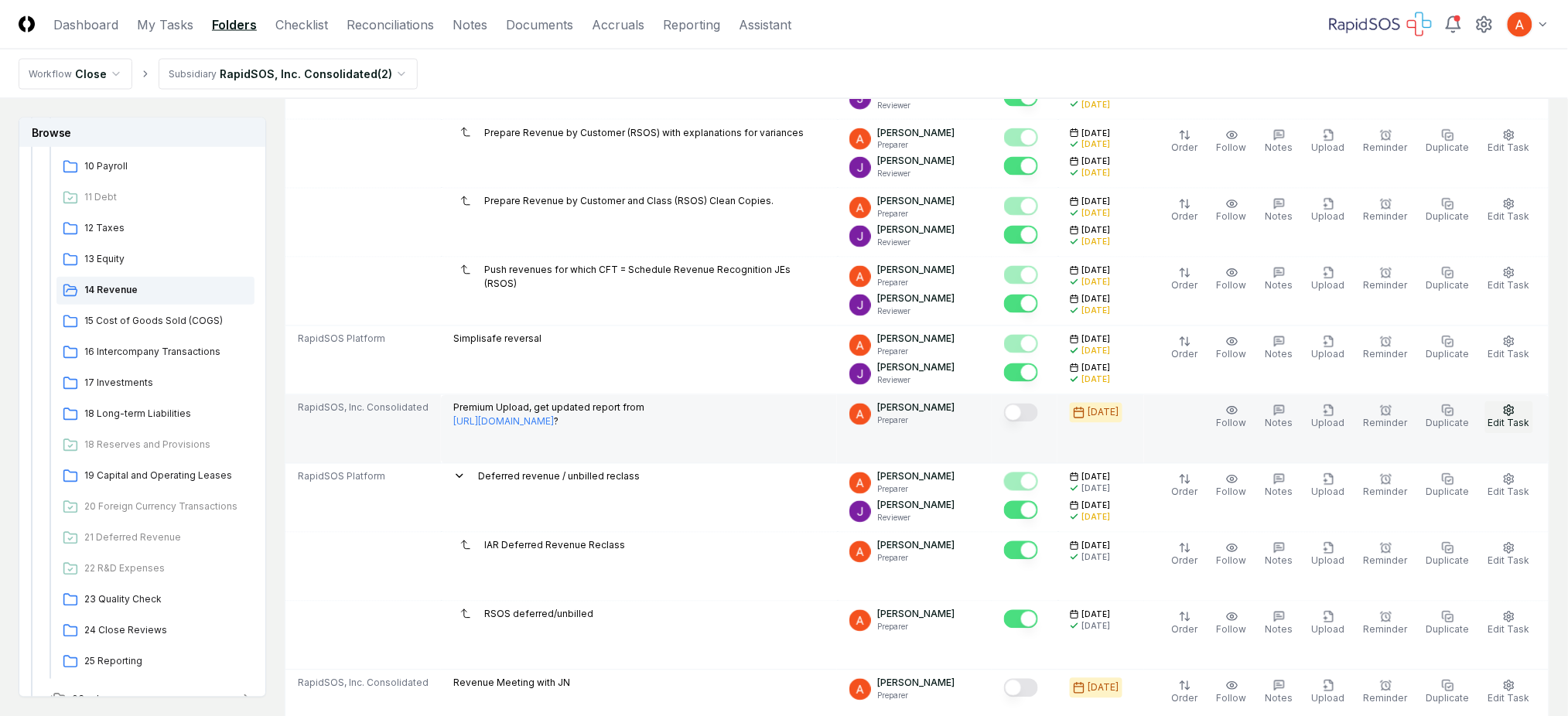
click at [1515, 412] on icon "button" at bounding box center [1509, 410] width 12 height 12
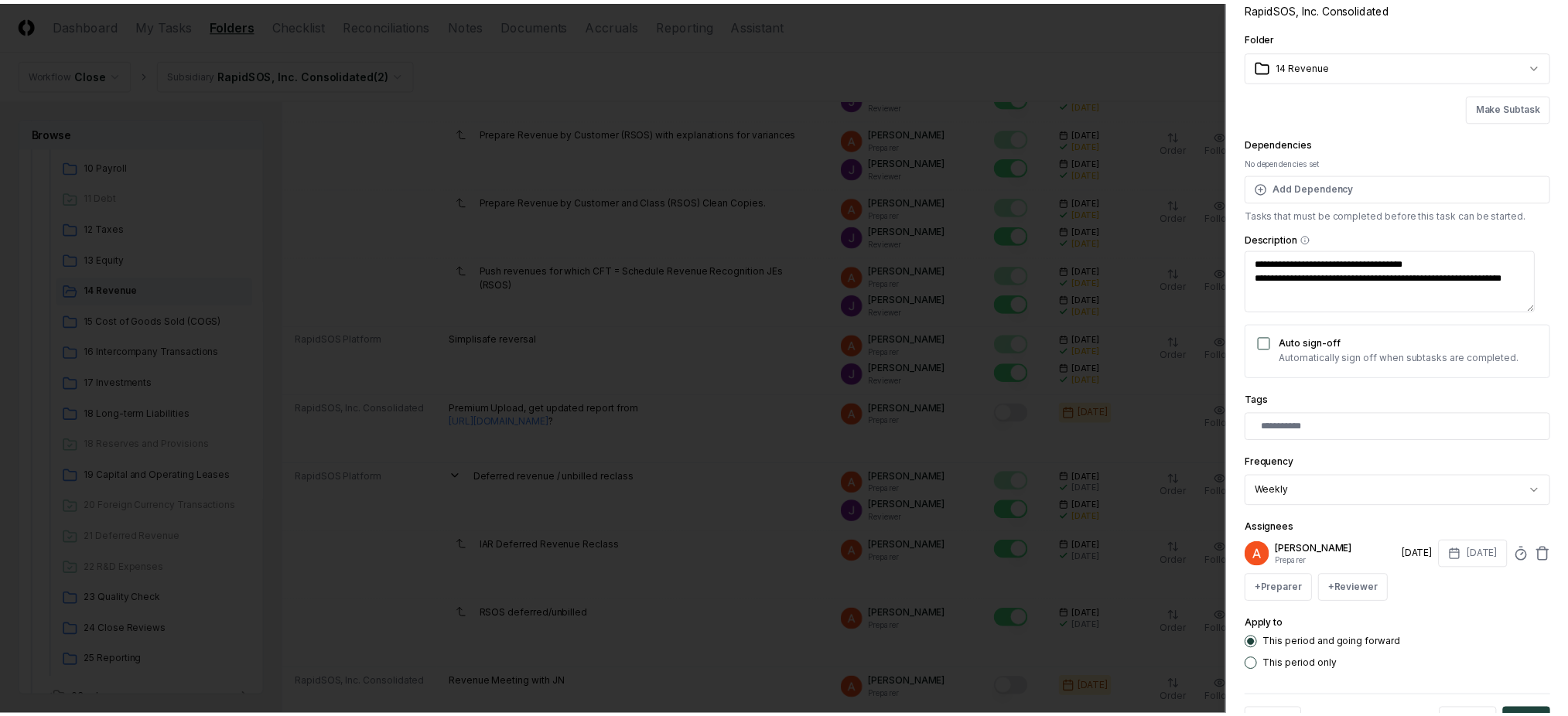
scroll to position [139, 0]
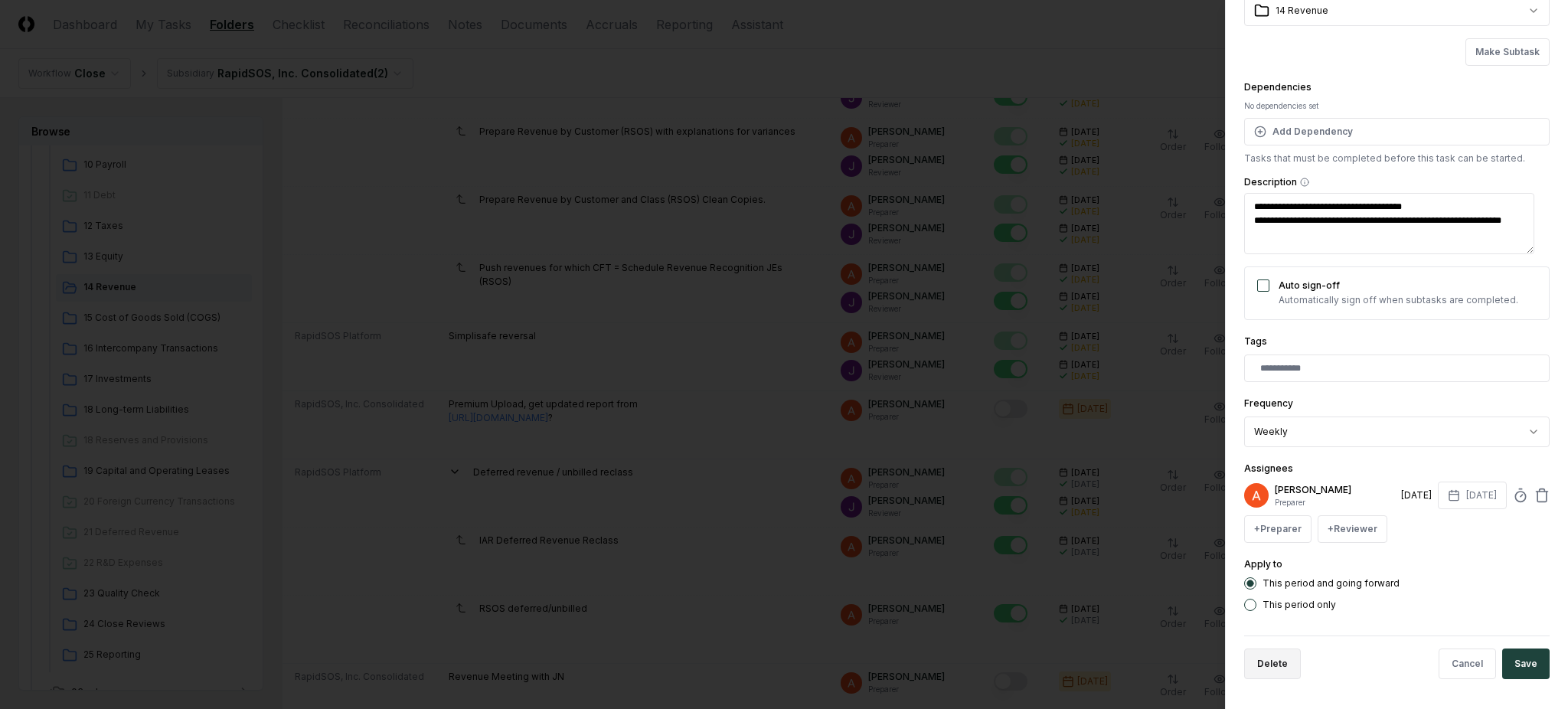
click at [1278, 659] on button "Delete" at bounding box center [1272, 664] width 56 height 31
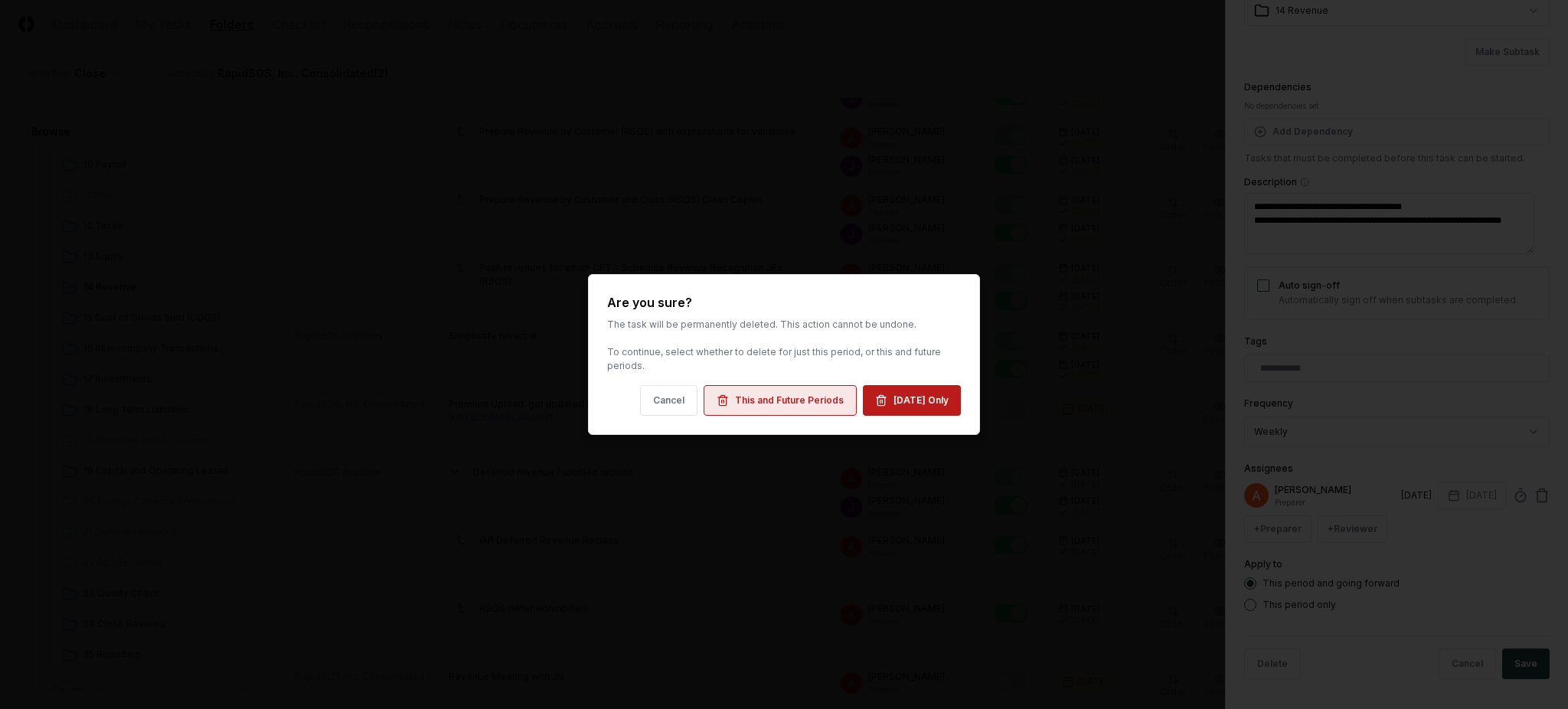
click at [764, 394] on div "This and Future Periods" at bounding box center [789, 400] width 109 height 14
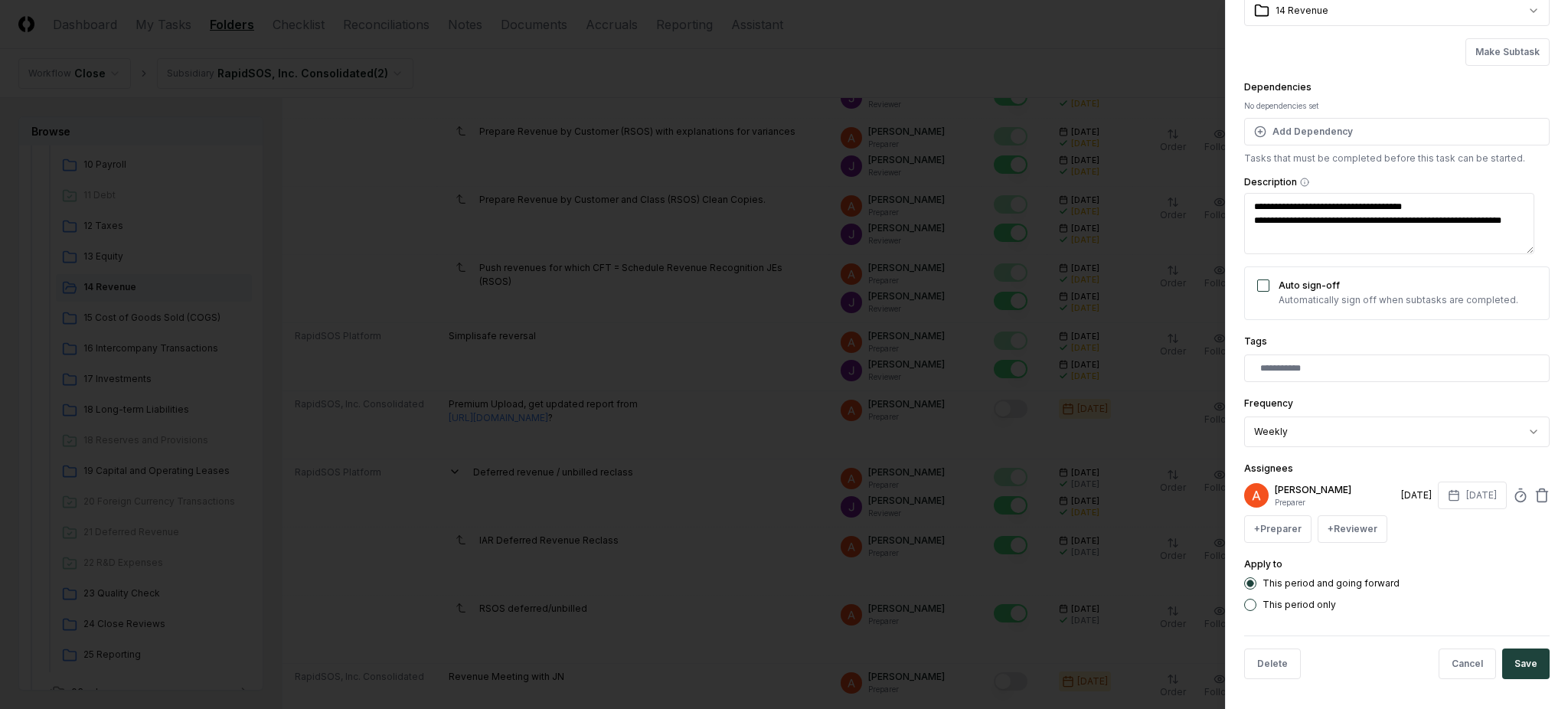
type textarea "*"
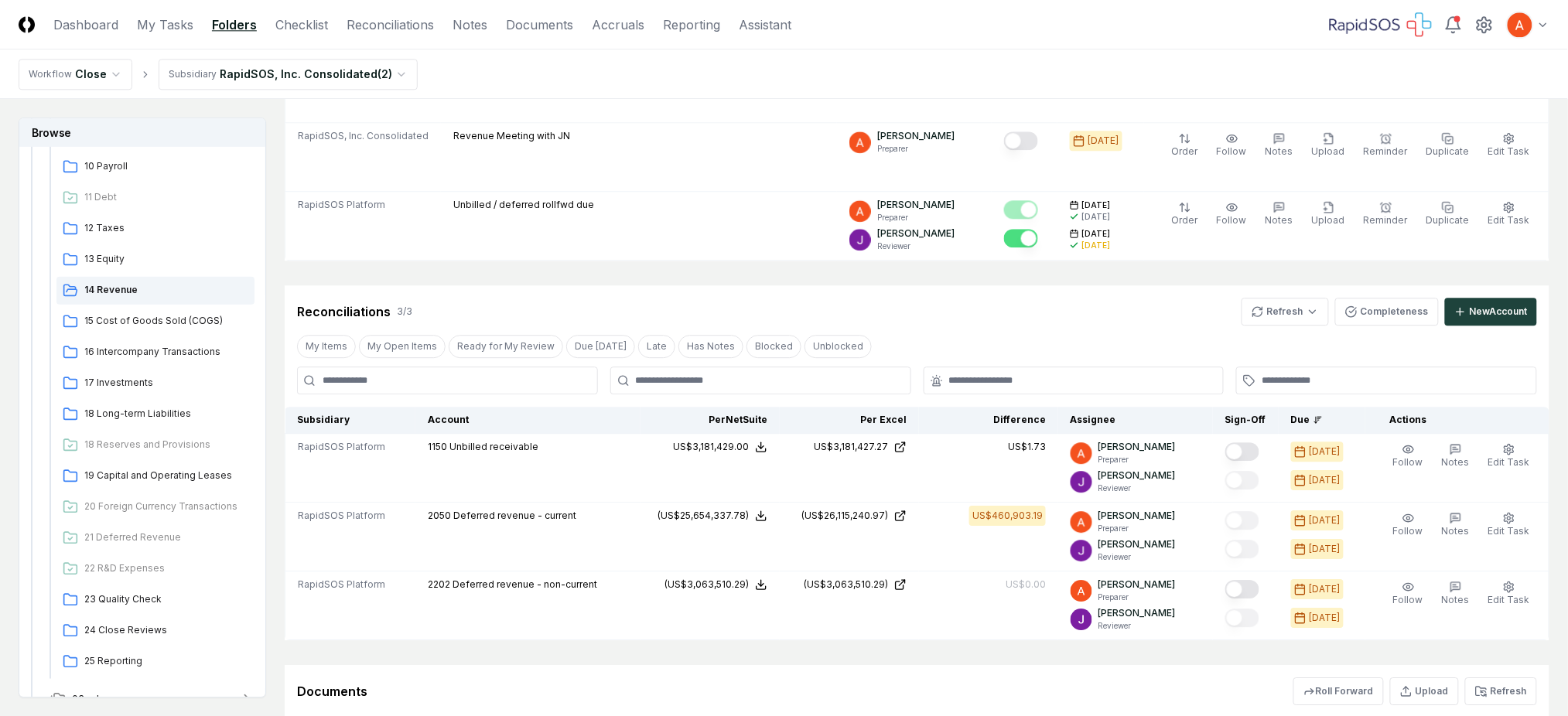
scroll to position [1444, 0]
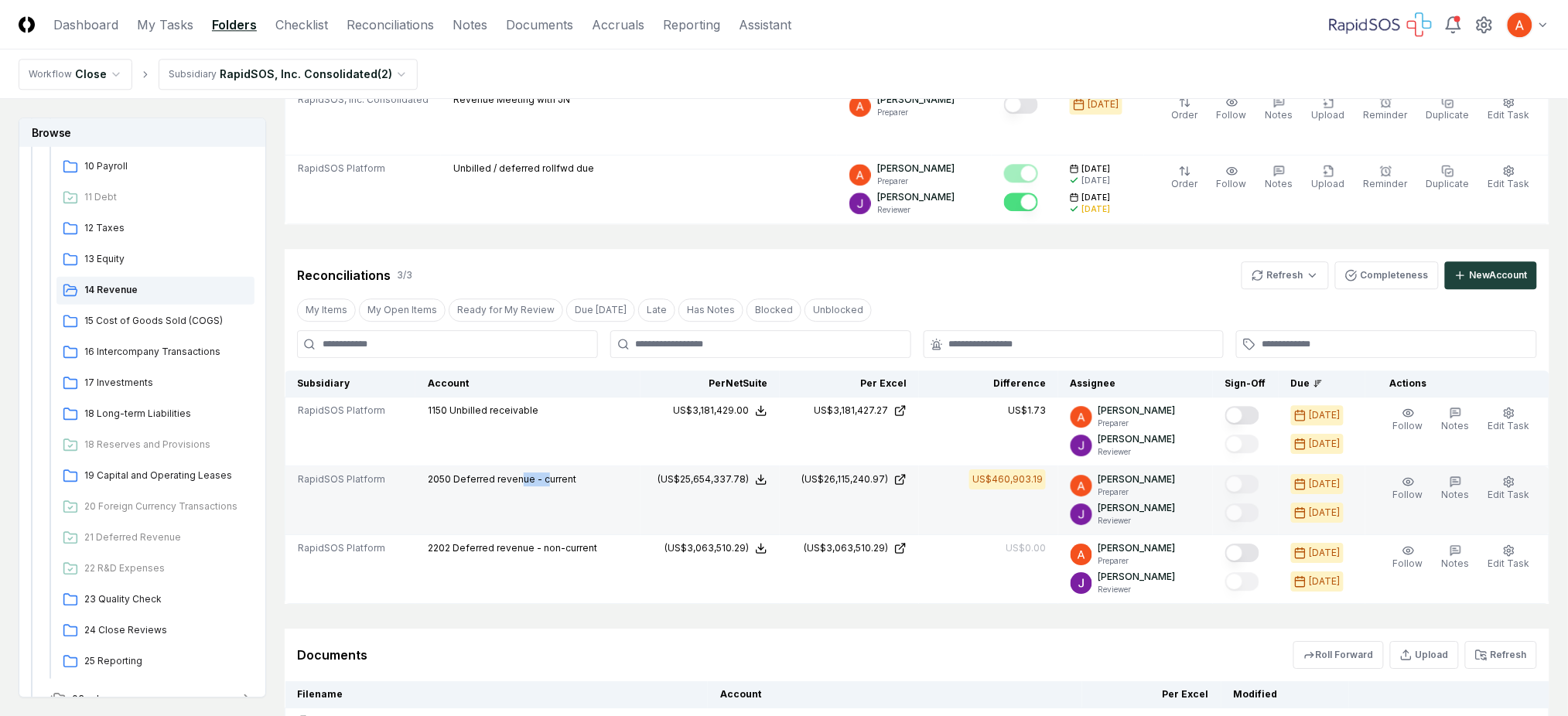
drag, startPoint x: 521, startPoint y: 481, endPoint x: 548, endPoint y: 482, distance: 27.0
click at [547, 482] on span "Deferred revenue - current" at bounding box center [514, 479] width 123 height 12
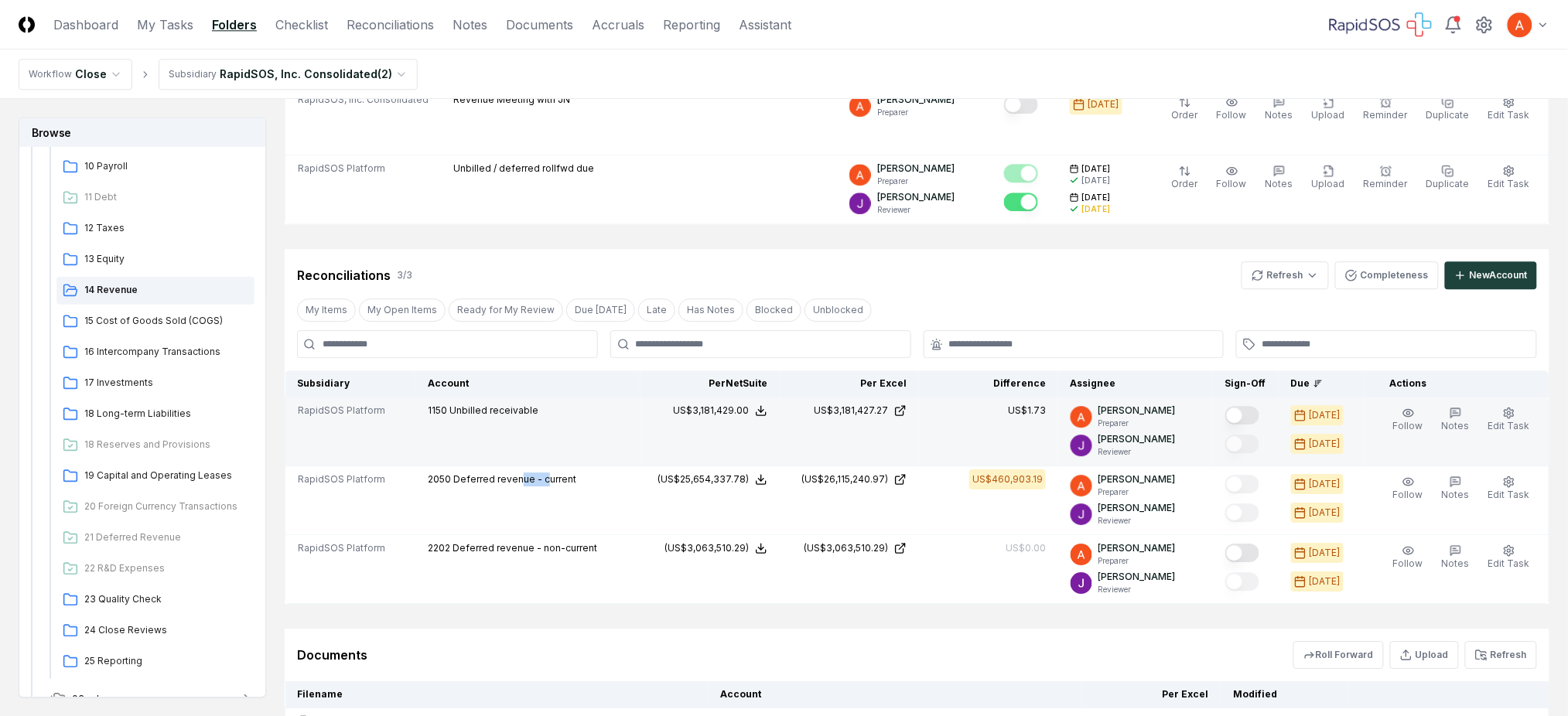
click at [1243, 420] on button "Mark complete" at bounding box center [1241, 415] width 34 height 19
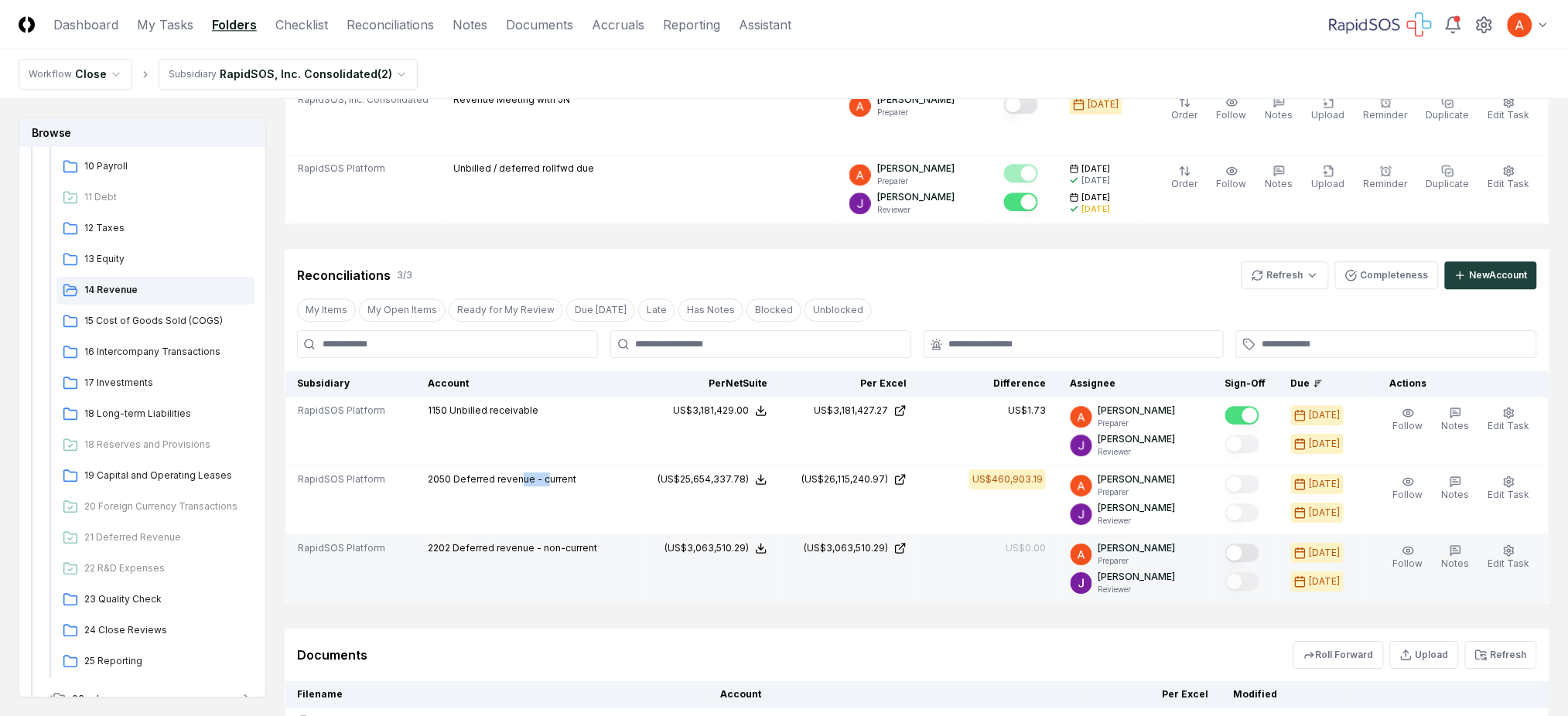
click at [1255, 560] on button "Mark complete" at bounding box center [1241, 553] width 34 height 19
click at [156, 326] on span "15 Cost of Goods Sold (COGS)" at bounding box center [166, 321] width 164 height 14
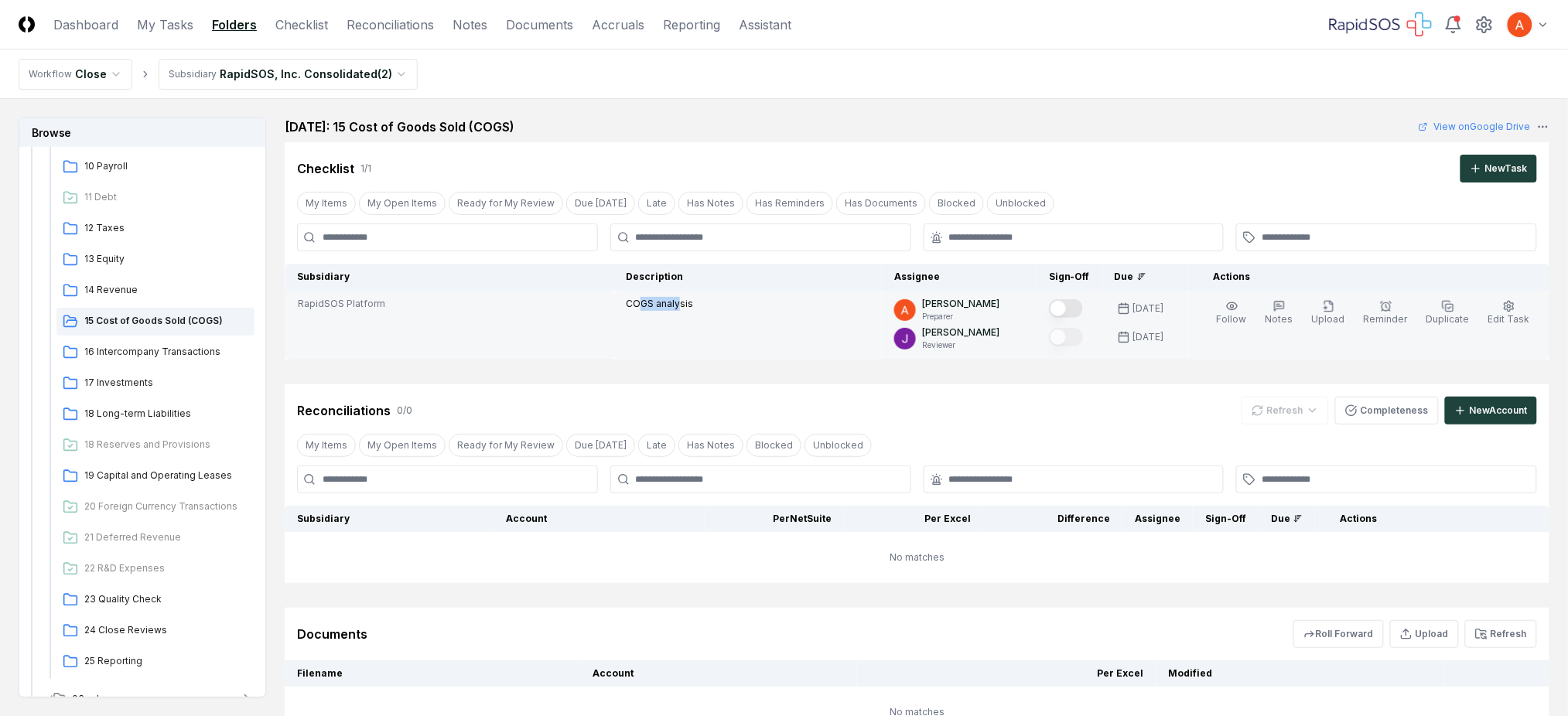
drag, startPoint x: 647, startPoint y: 304, endPoint x: 683, endPoint y: 304, distance: 36.0
click at [683, 304] on p "COGS analysis" at bounding box center [660, 304] width 68 height 14
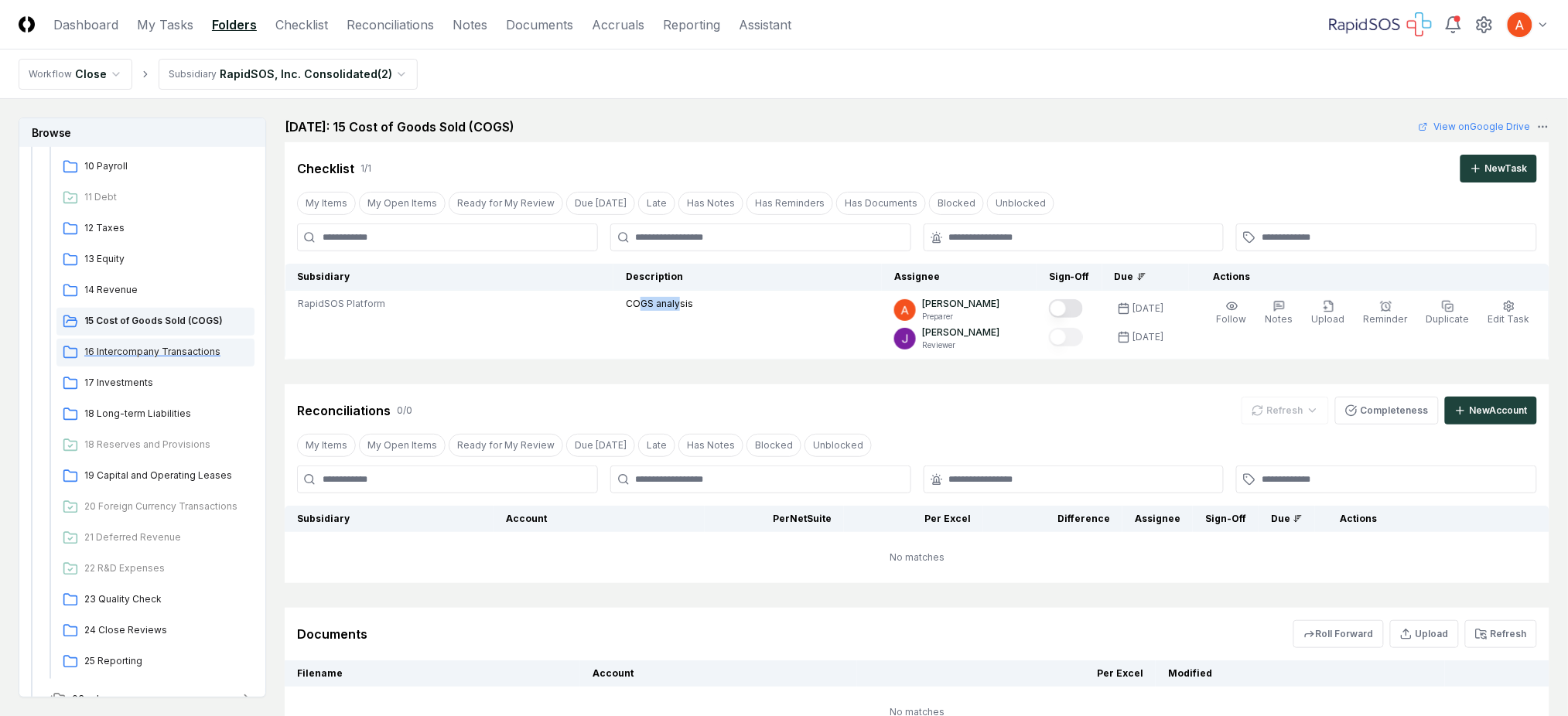
click at [192, 354] on span "16 Intercompany Transactions" at bounding box center [166, 351] width 164 height 14
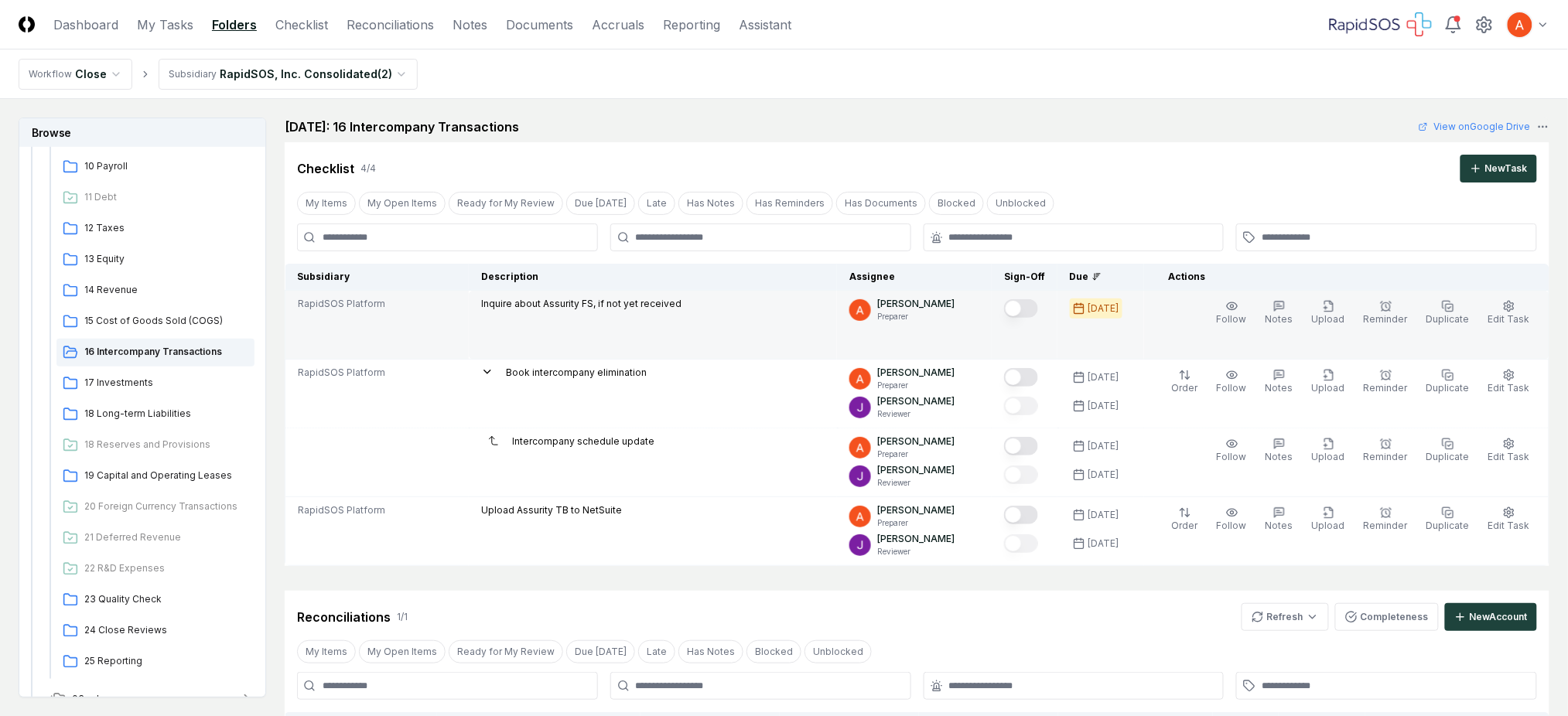
click at [1030, 299] on button "Mark complete" at bounding box center [1020, 309] width 34 height 19
click at [150, 387] on span "17 Investments" at bounding box center [166, 383] width 164 height 14
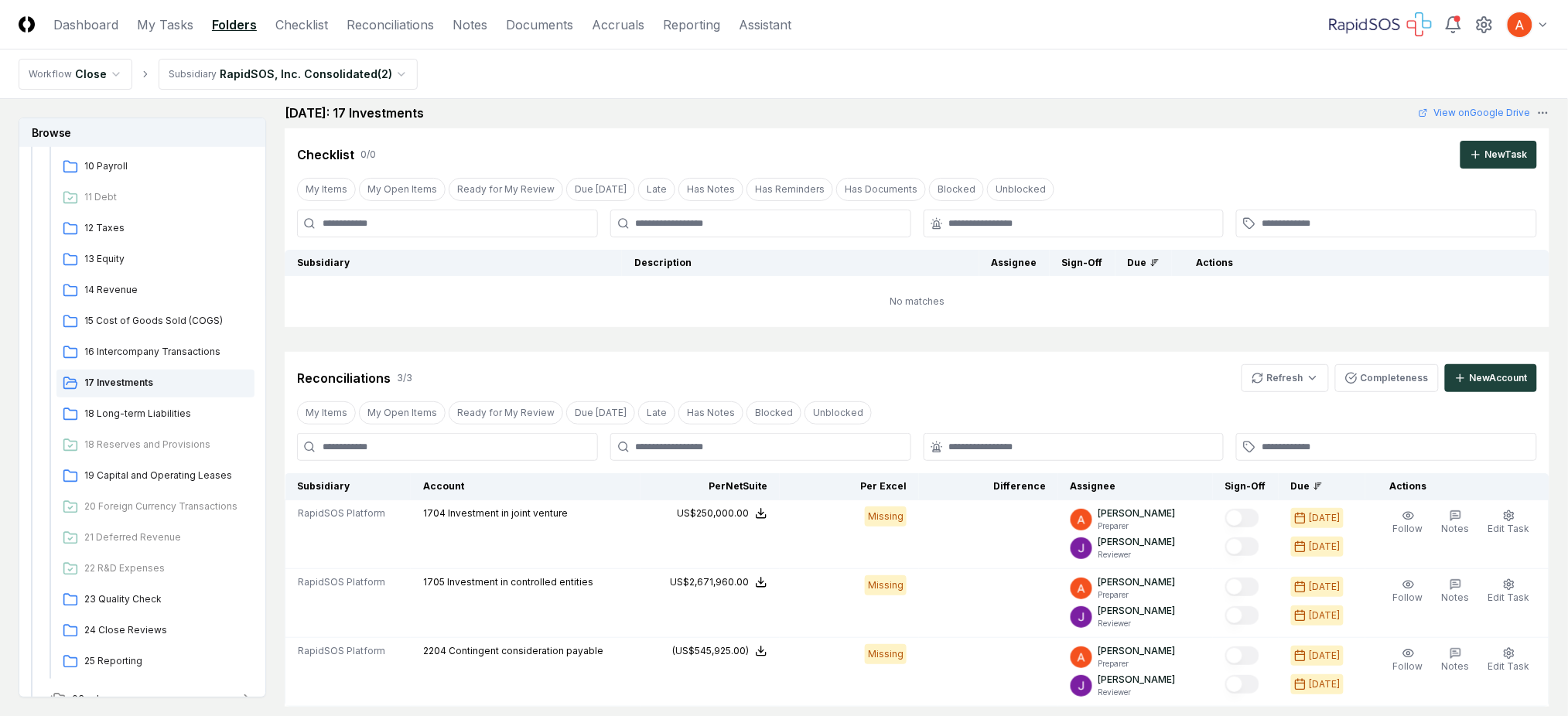
scroll to position [103, 0]
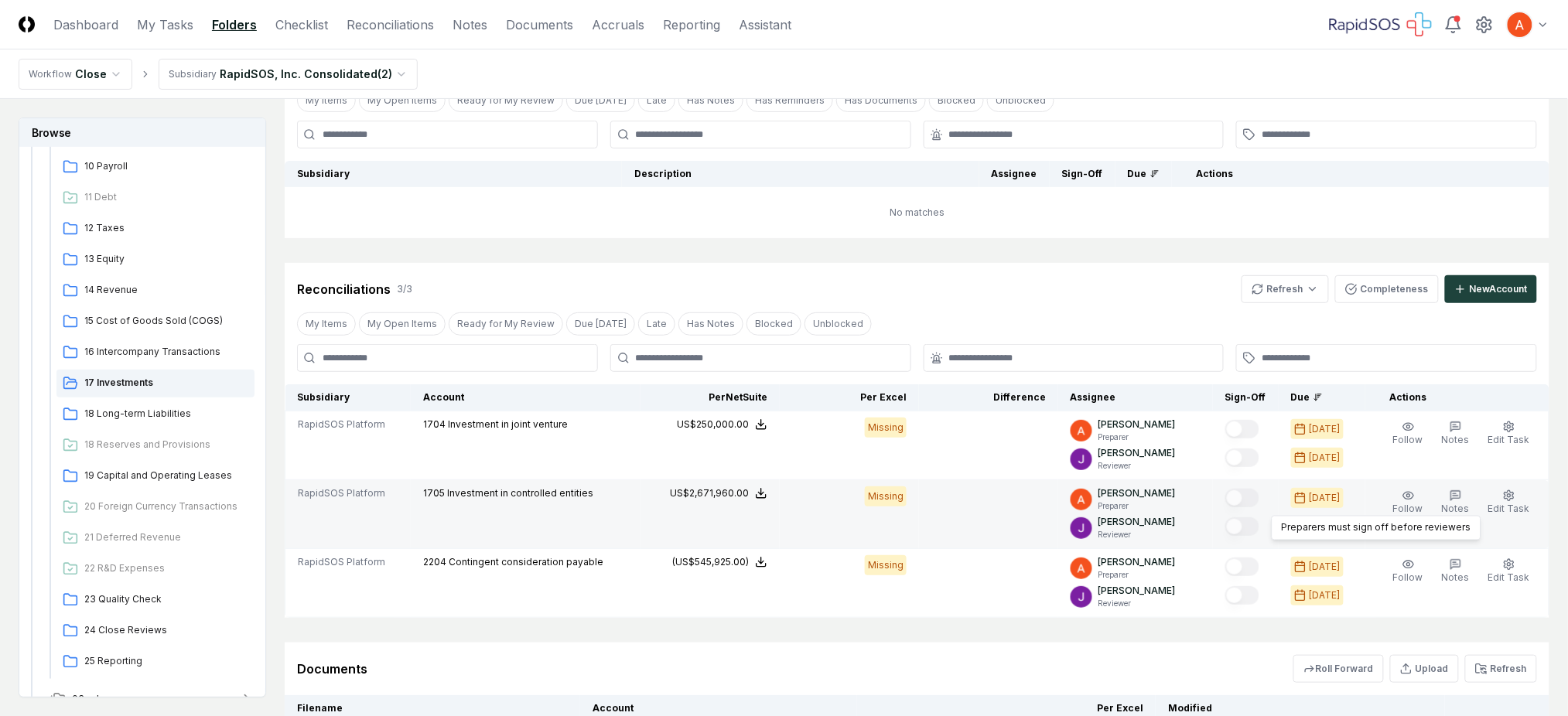
click at [1260, 538] on div at bounding box center [1241, 527] width 34 height 21
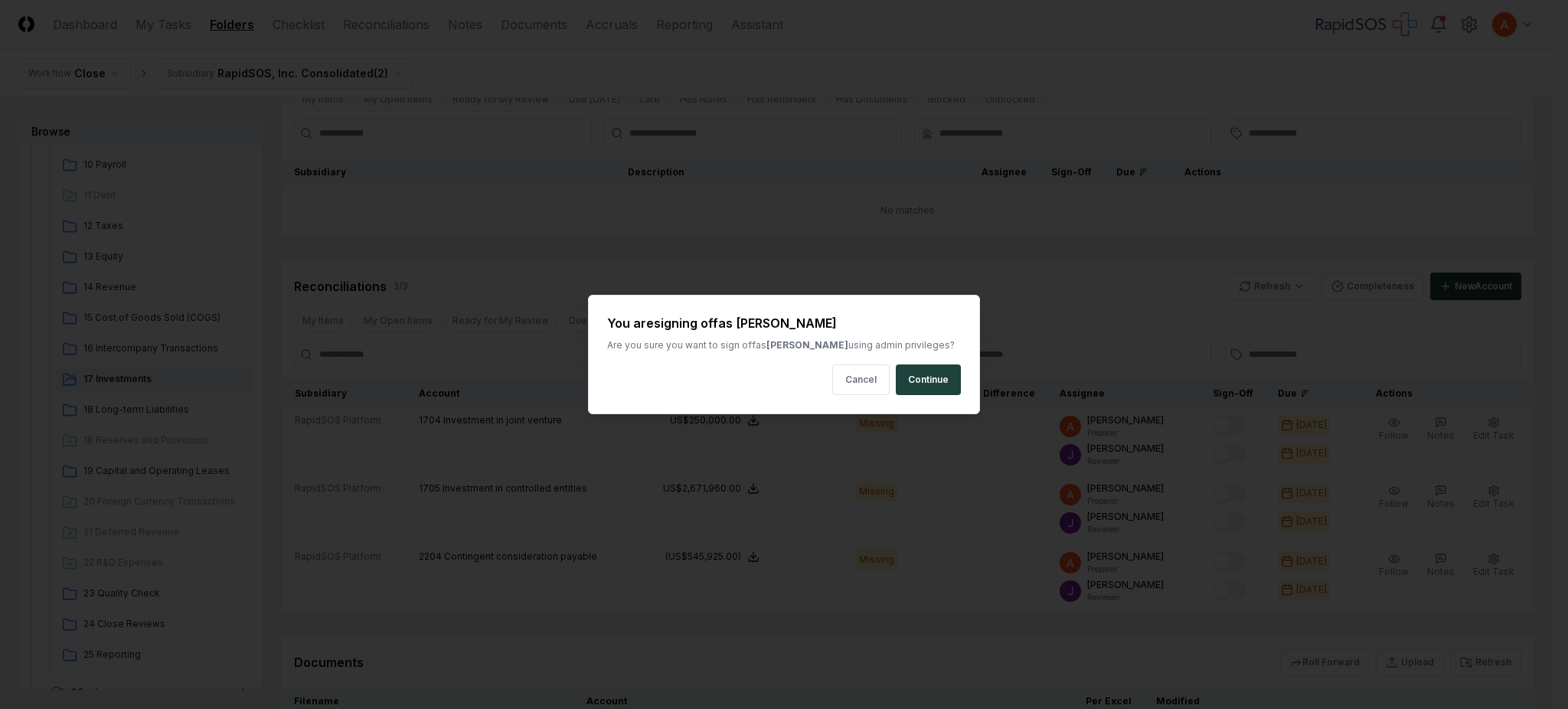
drag, startPoint x: 919, startPoint y: 376, endPoint x: 939, endPoint y: 371, distance: 20.6
click at [920, 376] on button "Continue" at bounding box center [929, 380] width 65 height 31
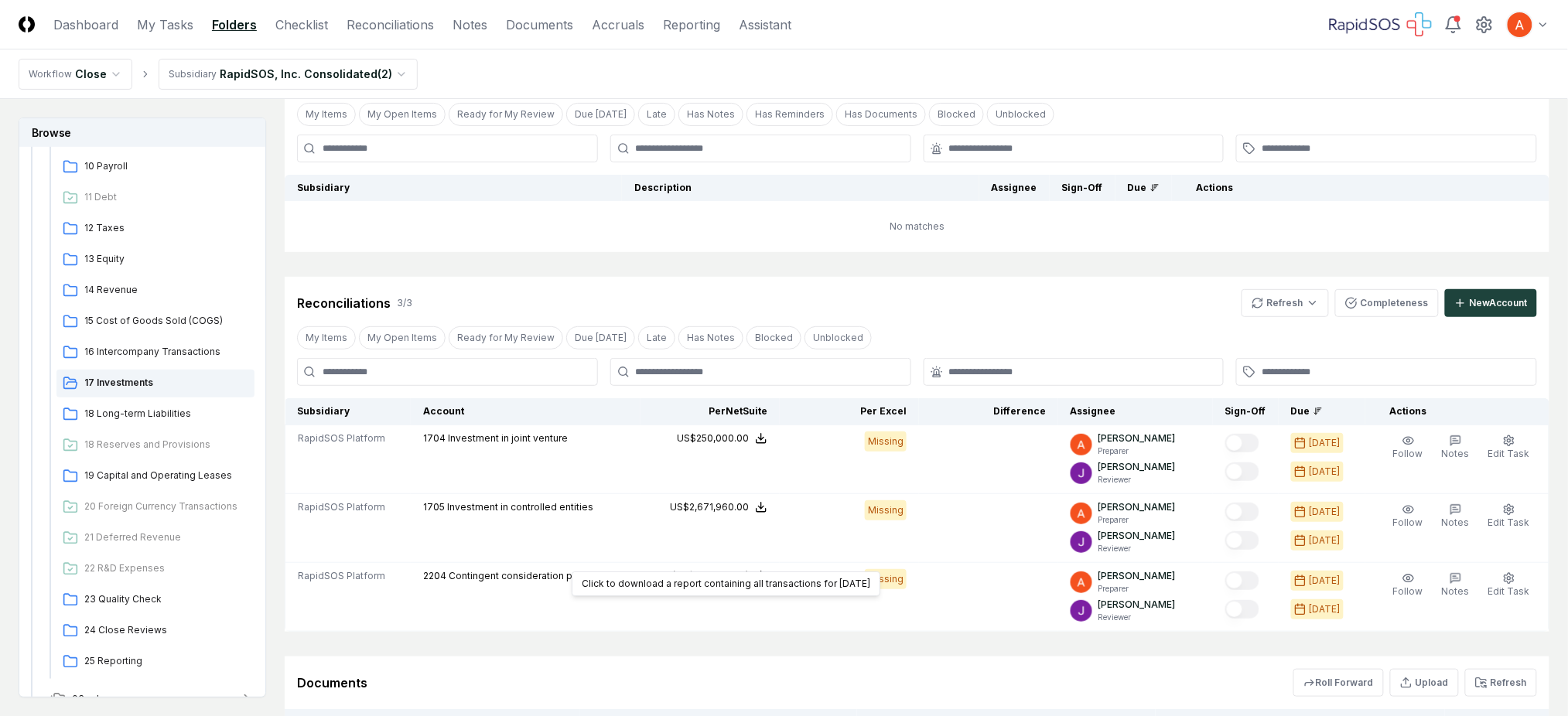
scroll to position [0, 0]
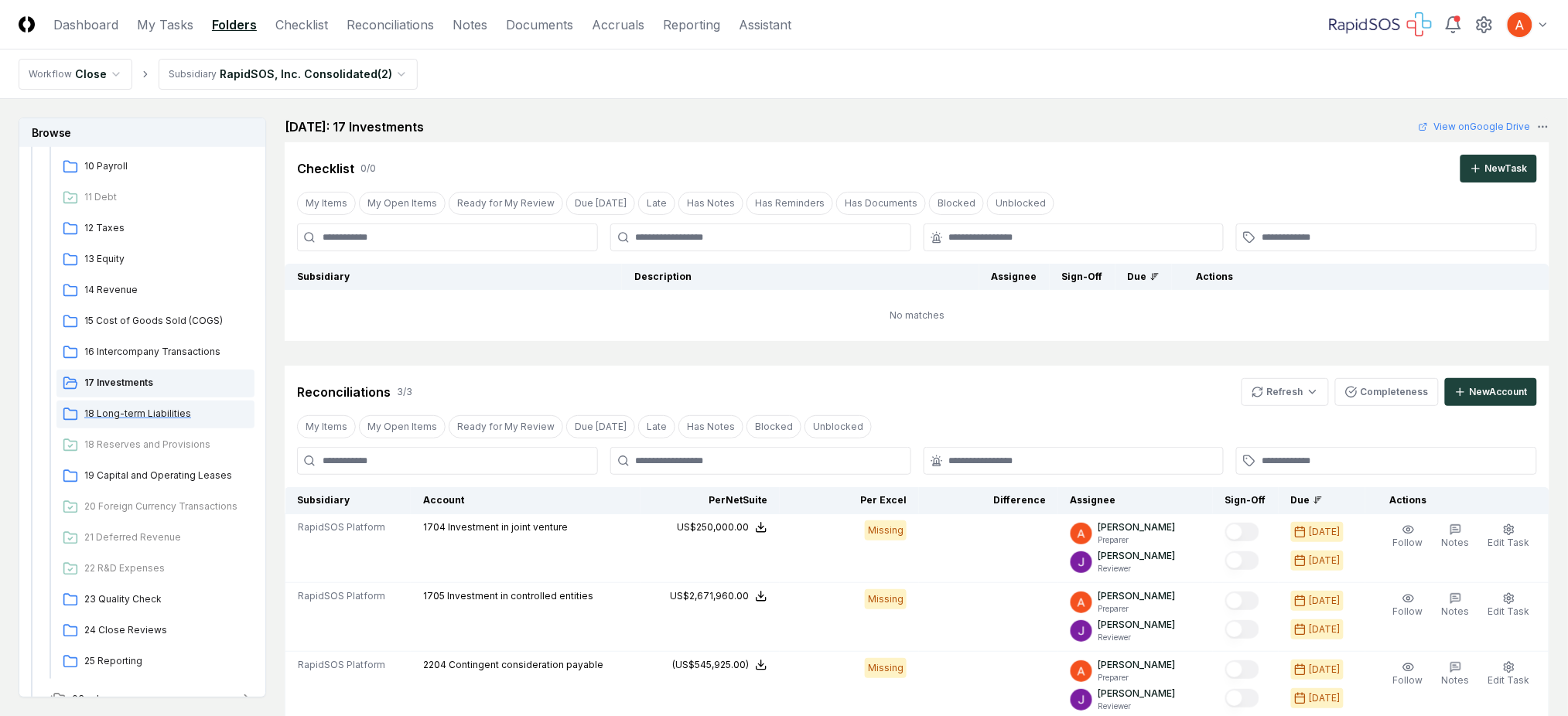
click at [163, 412] on span "18 Long-term Liabilities" at bounding box center [166, 413] width 164 height 14
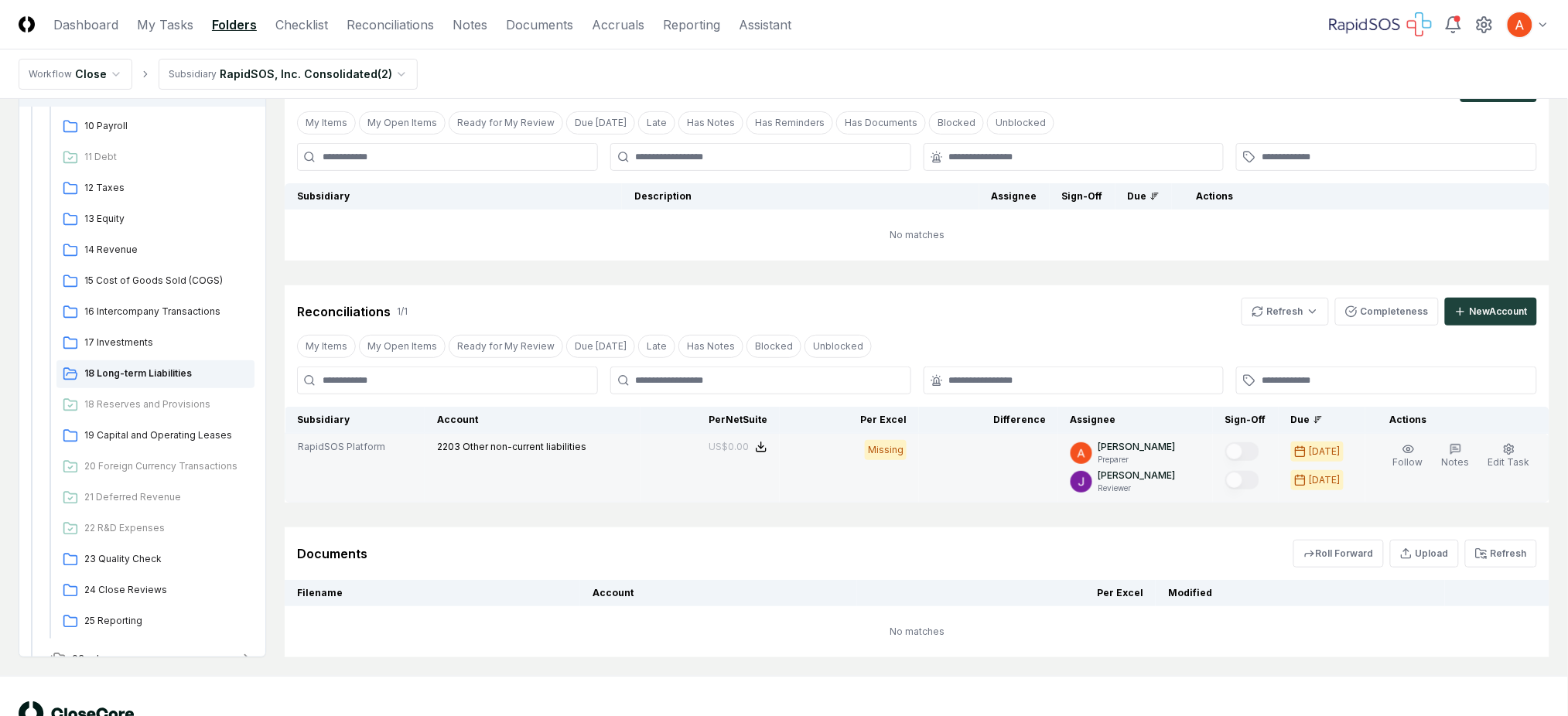
scroll to position [103, 0]
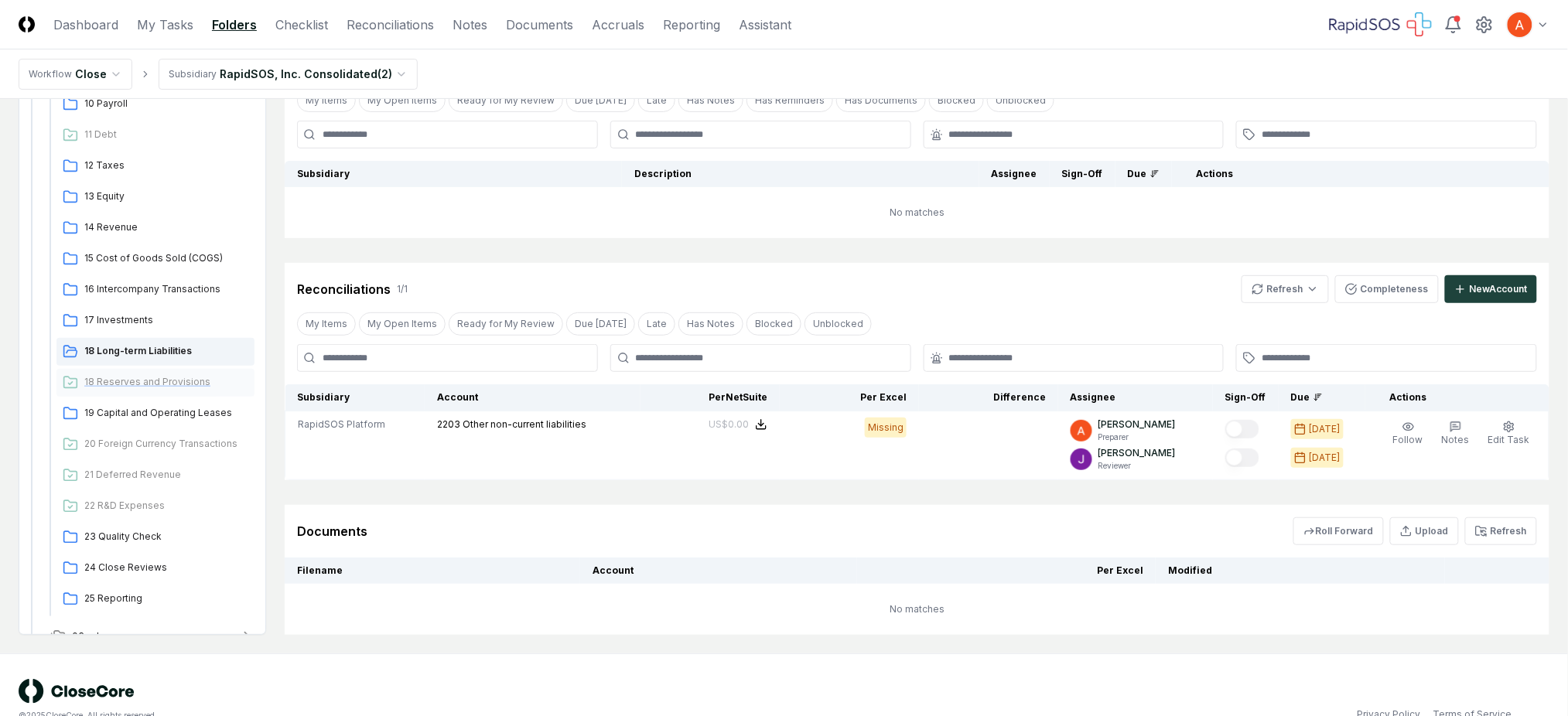
click at [145, 384] on span "18 Reserves and Provisions" at bounding box center [166, 382] width 164 height 14
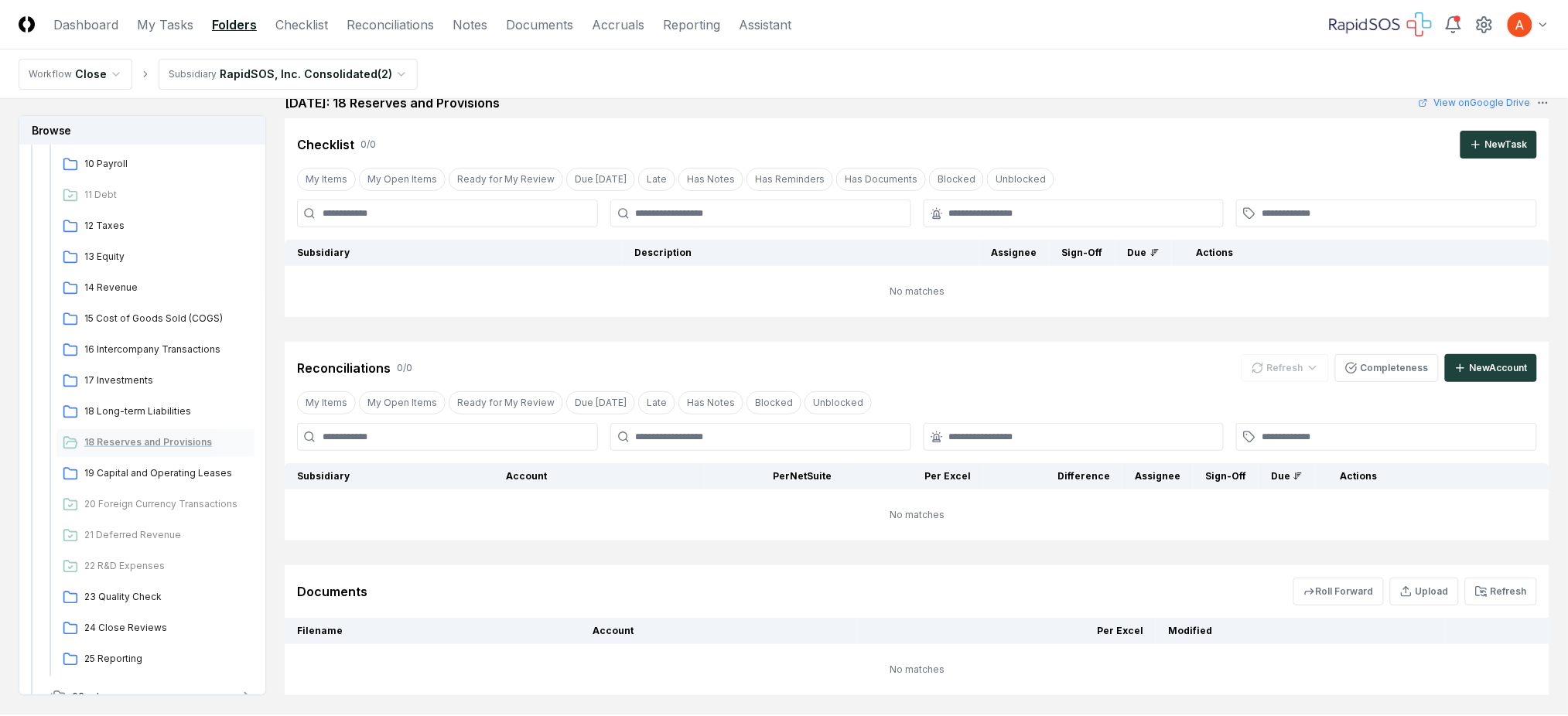
click at [165, 442] on span "18 Reserves and Provisions" at bounding box center [166, 442] width 164 height 14
click at [168, 466] on span "19 Capital and Operating Leases" at bounding box center [166, 473] width 164 height 14
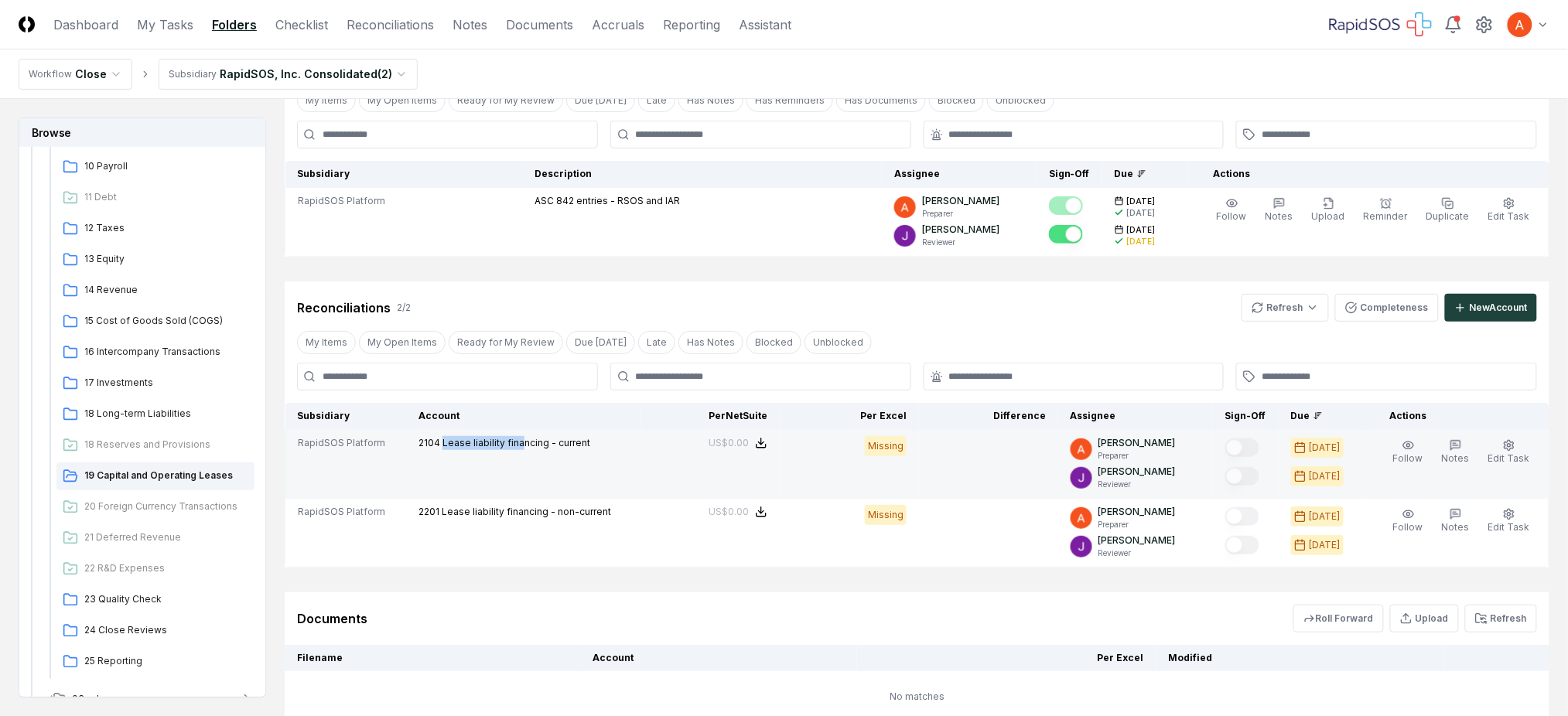
drag, startPoint x: 445, startPoint y: 445, endPoint x: 520, endPoint y: 444, distance: 75.0
click at [520, 444] on span "Lease liability financing - current" at bounding box center [516, 443] width 148 height 12
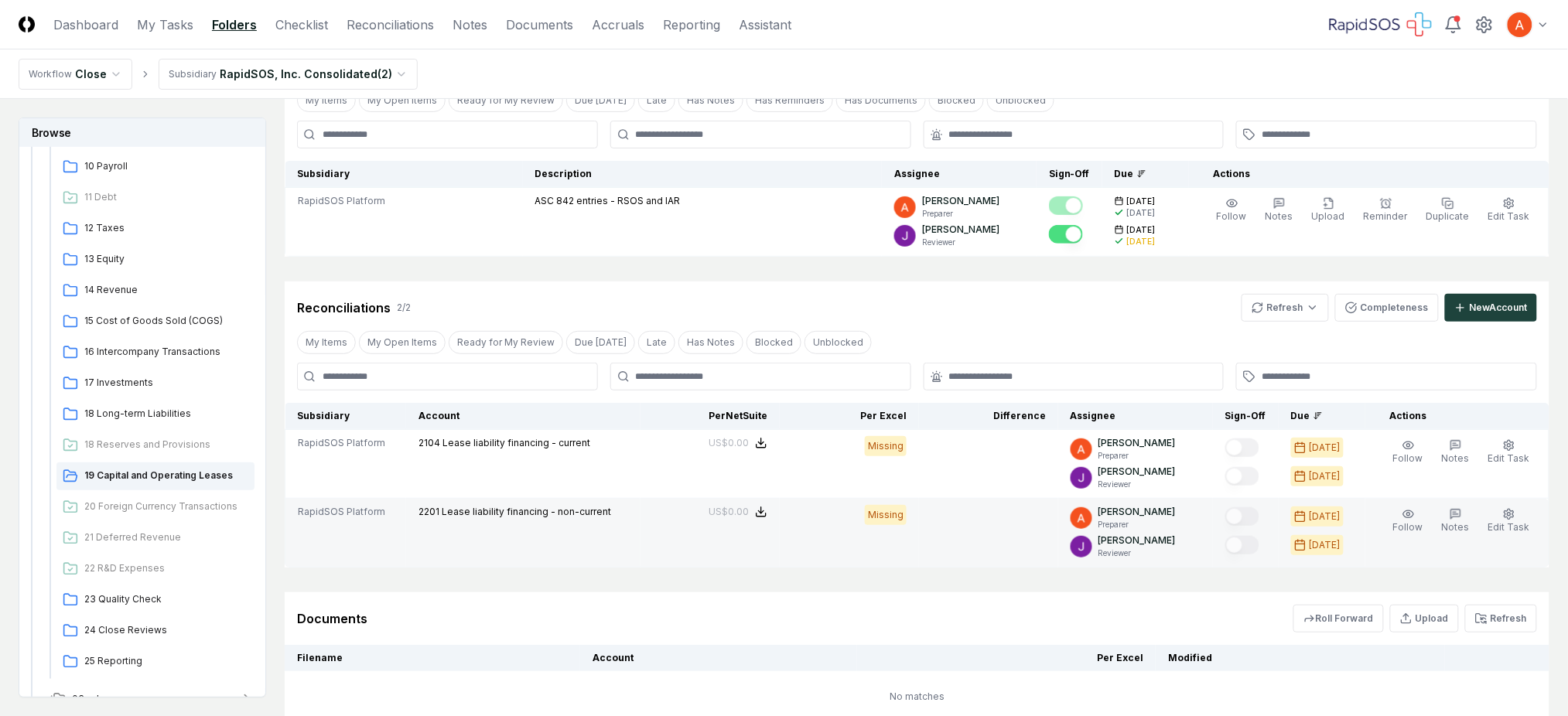
click at [440, 508] on span "2201" at bounding box center [430, 511] width 23 height 12
click at [478, 509] on span "Lease liability financing - non-current" at bounding box center [525, 511] width 169 height 12
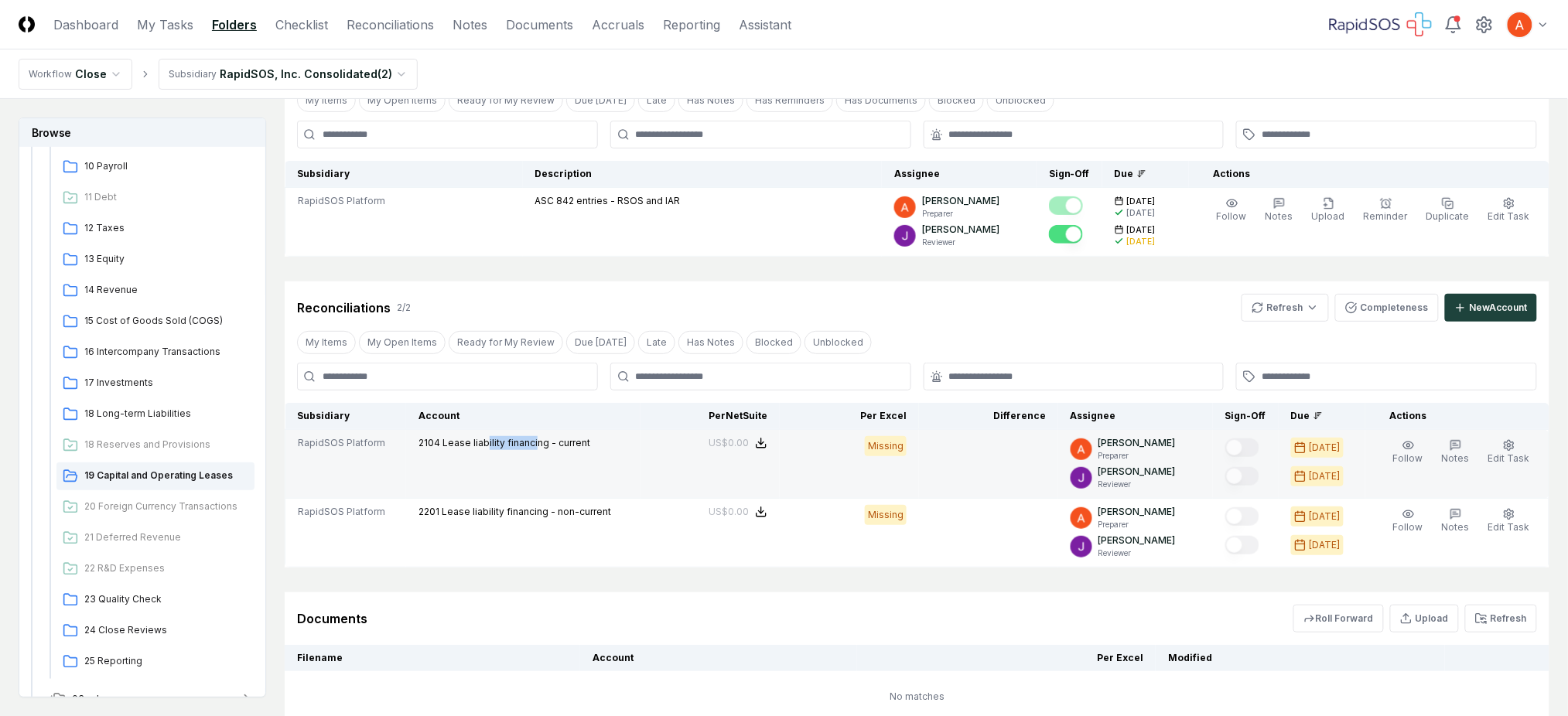
drag, startPoint x: 487, startPoint y: 441, endPoint x: 535, endPoint y: 442, distance: 48.0
click at [535, 442] on span "Lease liability financing - current" at bounding box center [516, 443] width 148 height 12
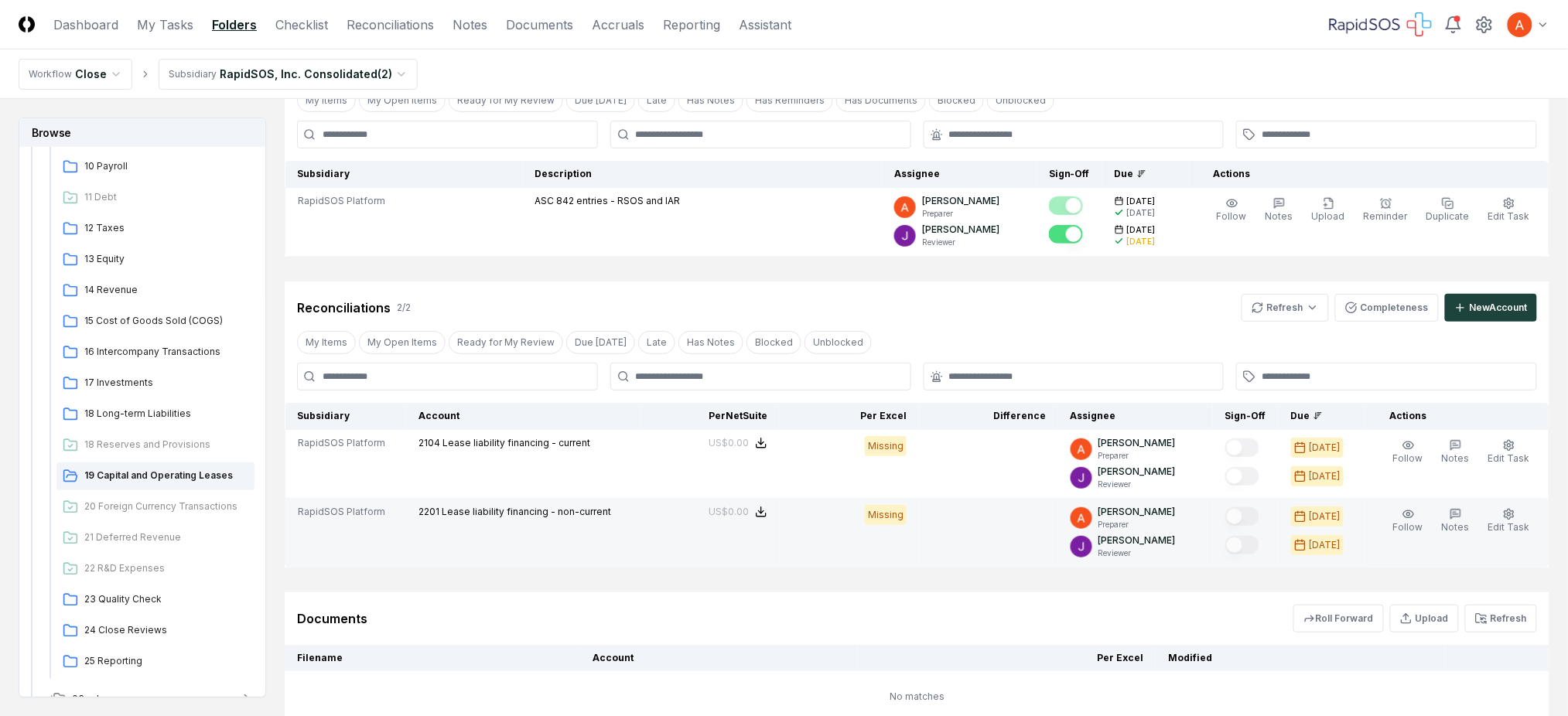
click at [449, 506] on span "Lease liability financing - non-current" at bounding box center [525, 511] width 169 height 12
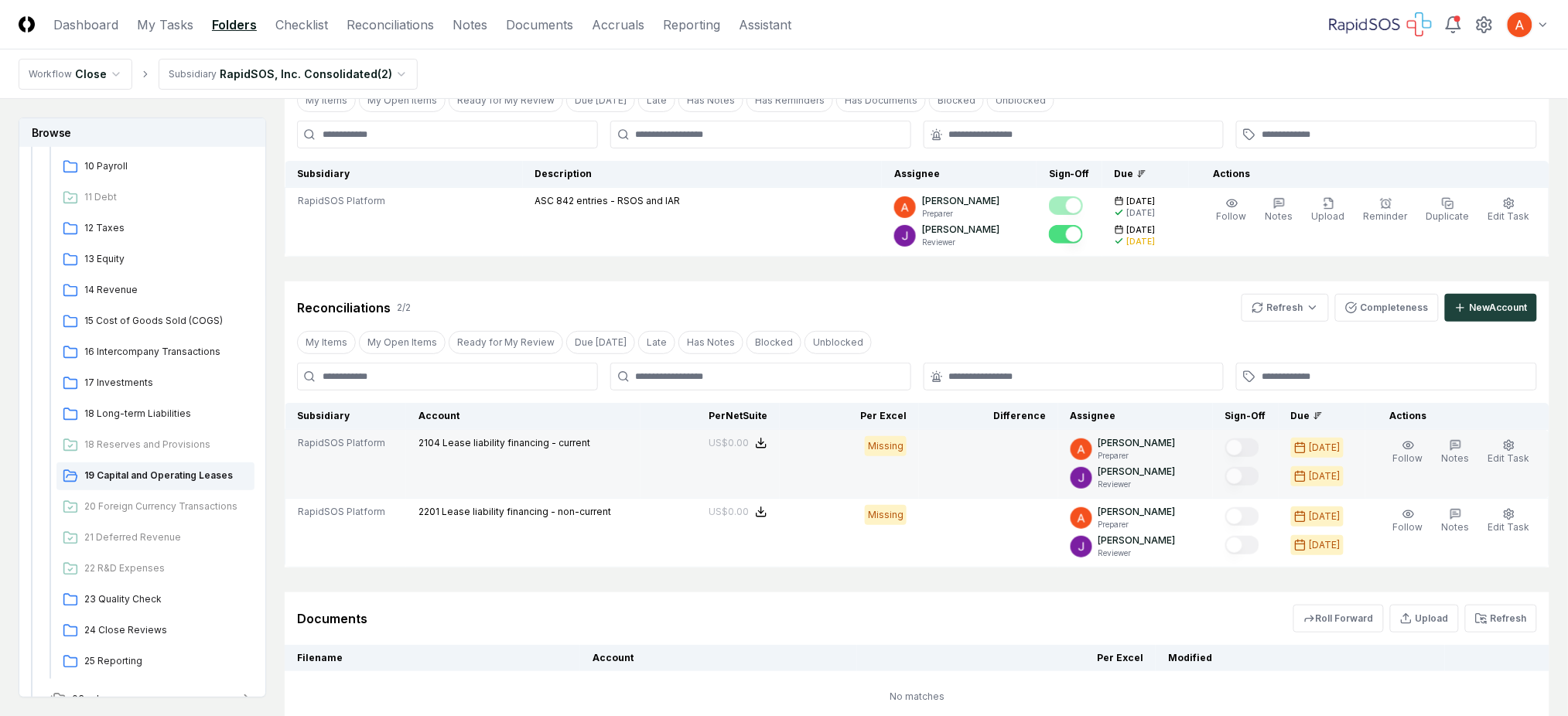
click at [430, 440] on span "2104" at bounding box center [429, 443] width 21 height 12
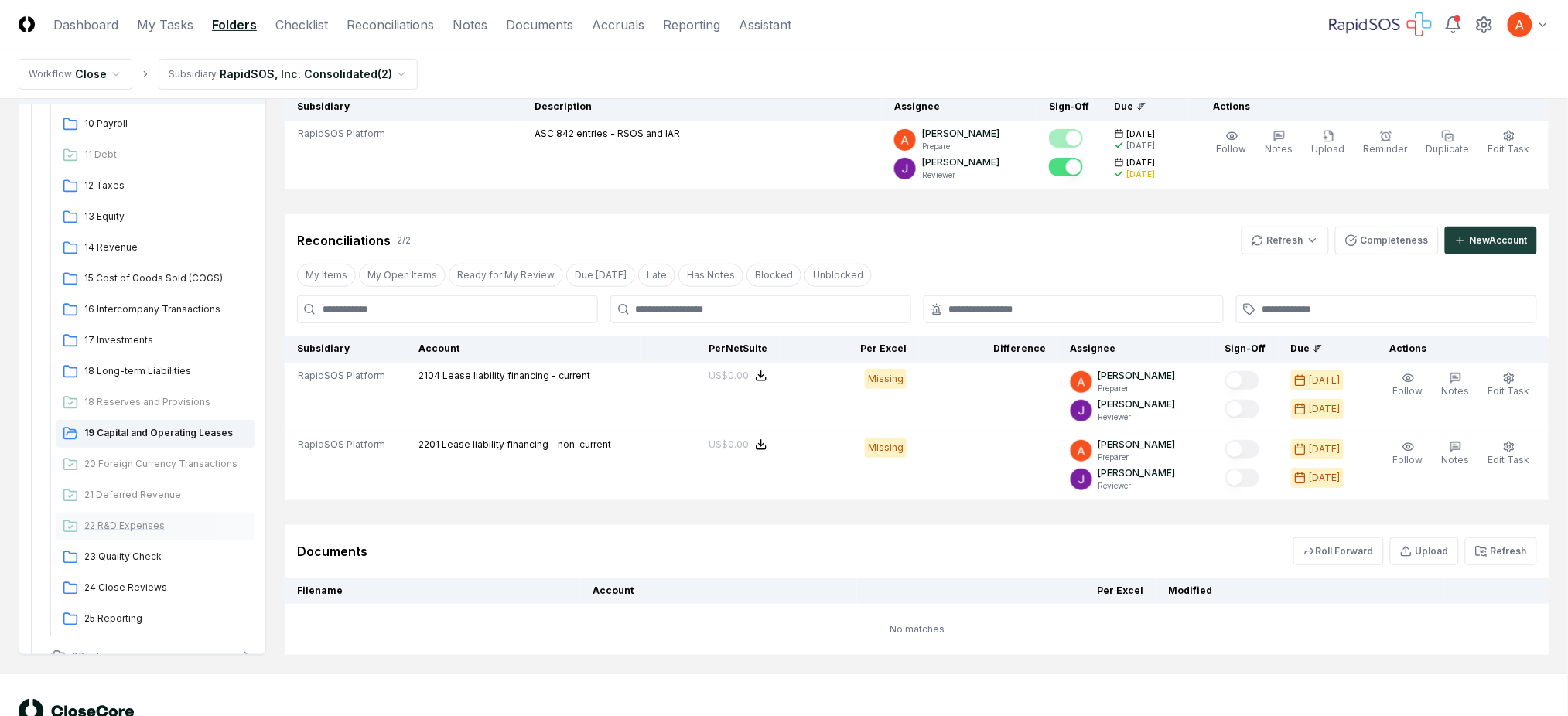
scroll to position [205, 0]
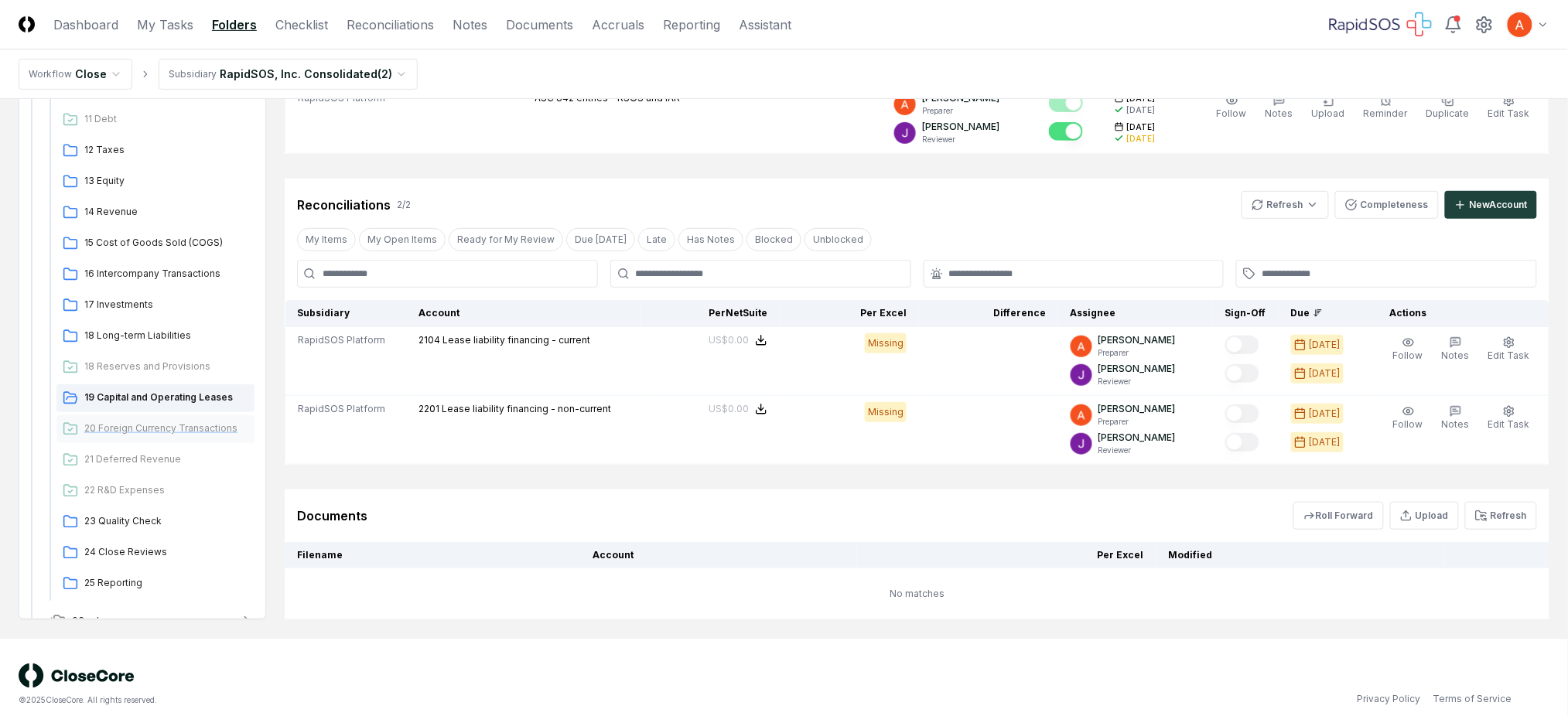
click at [186, 426] on span "20 Foreign Currency Transactions" at bounding box center [166, 428] width 164 height 14
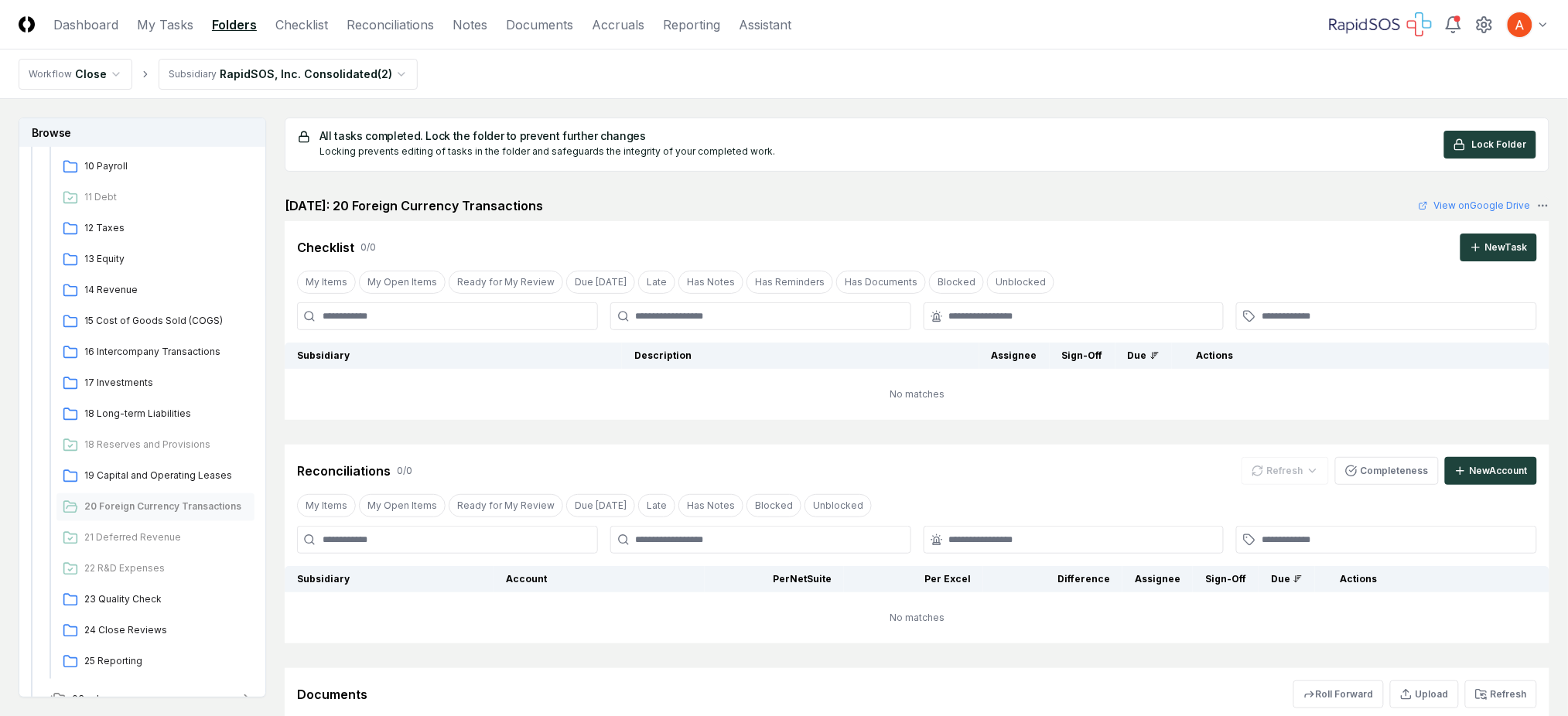
scroll to position [192, 0]
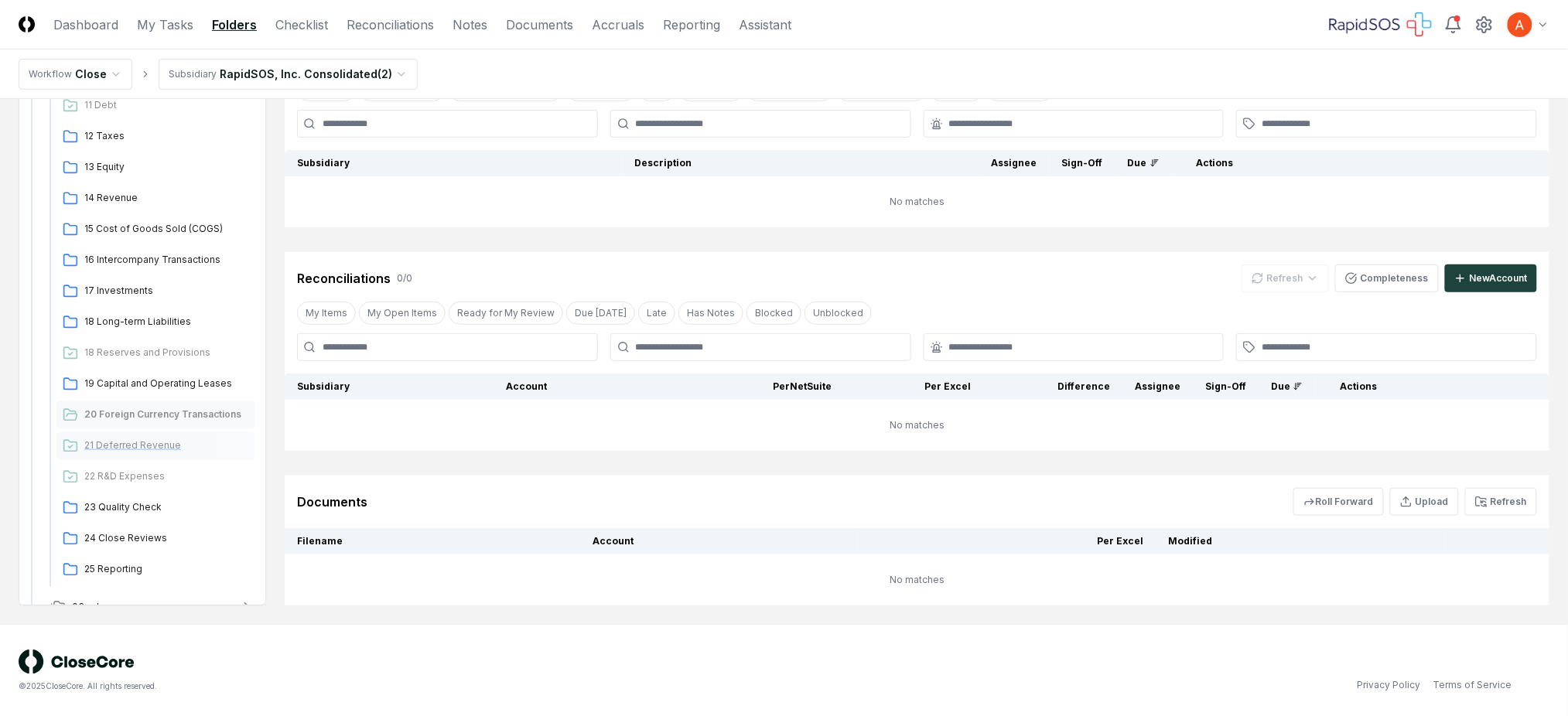
click at [146, 441] on span "21 Deferred Revenue" at bounding box center [166, 445] width 164 height 14
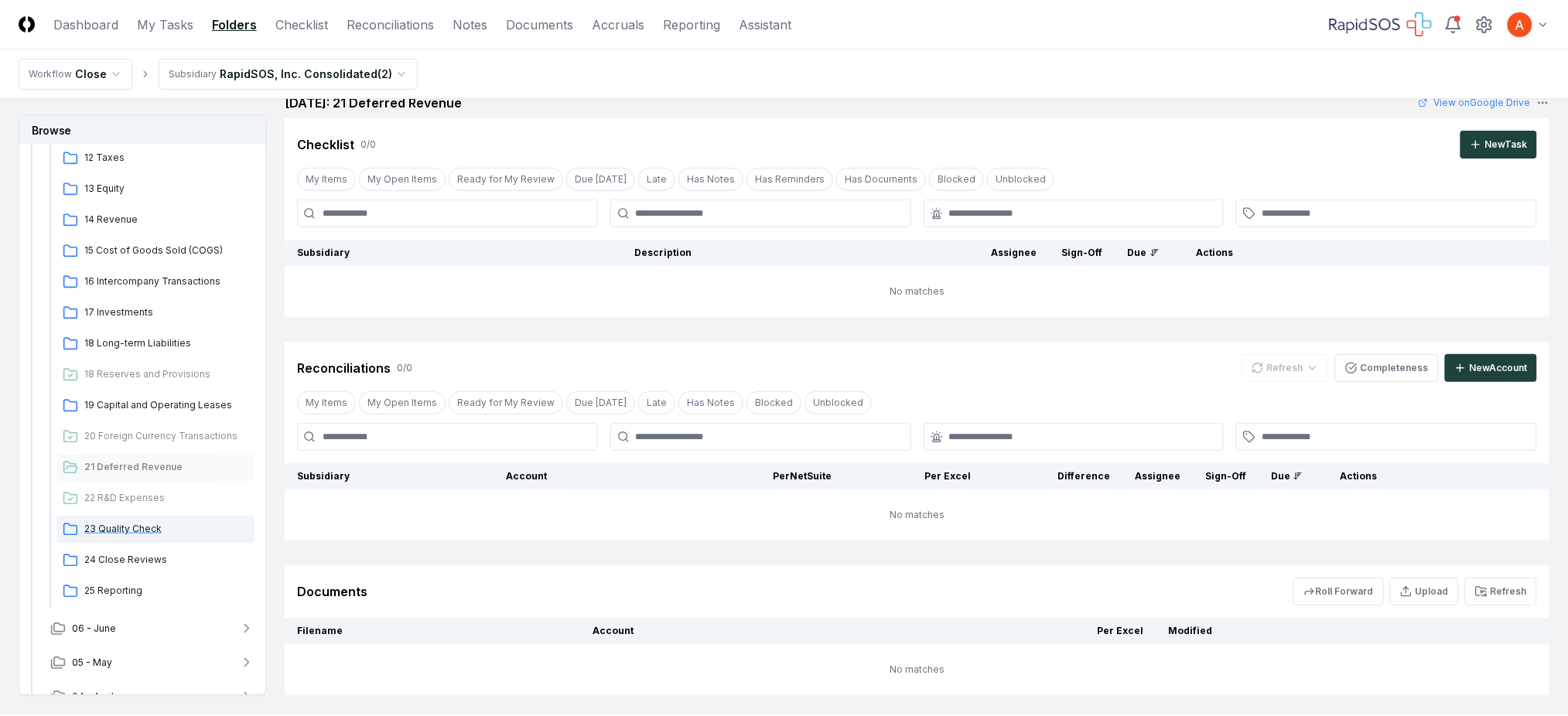
scroll to position [515, 0]
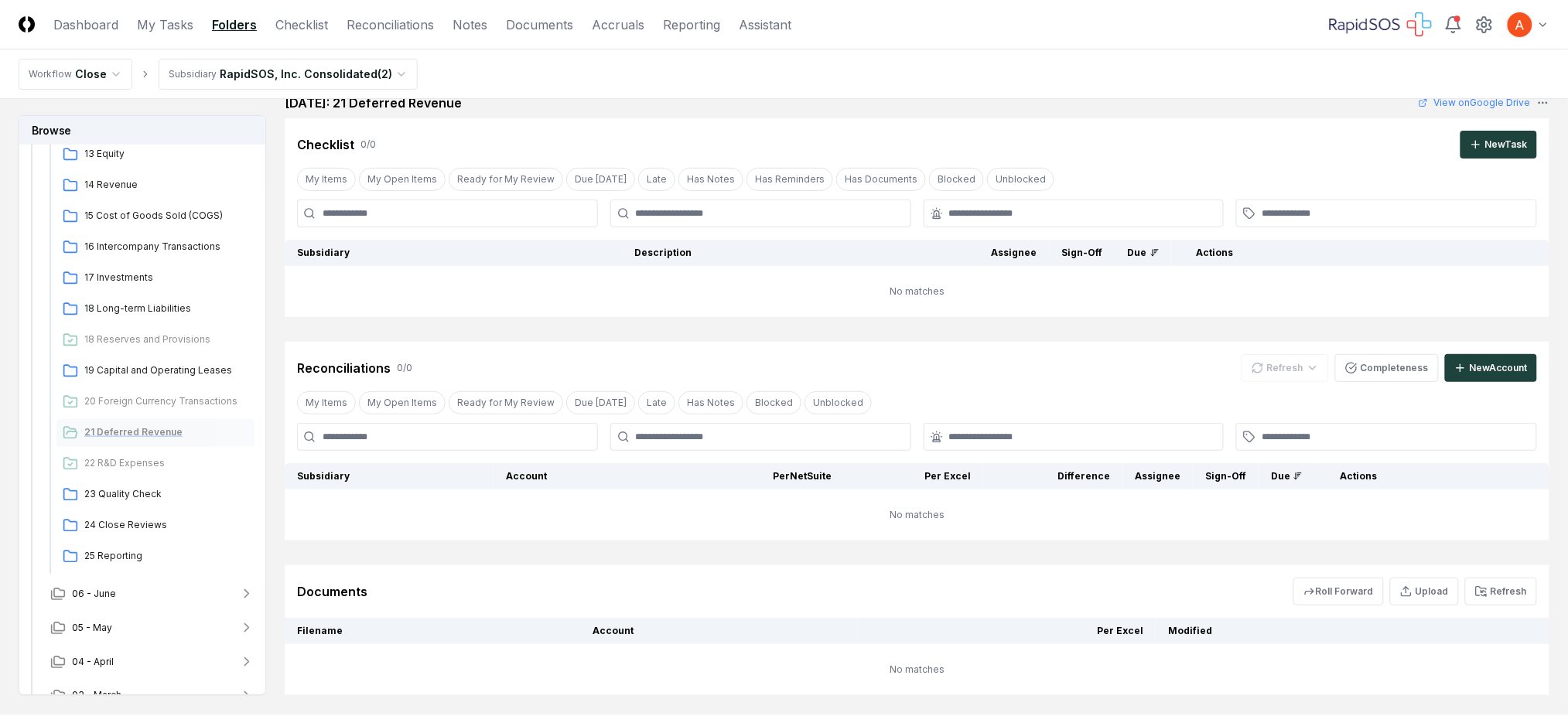
click at [150, 437] on span "21 Deferred Revenue" at bounding box center [166, 432] width 164 height 14
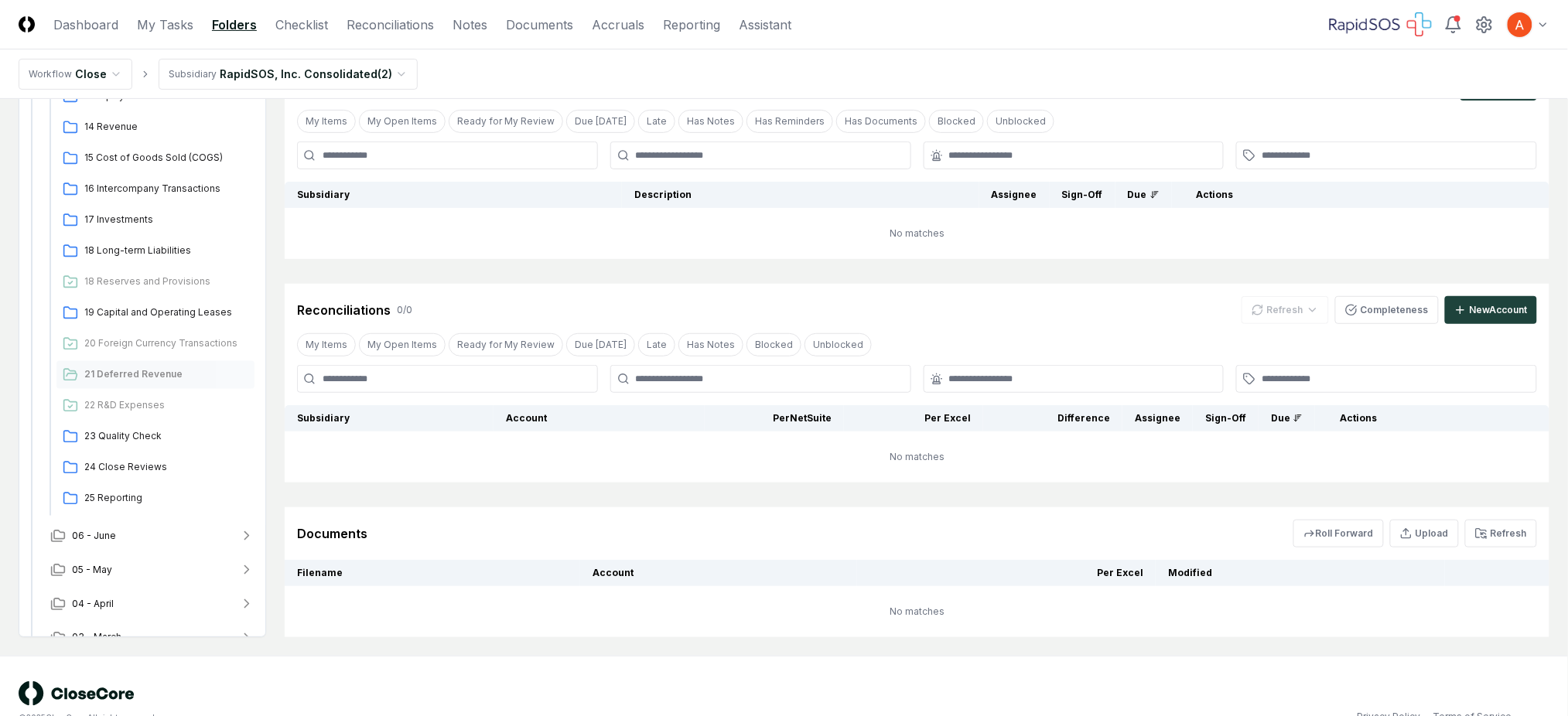
scroll to position [192, 0]
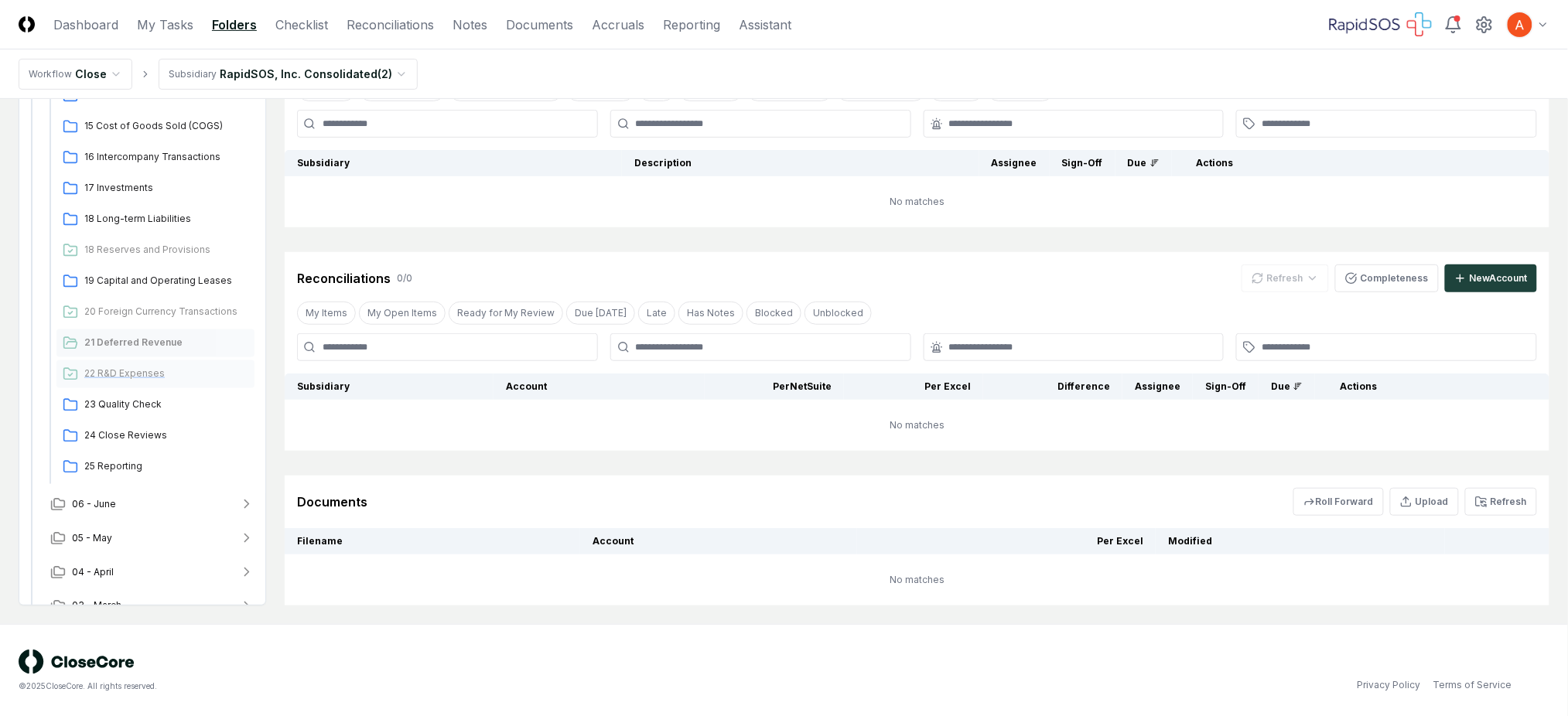
click at [141, 371] on span "22 R&D Expenses" at bounding box center [166, 373] width 164 height 14
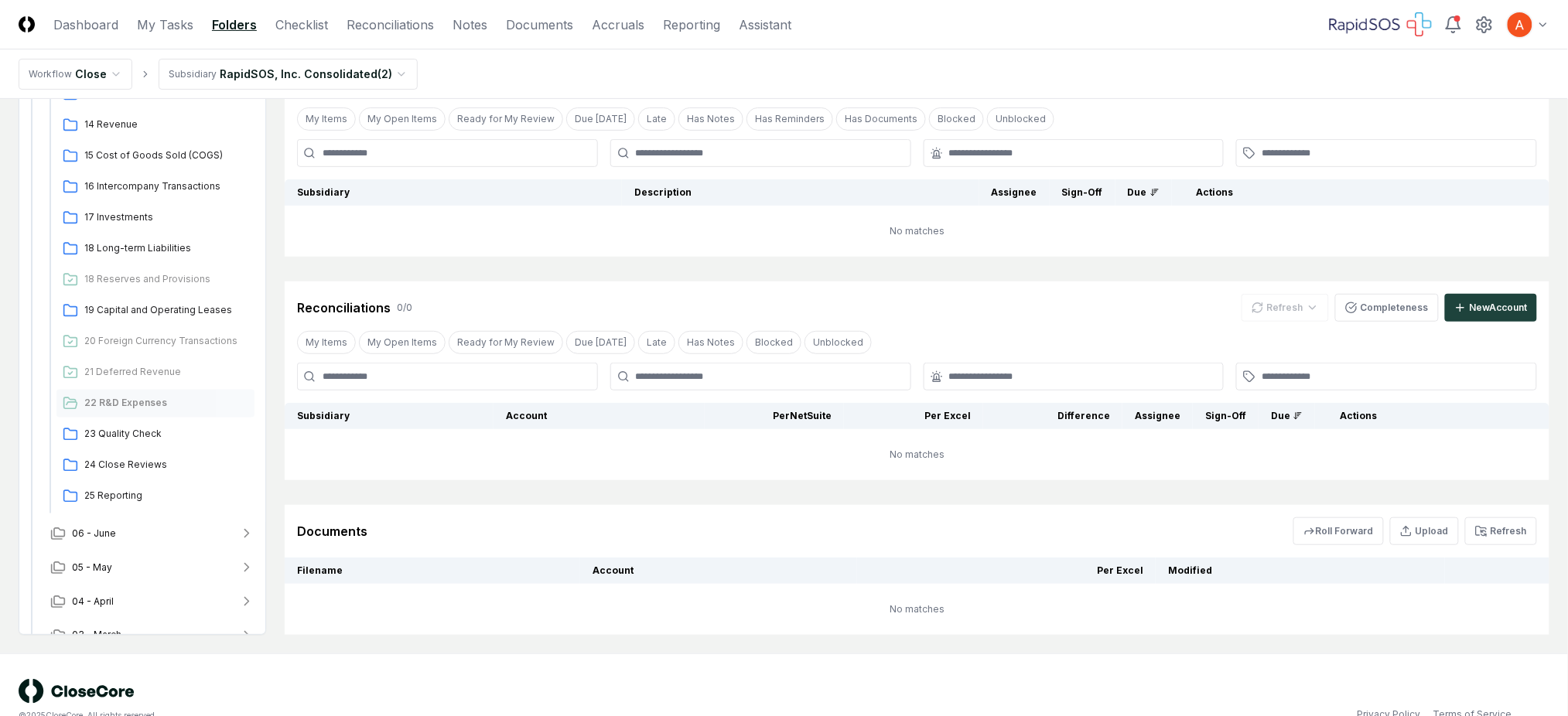
scroll to position [192, 0]
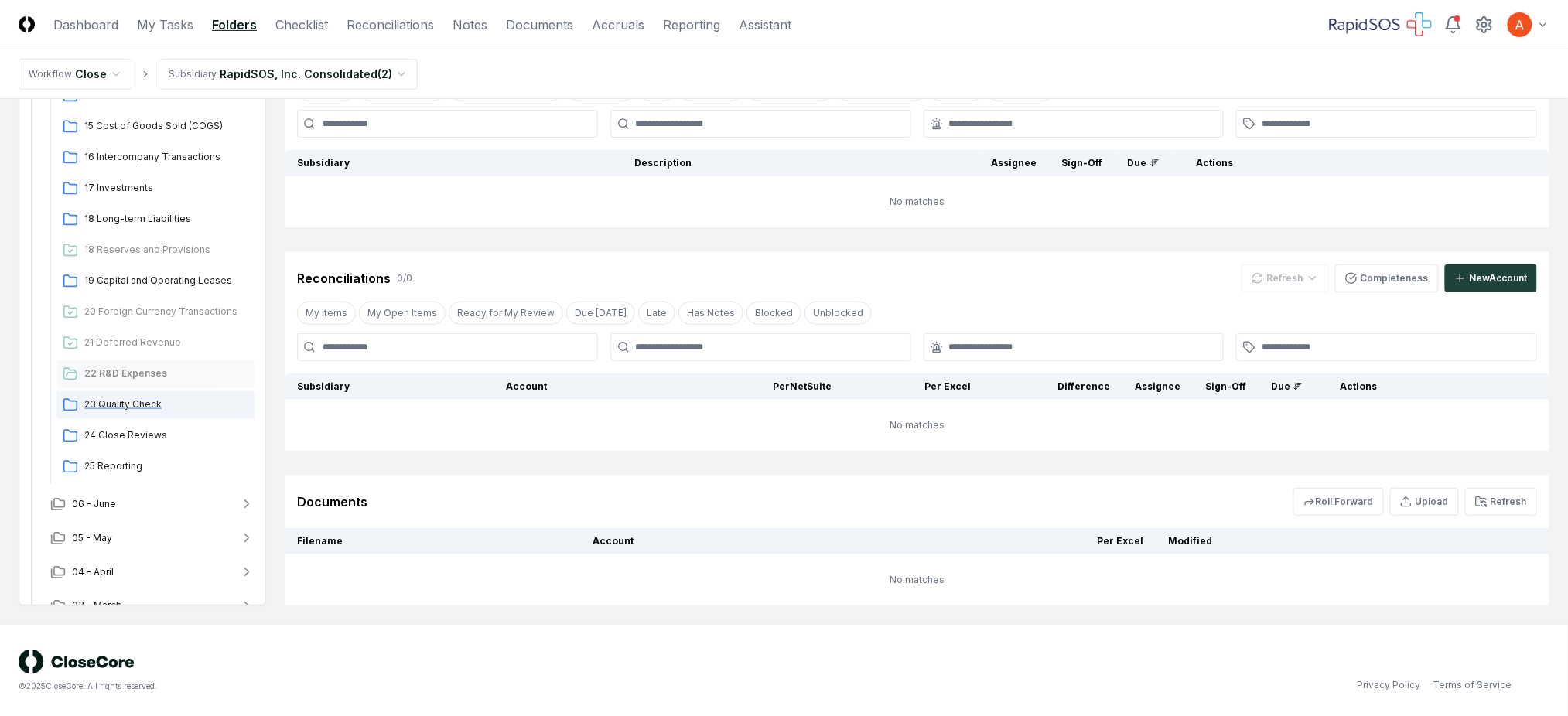
click at [147, 392] on div "23 Quality Check" at bounding box center [155, 405] width 198 height 28
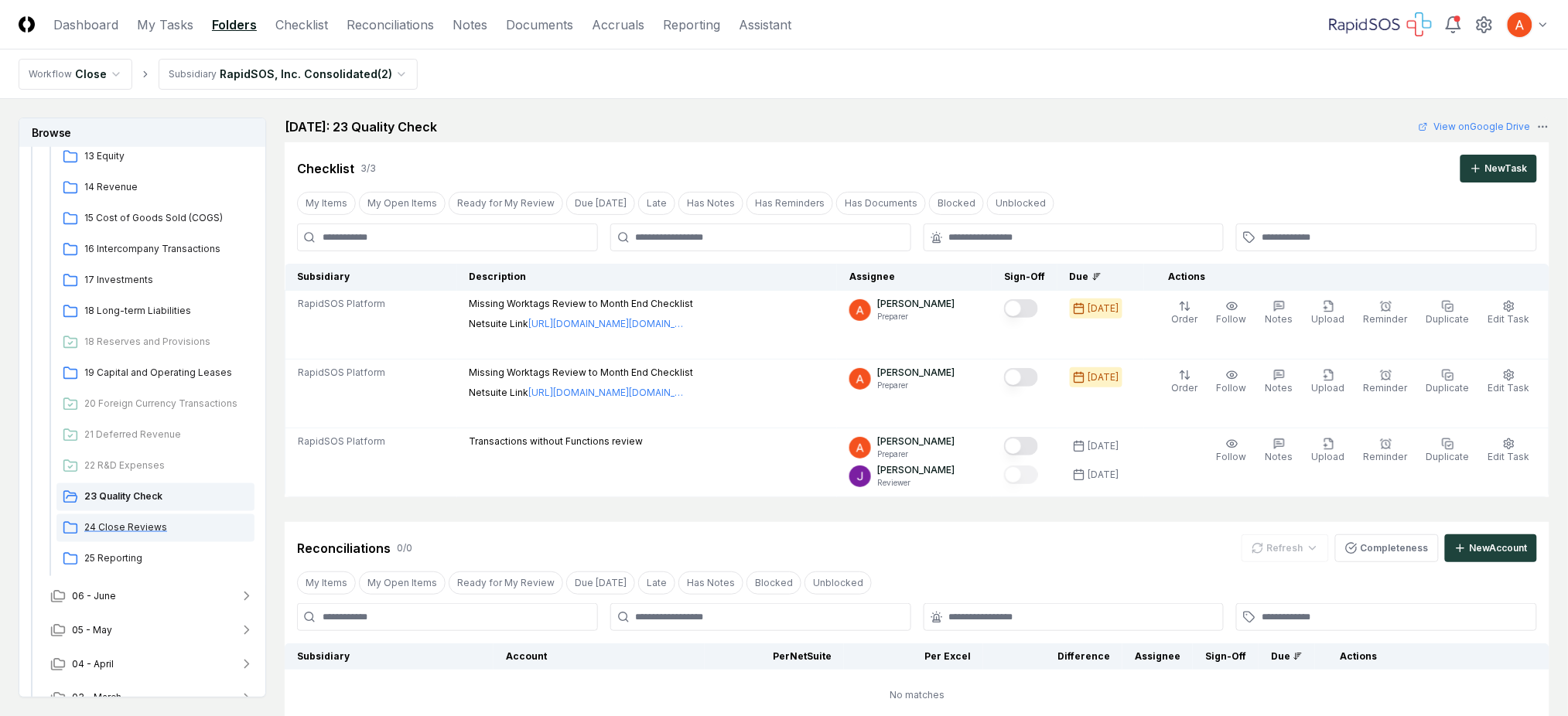
click at [134, 535] on div "24 Close Reviews" at bounding box center [155, 529] width 198 height 28
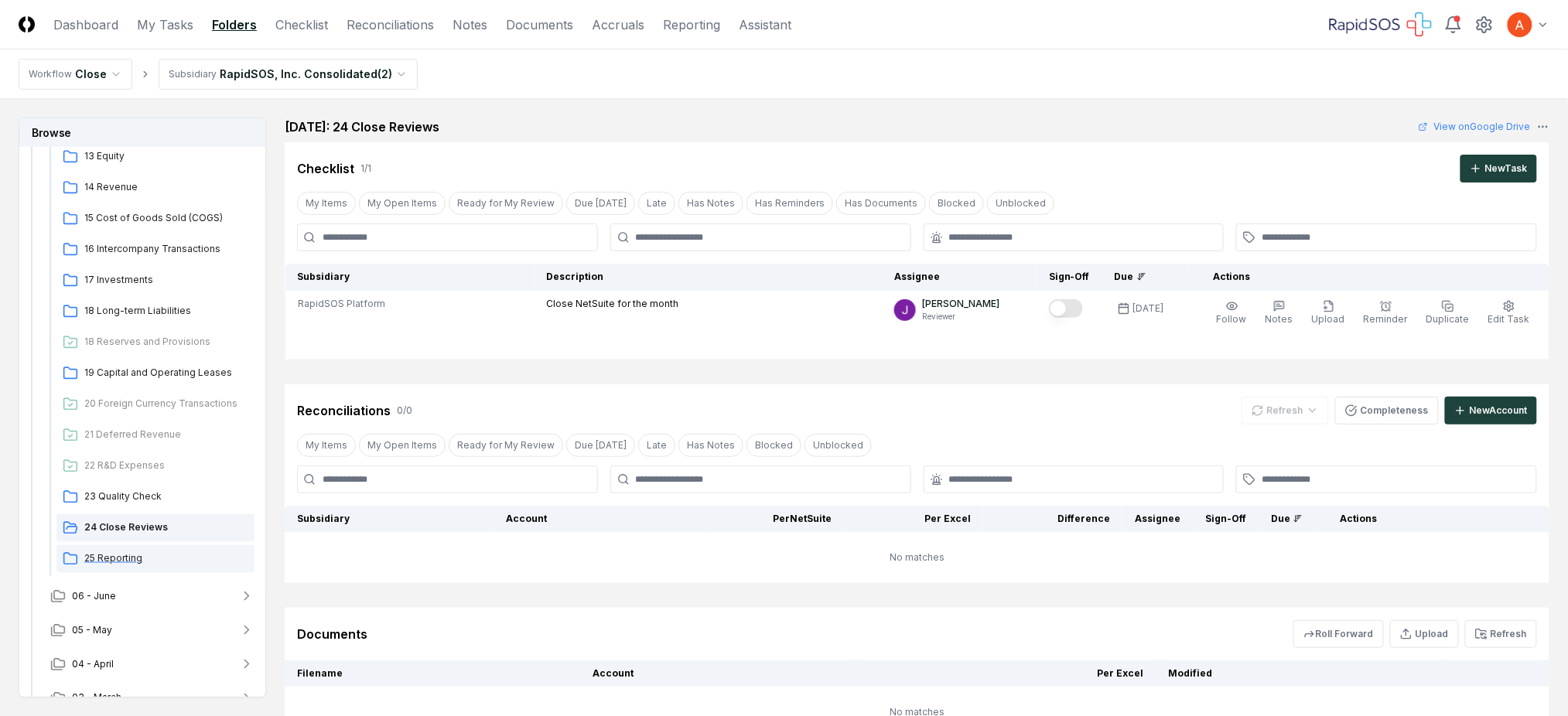
click at [130, 550] on div "25 Reporting" at bounding box center [155, 559] width 198 height 28
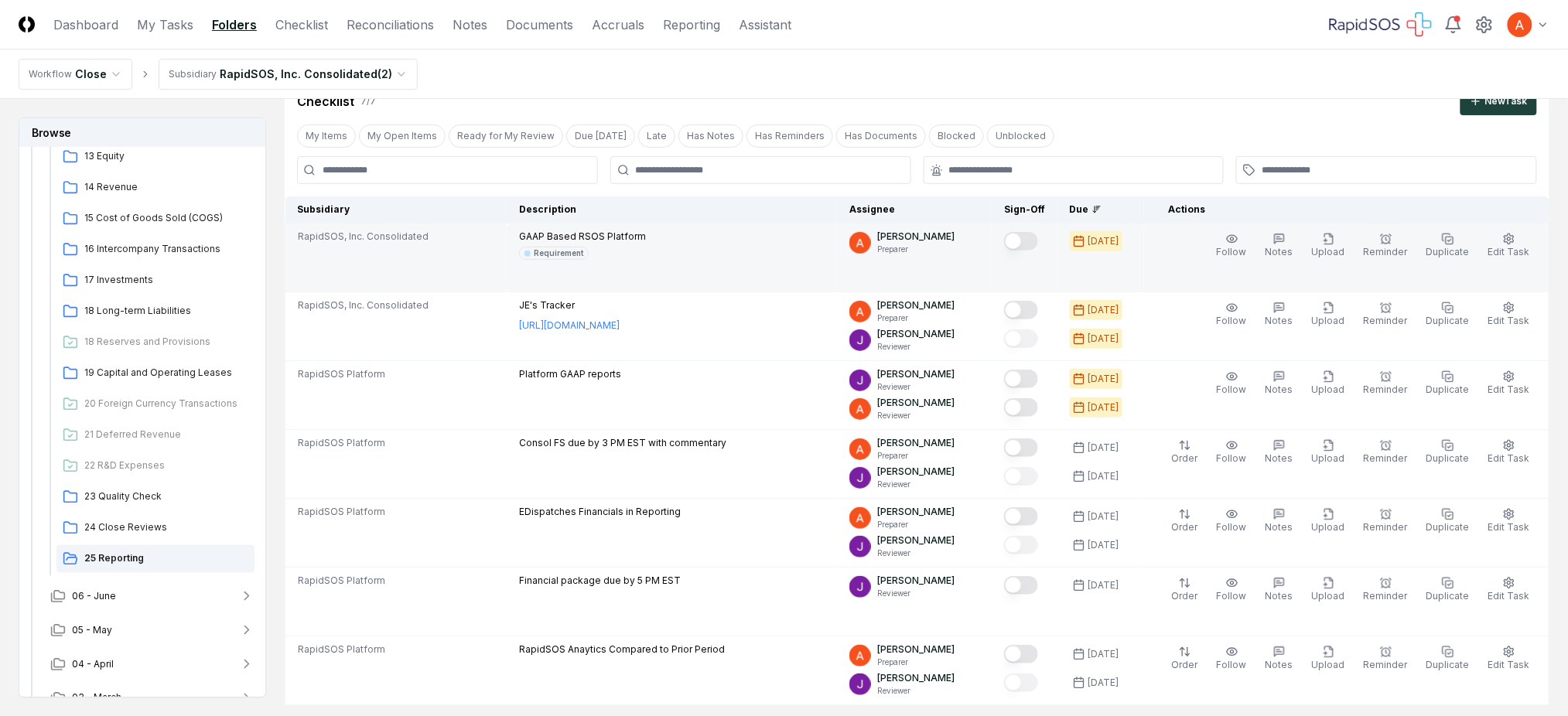
scroll to position [103, 0]
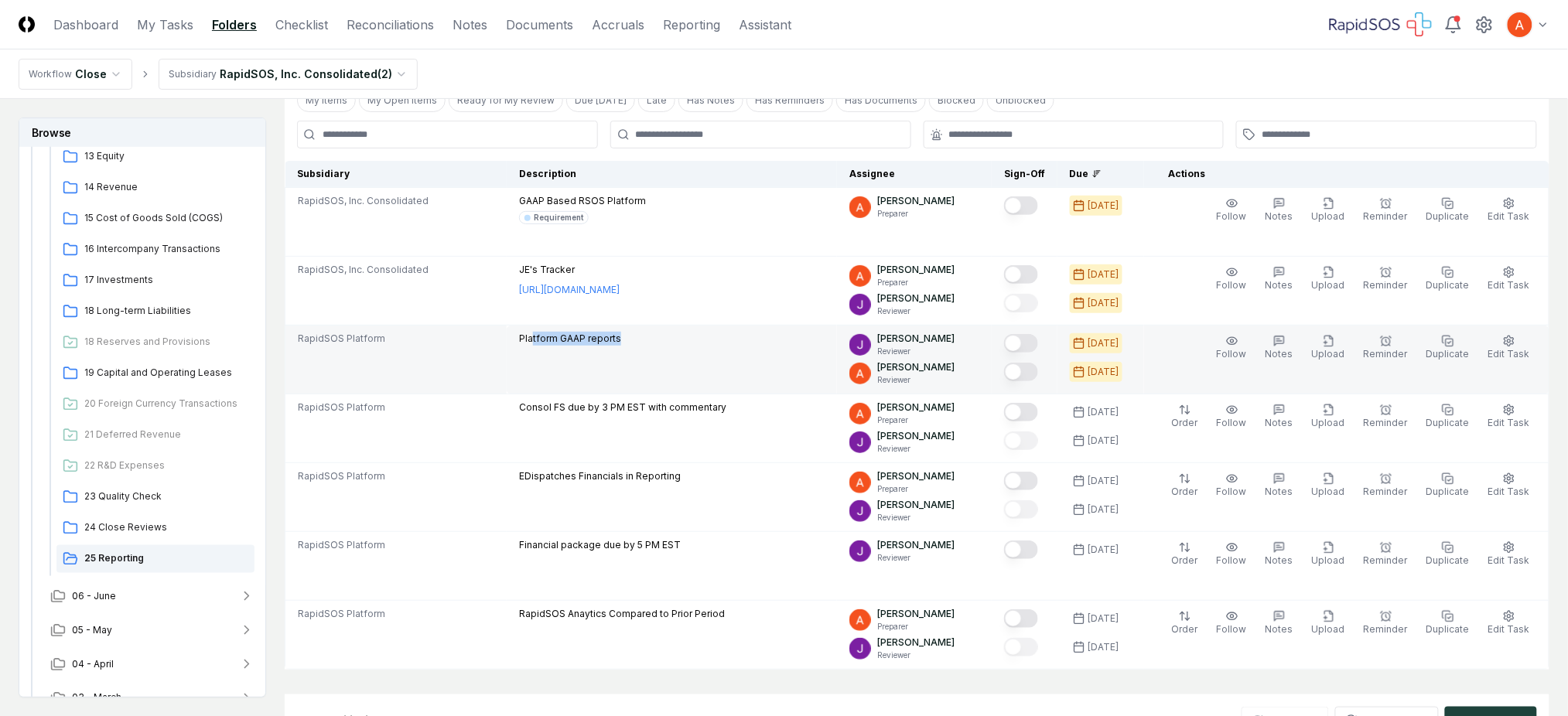
drag, startPoint x: 550, startPoint y: 339, endPoint x: 629, endPoint y: 338, distance: 79.0
click at [629, 338] on div "Platform GAAP reports" at bounding box center [671, 340] width 305 height 17
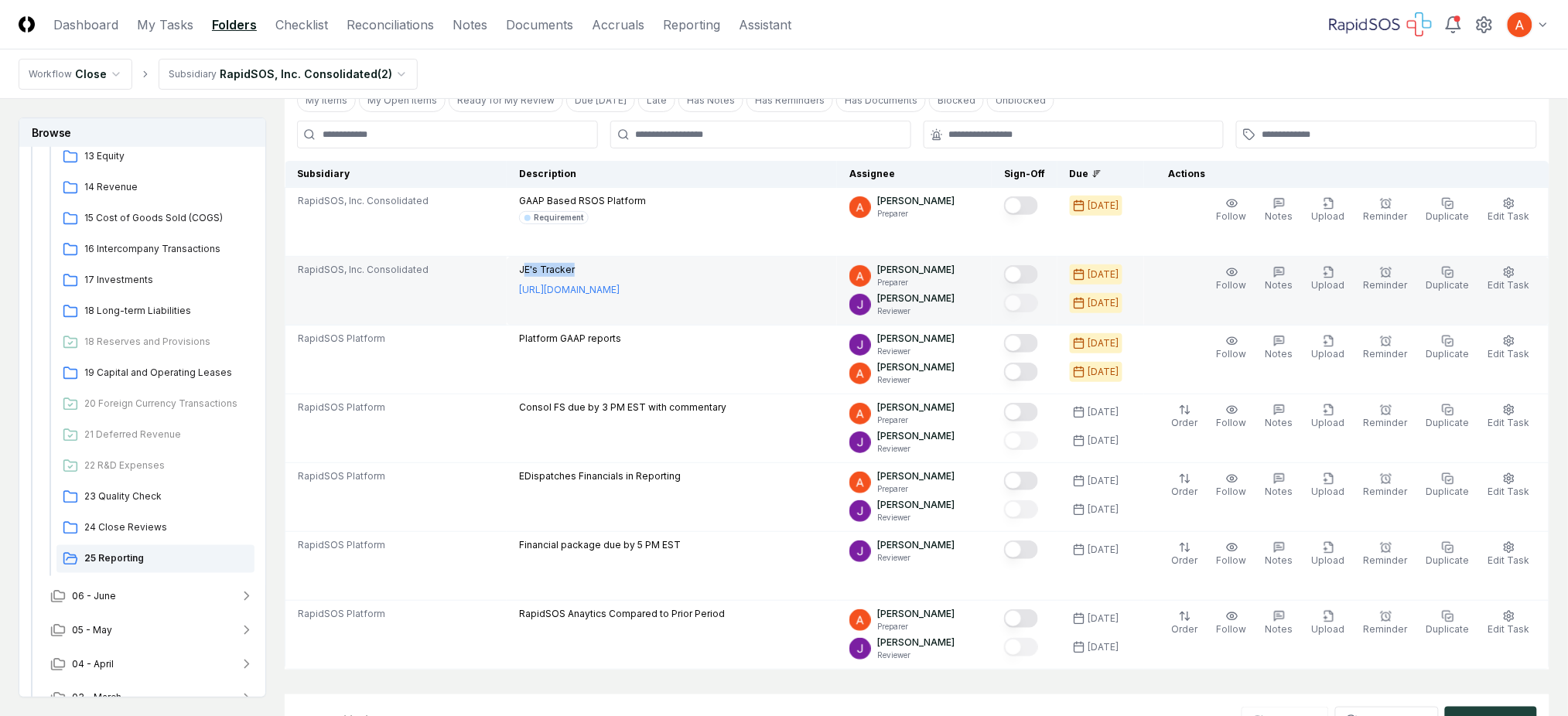
drag, startPoint x: 528, startPoint y: 270, endPoint x: 590, endPoint y: 266, distance: 62.1
click at [590, 266] on p "JE's Tracker" at bounding box center [569, 270] width 101 height 14
click at [1038, 273] on button "Mark complete" at bounding box center [1020, 275] width 34 height 19
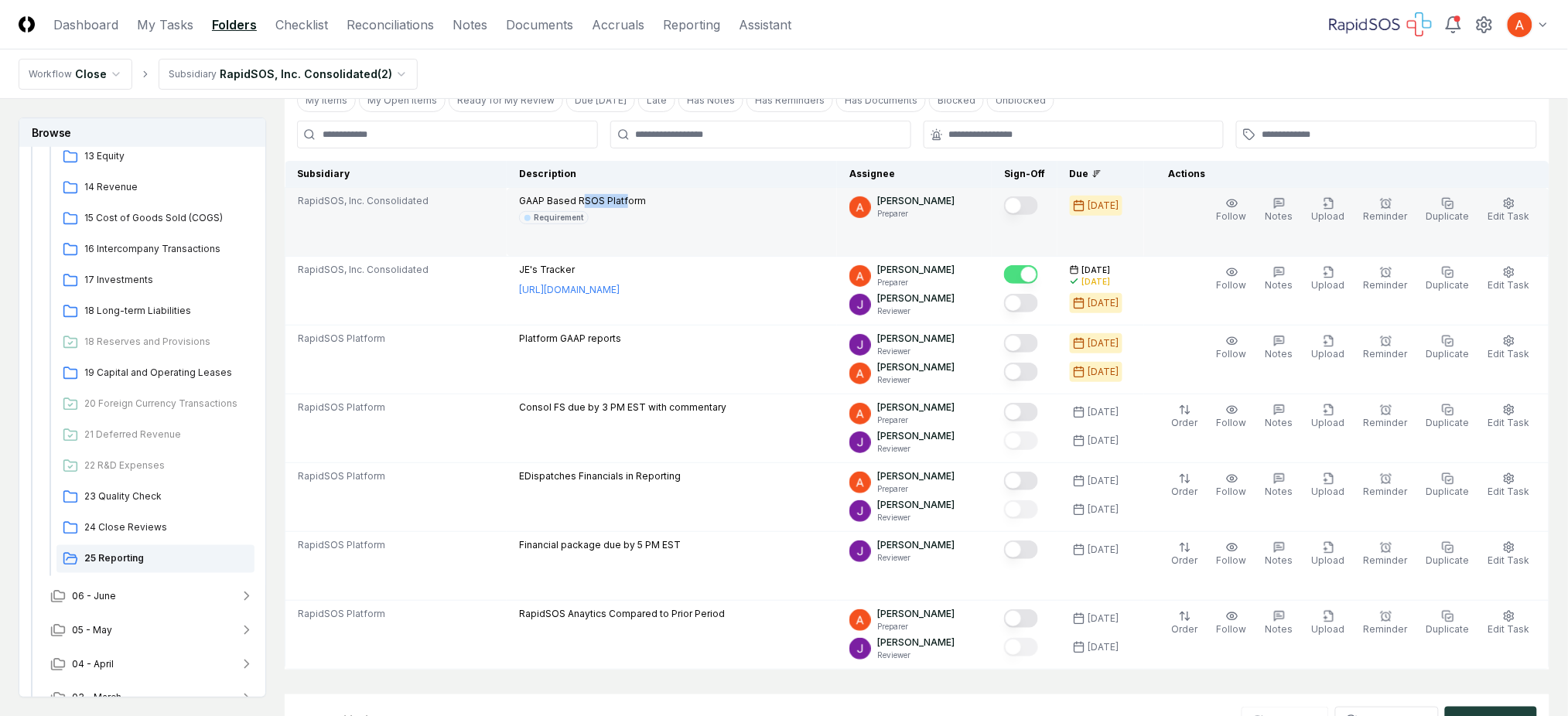
drag, startPoint x: 590, startPoint y: 198, endPoint x: 768, endPoint y: 219, distance: 179.2
click at [633, 197] on p "GAAP Based RSOS Platform" at bounding box center [582, 200] width 127 height 14
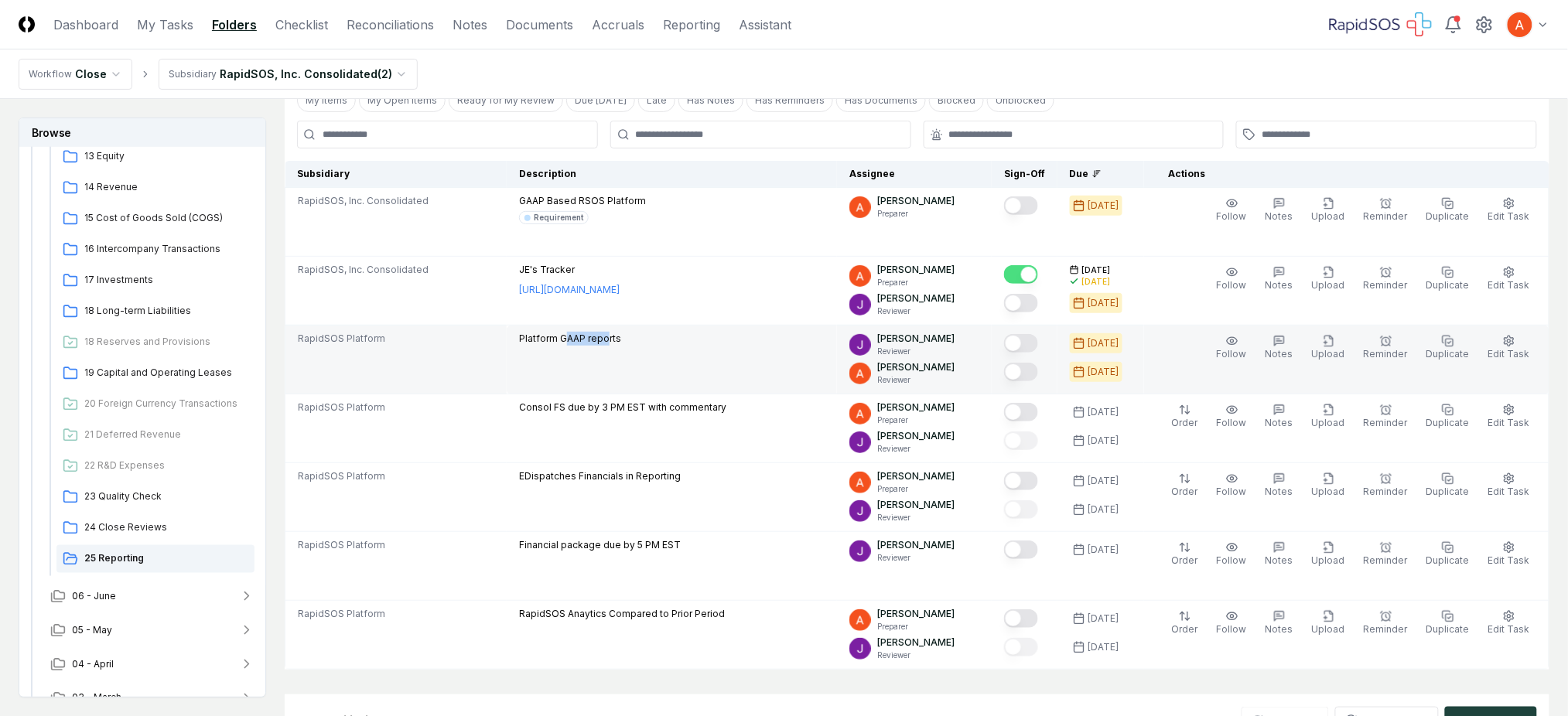
drag, startPoint x: 567, startPoint y: 338, endPoint x: 619, endPoint y: 344, distance: 52.3
click at [616, 337] on p "Platform GAAP reports" at bounding box center [570, 338] width 102 height 14
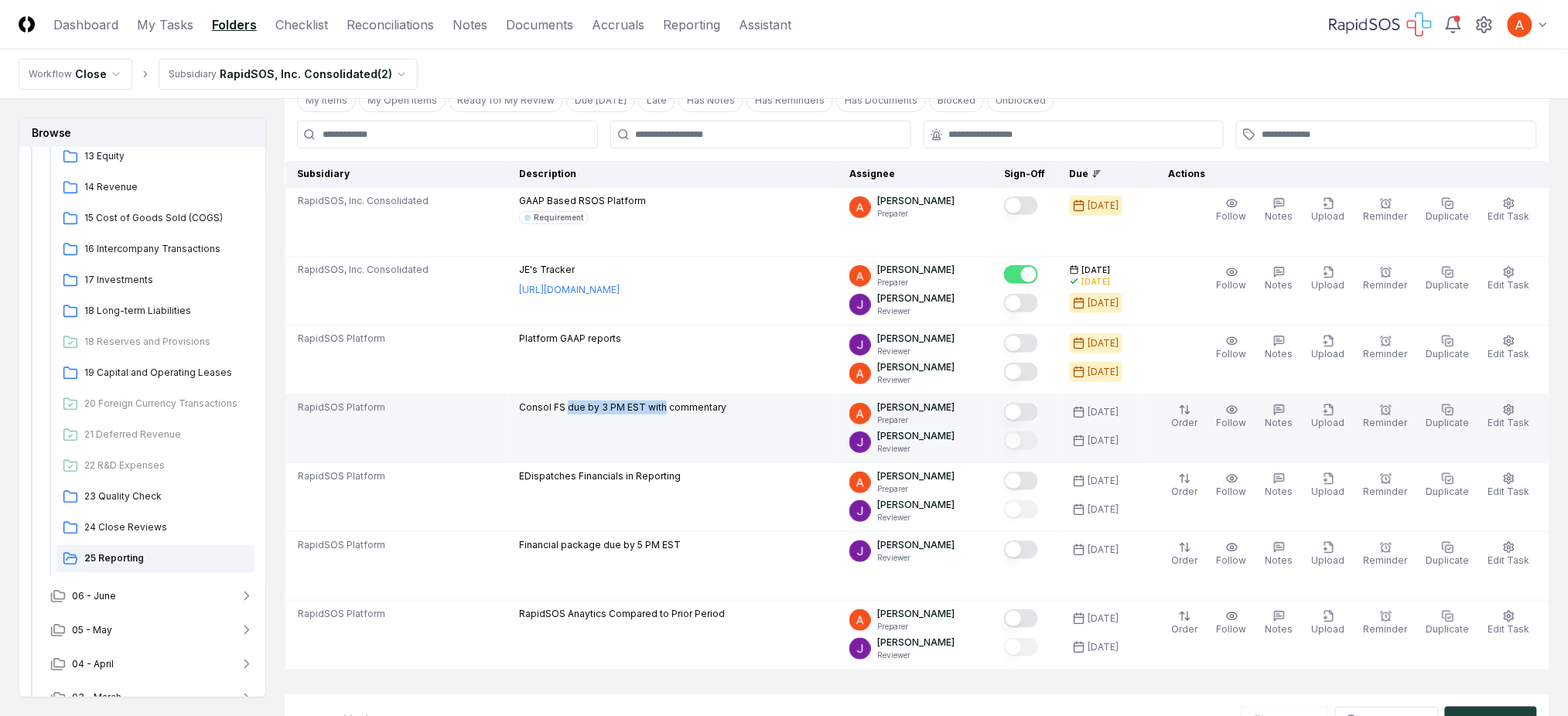
drag, startPoint x: 571, startPoint y: 412, endPoint x: 662, endPoint y: 407, distance: 91.1
click at [668, 401] on p "Consol FS due by 3 PM EST with commentary" at bounding box center [622, 407] width 207 height 14
drag, startPoint x: 570, startPoint y: 458, endPoint x: 621, endPoint y: 457, distance: 51.0
click at [620, 457] on td "Consol FS due by 3 PM EST with commentary" at bounding box center [671, 428] width 330 height 68
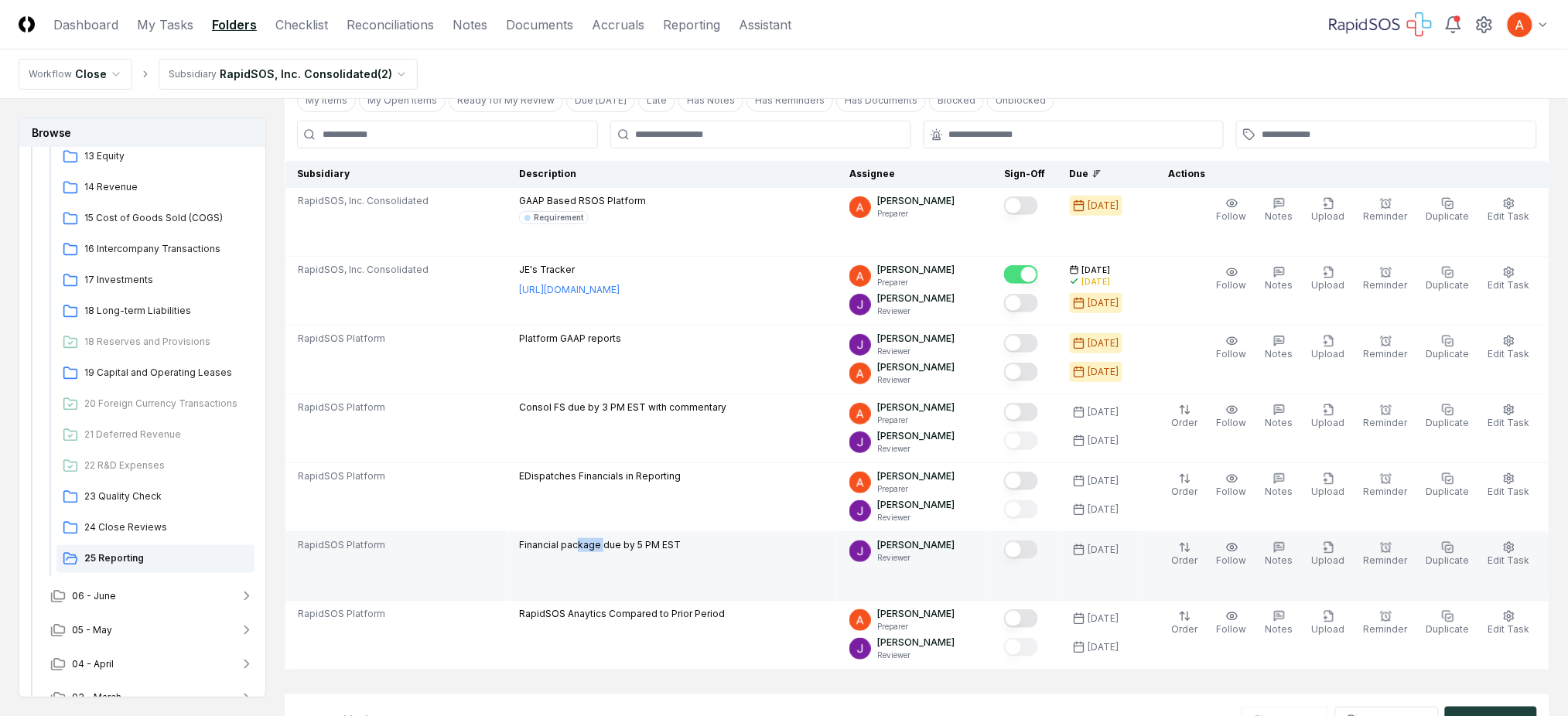
drag, startPoint x: 611, startPoint y: 539, endPoint x: 627, endPoint y: 543, distance: 16.5
click at [626, 540] on p "Financial package due by 5 PM EST" at bounding box center [600, 545] width 162 height 14
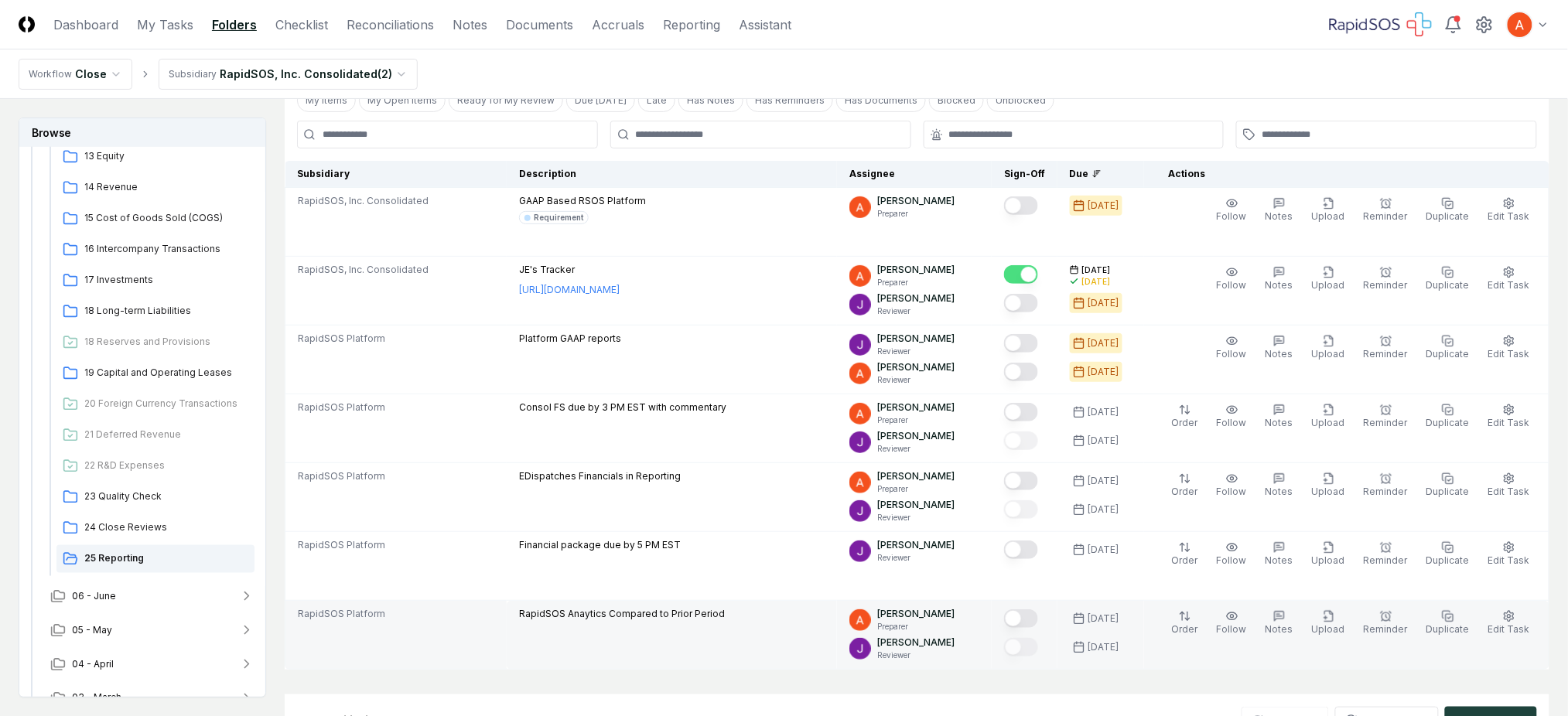
click at [595, 633] on td "RapidSOS Anaytics Compared to Prior Period" at bounding box center [671, 635] width 330 height 68
